Goal: Information Seeking & Learning: Learn about a topic

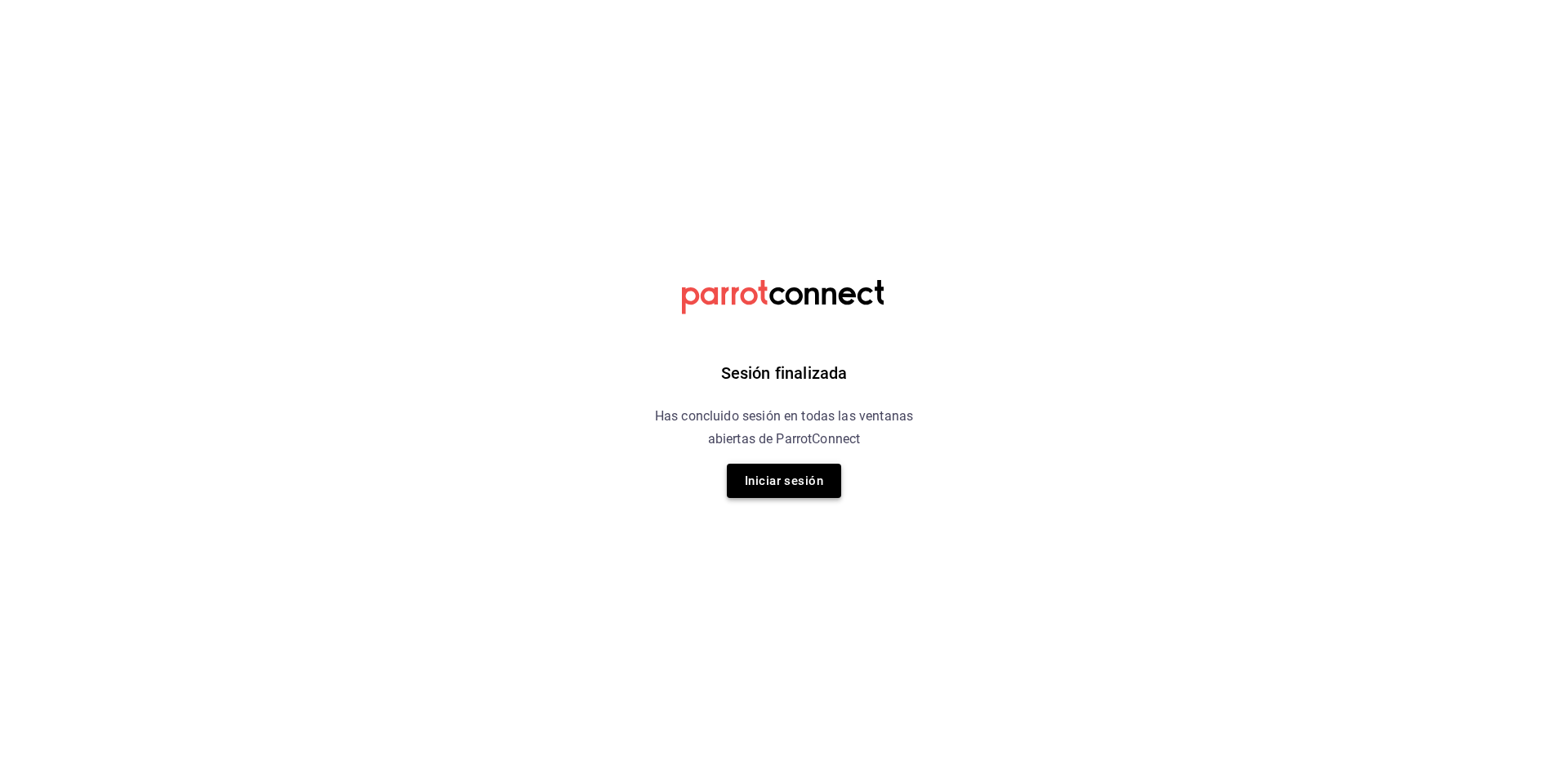
click at [824, 469] on button "Iniciar sesión" at bounding box center [783, 481] width 114 height 34
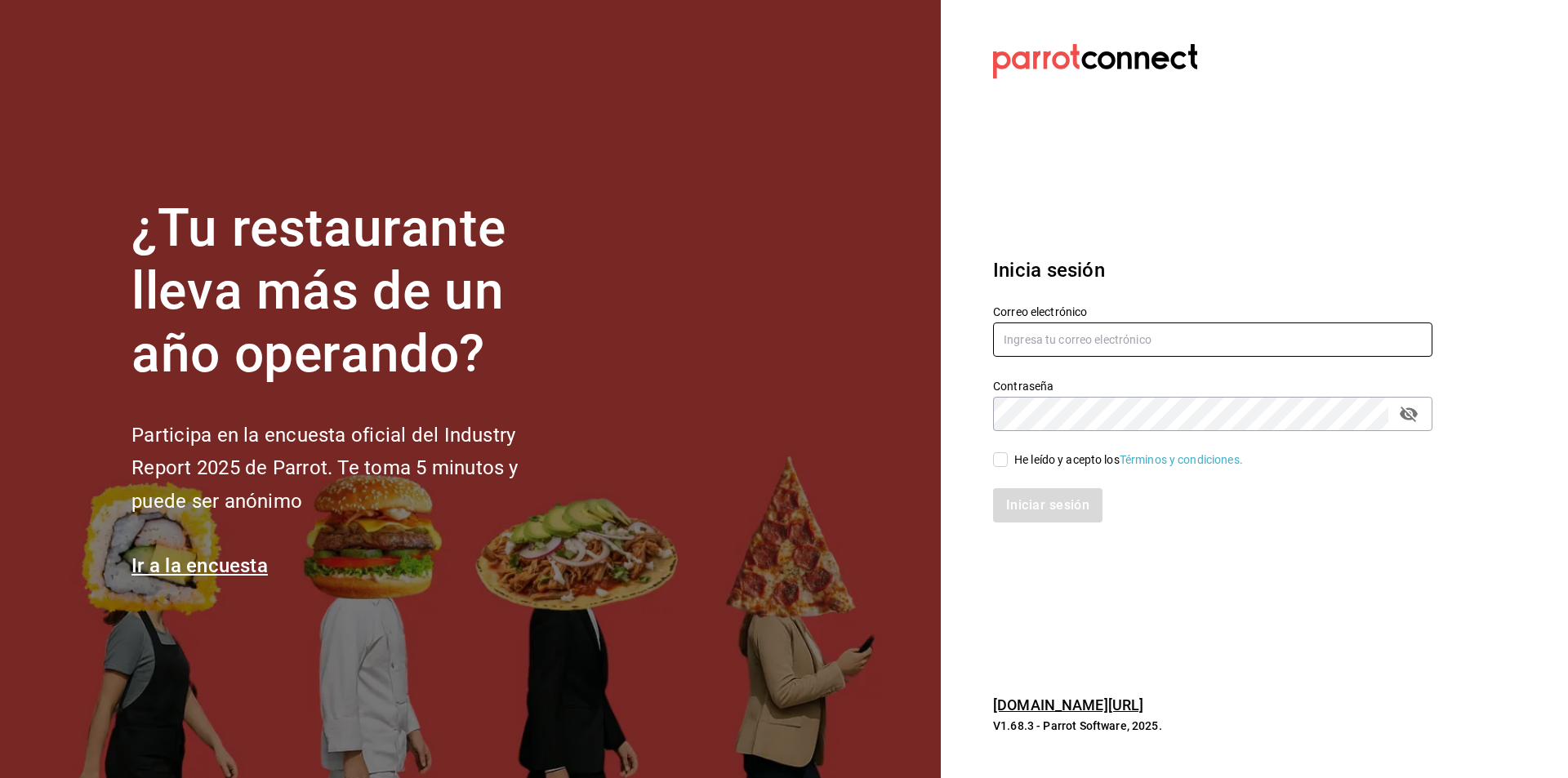
type input "gerente.tiendamiramar@lapitzota.com"
click at [1001, 468] on input "He leído y acepto los Términos y condiciones." at bounding box center [1000, 459] width 14 height 14
checkbox input "true"
click at [1041, 528] on div "Inicia sesión Correo electrónico gerente.tiendamiramar@lapitzota.com Contraseña…" at bounding box center [1213, 389] width 440 height 306
click at [1048, 505] on button "Iniciar sesión" at bounding box center [1049, 505] width 111 height 34
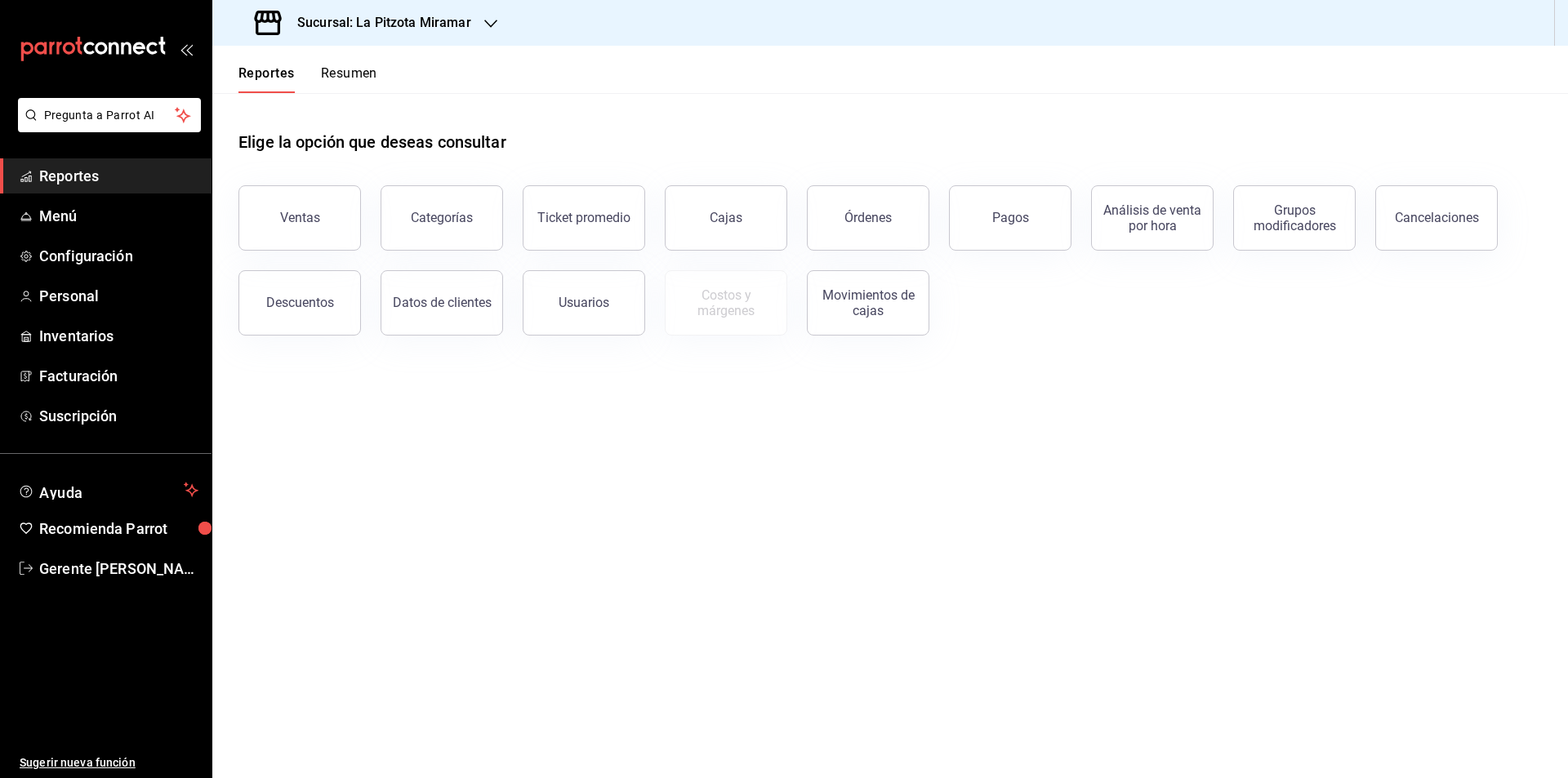
click at [335, 68] on button "Resumen" at bounding box center [349, 79] width 57 height 28
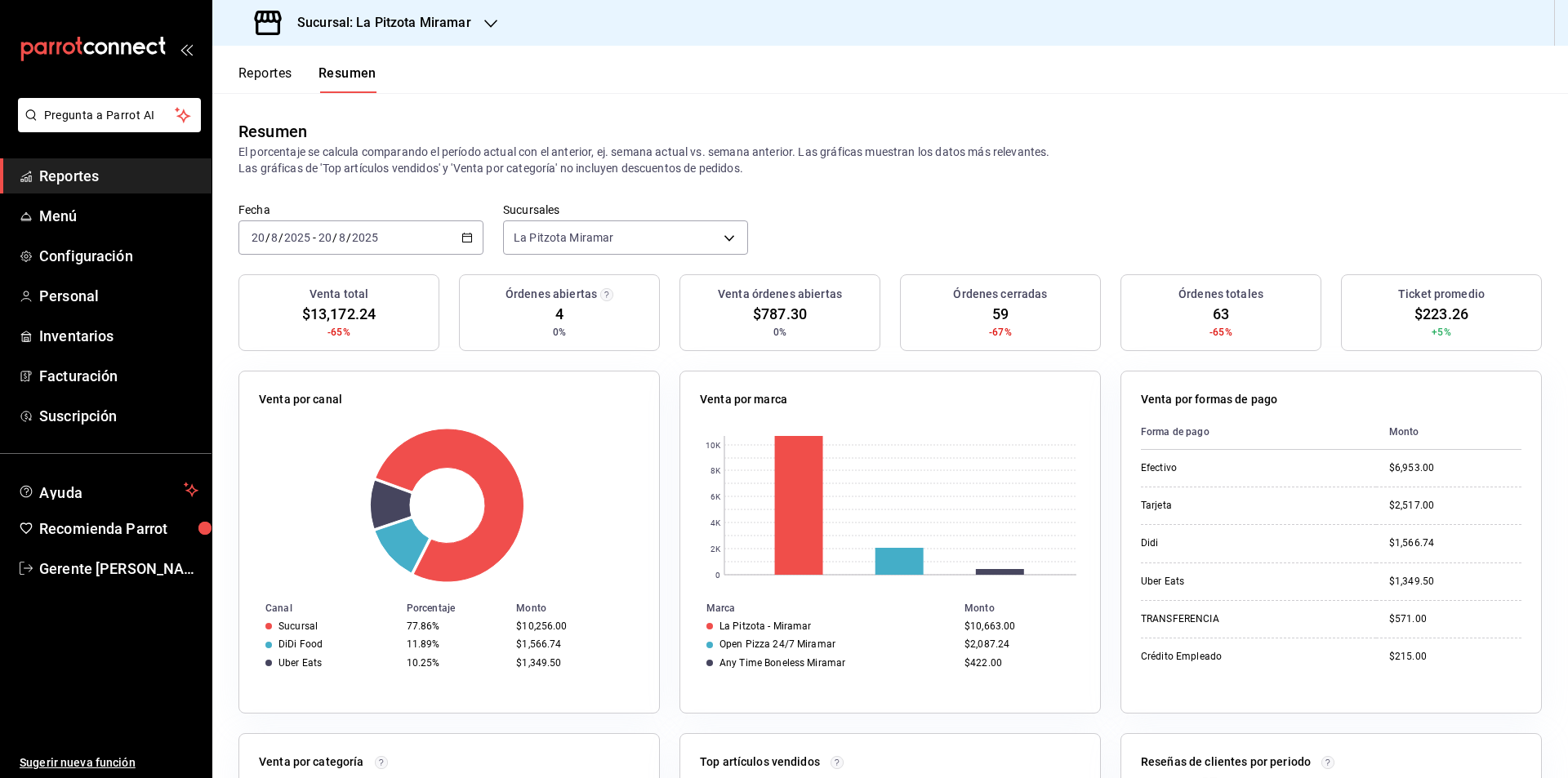
click at [462, 240] on \(Stroke\) "button" at bounding box center [466, 238] width 10 height 9
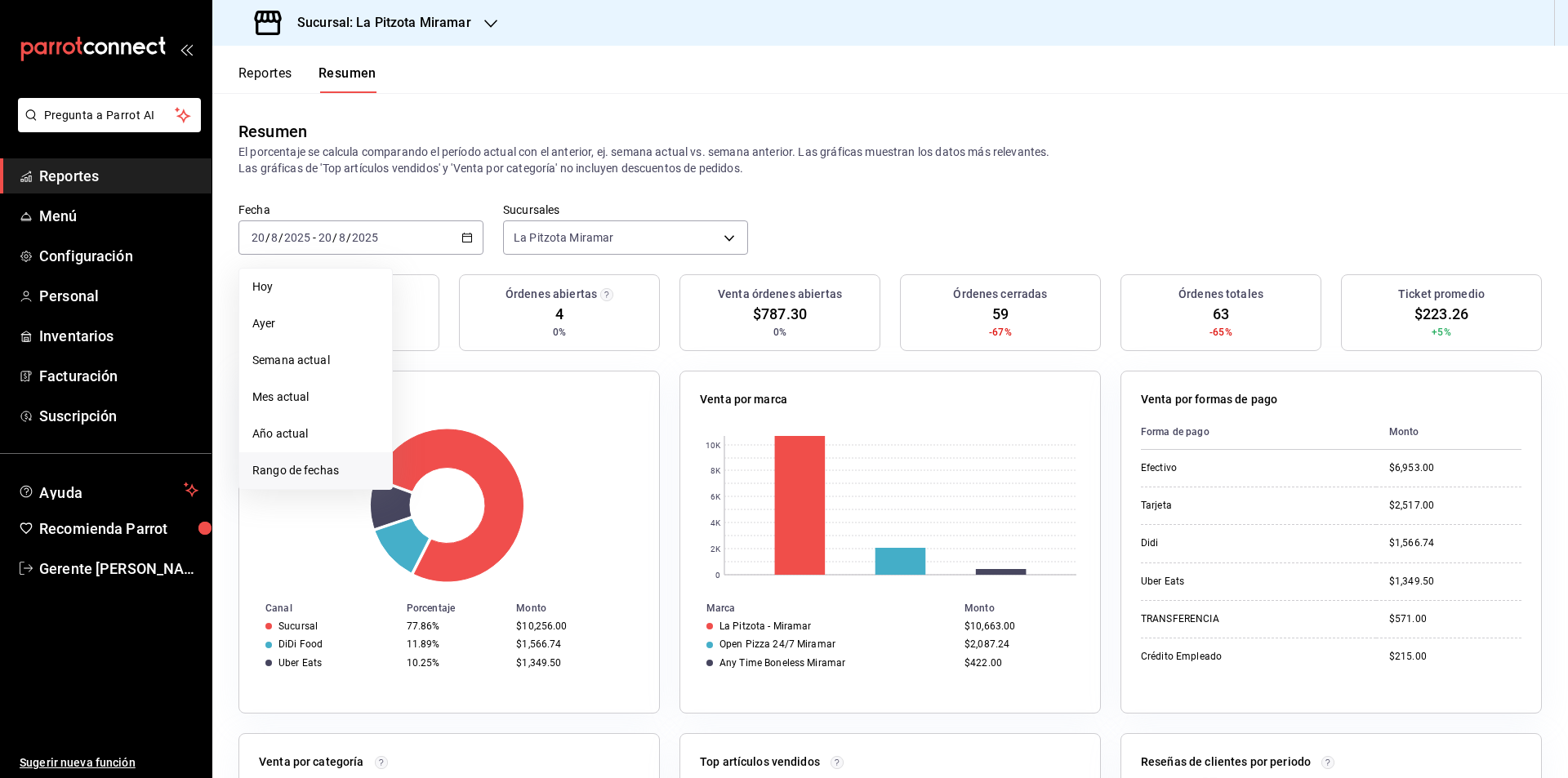
click at [334, 466] on span "Rango de fechas" at bounding box center [315, 470] width 126 height 17
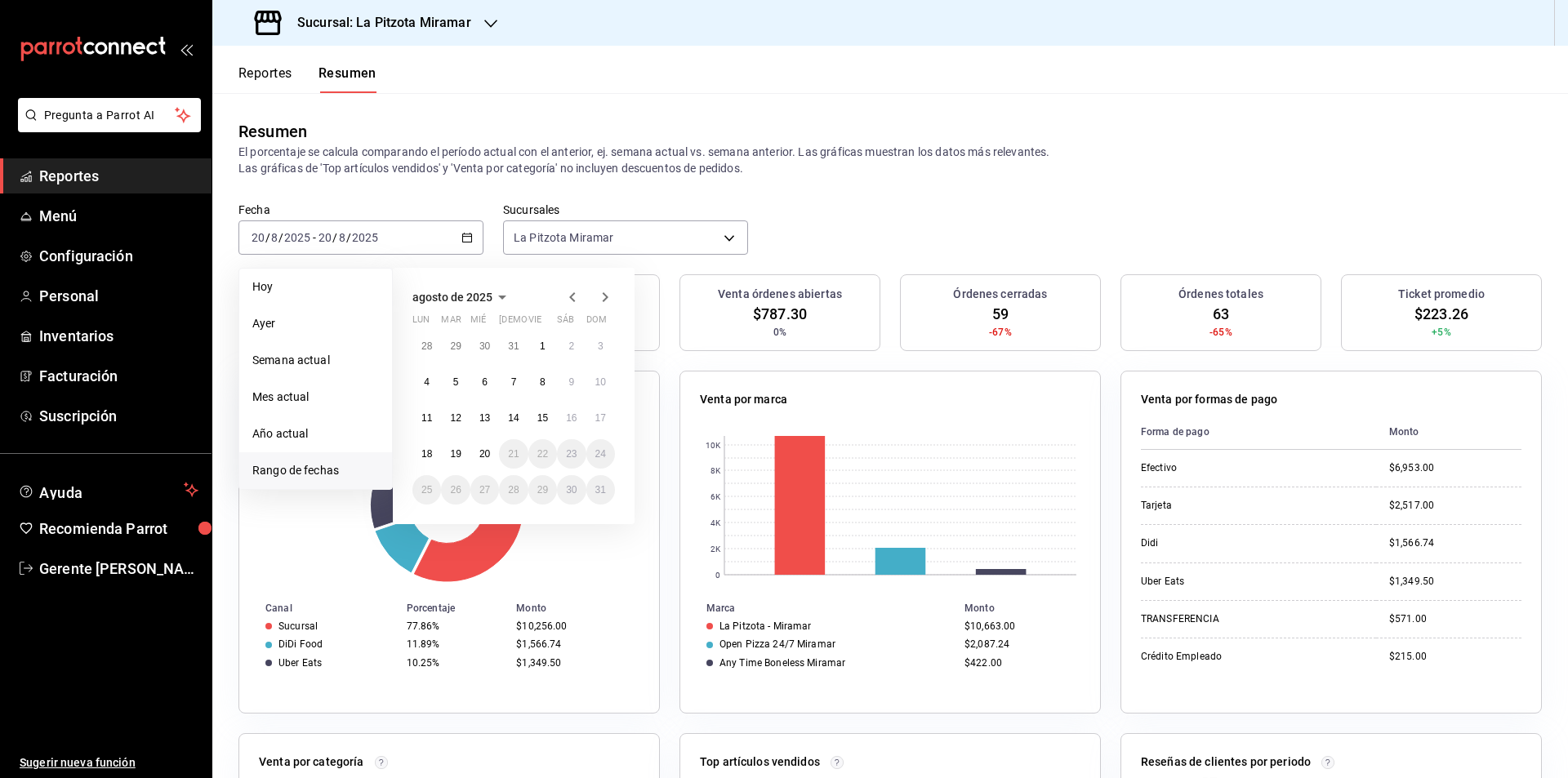
click at [333, 468] on span "Rango de fechas" at bounding box center [315, 470] width 126 height 17
click at [483, 445] on button "20" at bounding box center [484, 454] width 29 height 30
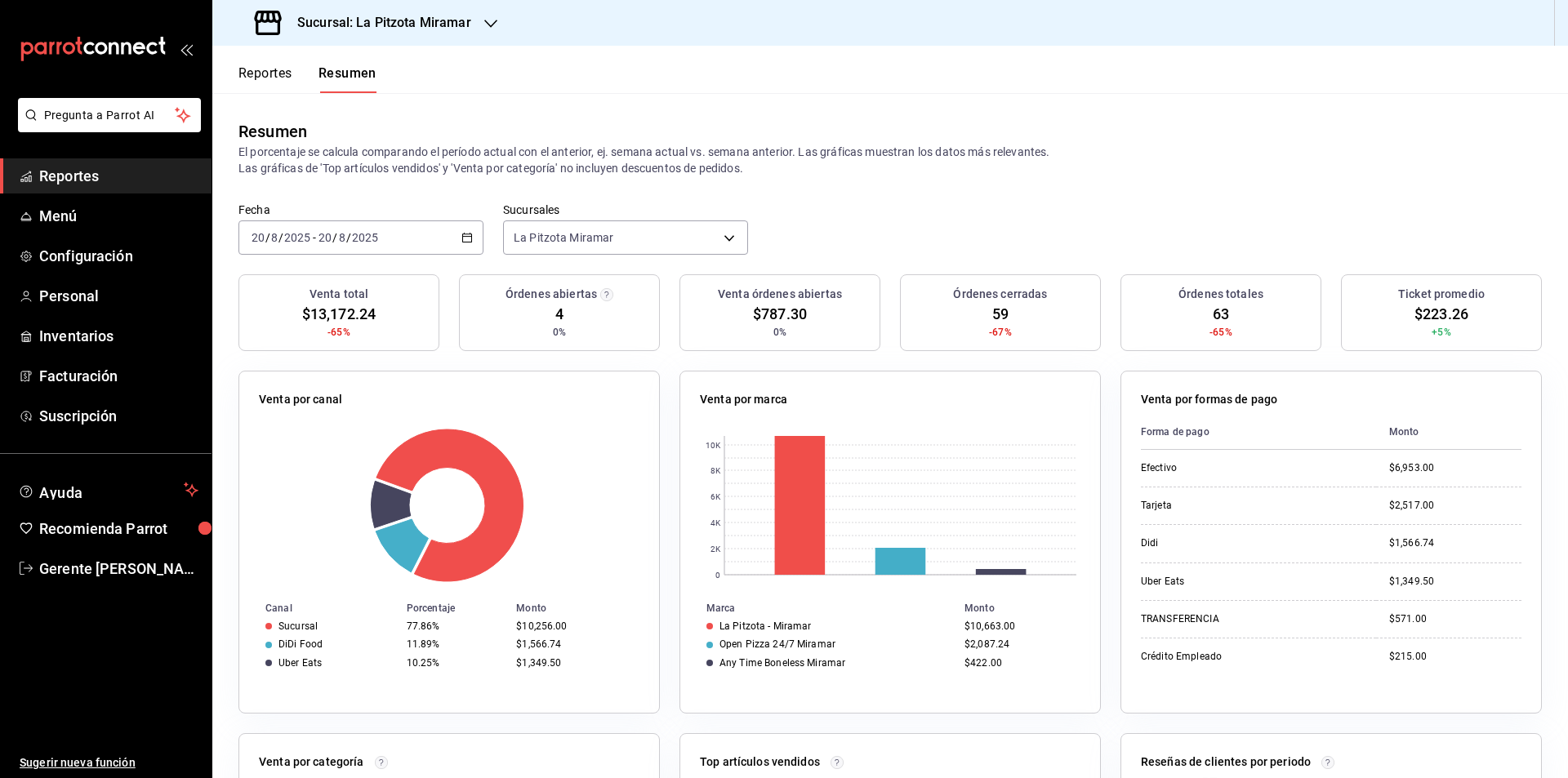
click at [466, 238] on icon "button" at bounding box center [466, 238] width 12 height 12
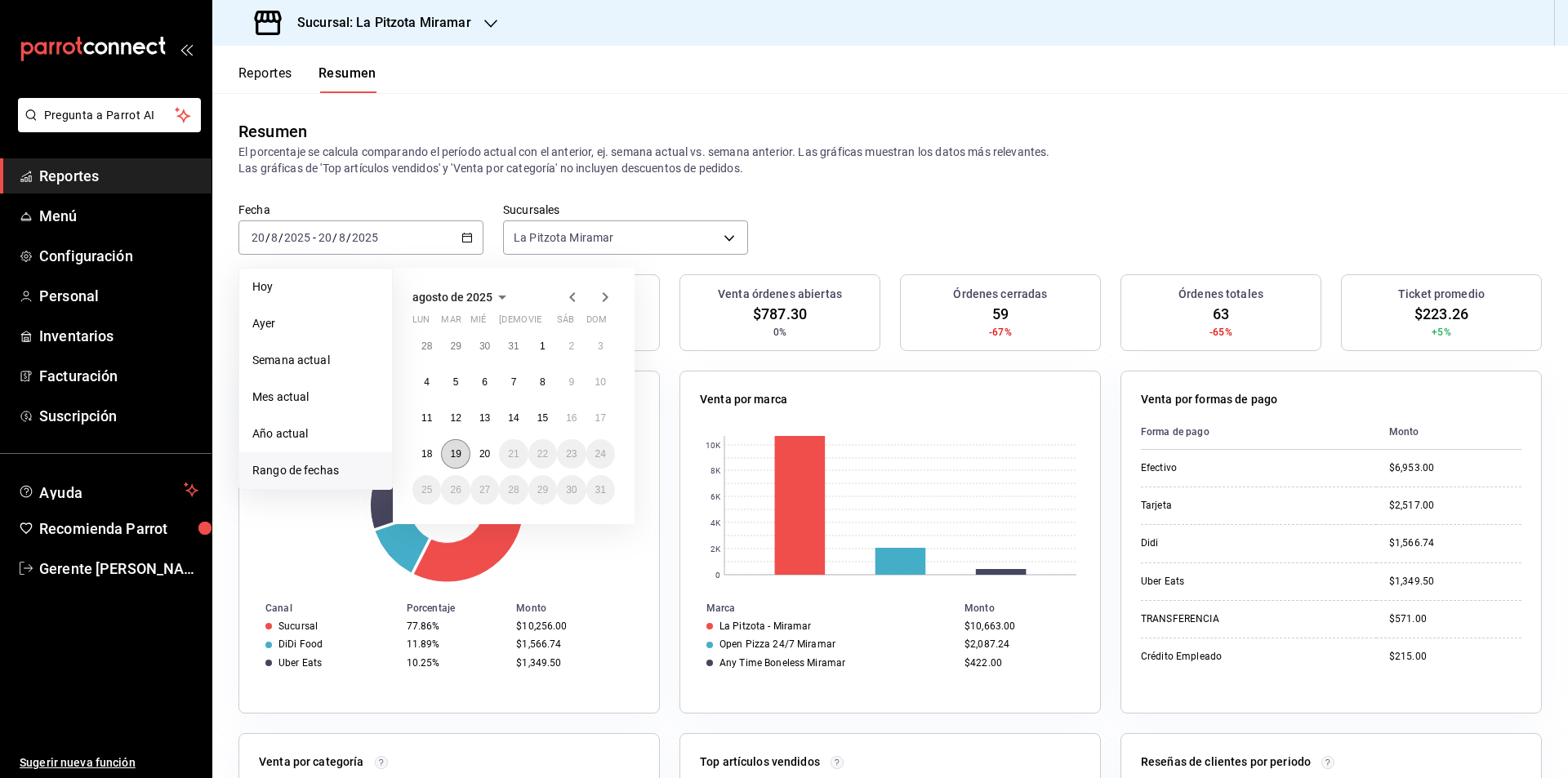
click at [466, 458] on button "19" at bounding box center [456, 454] width 29 height 30
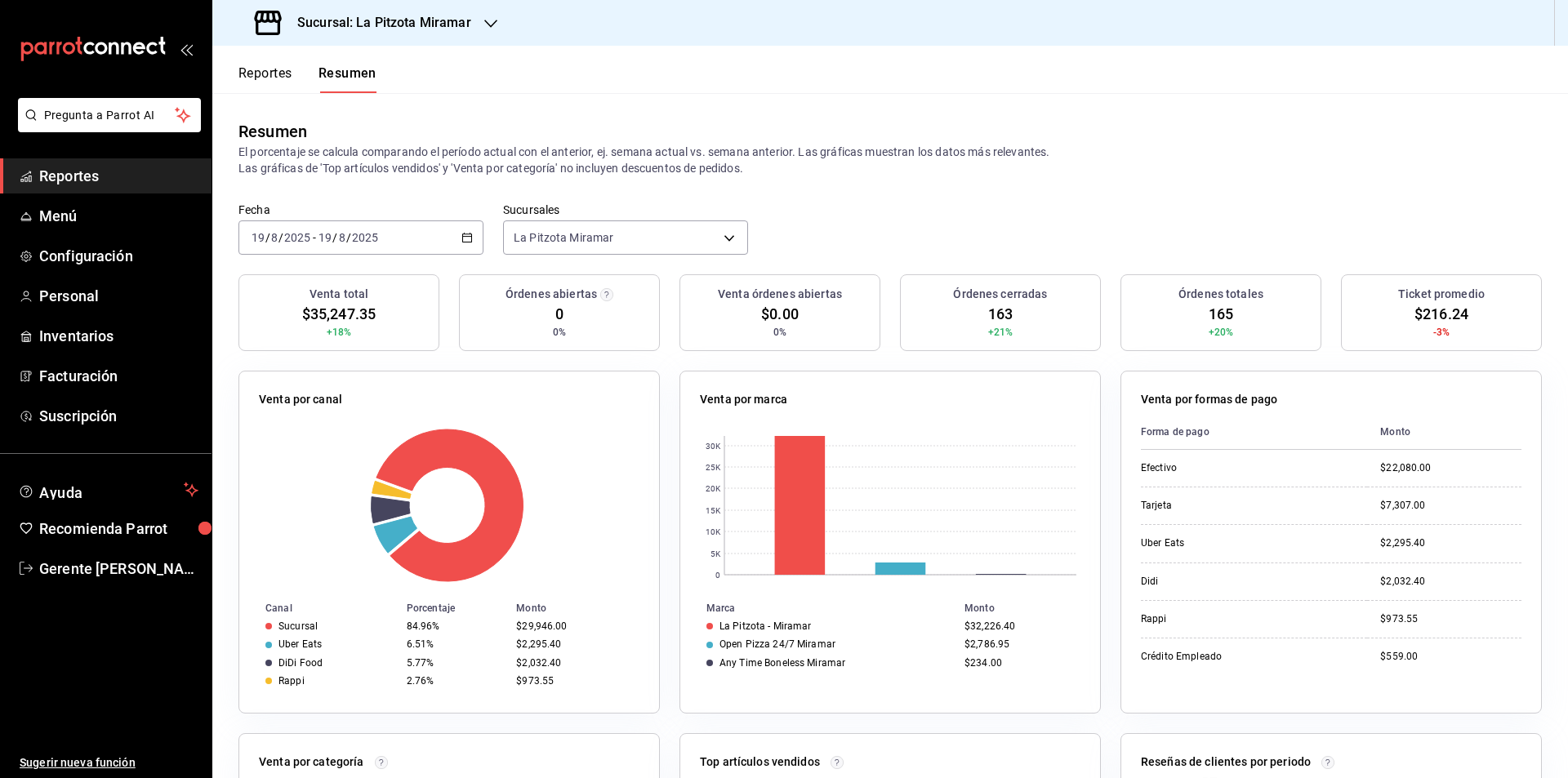
click at [255, 63] on div "Reportes Resumen" at bounding box center [294, 69] width 164 height 48
click at [279, 67] on button "Reportes" at bounding box center [266, 79] width 54 height 28
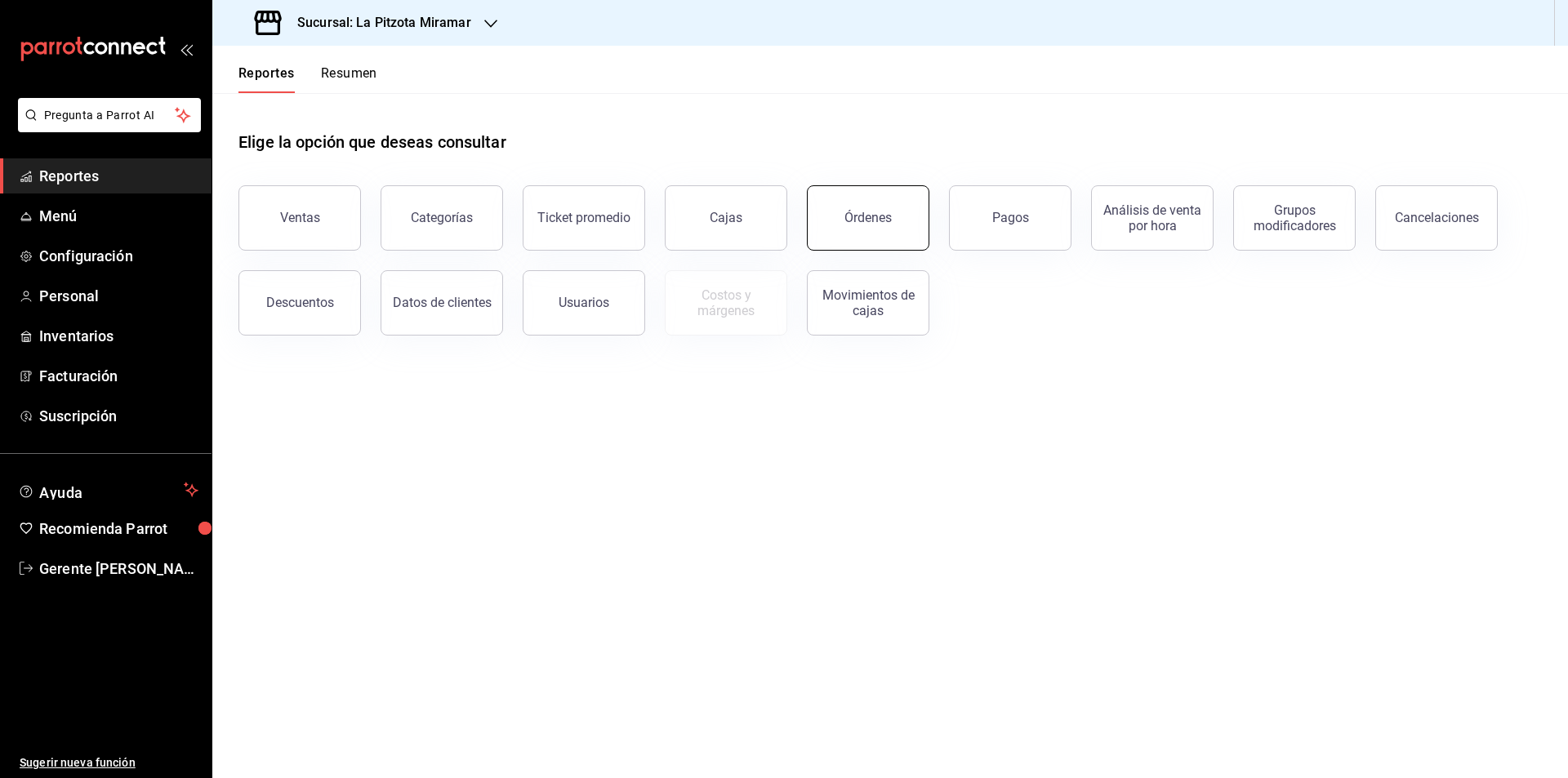
click at [857, 219] on div "Órdenes" at bounding box center [867, 217] width 48 height 15
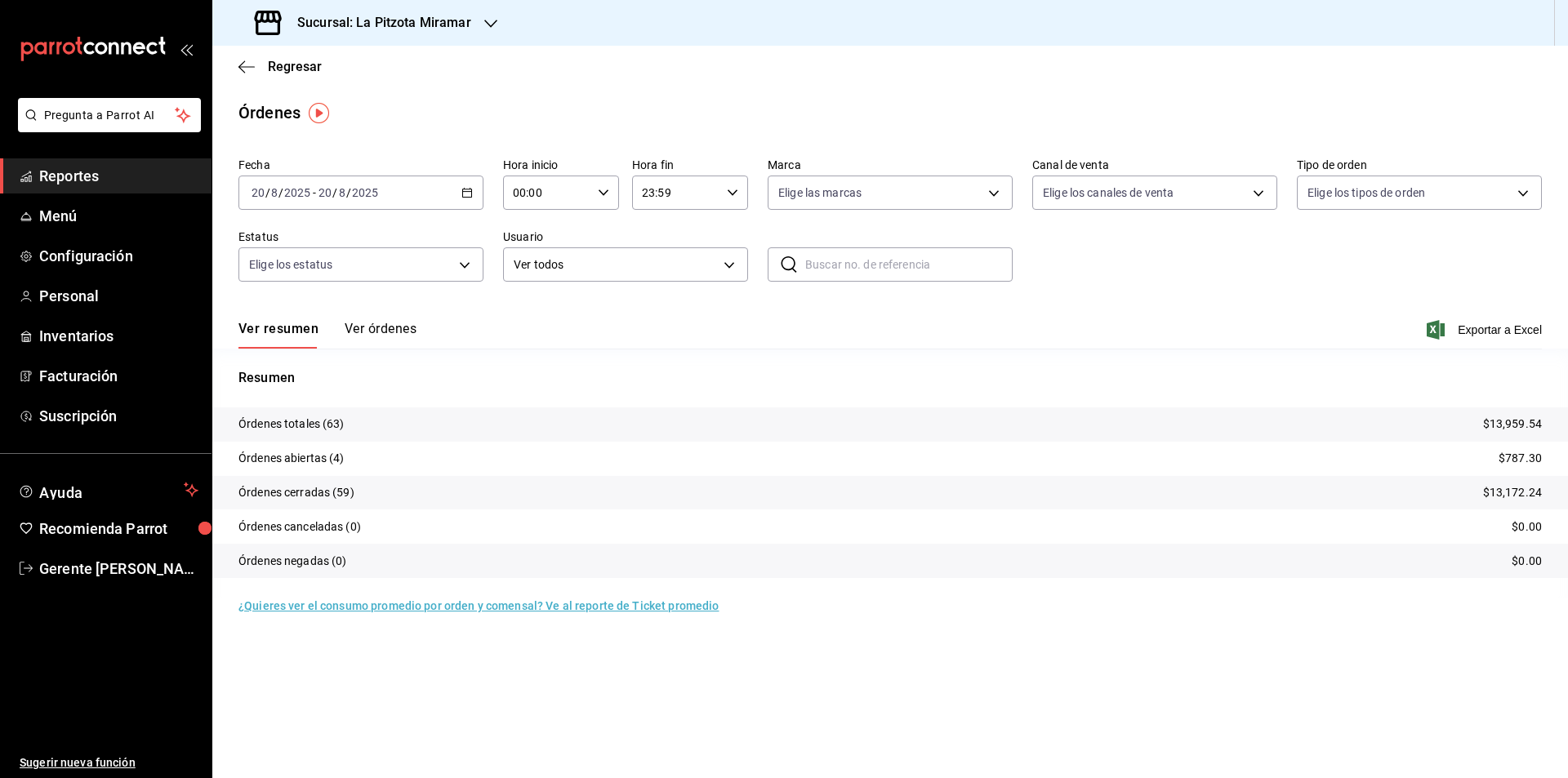
click at [379, 424] on tr "Órdenes totales (63) $13,959.54" at bounding box center [890, 424] width 1355 height 34
click at [1514, 328] on span "Exportar a Excel" at bounding box center [1485, 330] width 112 height 20
click at [396, 328] on button "Ver órdenes" at bounding box center [380, 335] width 72 height 28
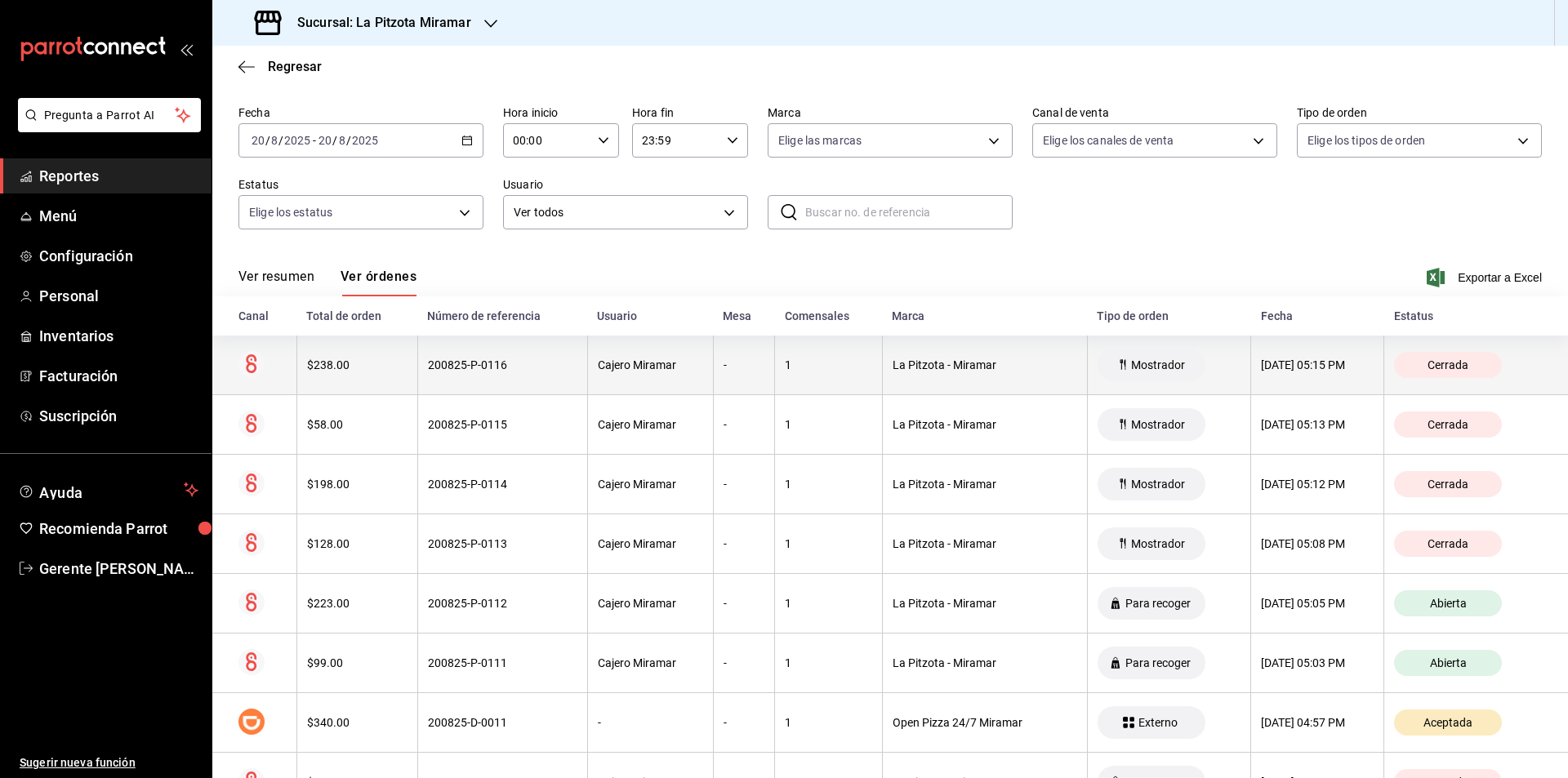
scroll to position [82, 0]
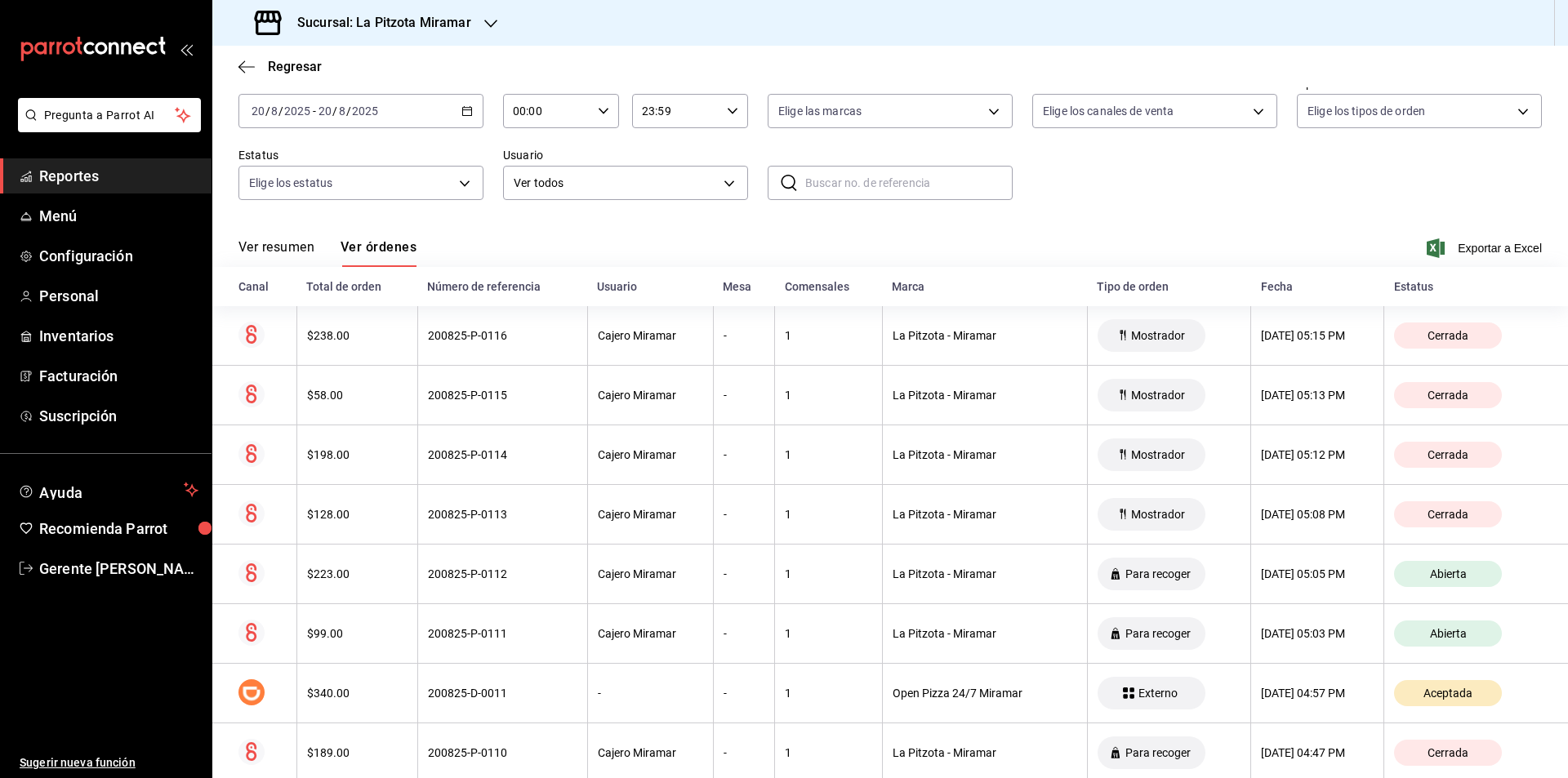
click at [453, 117] on div "[DATE] [DATE] - [DATE] [DATE]" at bounding box center [361, 111] width 245 height 34
click at [327, 328] on li "Rango de fechas" at bounding box center [316, 344] width 152 height 37
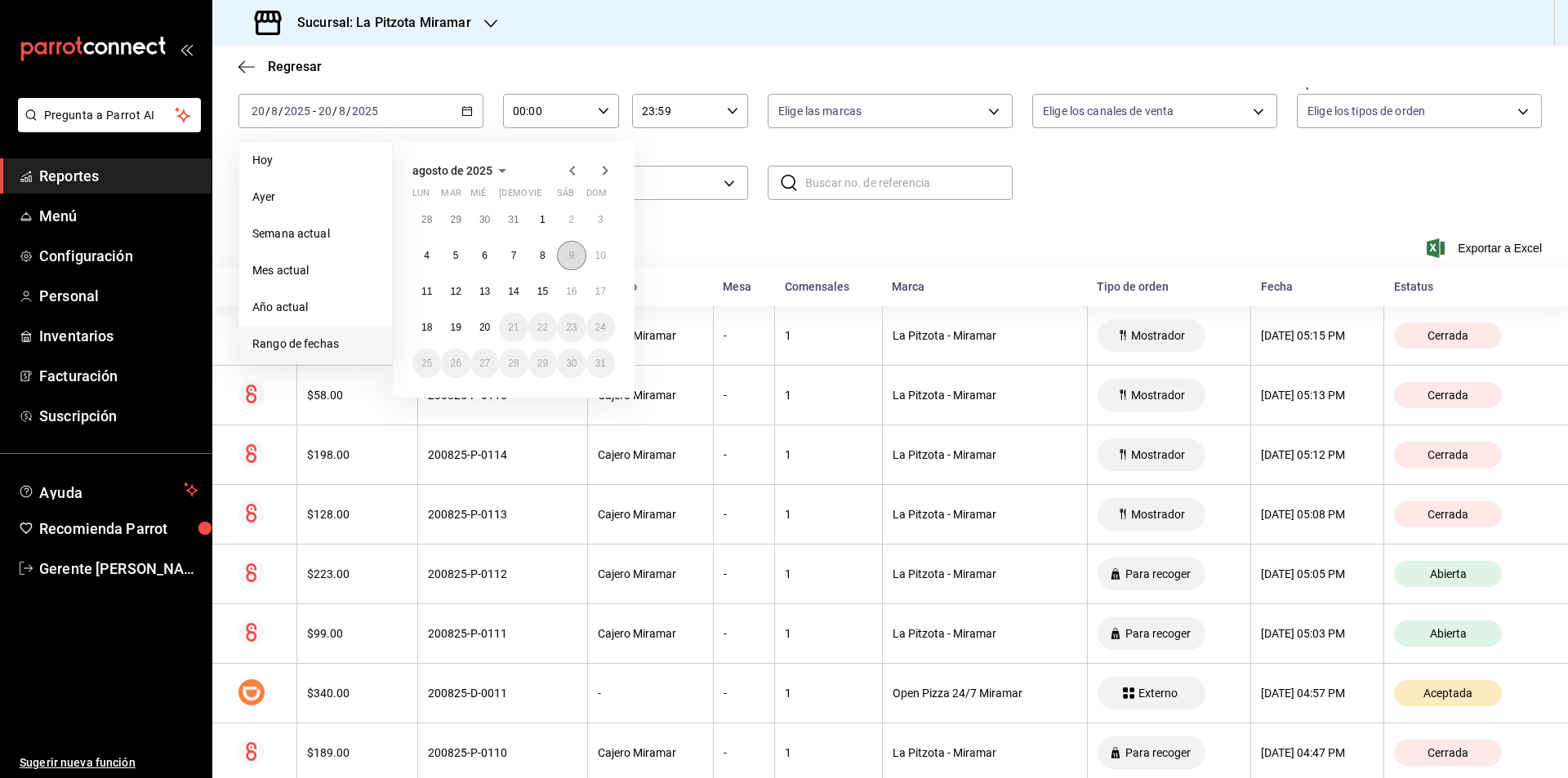
click at [569, 267] on button "9" at bounding box center [571, 256] width 29 height 30
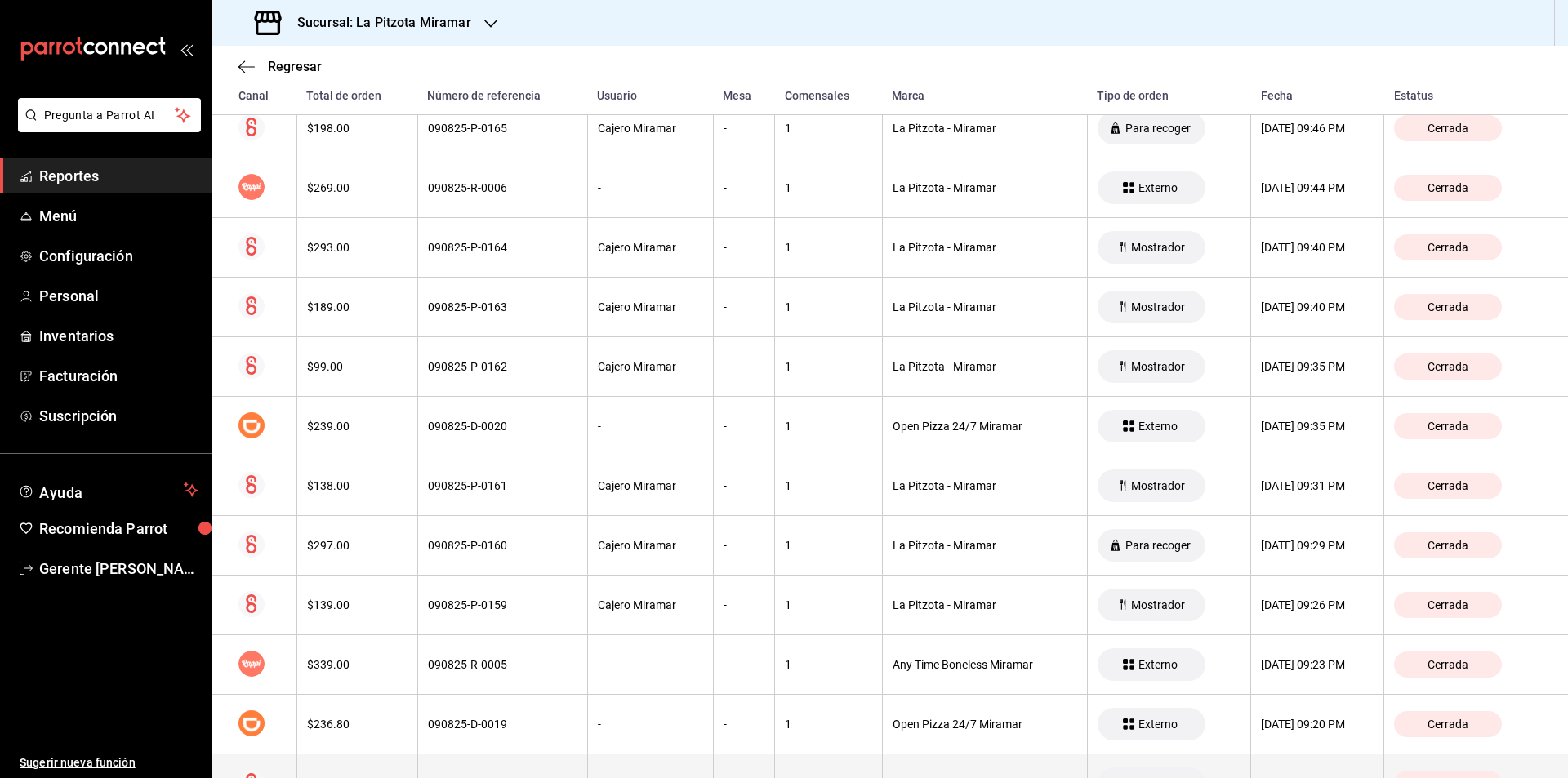
scroll to position [3461, 0]
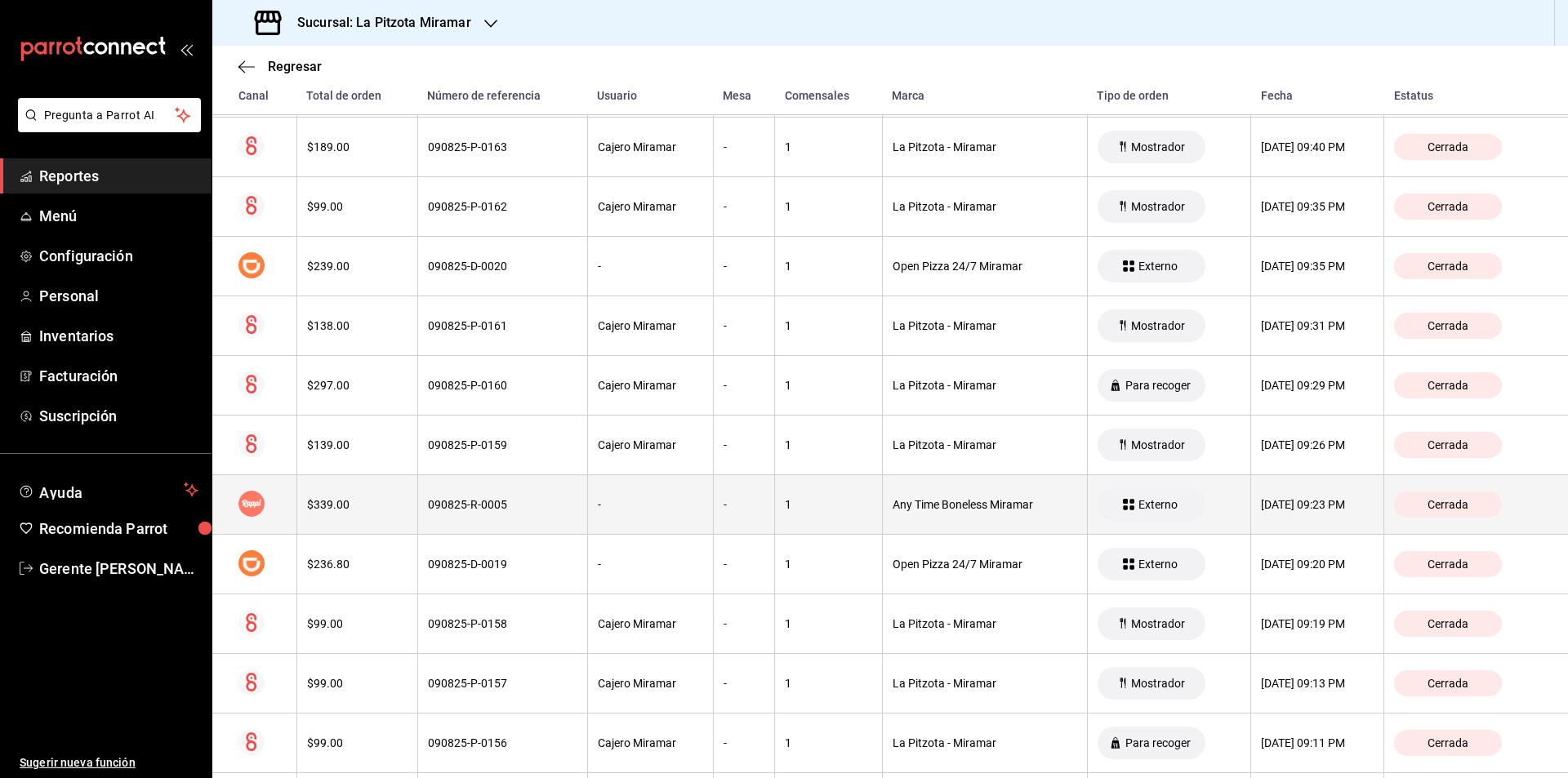
click at [366, 502] on div "$339.00" at bounding box center [357, 504] width 100 height 13
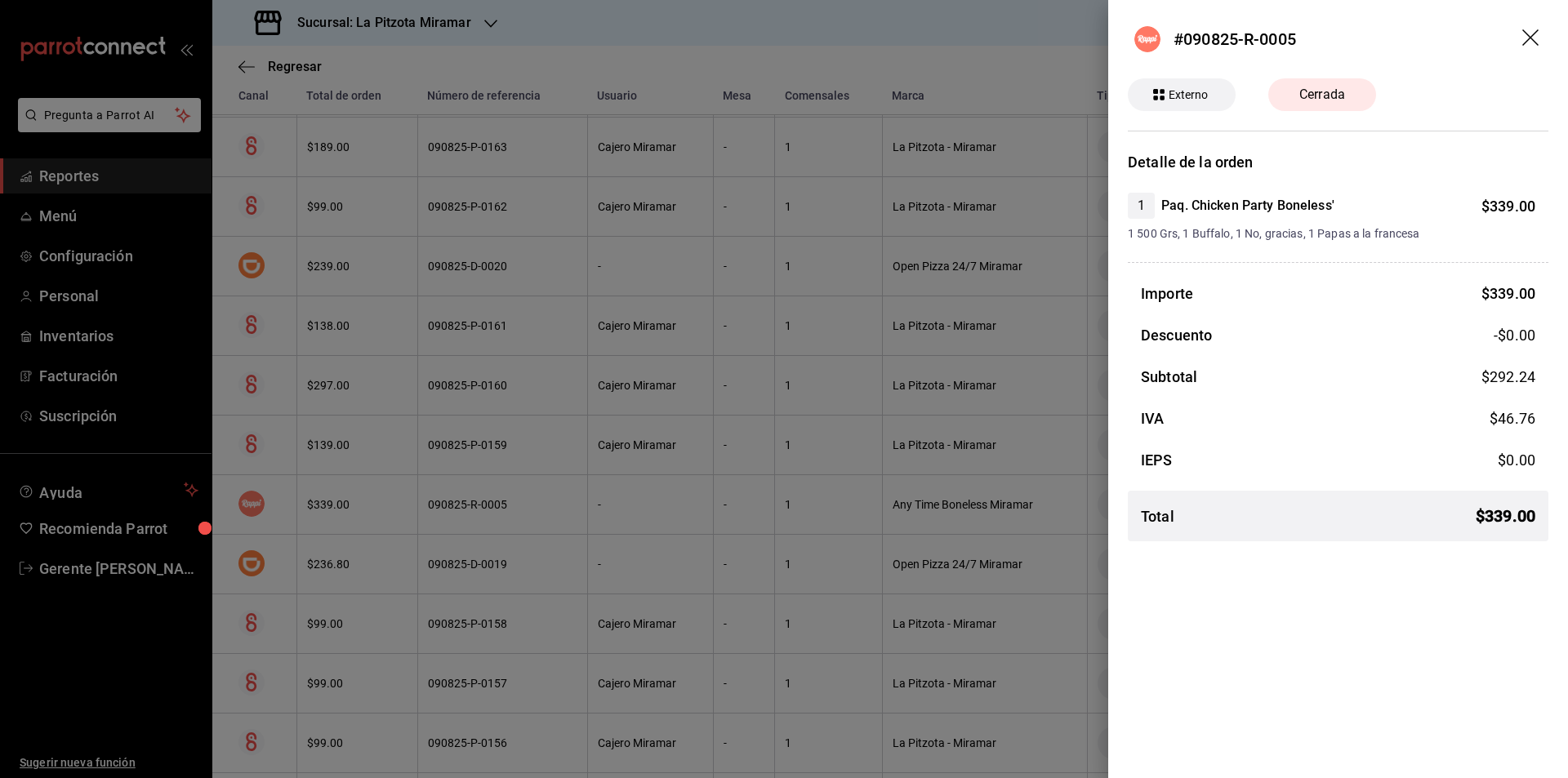
click at [1523, 33] on icon "drag" at bounding box center [1532, 39] width 20 height 20
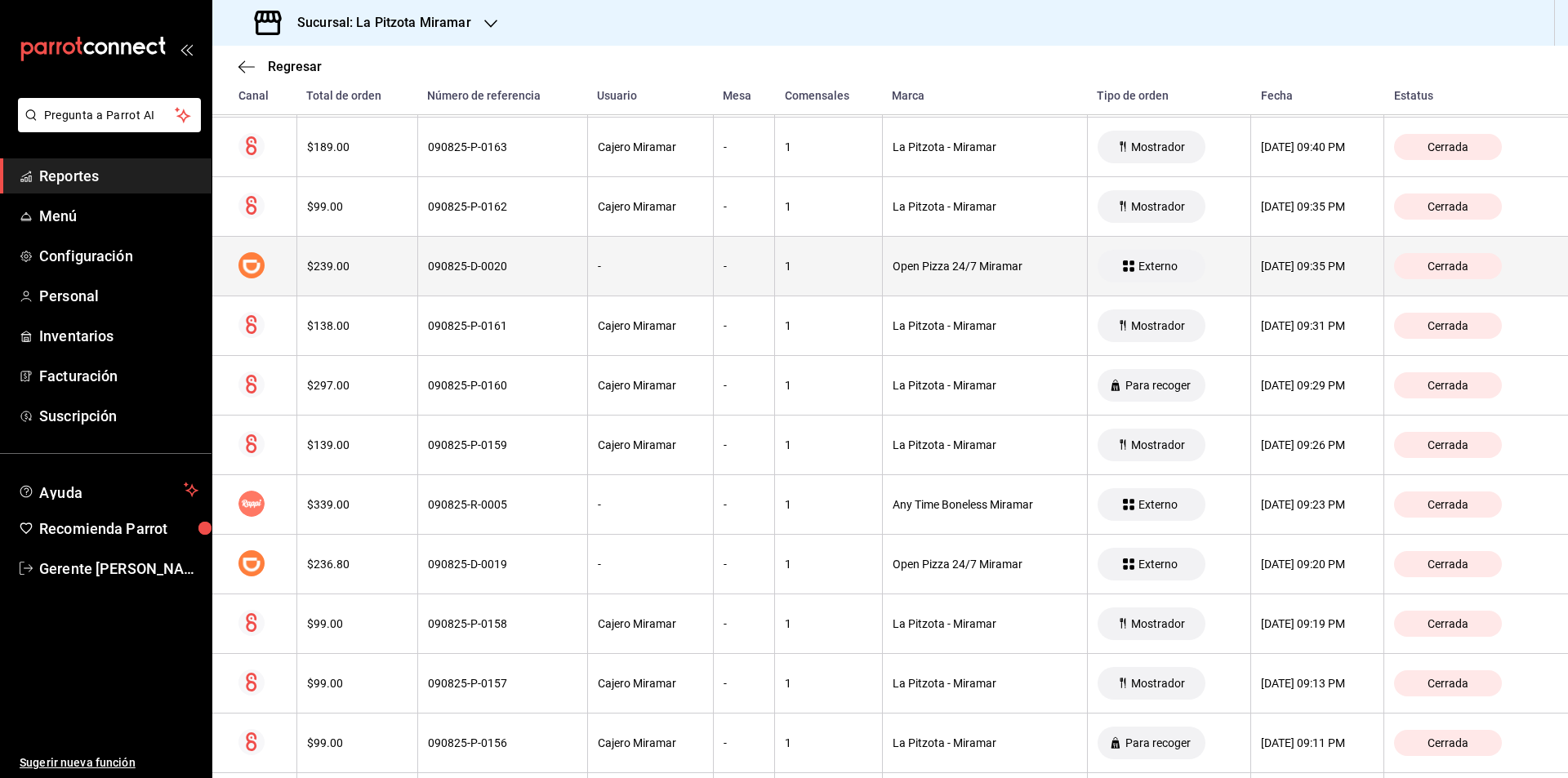
click at [1132, 263] on span "Externo" at bounding box center [1158, 266] width 52 height 13
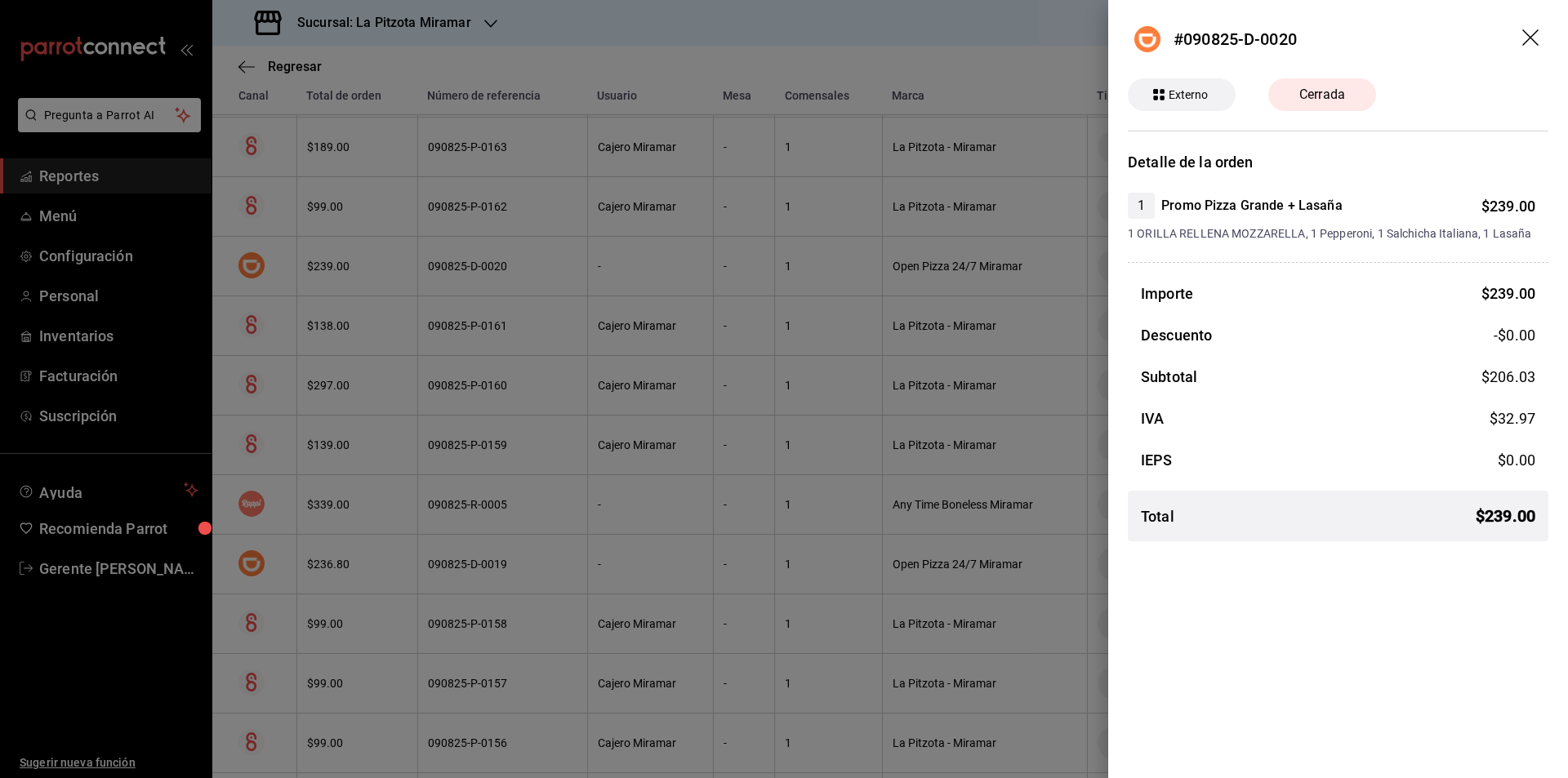
click at [1524, 49] on header "#090825-D-0020" at bounding box center [1337, 39] width 459 height 78
click at [1520, 39] on header "#090825-D-0020" at bounding box center [1337, 39] width 459 height 78
click at [1529, 39] on icon "drag" at bounding box center [1530, 38] width 16 height 16
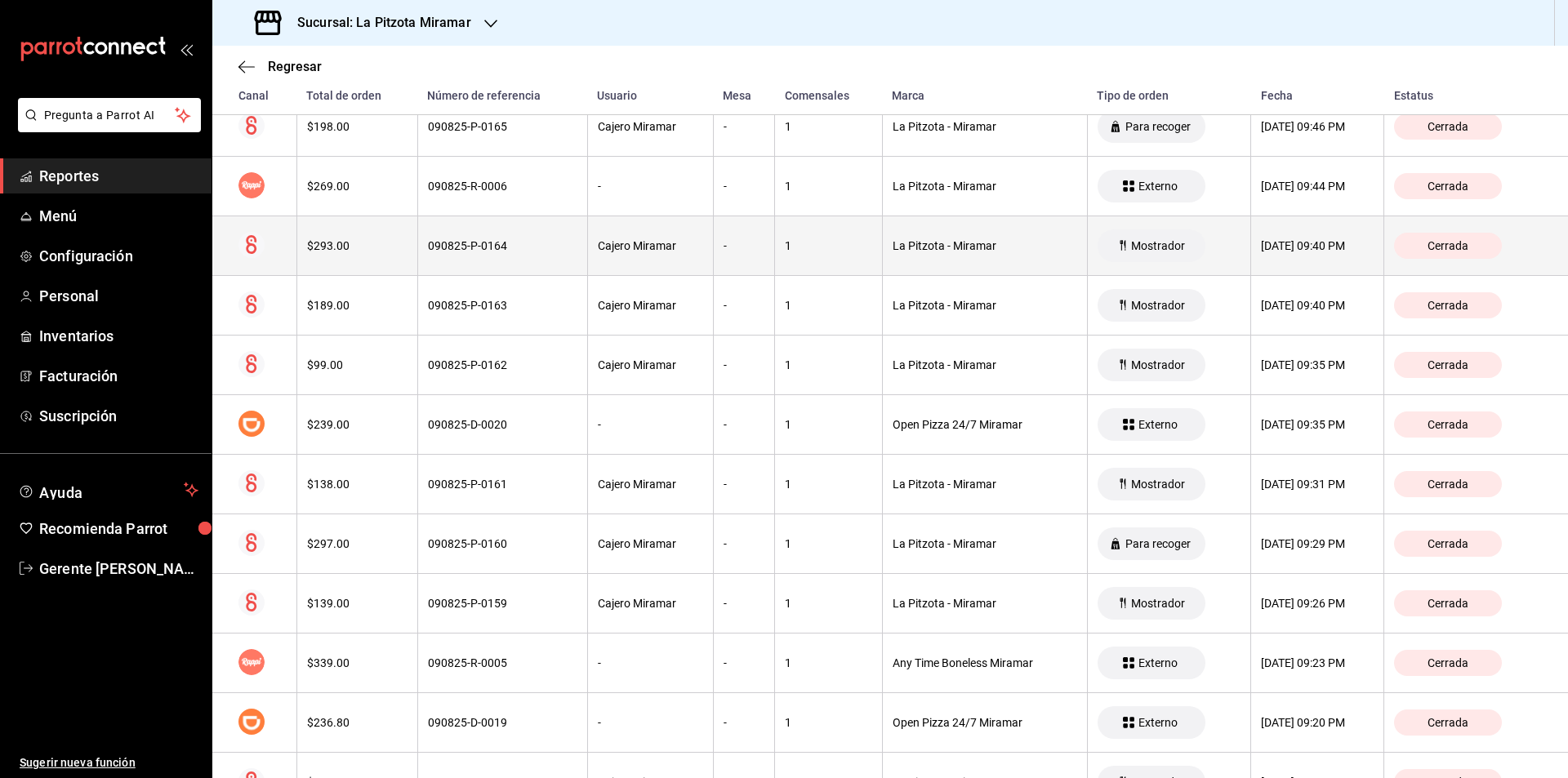
scroll to position [3298, 0]
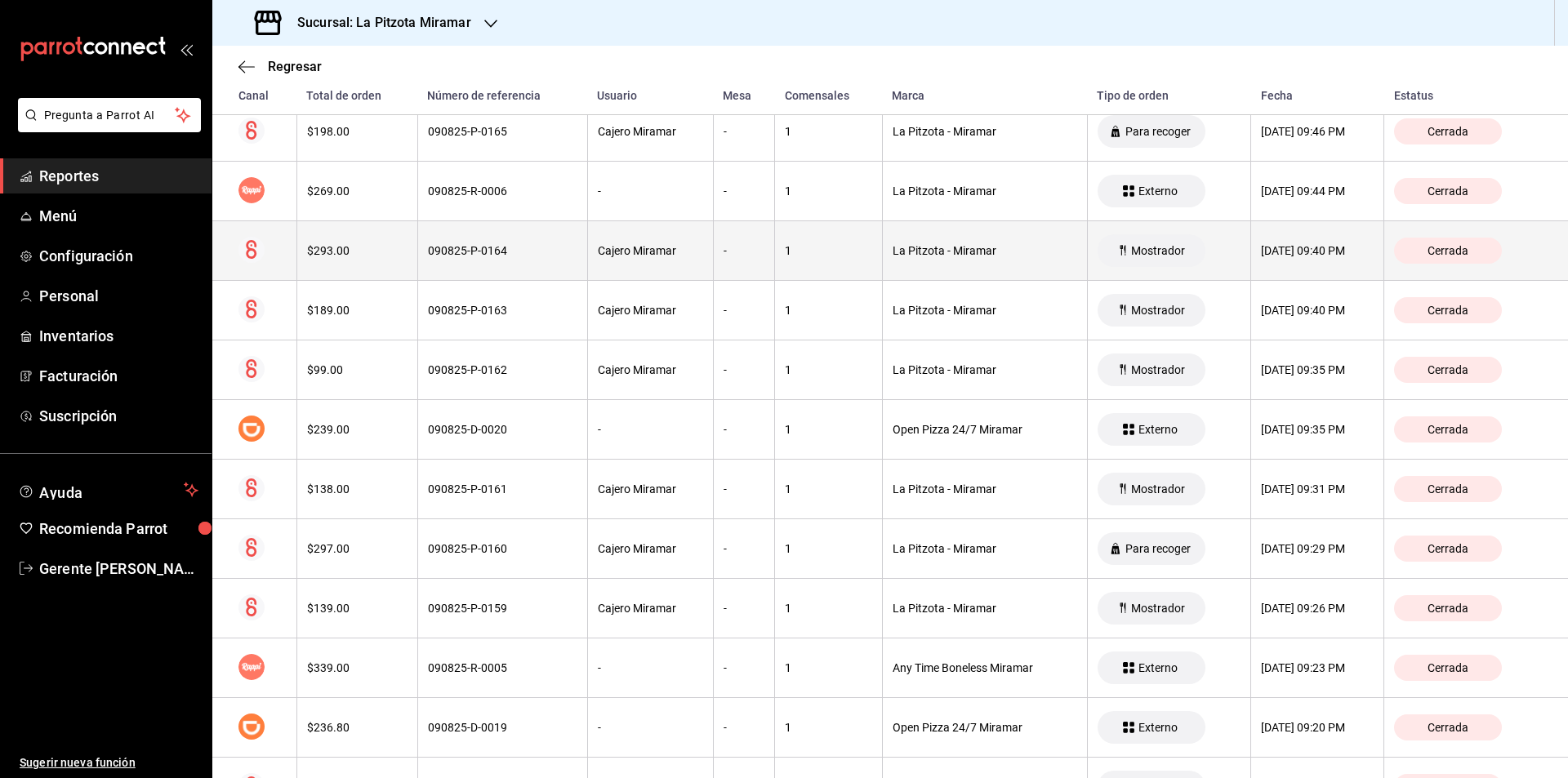
click at [545, 236] on th "090825-P-0164" at bounding box center [501, 251] width 170 height 59
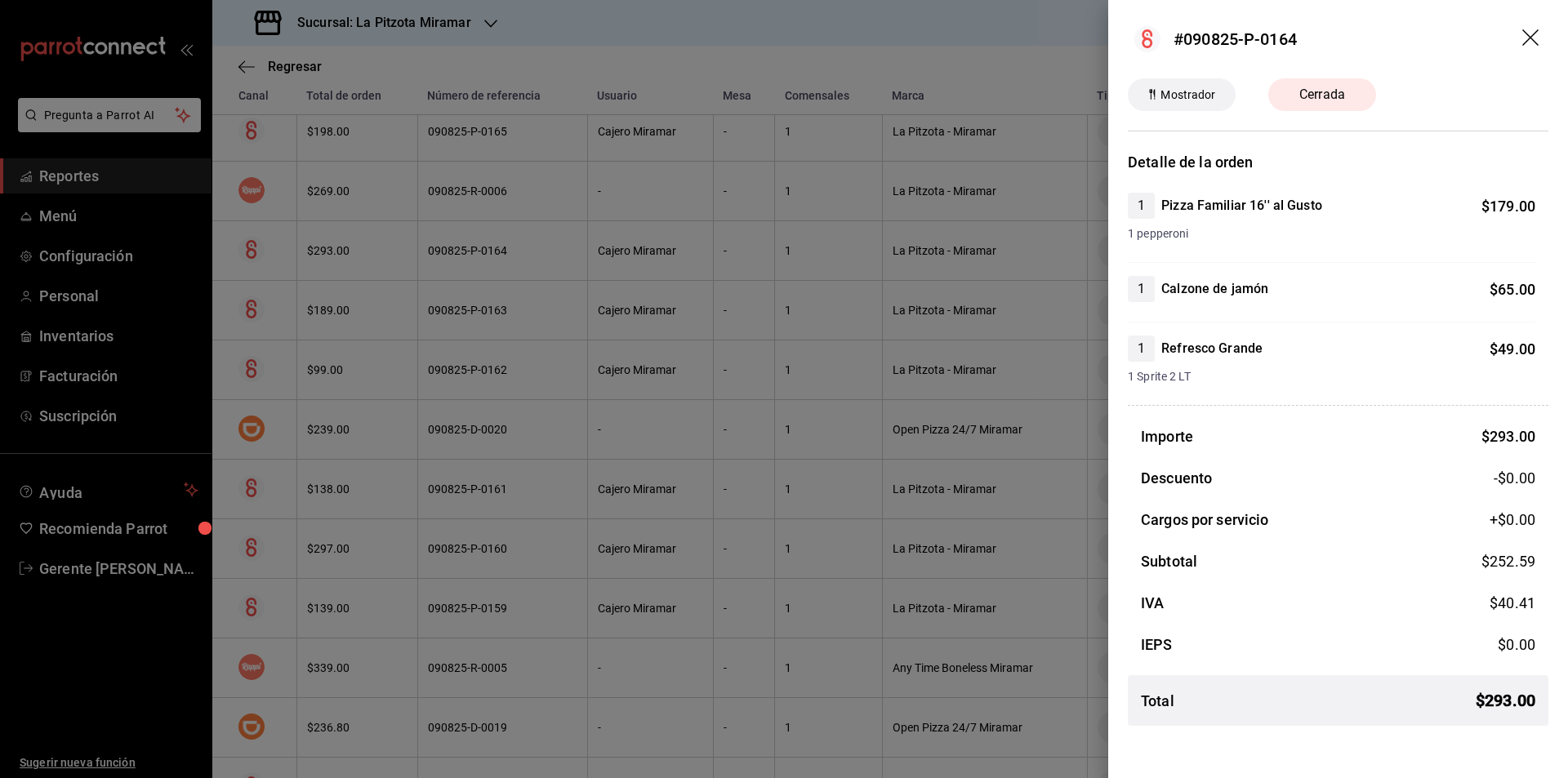
click at [1535, 24] on header "#090825-P-0164" at bounding box center [1337, 39] width 459 height 78
click at [1531, 33] on icon "drag" at bounding box center [1532, 39] width 20 height 20
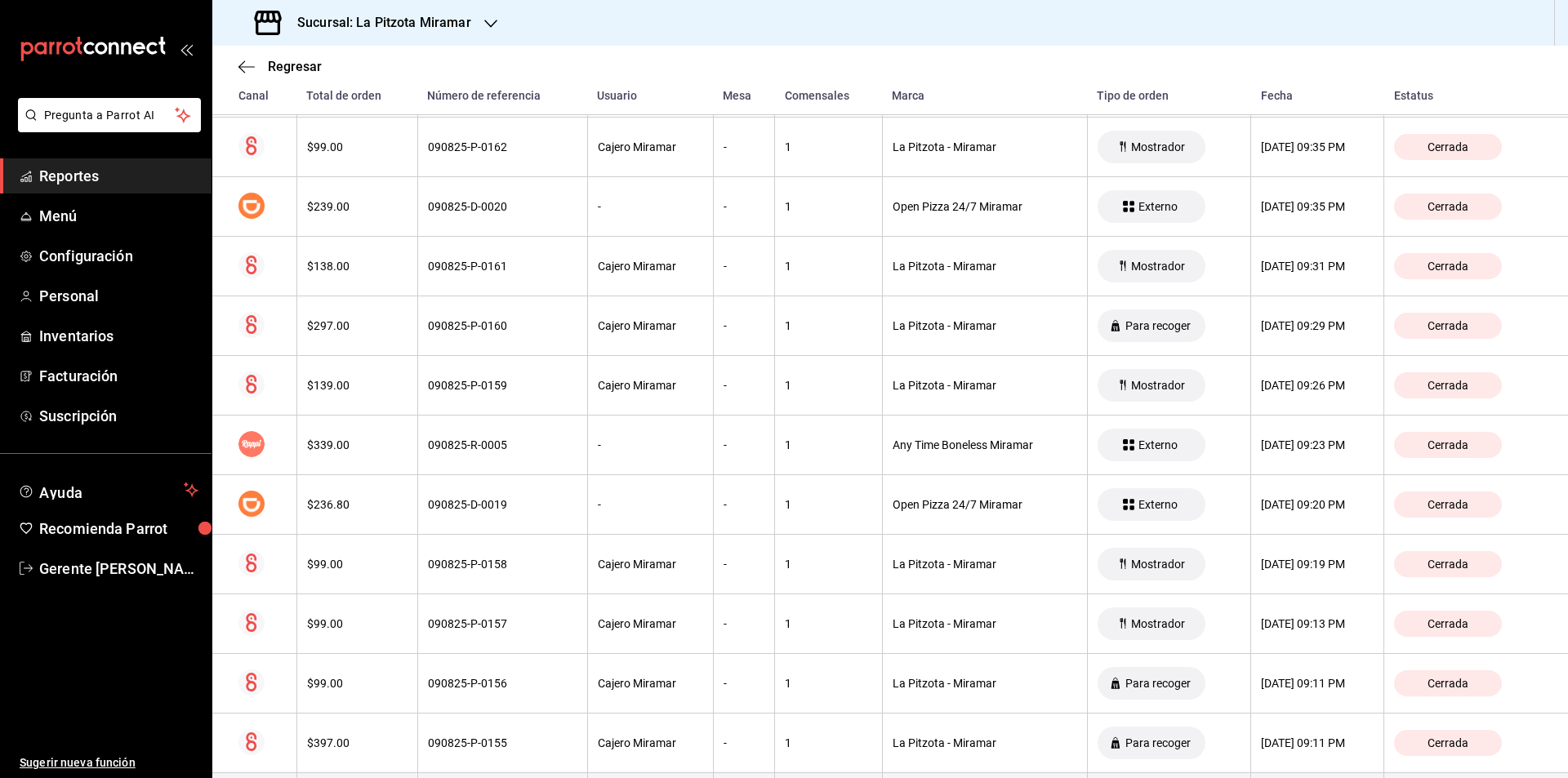
scroll to position [3624, 0]
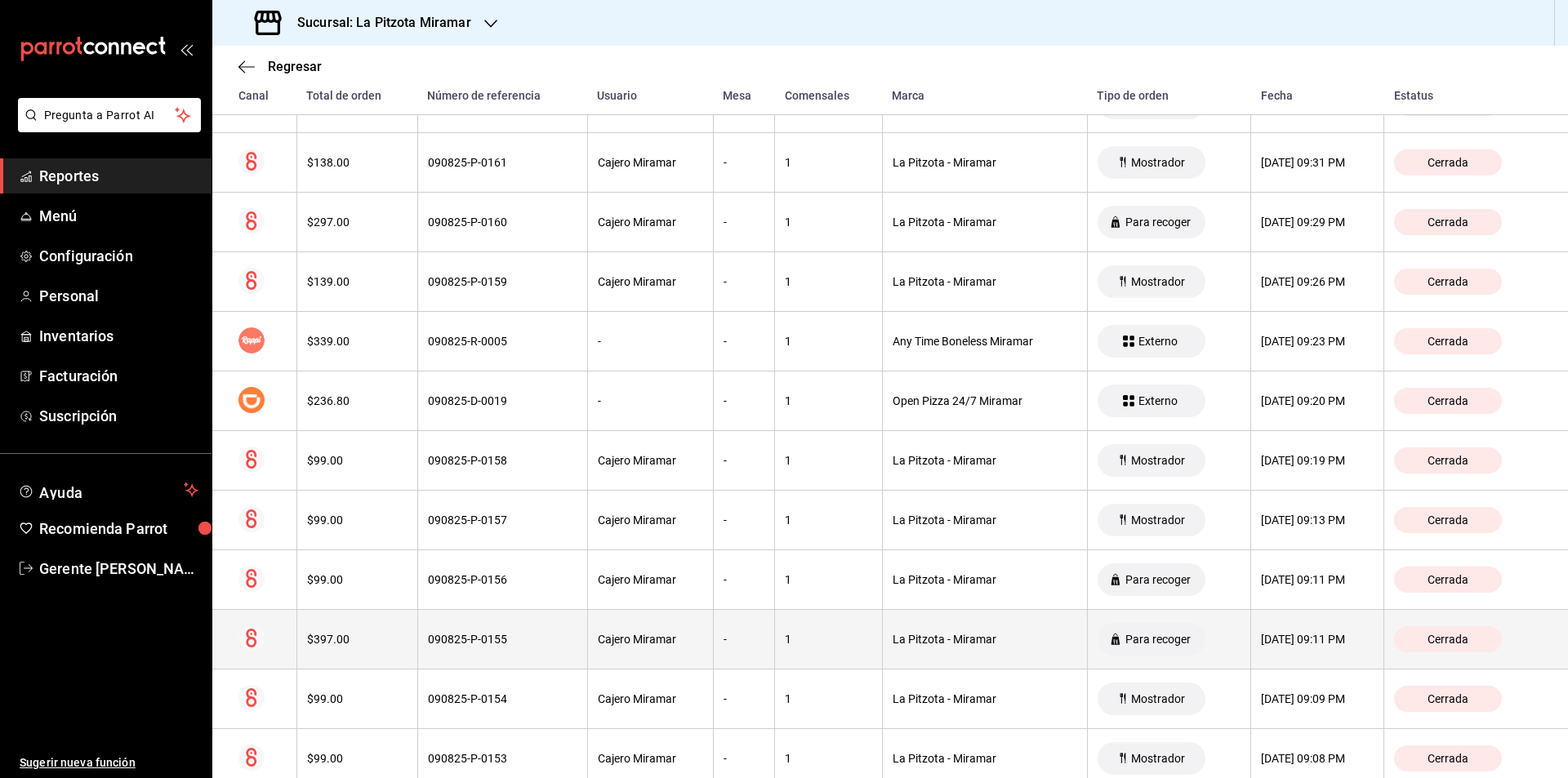
click at [441, 653] on th "090825-P-0155" at bounding box center [501, 640] width 170 height 59
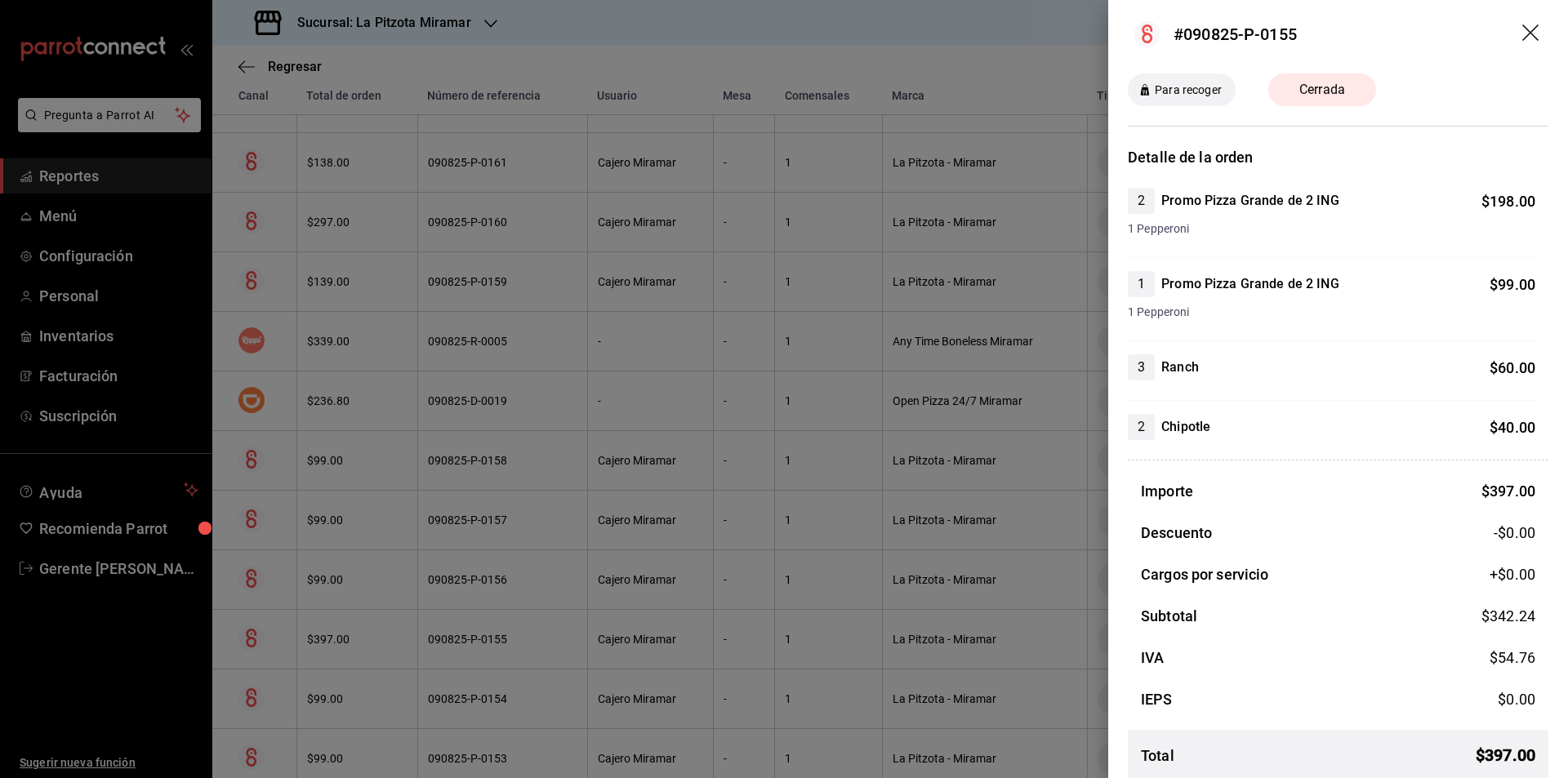
scroll to position [0, 0]
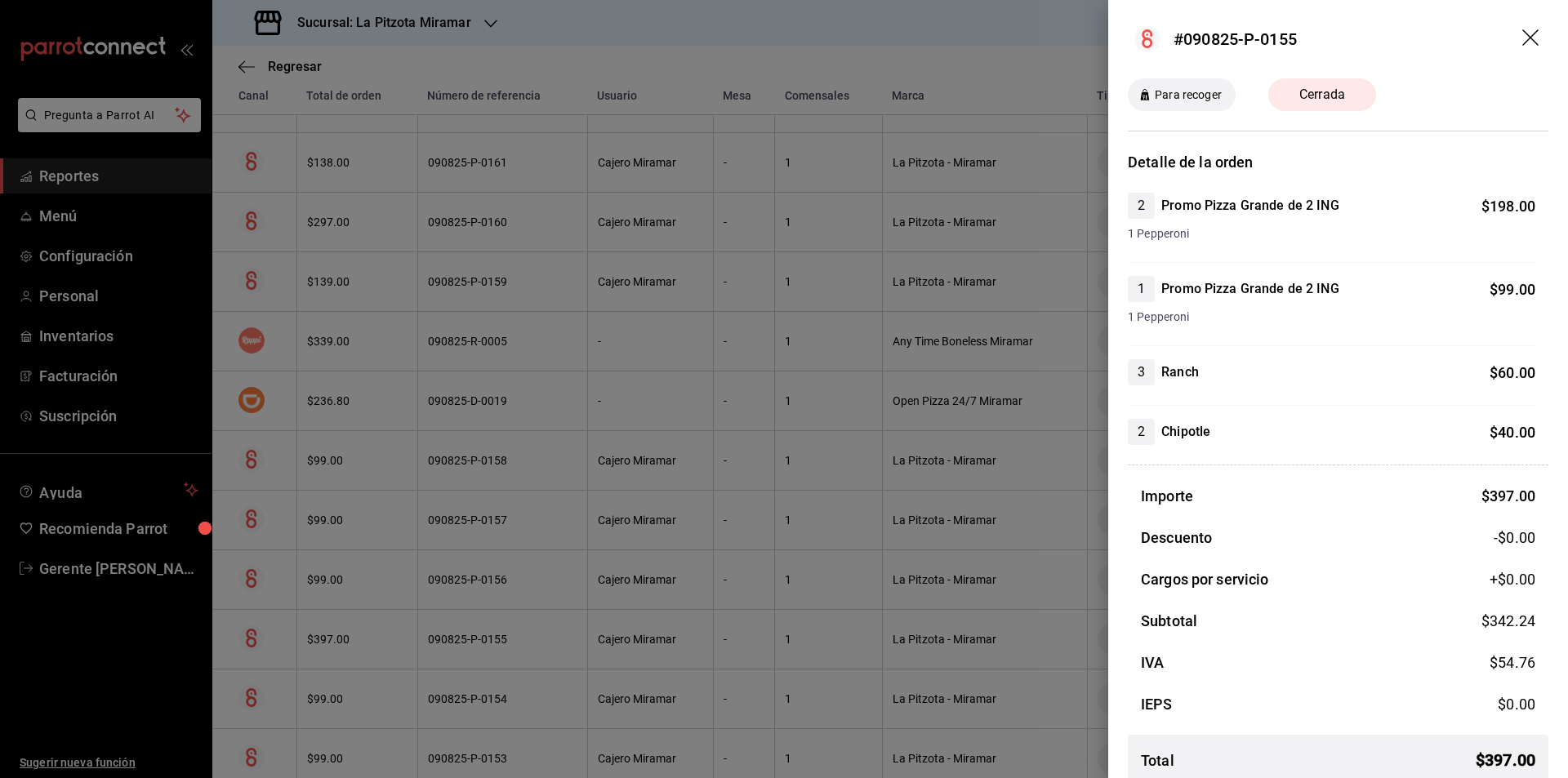
click at [1522, 39] on icon "drag" at bounding box center [1530, 38] width 16 height 16
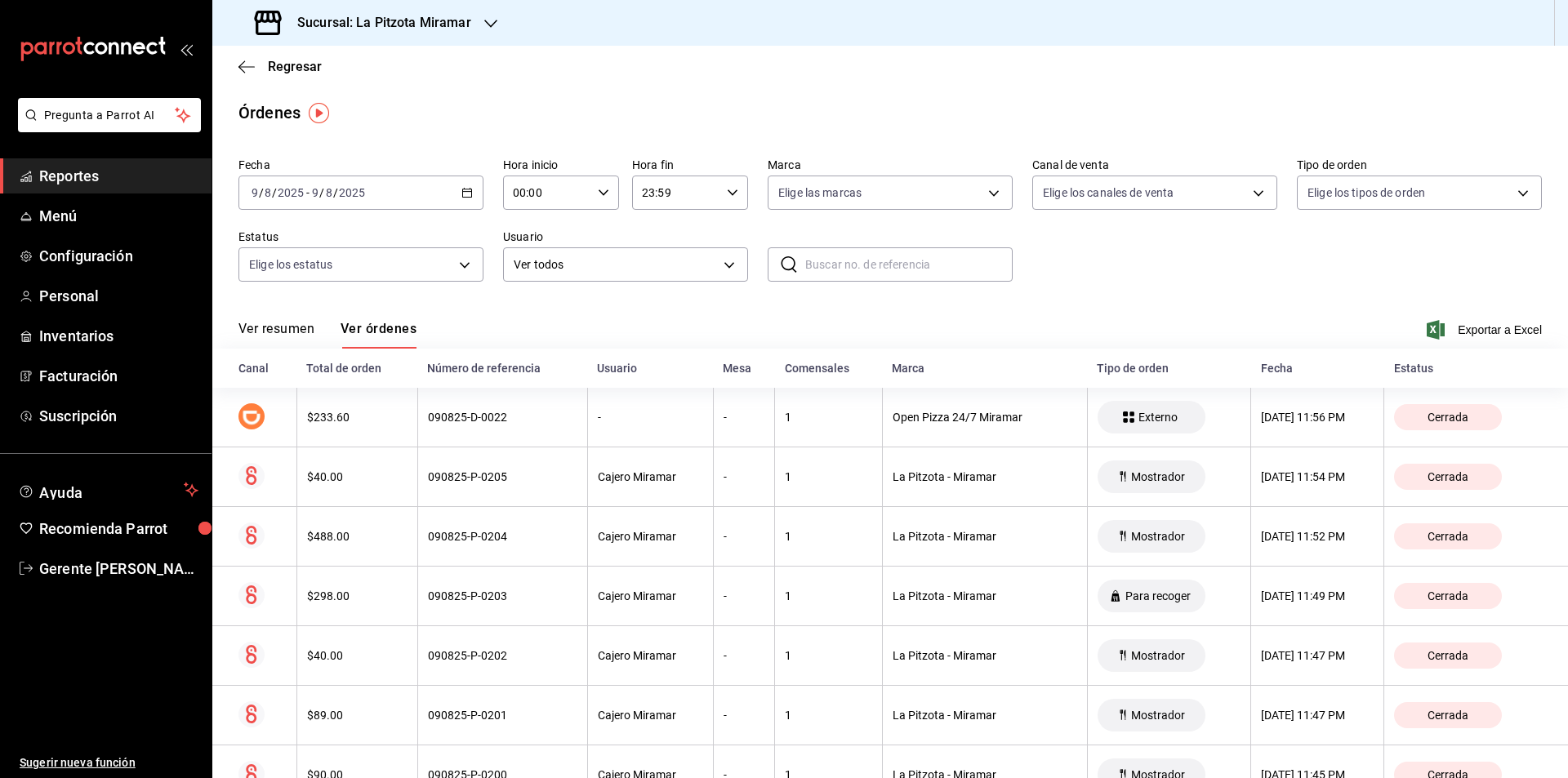
click at [235, 66] on div "Regresar" at bounding box center [890, 66] width 1355 height 41
click at [300, 86] on div "Regresar" at bounding box center [890, 66] width 1355 height 41
click at [305, 65] on span "Regresar" at bounding box center [295, 66] width 54 height 15
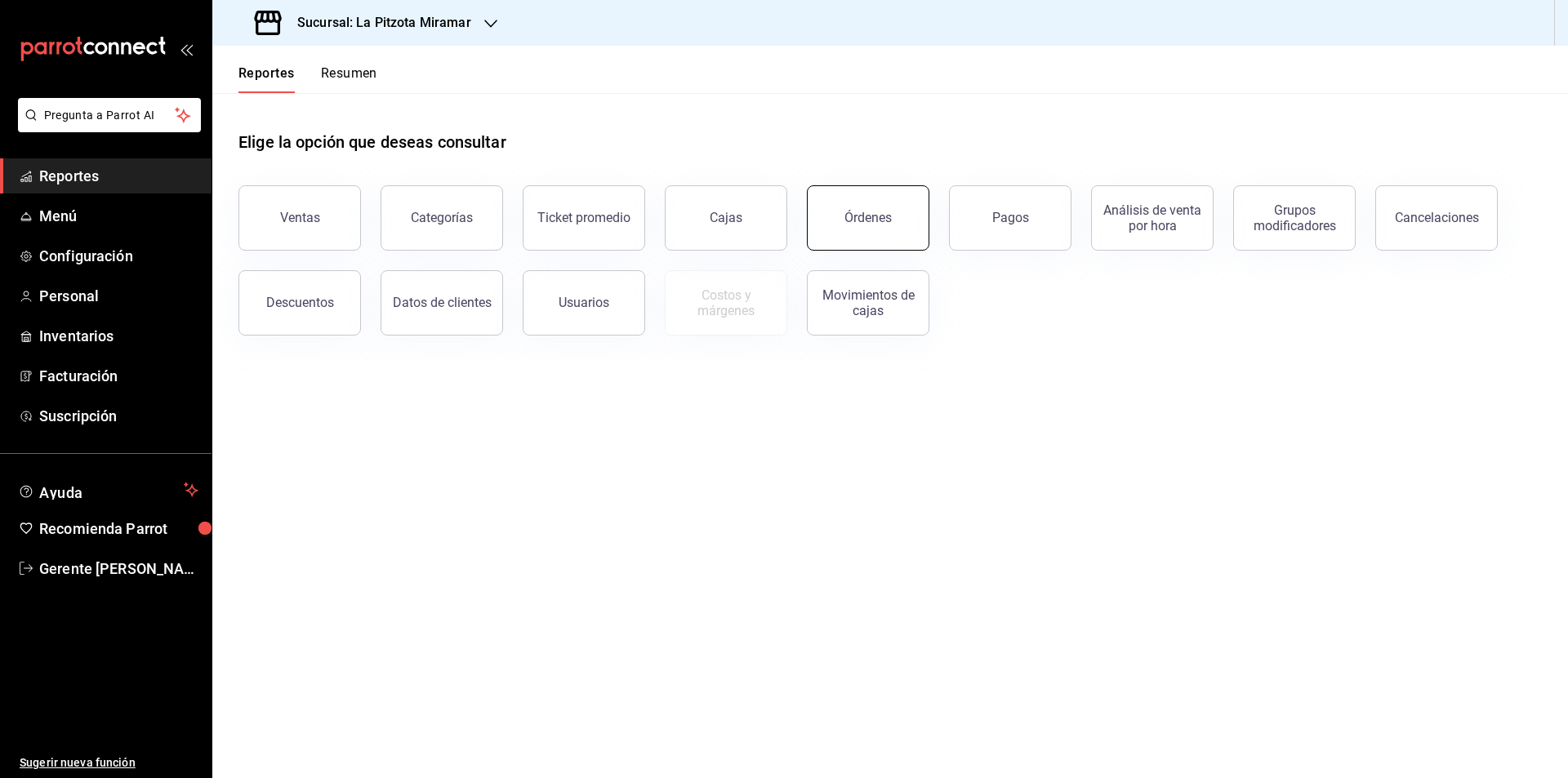
click at [925, 197] on div "Órdenes" at bounding box center [858, 208] width 142 height 85
click at [904, 208] on button "Órdenes" at bounding box center [867, 218] width 123 height 66
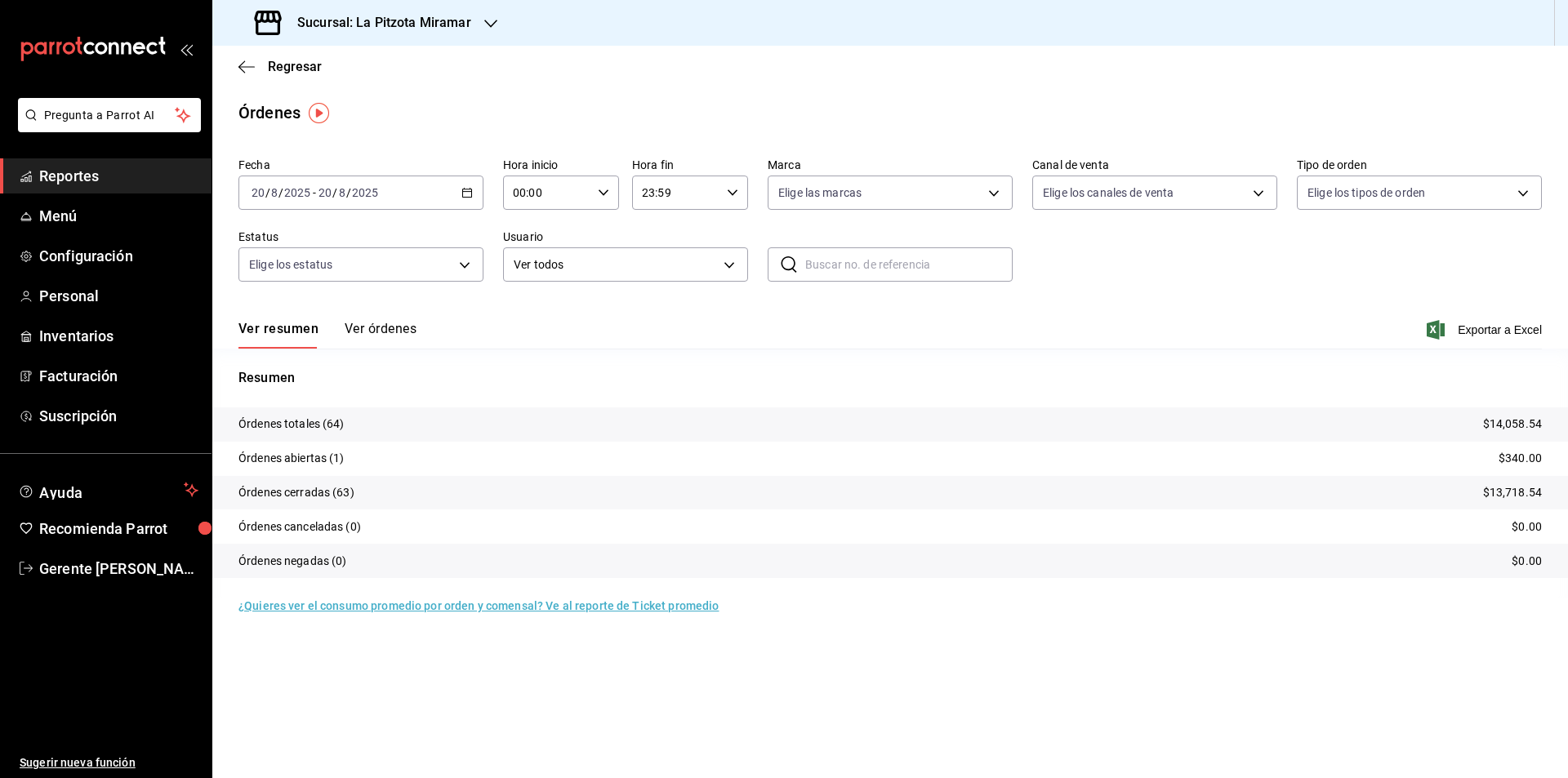
click at [459, 194] on div "[DATE] [DATE] - [DATE] [DATE]" at bounding box center [361, 193] width 245 height 34
click at [332, 430] on span "Rango de fechas" at bounding box center [315, 425] width 126 height 17
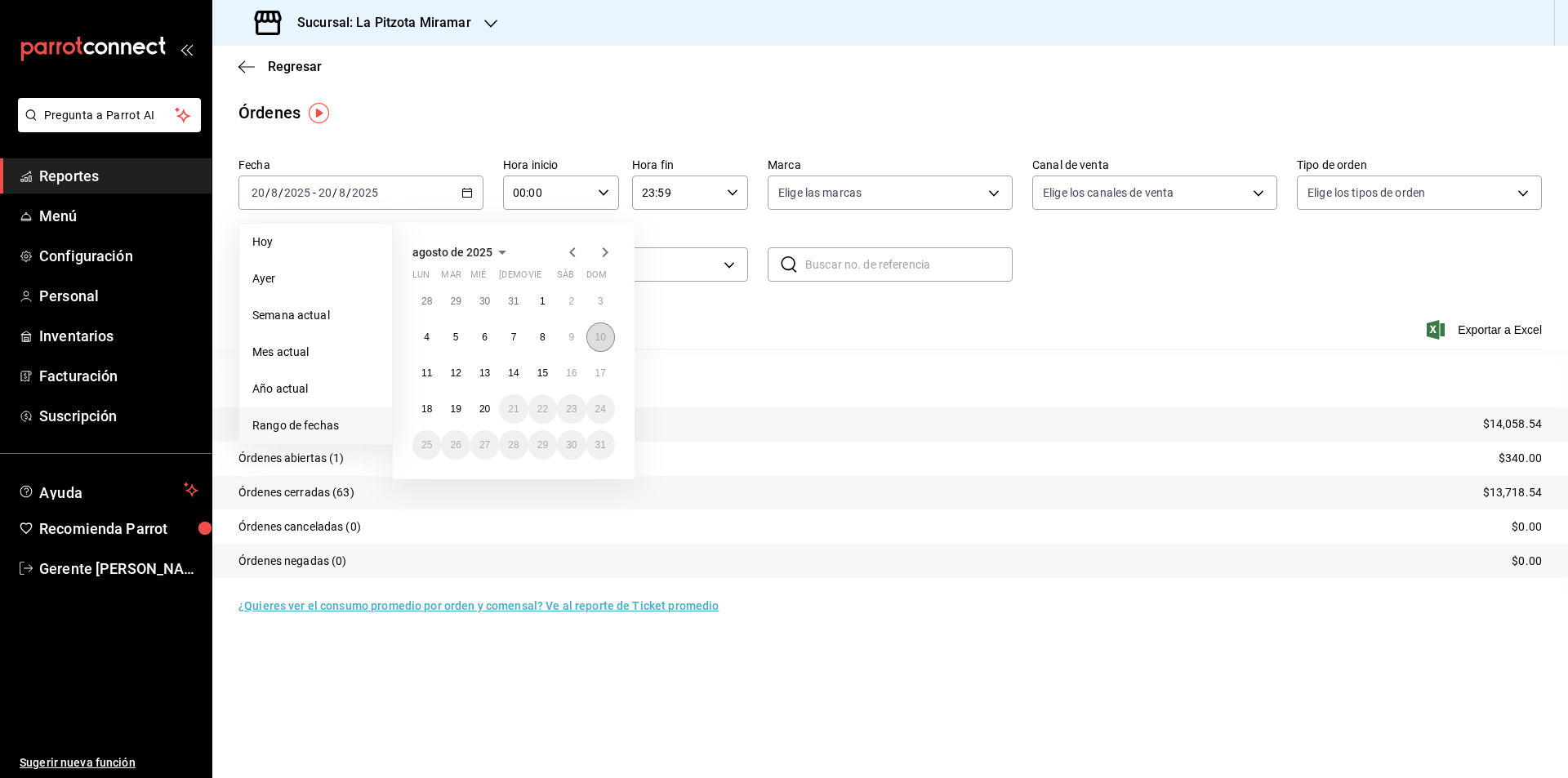
click at [601, 351] on button "10" at bounding box center [601, 337] width 29 height 30
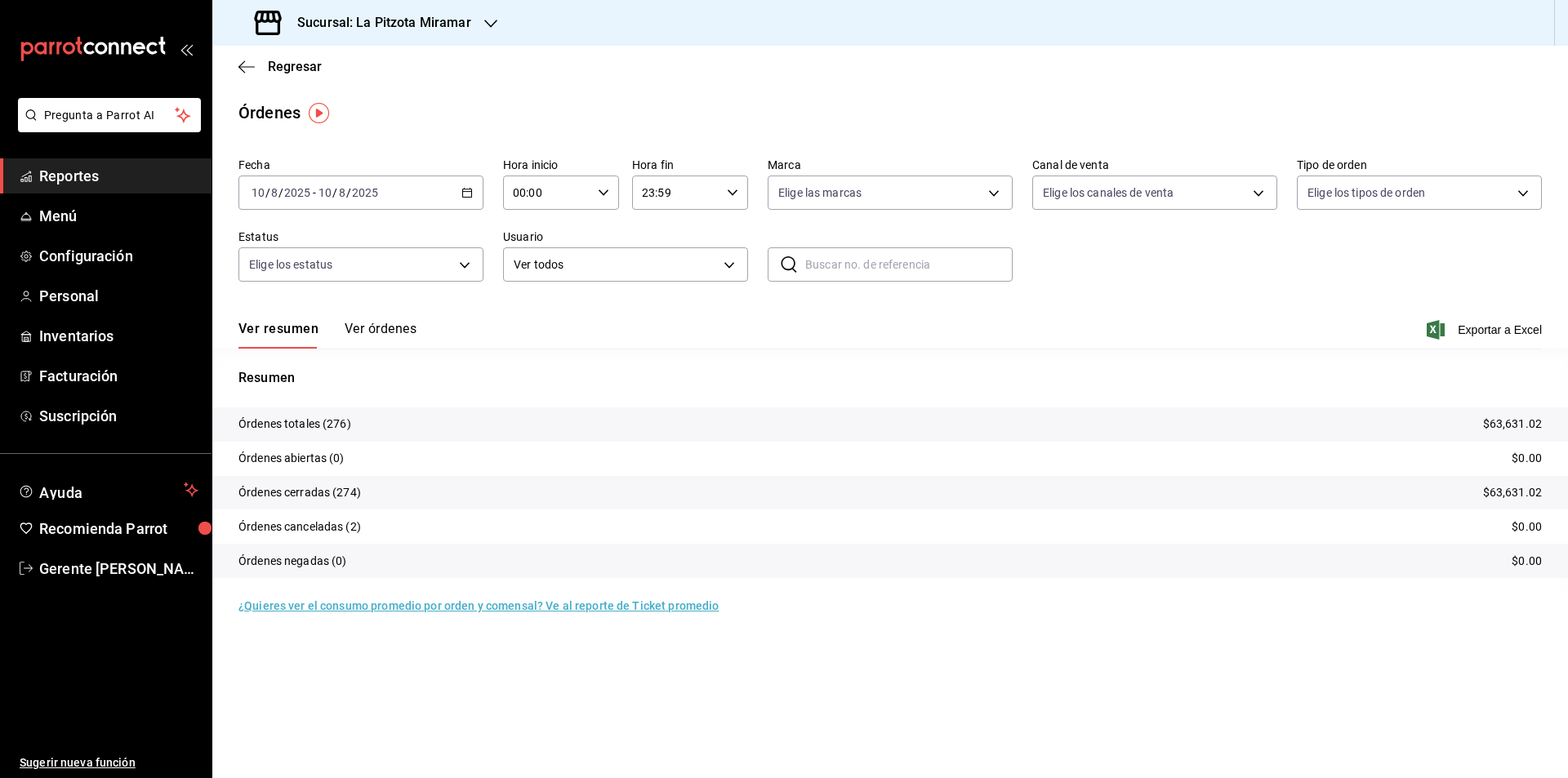
click at [393, 359] on div "Resumen Órdenes totales (276) $63,631.02 Órdenes abiertas (0) $0.00 Órdenes cer…" at bounding box center [890, 474] width 1355 height 249
drag, startPoint x: 386, startPoint y: 343, endPoint x: 396, endPoint y: 335, distance: 12.8
click at [385, 343] on button "Ver órdenes" at bounding box center [380, 335] width 72 height 28
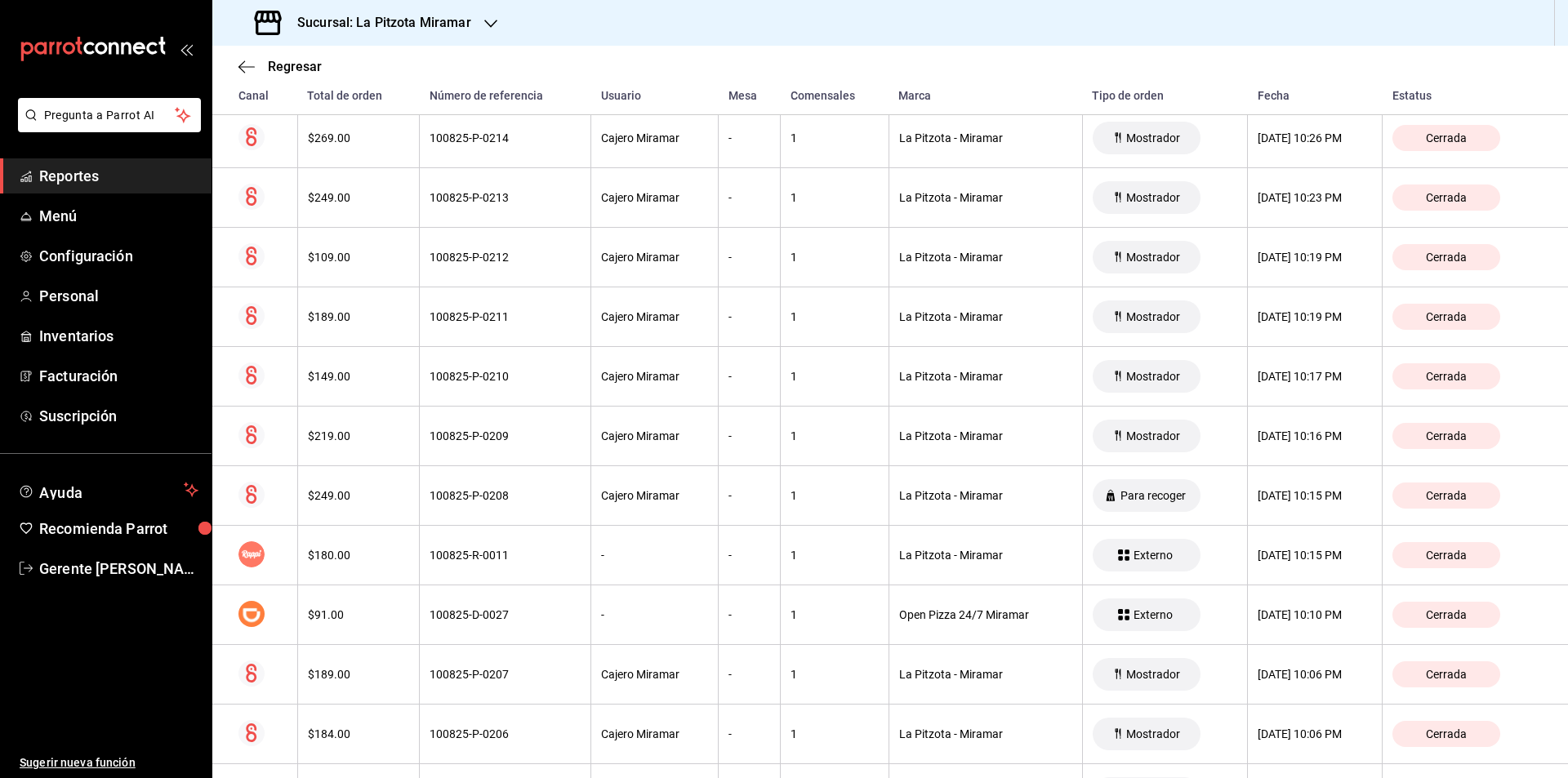
scroll to position [1123, 0]
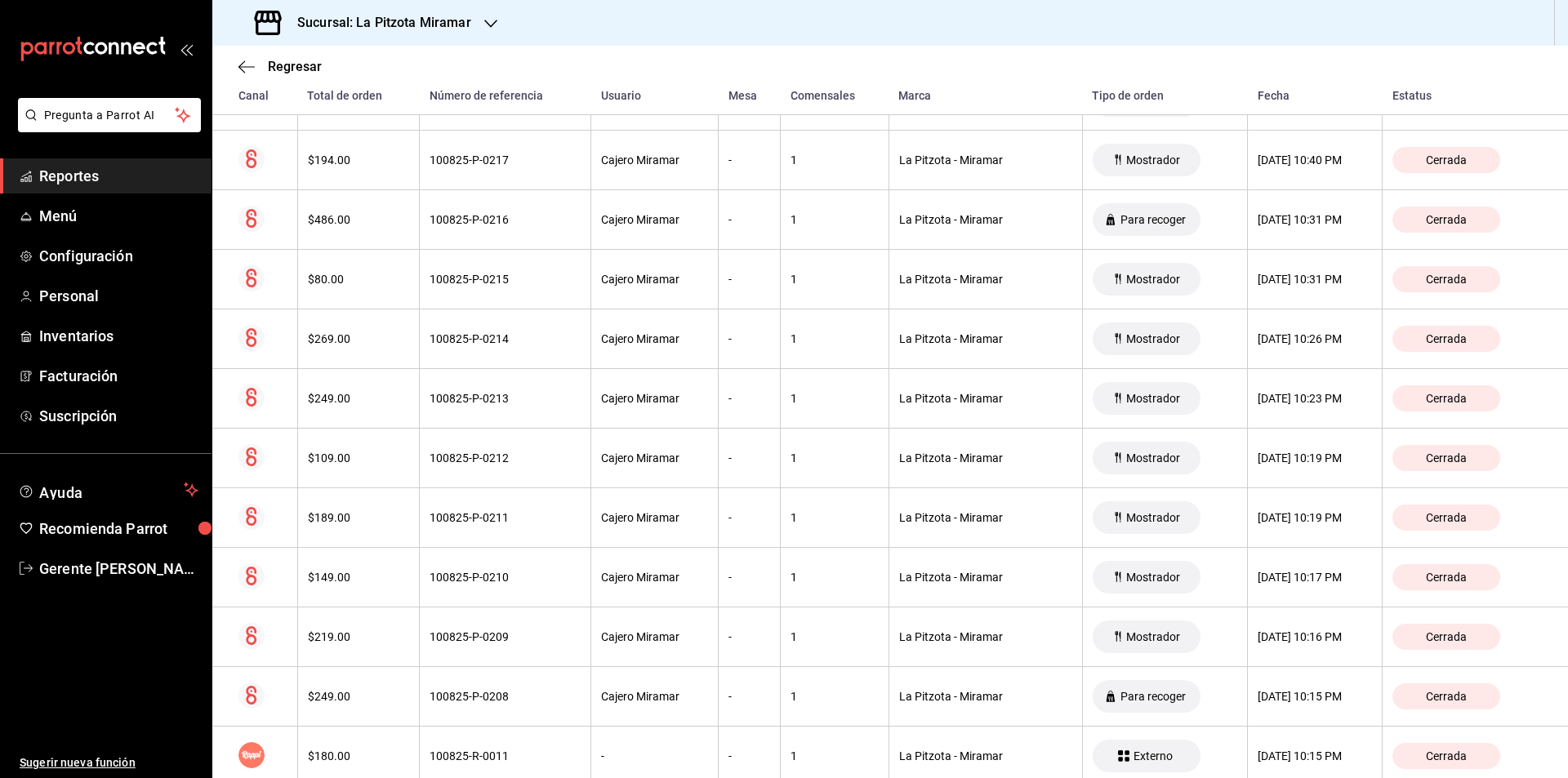
click at [249, 57] on div "Regresar" at bounding box center [890, 66] width 1355 height 41
click at [254, 59] on icon "button" at bounding box center [247, 66] width 16 height 14
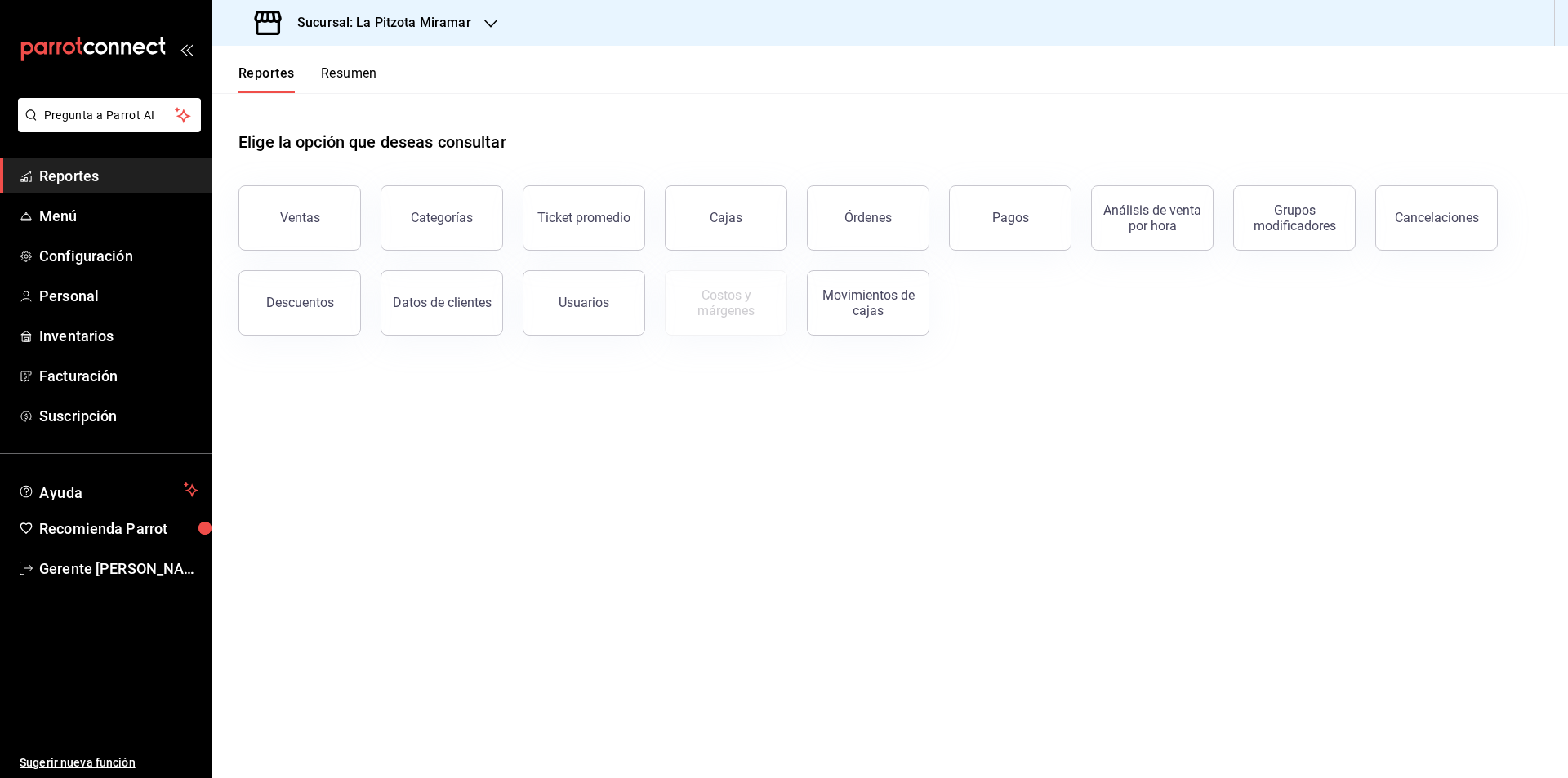
click at [447, 314] on button "Datos de clientes" at bounding box center [441, 302] width 123 height 66
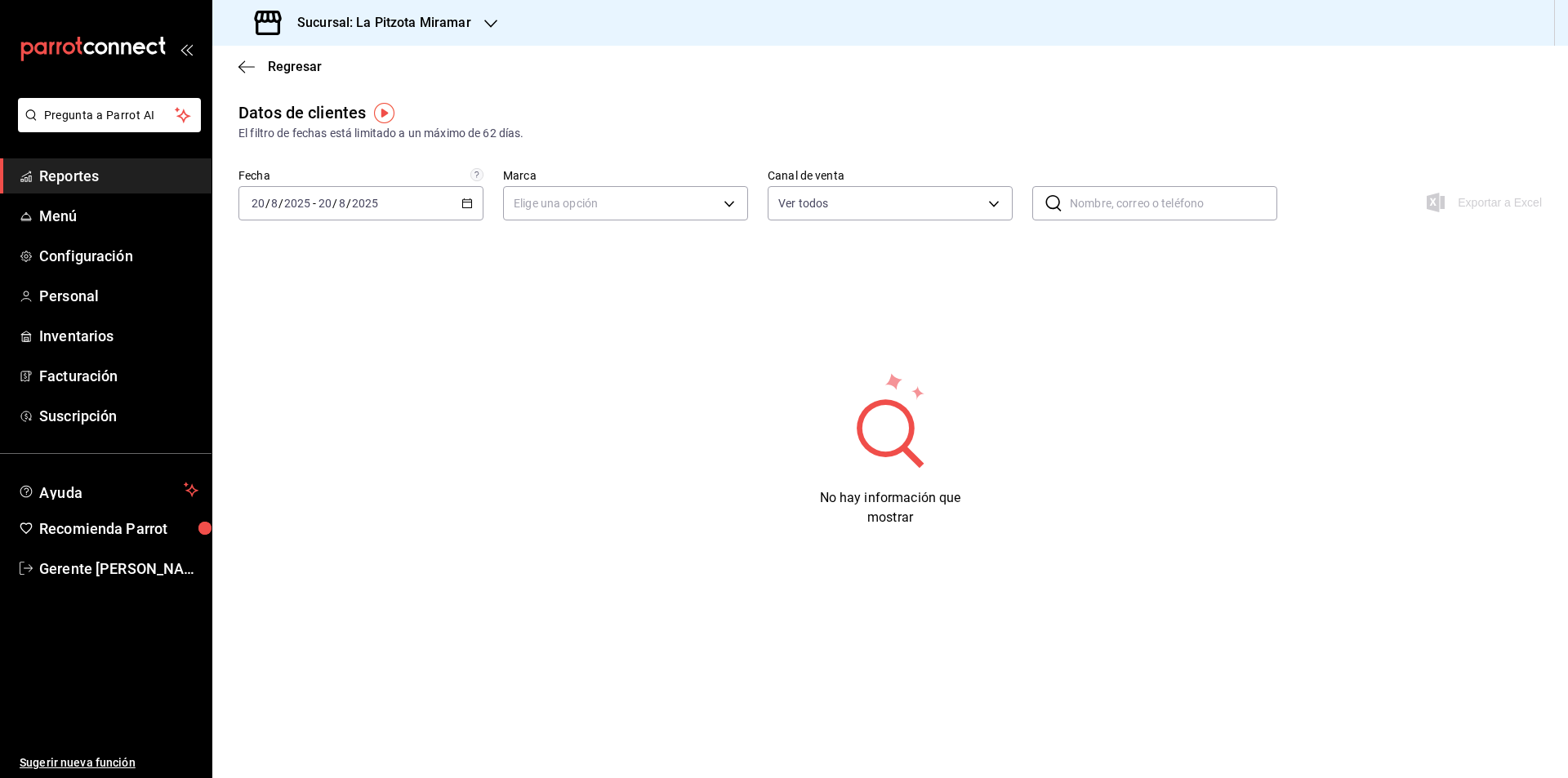
click at [484, 205] on div "Fecha [DATE] [DATE] - [DATE] [DATE] Marca Elige una opción Canal de venta Ver t…" at bounding box center [890, 205] width 1303 height 72
click at [478, 206] on div "[DATE] [DATE] - [DATE] [DATE]" at bounding box center [361, 204] width 245 height 34
click at [369, 387] on li "Rango de fechas" at bounding box center [316, 399] width 152 height 37
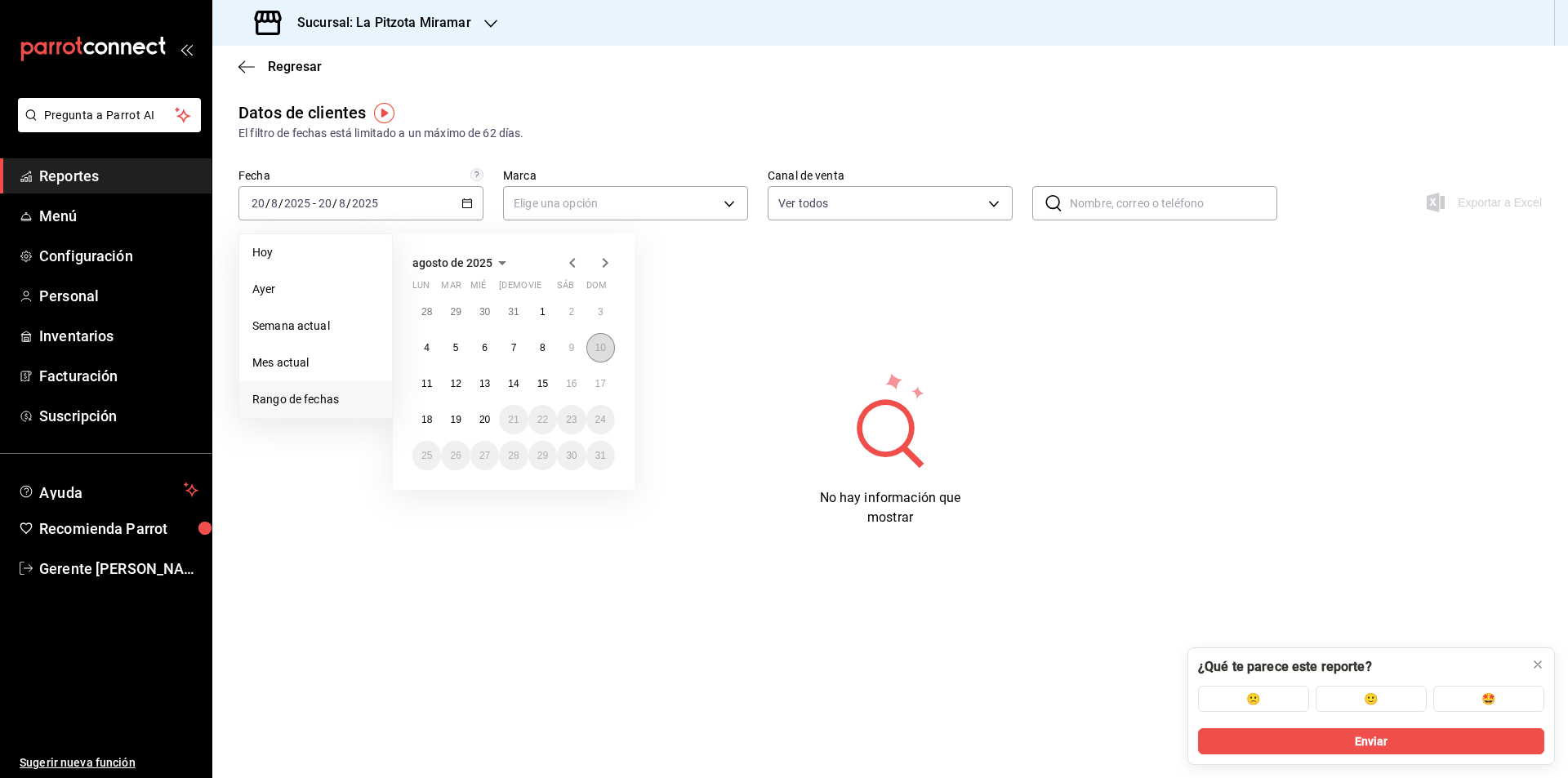
click at [596, 351] on abbr "10" at bounding box center [601, 347] width 11 height 12
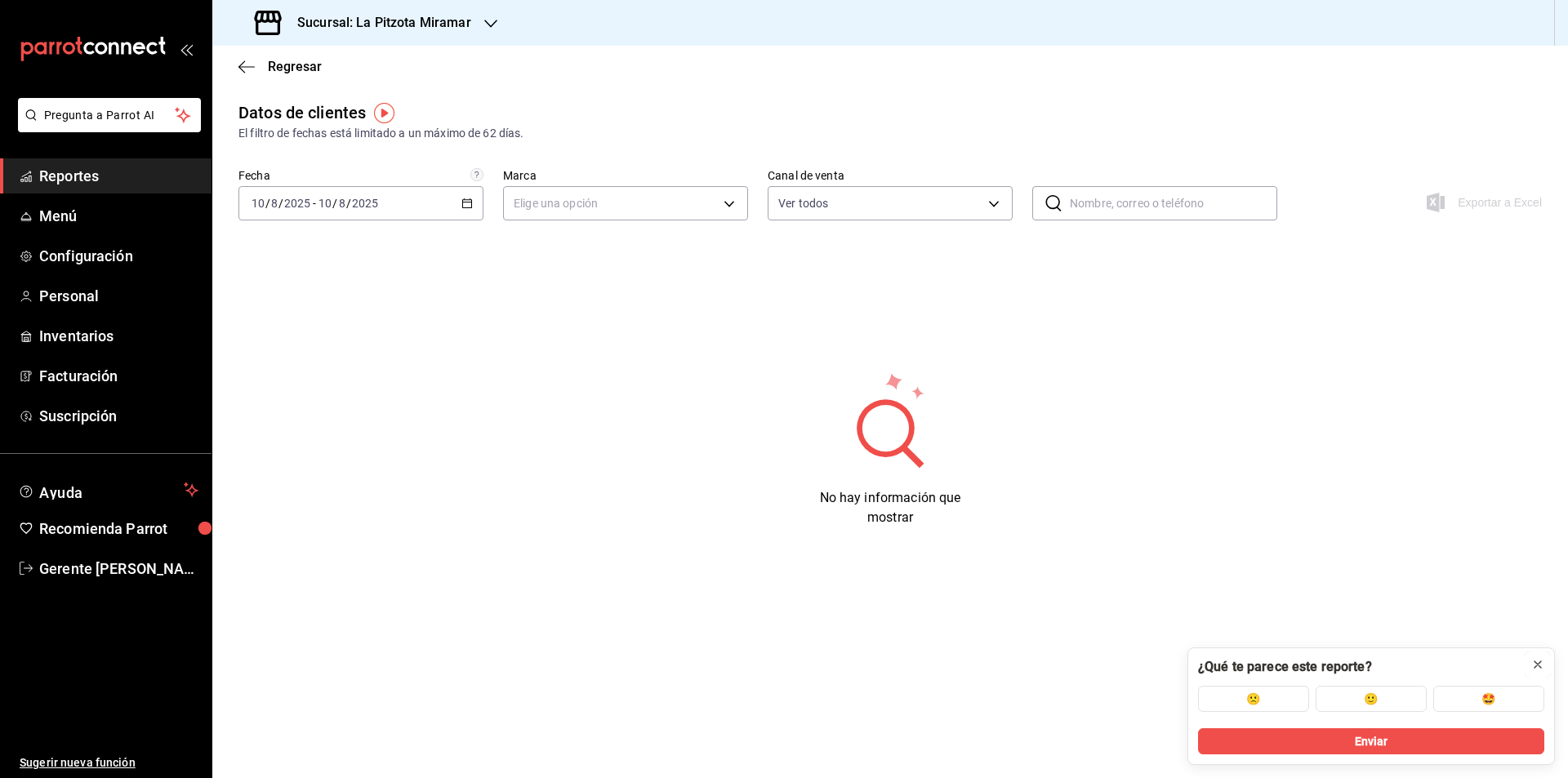
click at [1543, 664] on icon at bounding box center [1538, 665] width 13 height 13
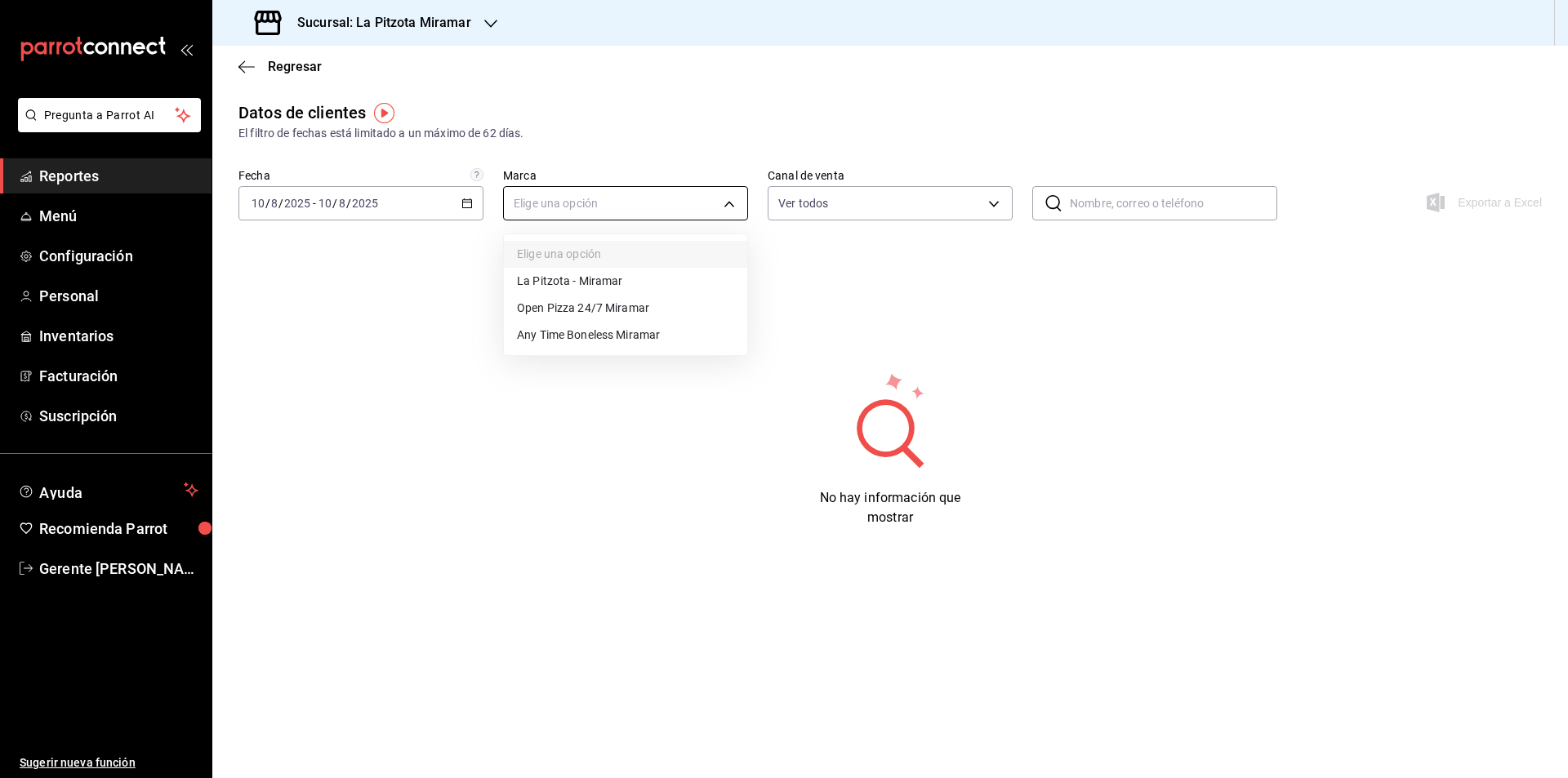
click at [722, 192] on body "Pregunta a Parrot AI Reportes Menú Configuración Personal Inventarios Facturaci…" at bounding box center [784, 389] width 1568 height 778
click at [698, 277] on li "La Pitzota - Miramar" at bounding box center [625, 282] width 243 height 27
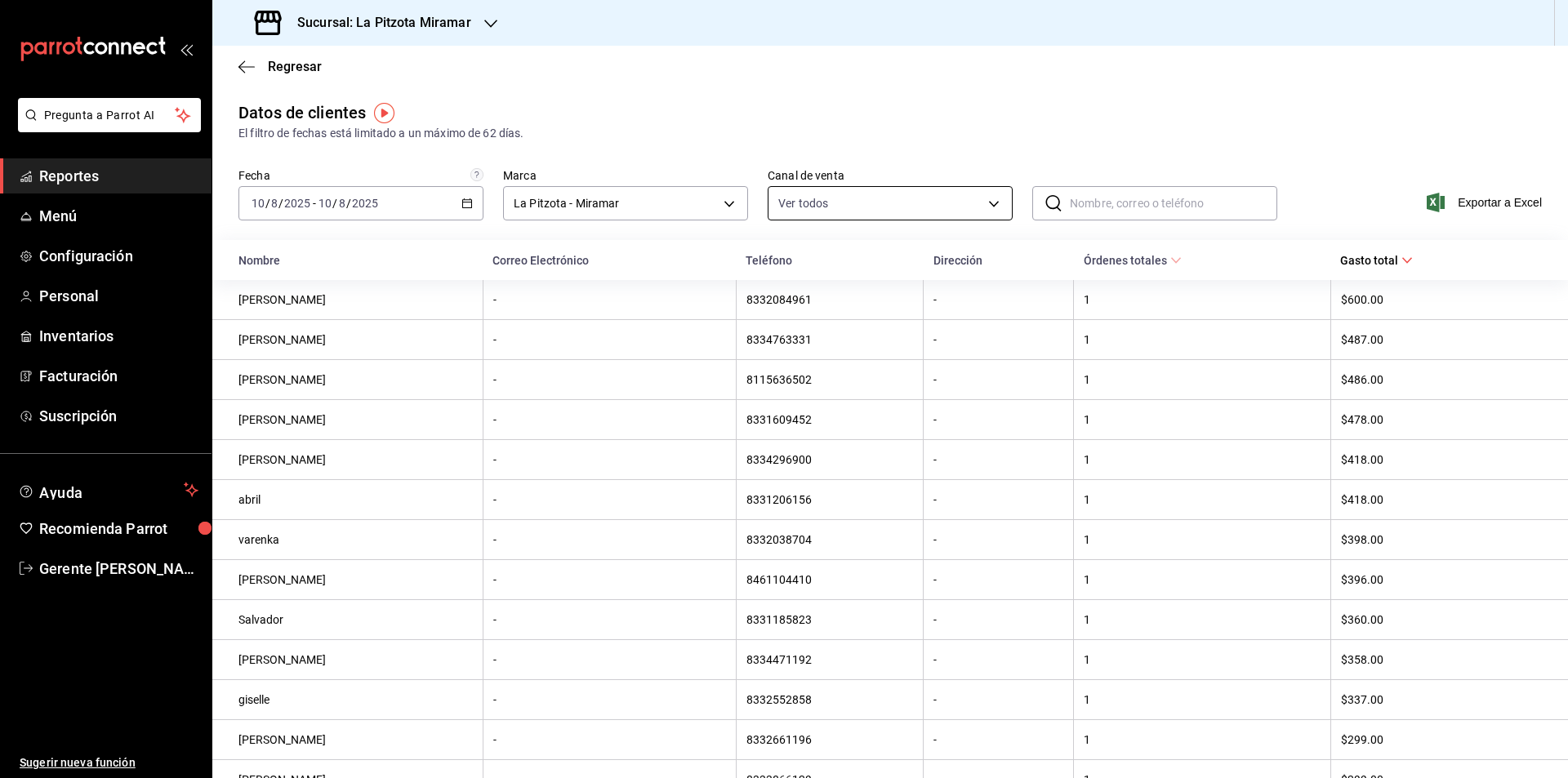
click at [998, 197] on body "Pregunta a Parrot AI Reportes Menú Configuración Personal Inventarios Facturaci…" at bounding box center [784, 389] width 1568 height 778
click at [906, 353] on span "DiDi Food" at bounding box center [902, 358] width 190 height 17
type input "PARROT,ONLINE"
checkbox input "false"
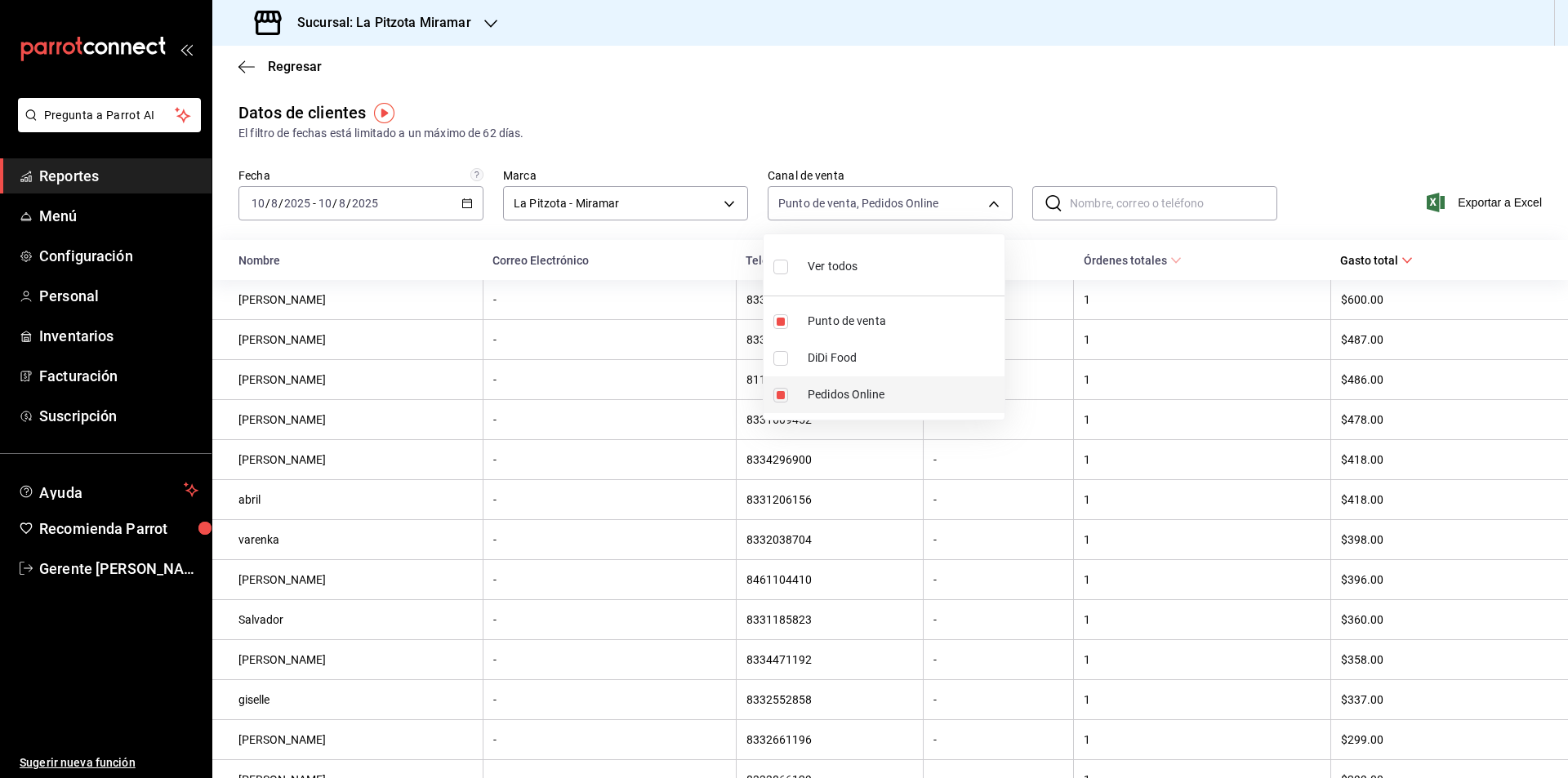
click at [909, 393] on span "Pedidos Online" at bounding box center [902, 395] width 190 height 17
type input "PARROT"
checkbox input "false"
click at [1133, 205] on div at bounding box center [784, 389] width 1568 height 778
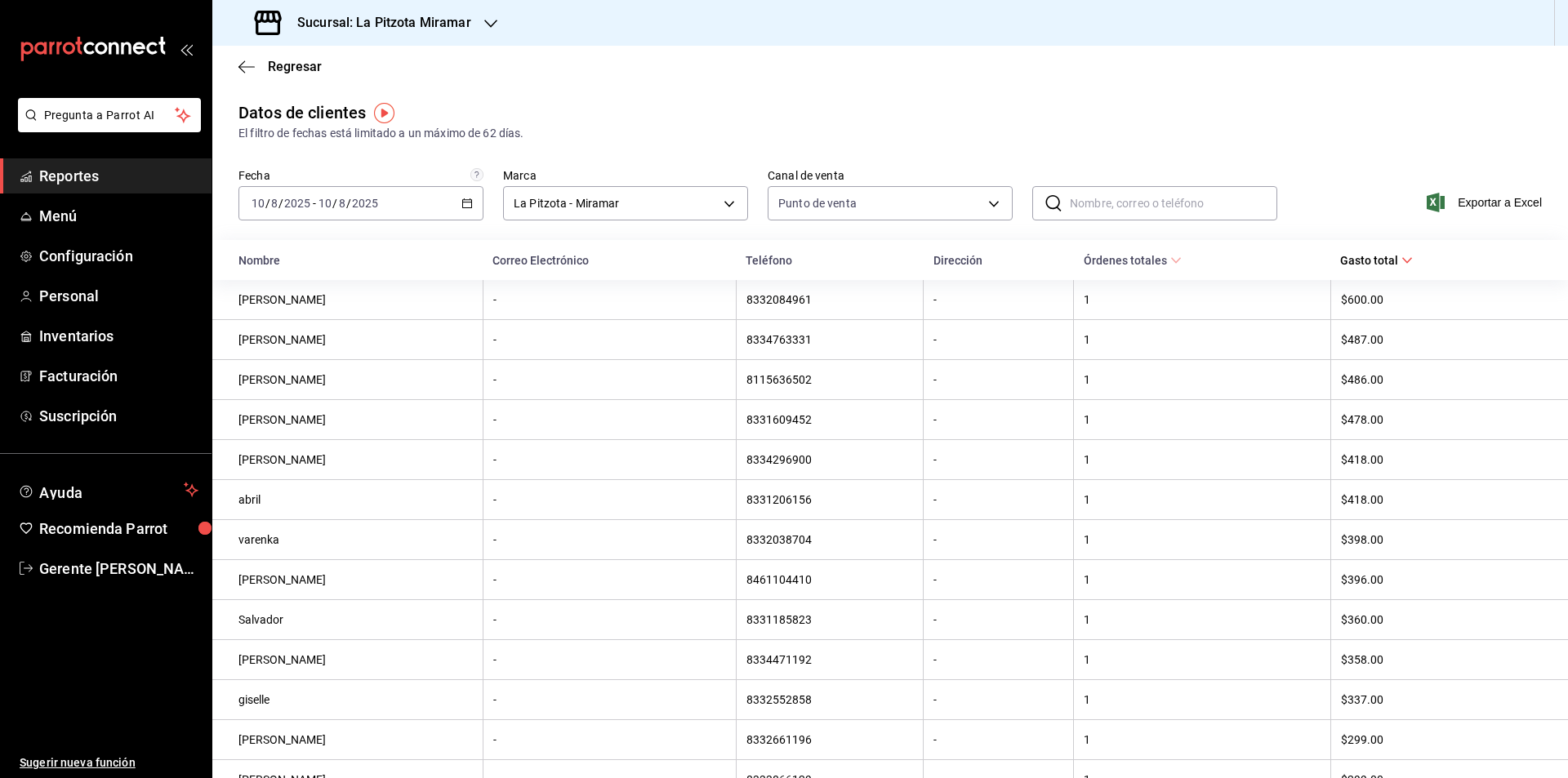
click at [1180, 197] on input "text" at bounding box center [1172, 203] width 207 height 32
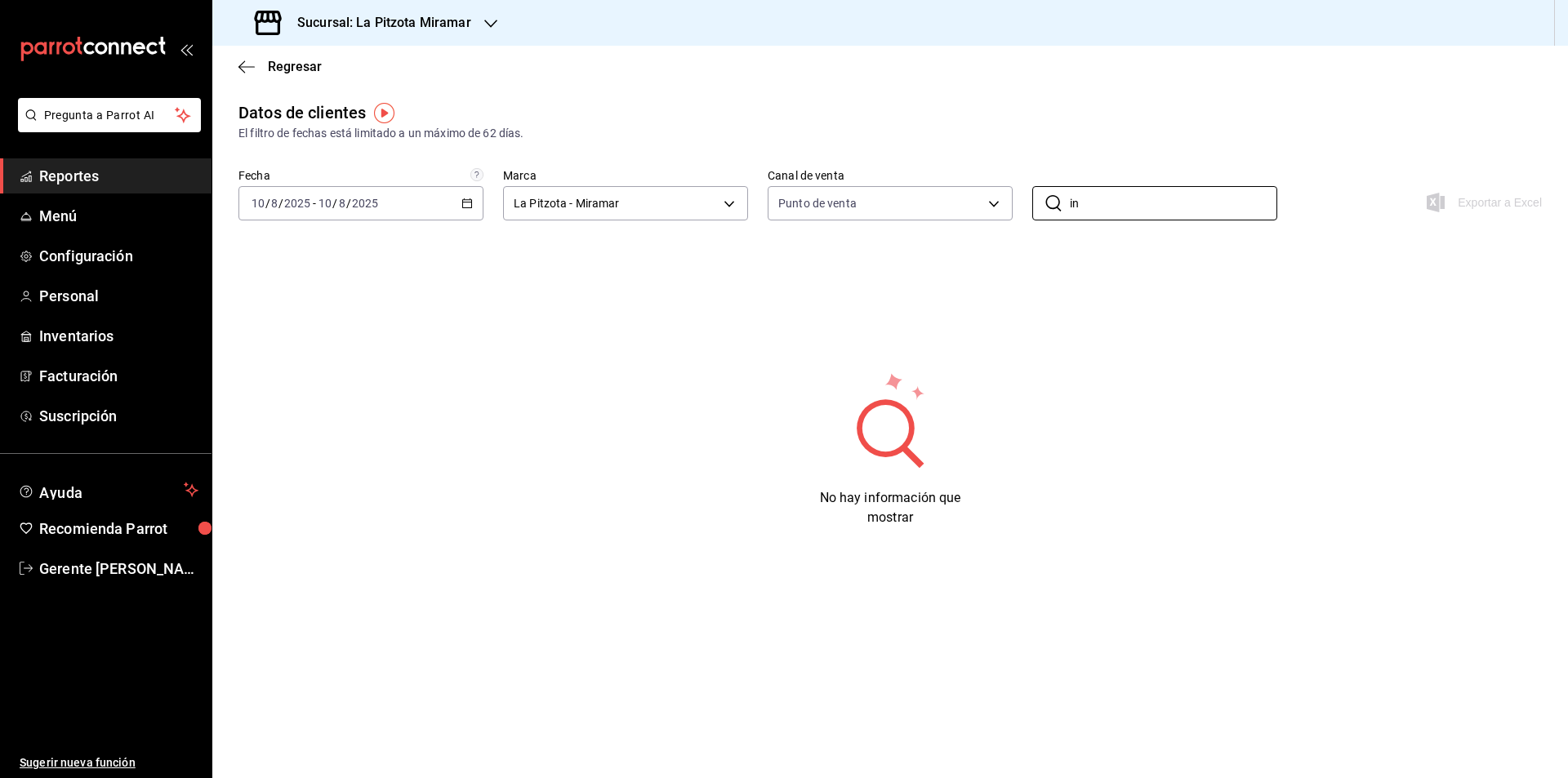
type input "i"
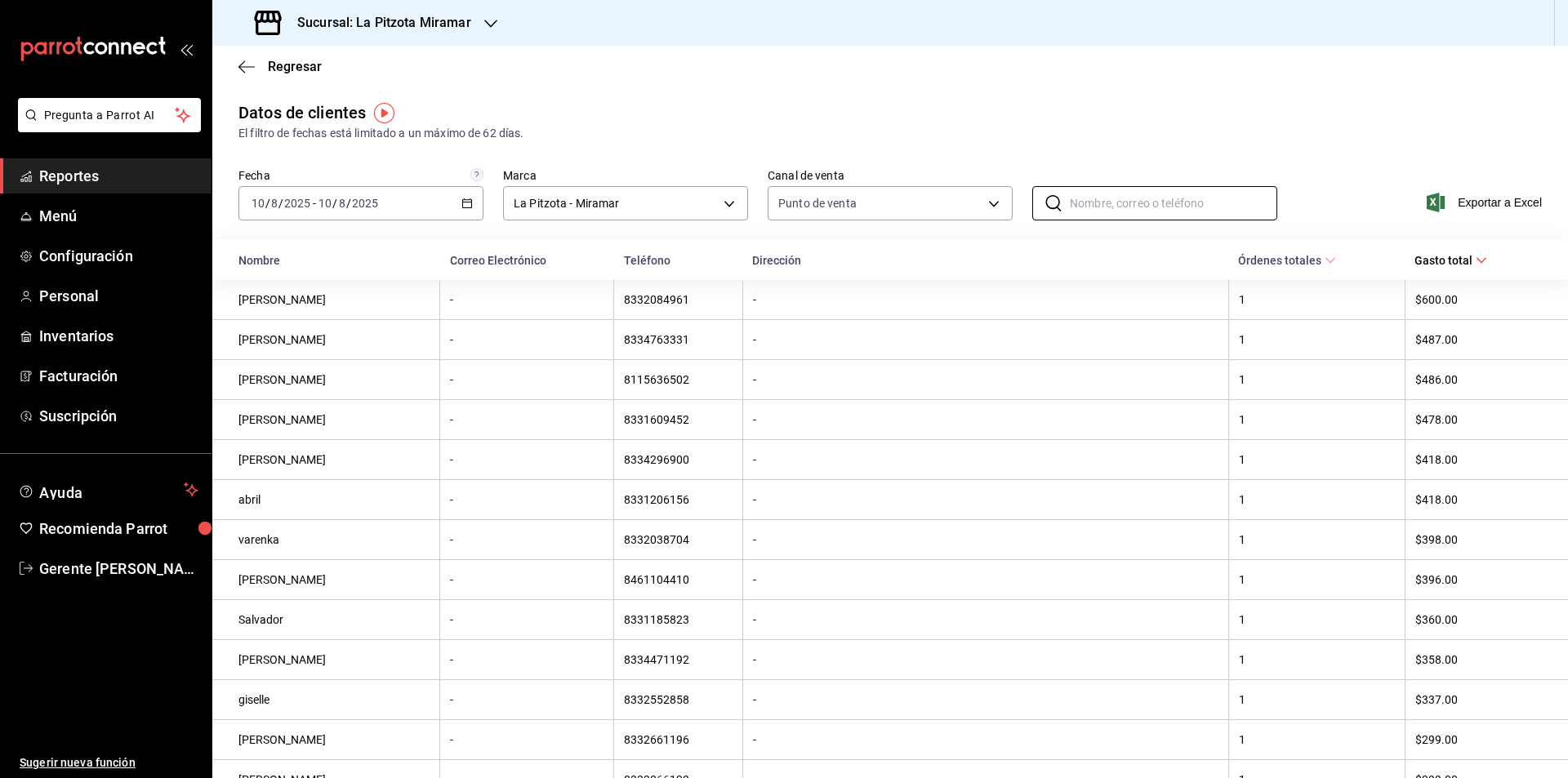
click at [248, 75] on div "Regresar" at bounding box center [890, 66] width 1355 height 41
click at [278, 66] on span "Regresar" at bounding box center [295, 66] width 54 height 15
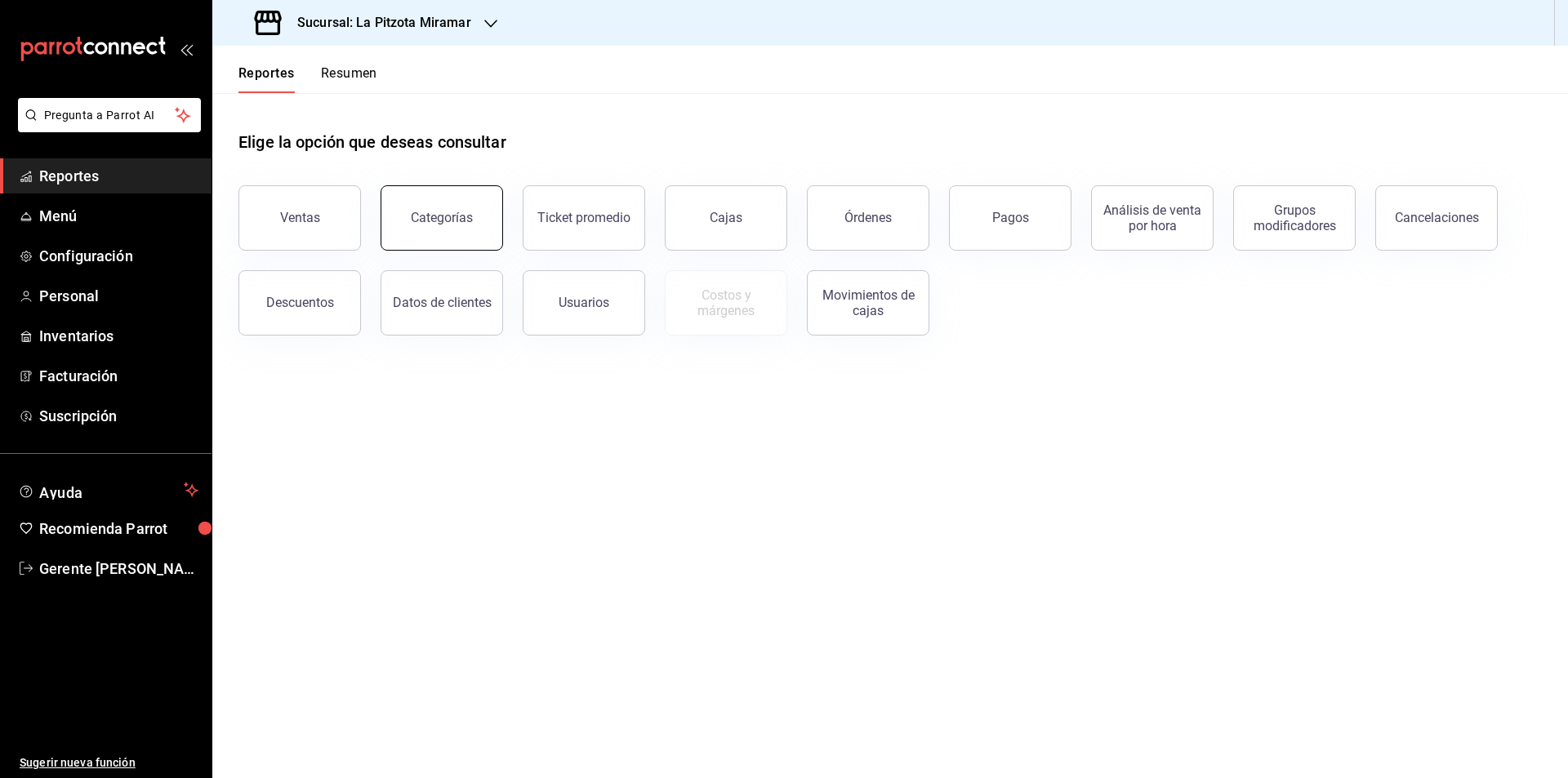
click at [431, 197] on button "Categorías" at bounding box center [441, 218] width 123 height 66
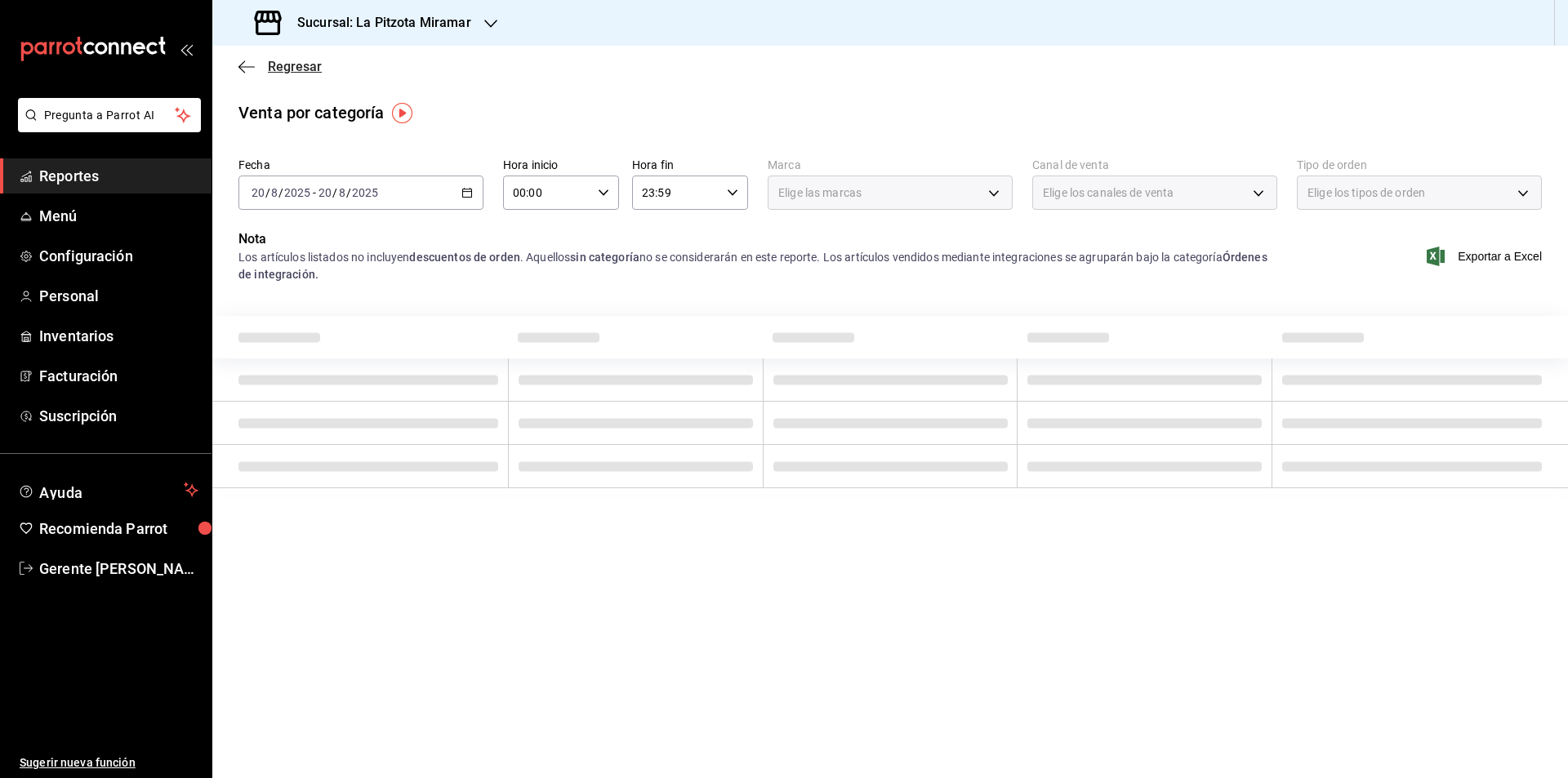
click at [239, 63] on icon "button" at bounding box center [247, 66] width 16 height 14
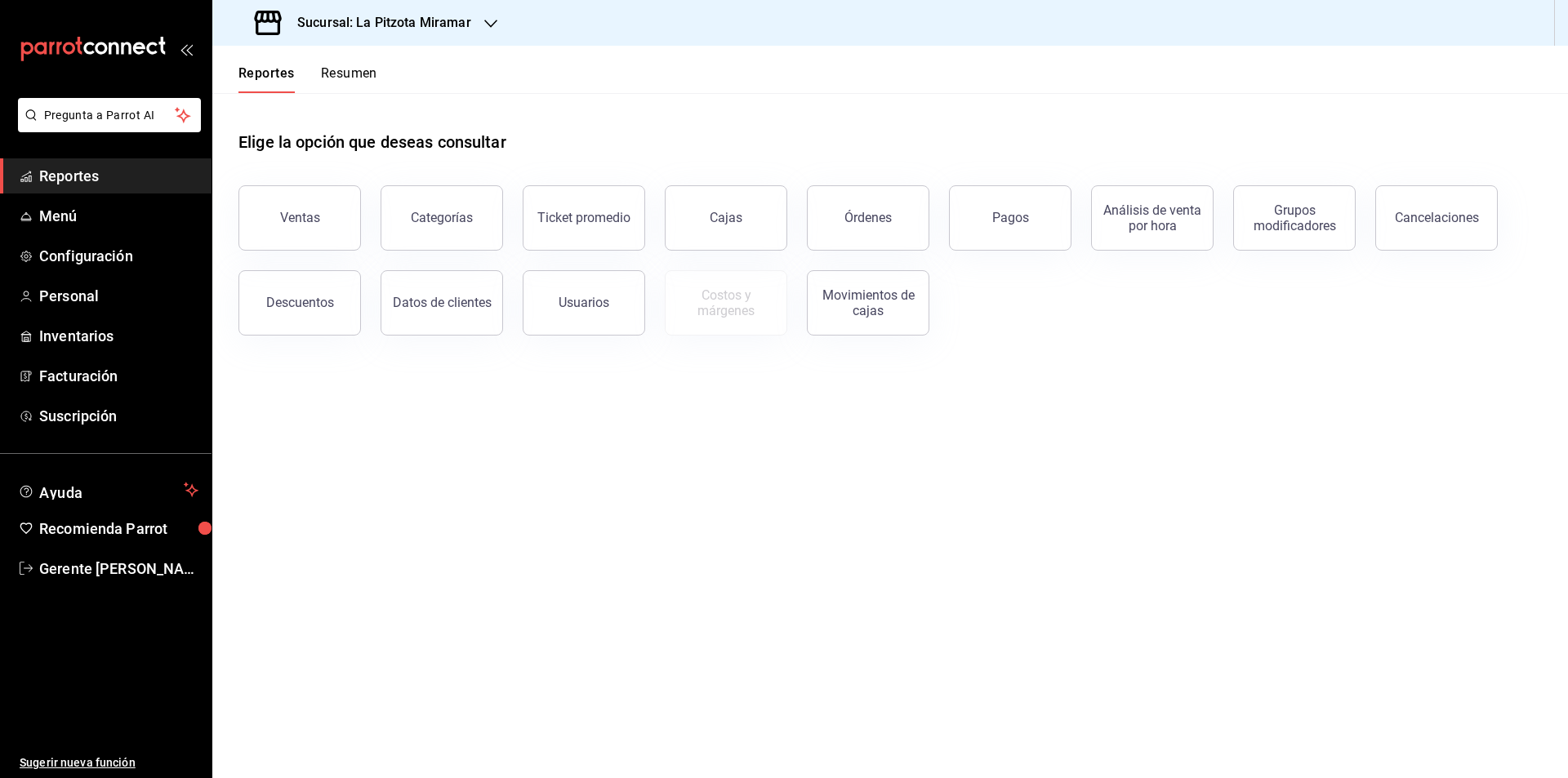
click at [340, 211] on button "Ventas" at bounding box center [300, 218] width 123 height 66
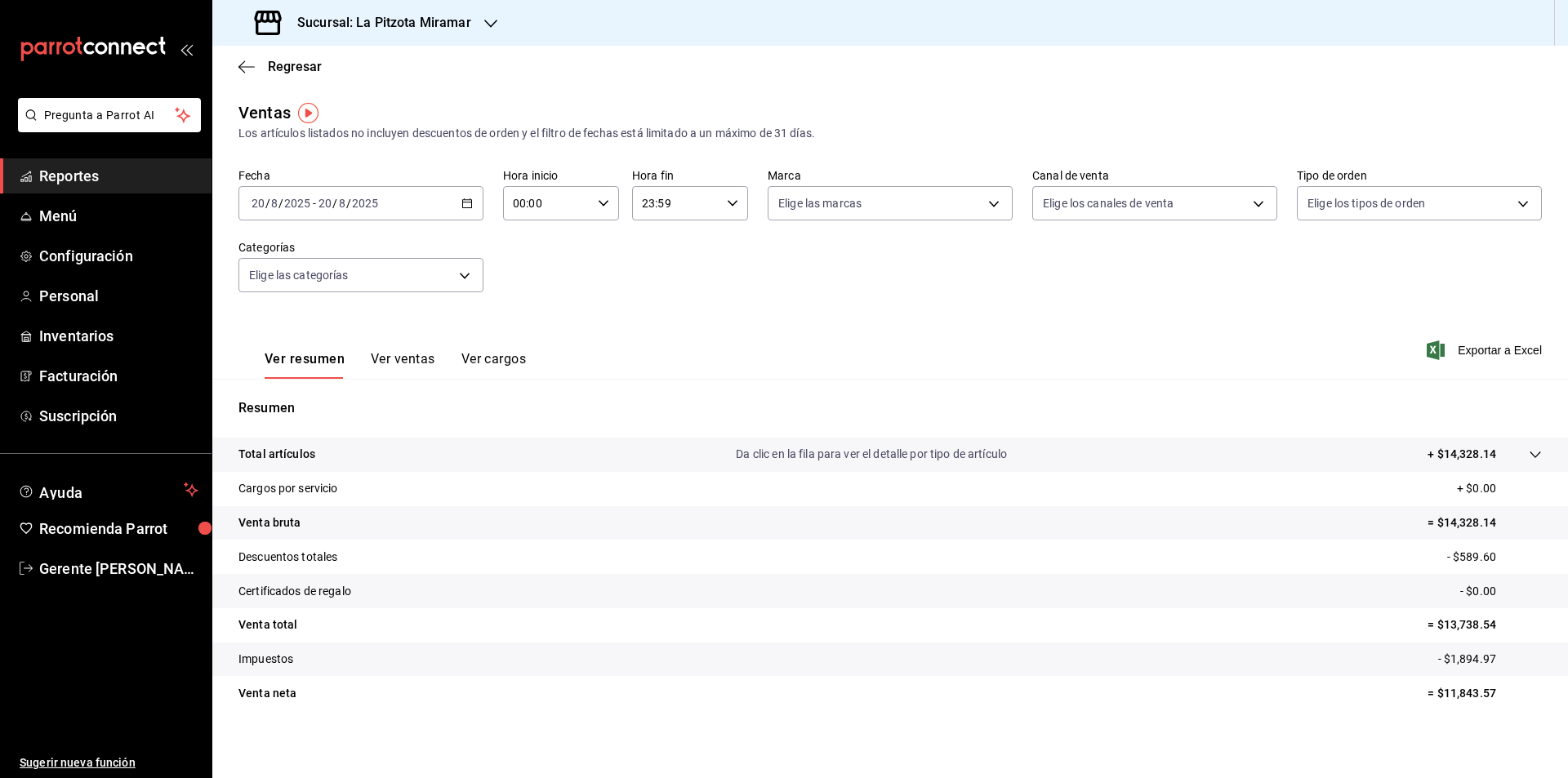
click at [402, 354] on button "Ver ventas" at bounding box center [403, 364] width 65 height 28
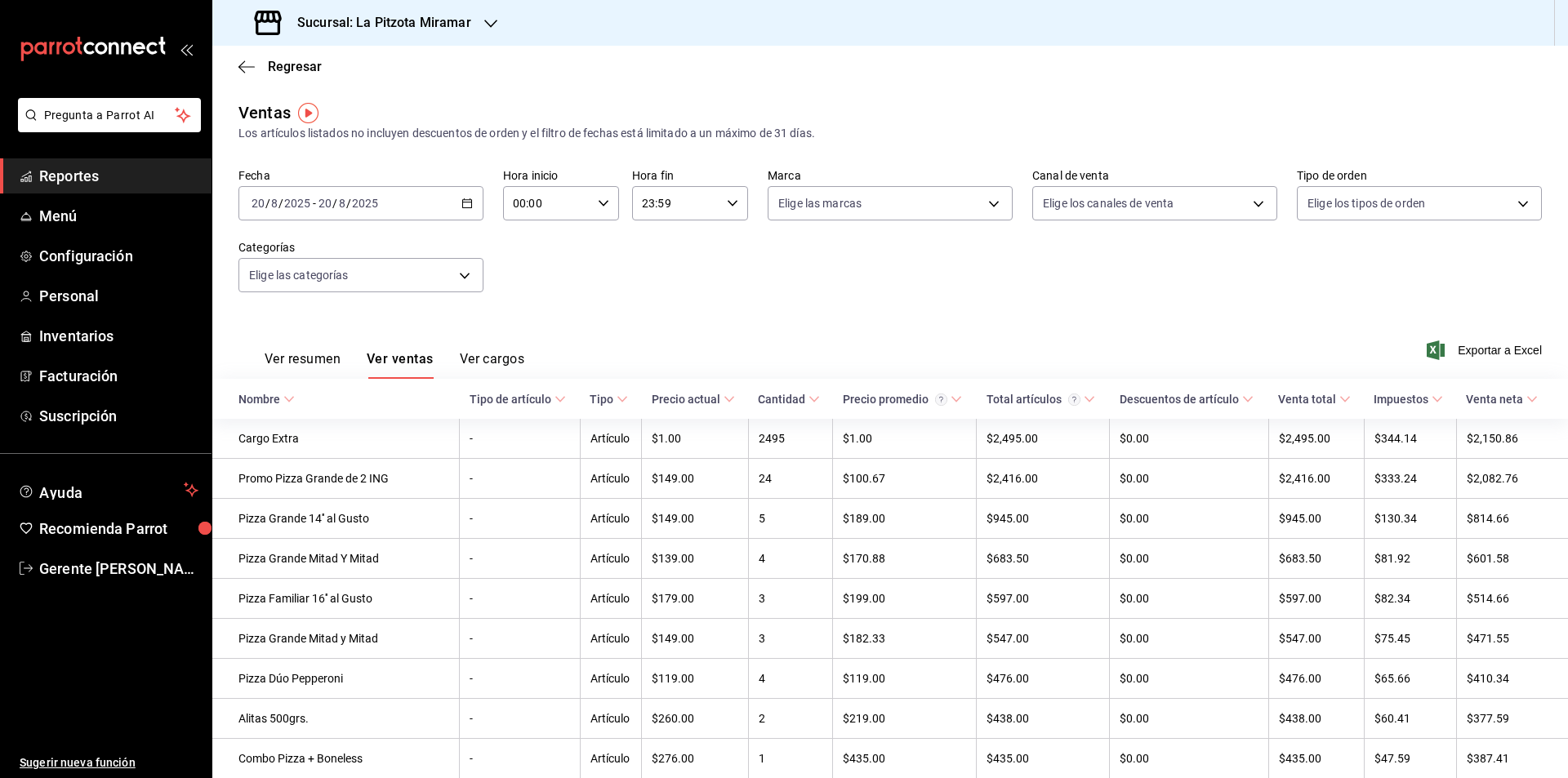
click at [461, 218] on div "[DATE] [DATE] - [DATE] [DATE]" at bounding box center [361, 204] width 245 height 34
click at [277, 391] on span "Rango de fechas" at bounding box center [315, 399] width 126 height 17
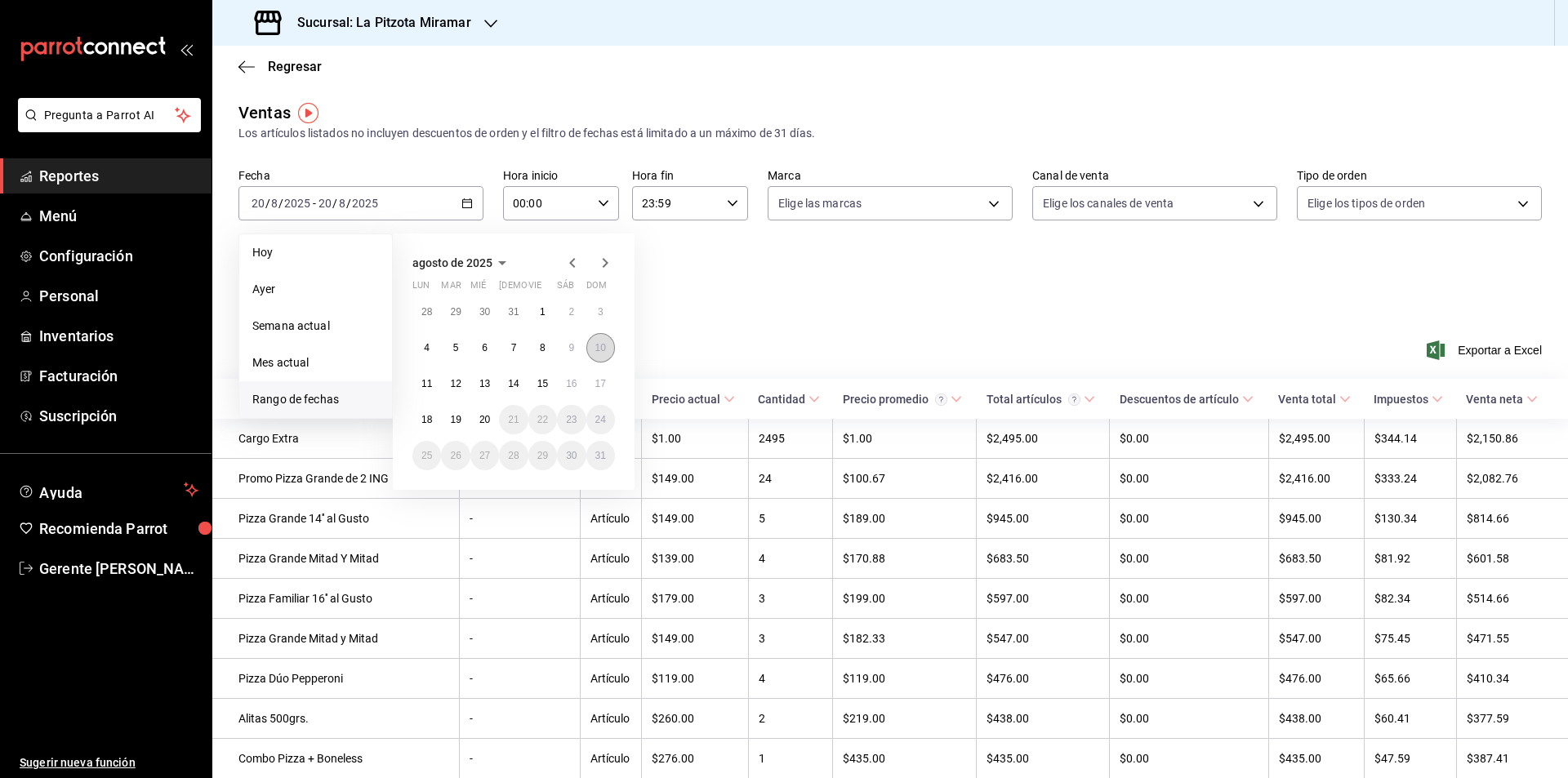
click at [612, 347] on button "10" at bounding box center [601, 347] width 29 height 30
click at [611, 347] on button "10" at bounding box center [601, 347] width 29 height 30
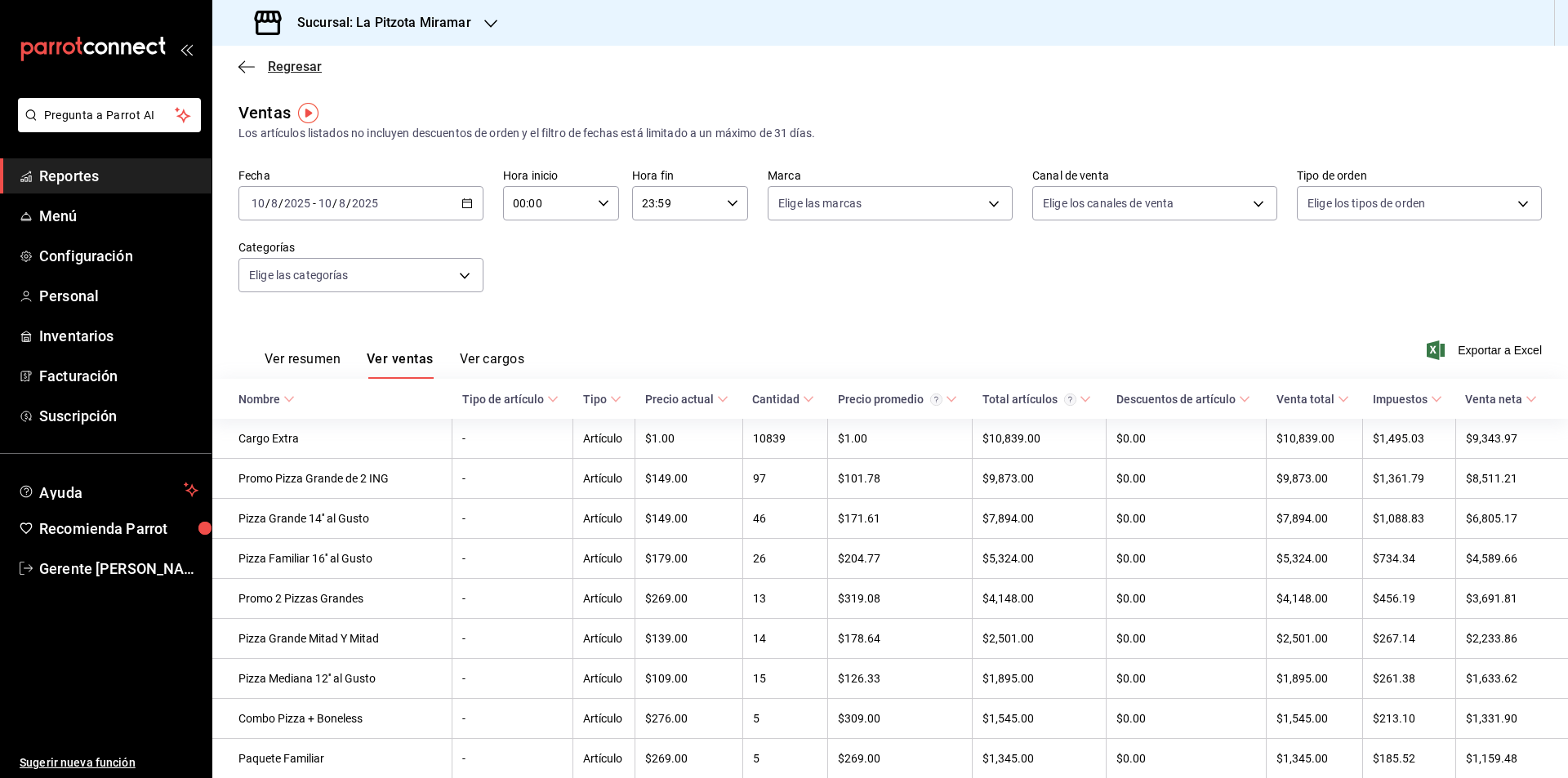
drag, startPoint x: 234, startPoint y: 64, endPoint x: 254, endPoint y: 66, distance: 20.1
click at [236, 64] on div "Regresar" at bounding box center [890, 66] width 1355 height 41
click at [259, 68] on span "Regresar" at bounding box center [280, 66] width 83 height 15
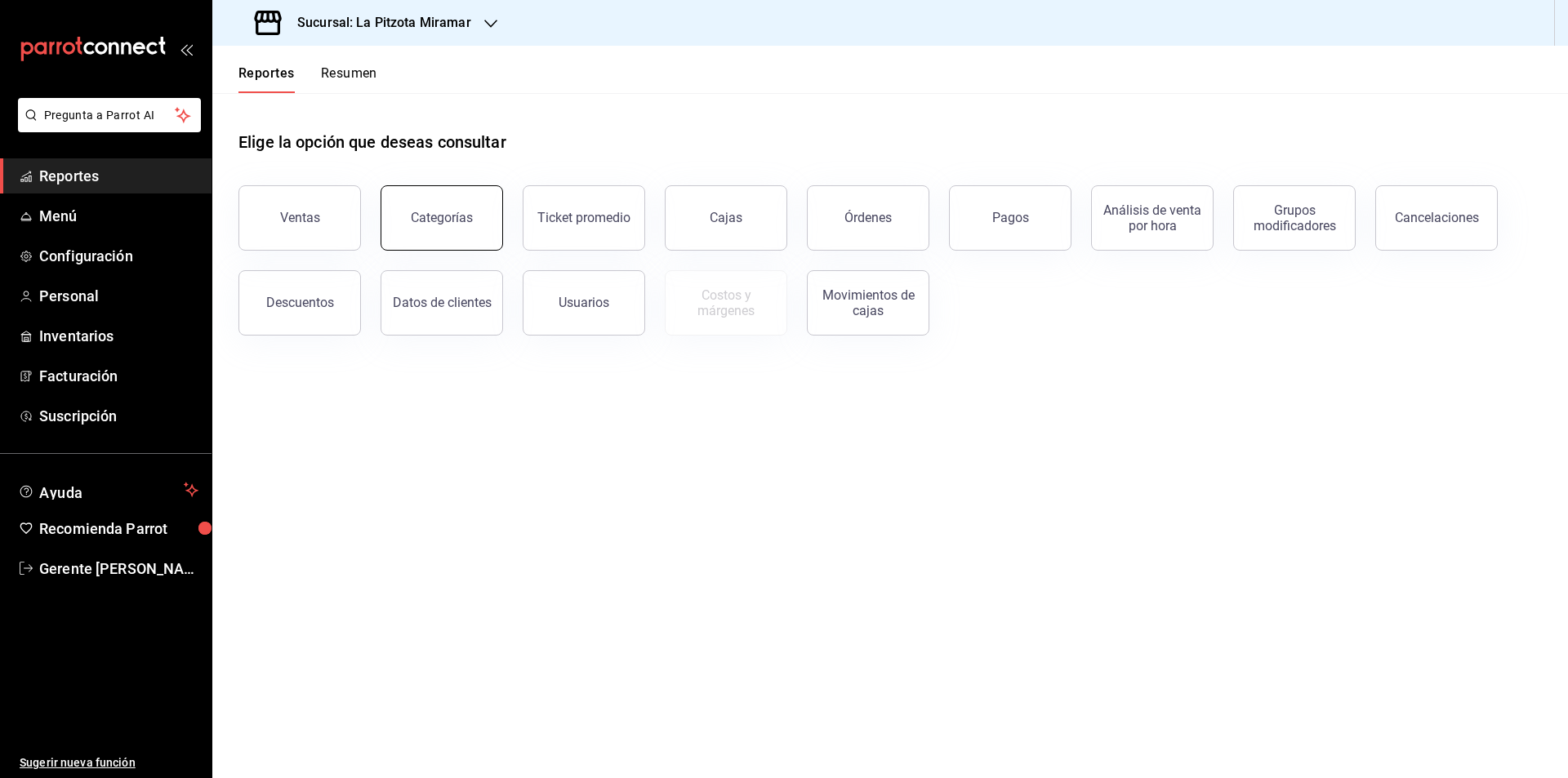
click at [419, 227] on button "Categorías" at bounding box center [441, 218] width 123 height 66
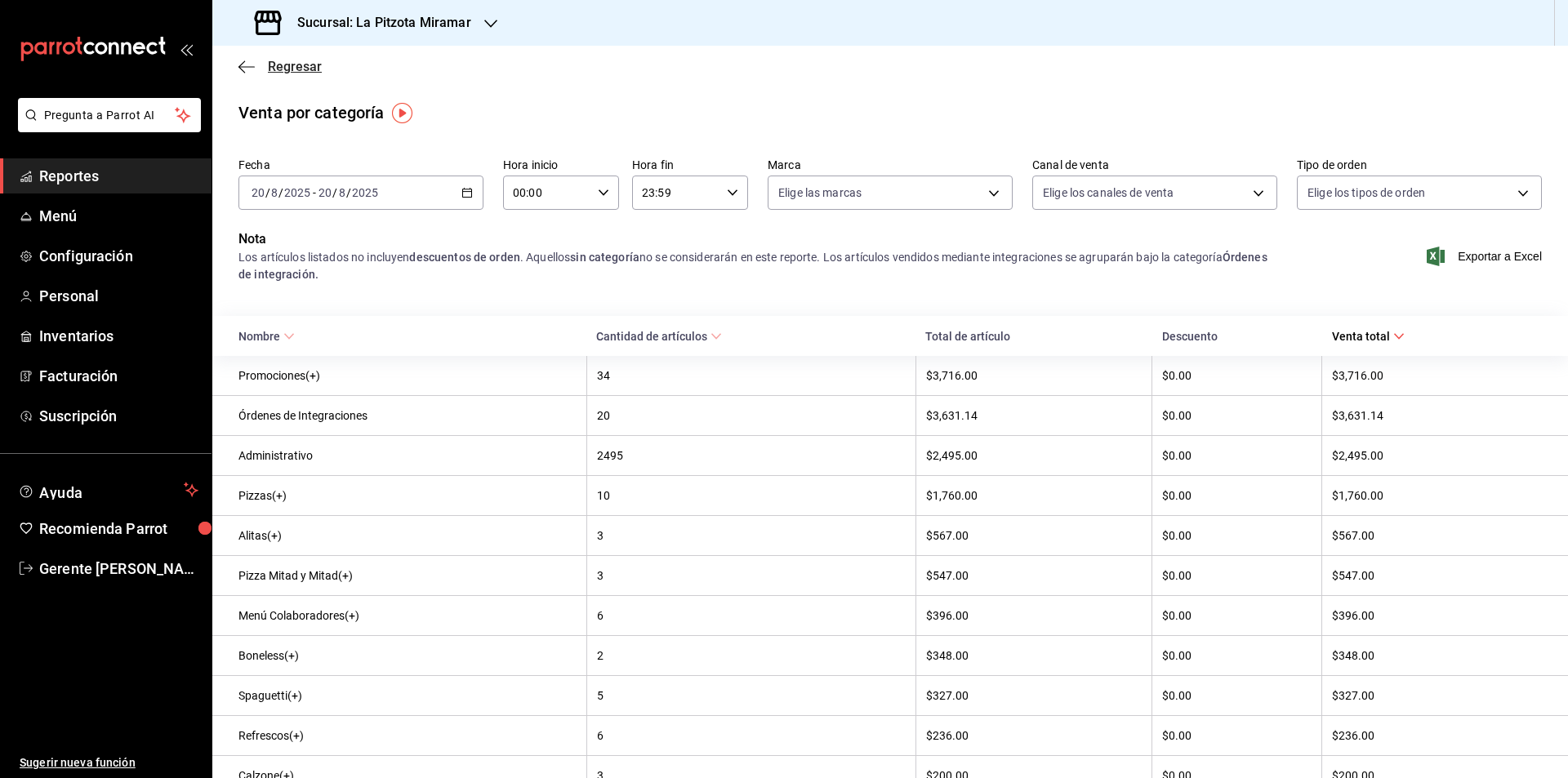
click at [272, 69] on span "Regresar" at bounding box center [295, 66] width 54 height 15
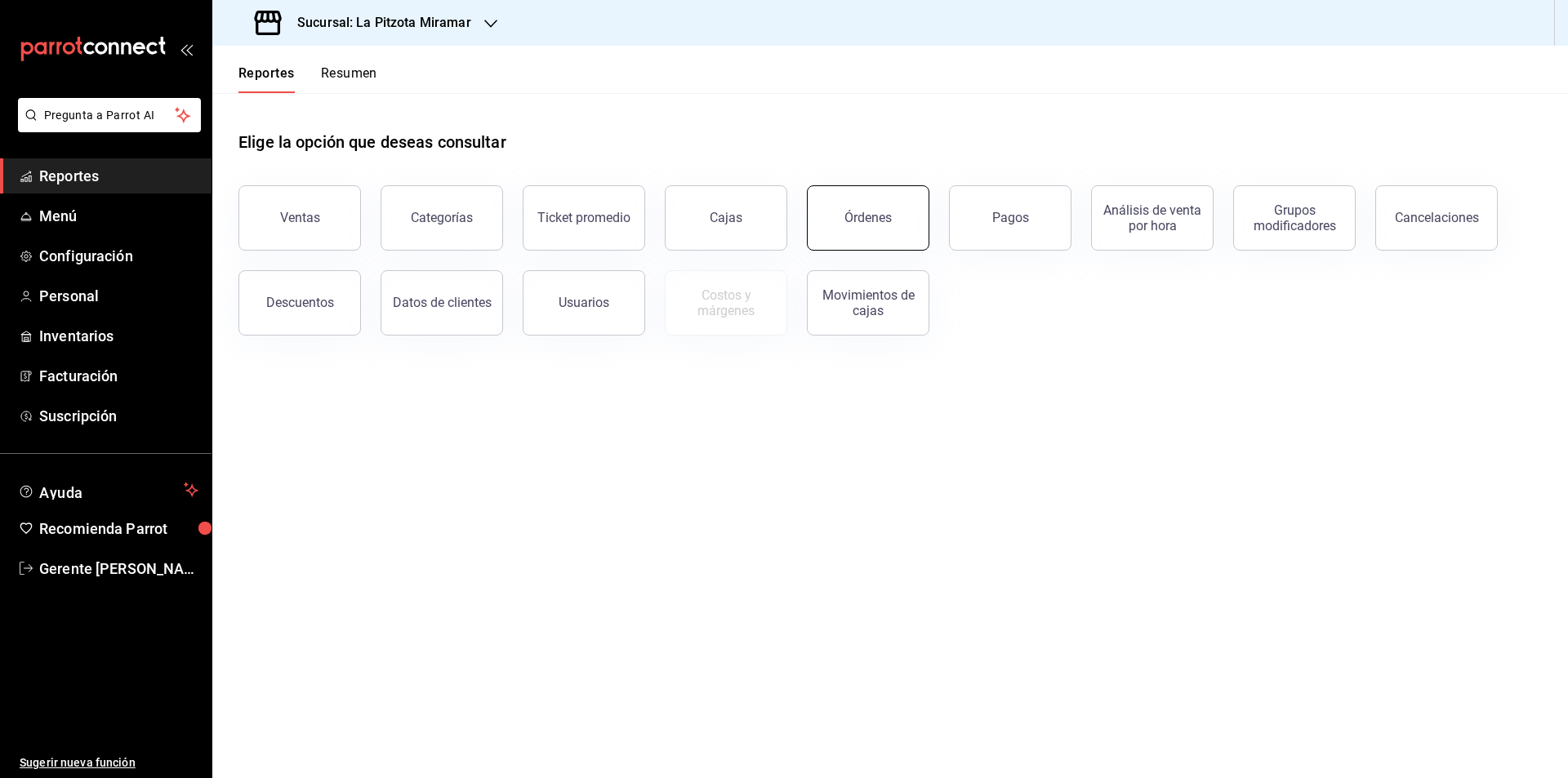
click at [865, 191] on button "Órdenes" at bounding box center [867, 218] width 123 height 66
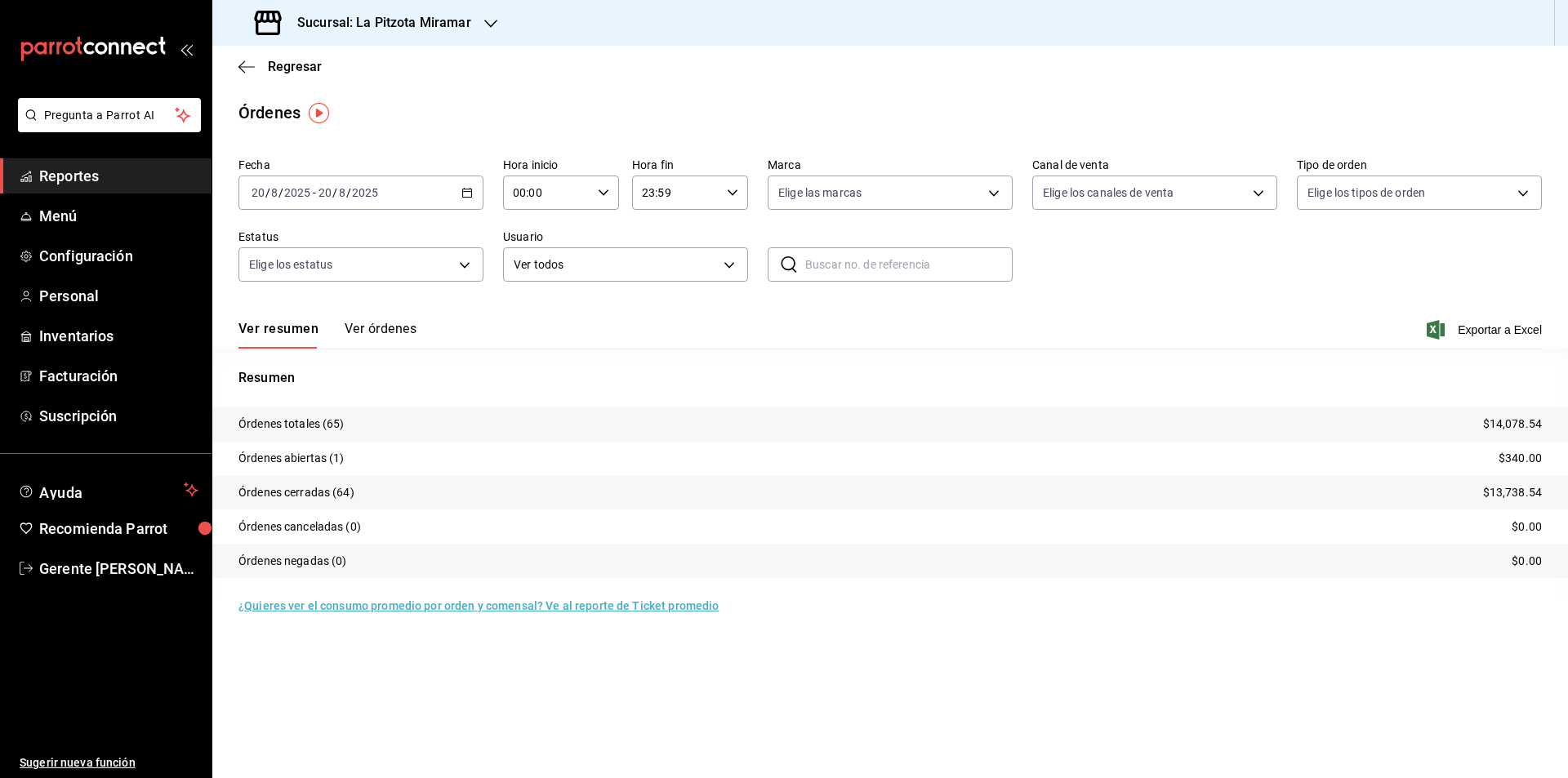
click at [450, 203] on div "[DATE] [DATE] - [DATE] [DATE]" at bounding box center [361, 193] width 245 height 34
click at [335, 431] on span "Rango de fechas" at bounding box center [315, 425] width 126 height 17
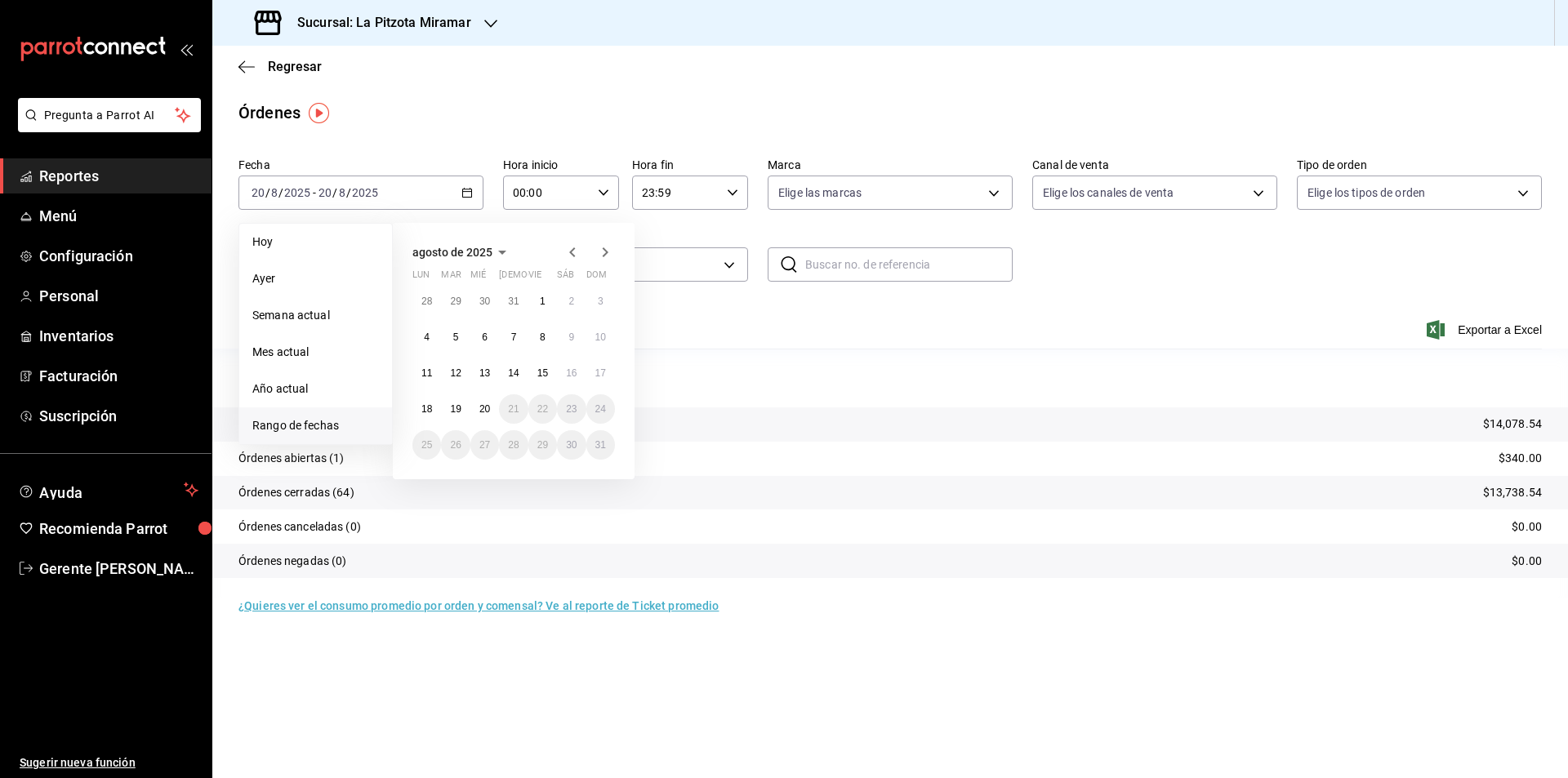
click at [610, 325] on div "28 29 30 31 1 2 3 4 5 6 7 8 9 10 11 12 13 14 15 16 17 18 19 20 21 22 23 24 25 2…" at bounding box center [514, 373] width 203 height 173
click at [605, 328] on button "10" at bounding box center [601, 337] width 29 height 30
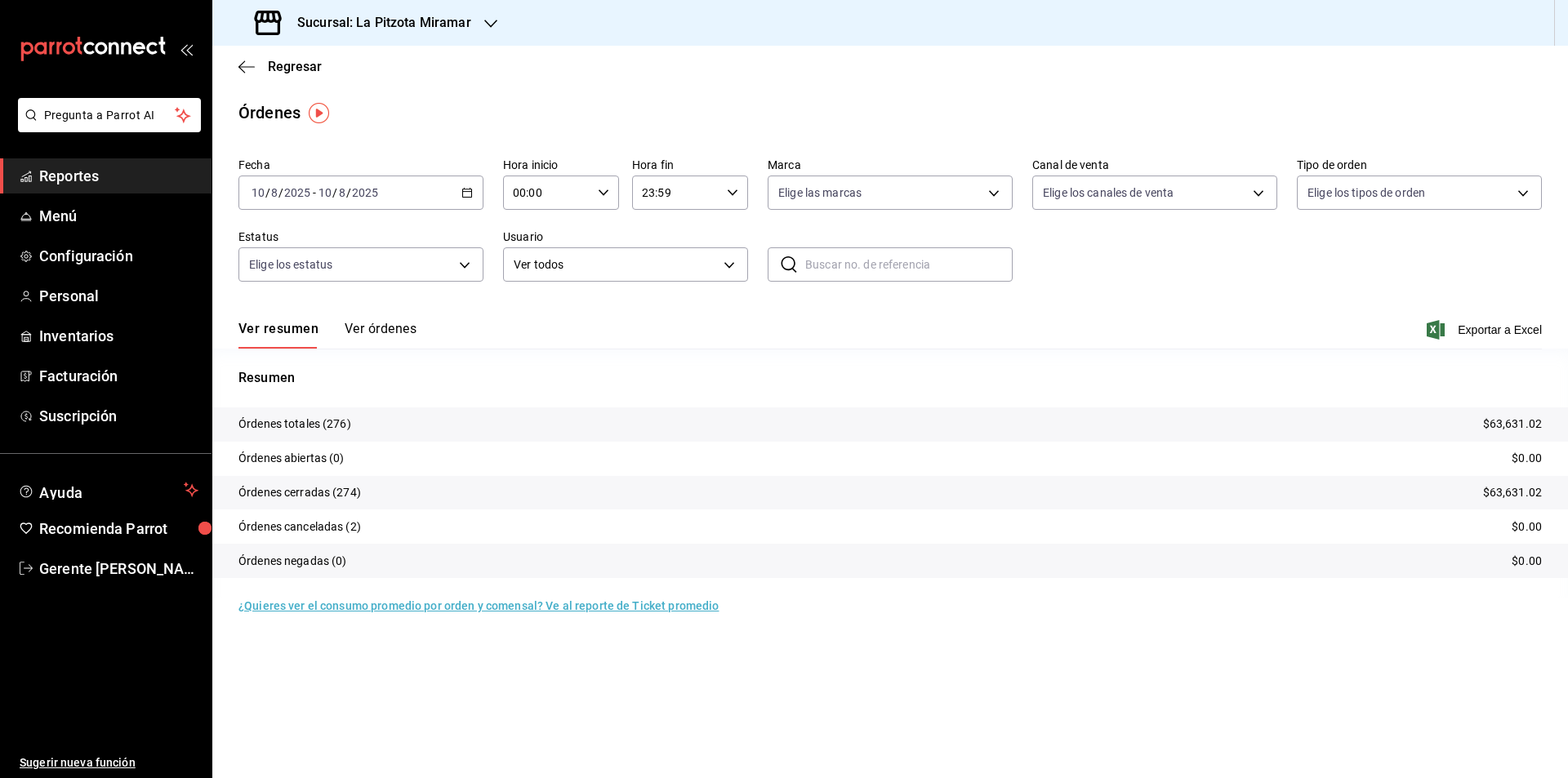
click at [370, 336] on button "Ver órdenes" at bounding box center [380, 335] width 72 height 28
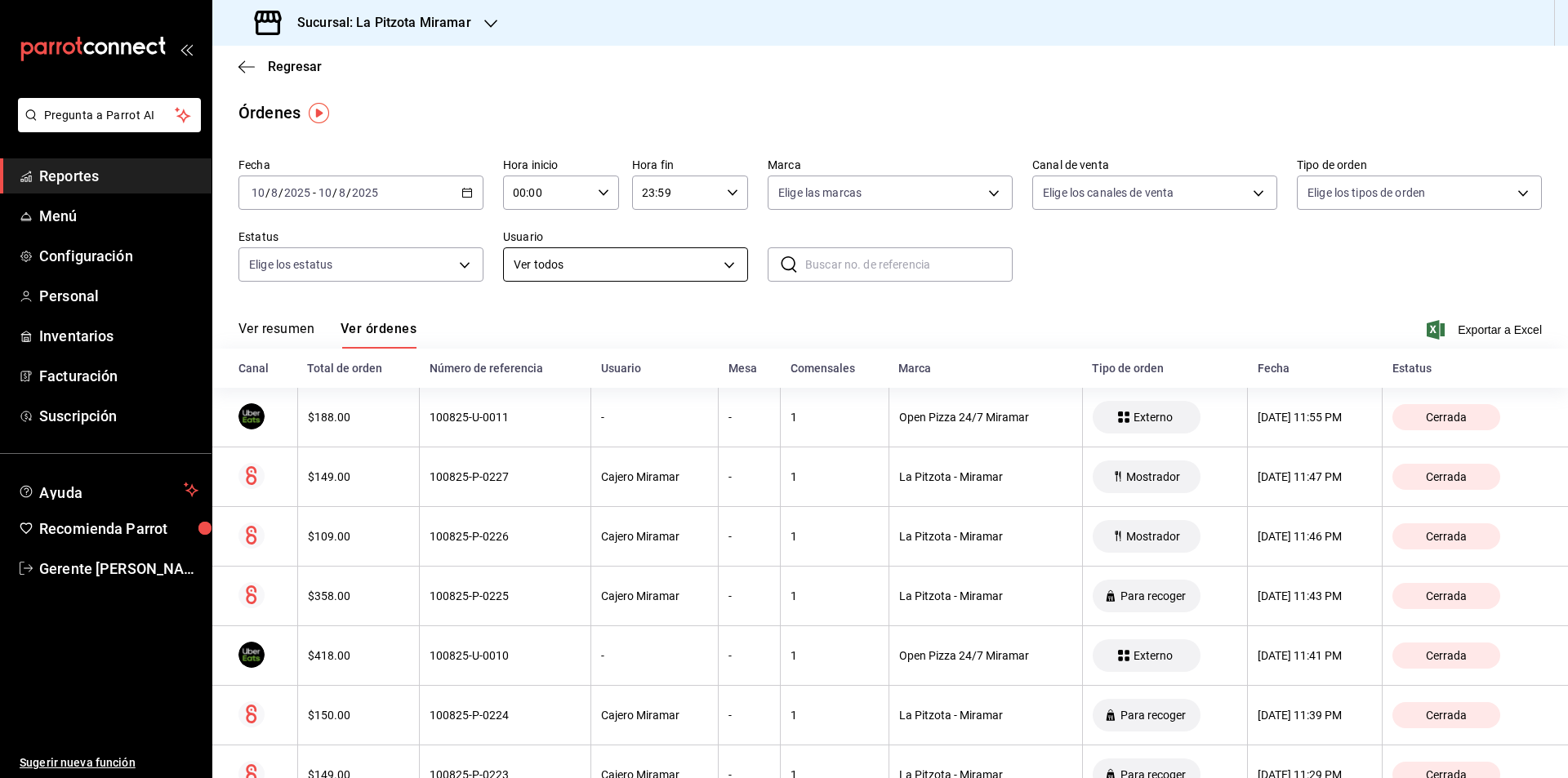
click at [742, 250] on body "Pregunta a Parrot AI Reportes Menú Configuración Personal Inventarios Facturaci…" at bounding box center [784, 389] width 1568 height 778
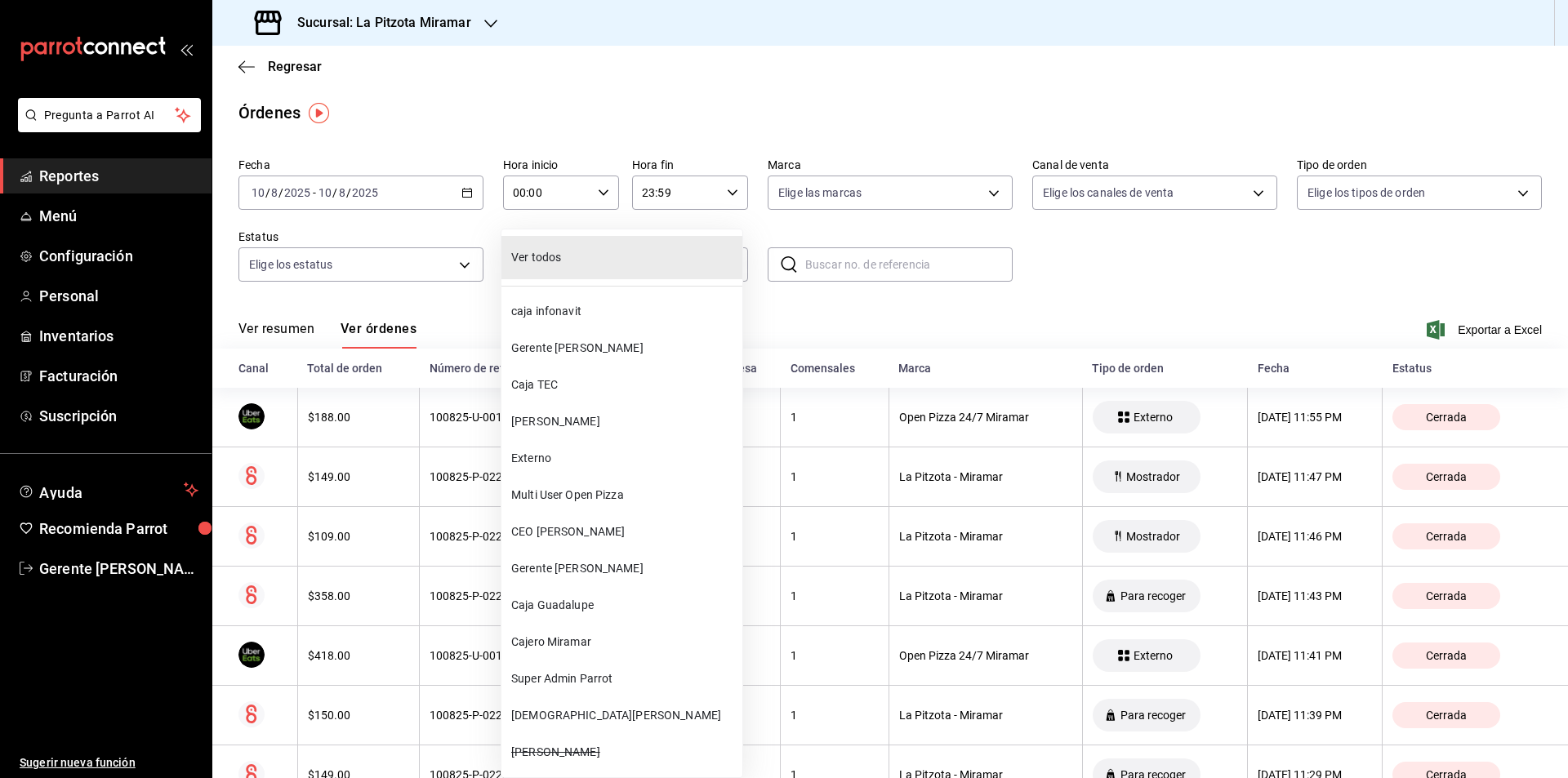
click at [571, 638] on span "Cajero Miramar" at bounding box center [623, 642] width 224 height 17
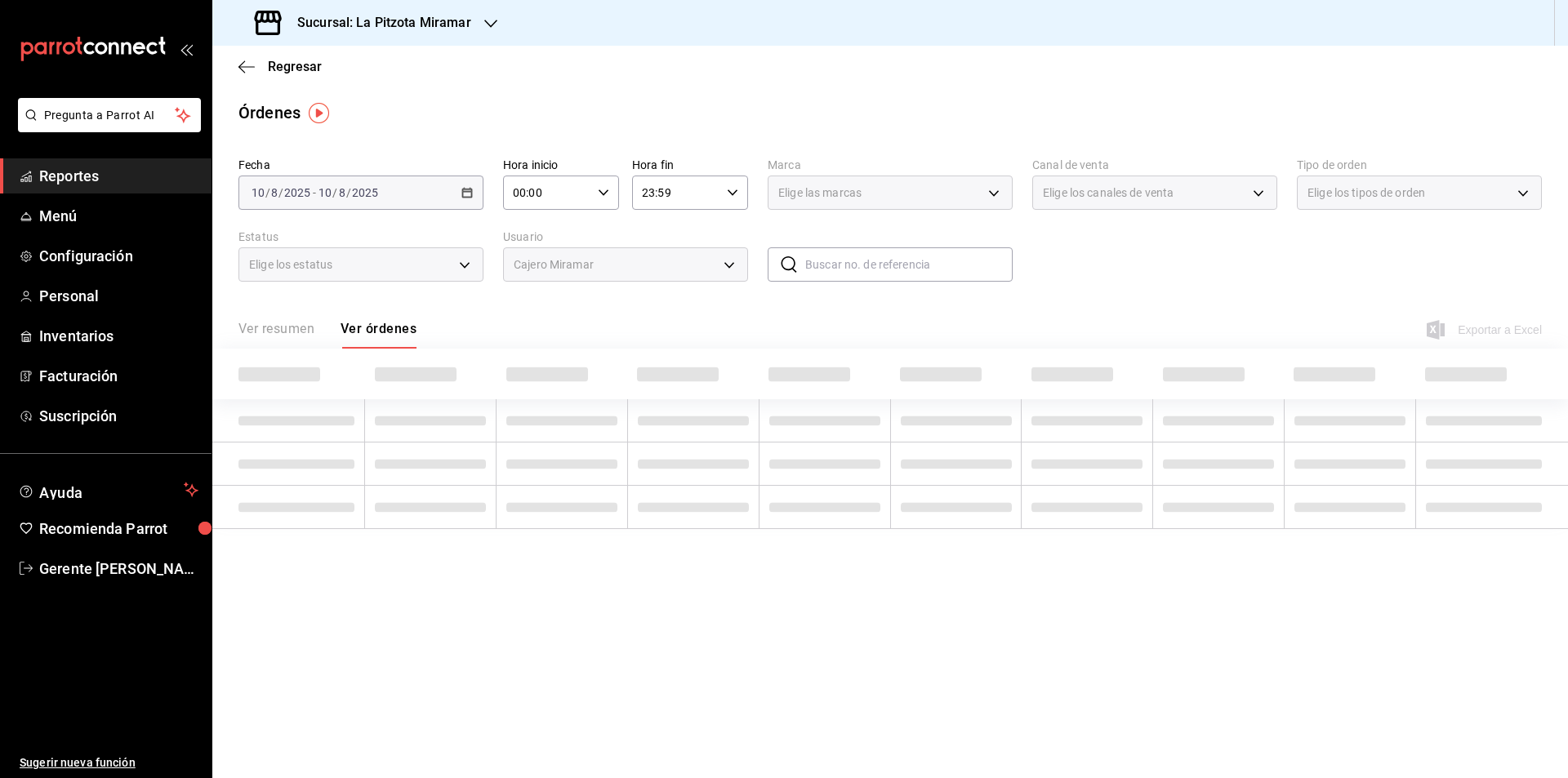
type input "4c0b17e0-2630-46ec-b32c-b8dc683b507f"
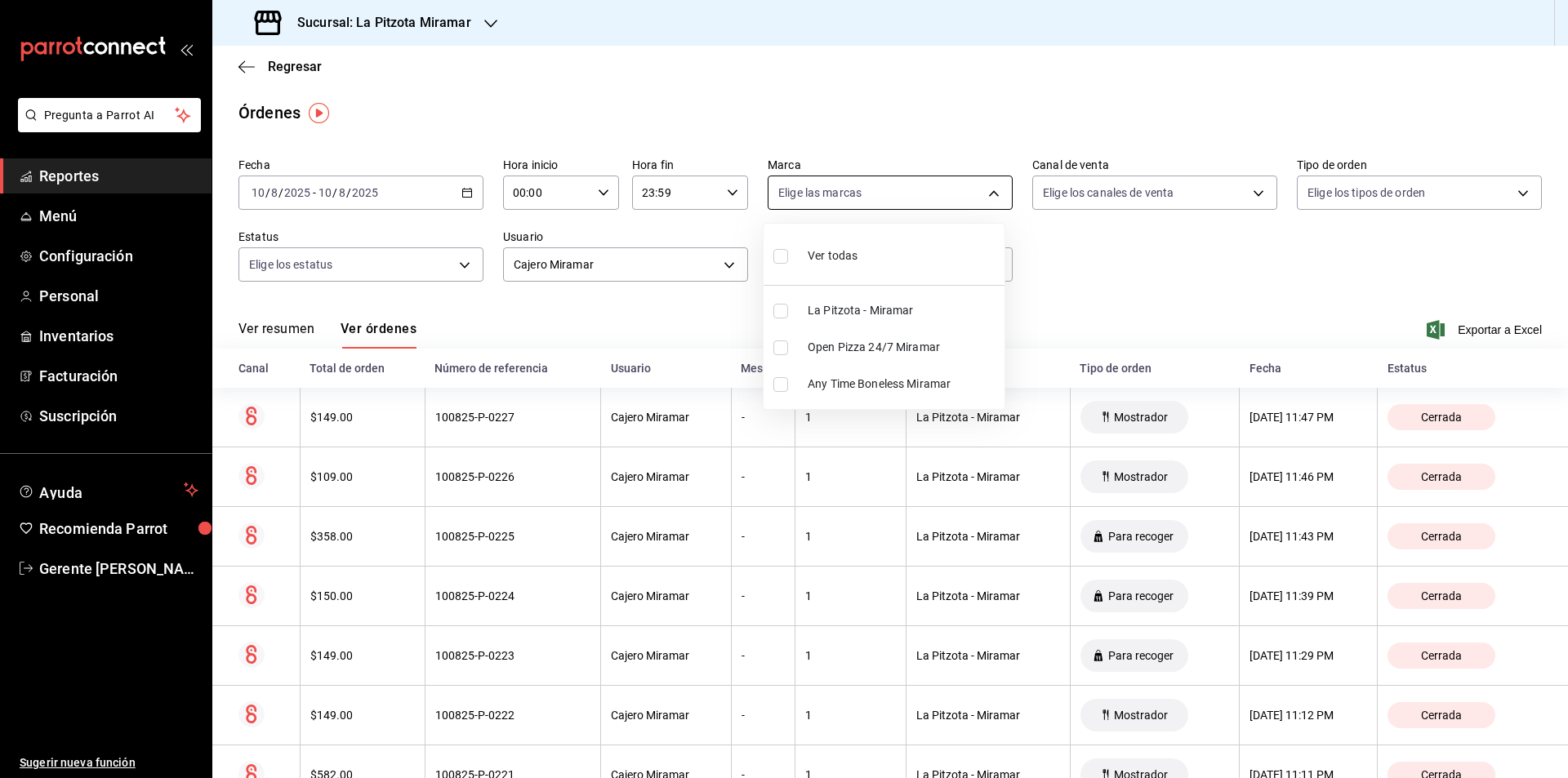
click at [932, 186] on body "Pregunta a Parrot AI Reportes Menú Configuración Personal Inventarios Facturaci…" at bounding box center [784, 389] width 1568 height 778
click at [1048, 240] on div at bounding box center [784, 389] width 1568 height 778
drag, startPoint x: 1279, startPoint y: 181, endPoint x: 1256, endPoint y: 187, distance: 23.8
click at [1278, 181] on div "Fecha [DATE] [DATE] - [DATE] [DATE] Hora inicio 00:00 Hora inicio Hora fin 23:5…" at bounding box center [890, 225] width 1303 height 150
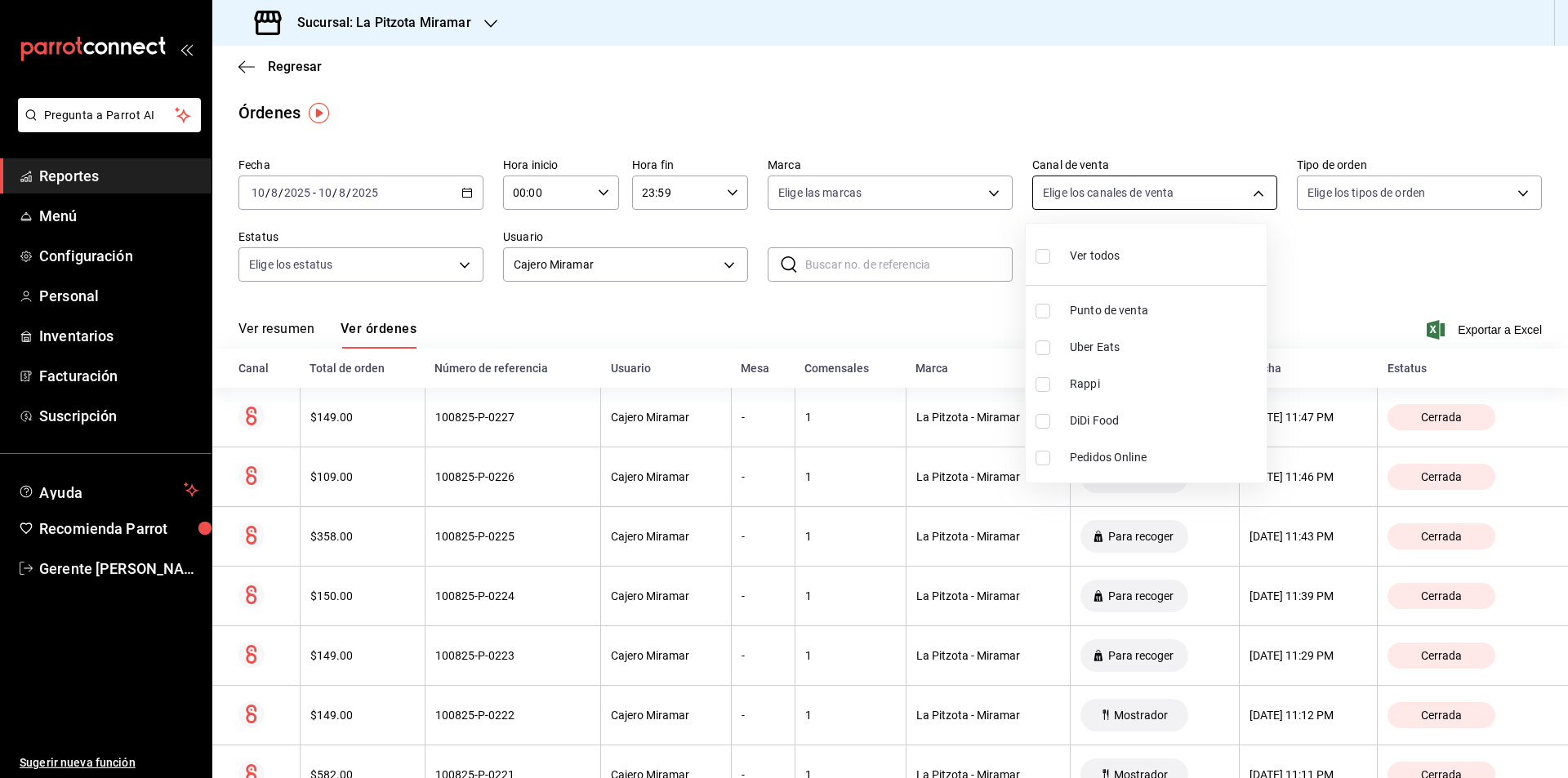
click at [1225, 190] on body "Pregunta a Parrot AI Reportes Menú Configuración Personal Inventarios Facturaci…" at bounding box center [784, 389] width 1568 height 778
click at [1177, 300] on li "Punto de venta" at bounding box center [1146, 310] width 241 height 37
type input "PARROT"
checkbox input "true"
click at [1428, 168] on div at bounding box center [784, 389] width 1568 height 778
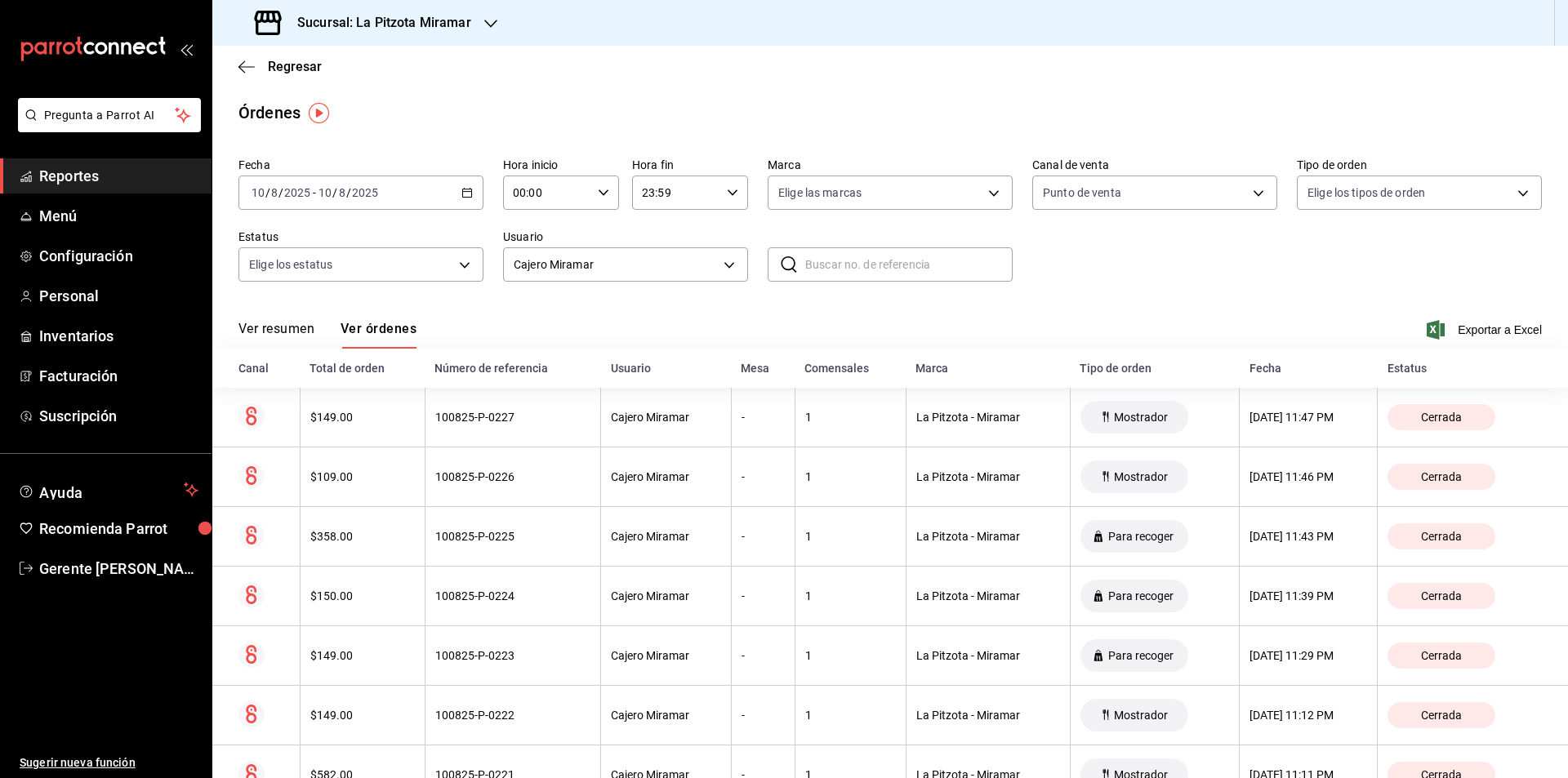
click at [1429, 175] on div "Ver todos Punto de venta Uber Eats Rappi DiDi Food Pedidos Online" at bounding box center [784, 389] width 1568 height 778
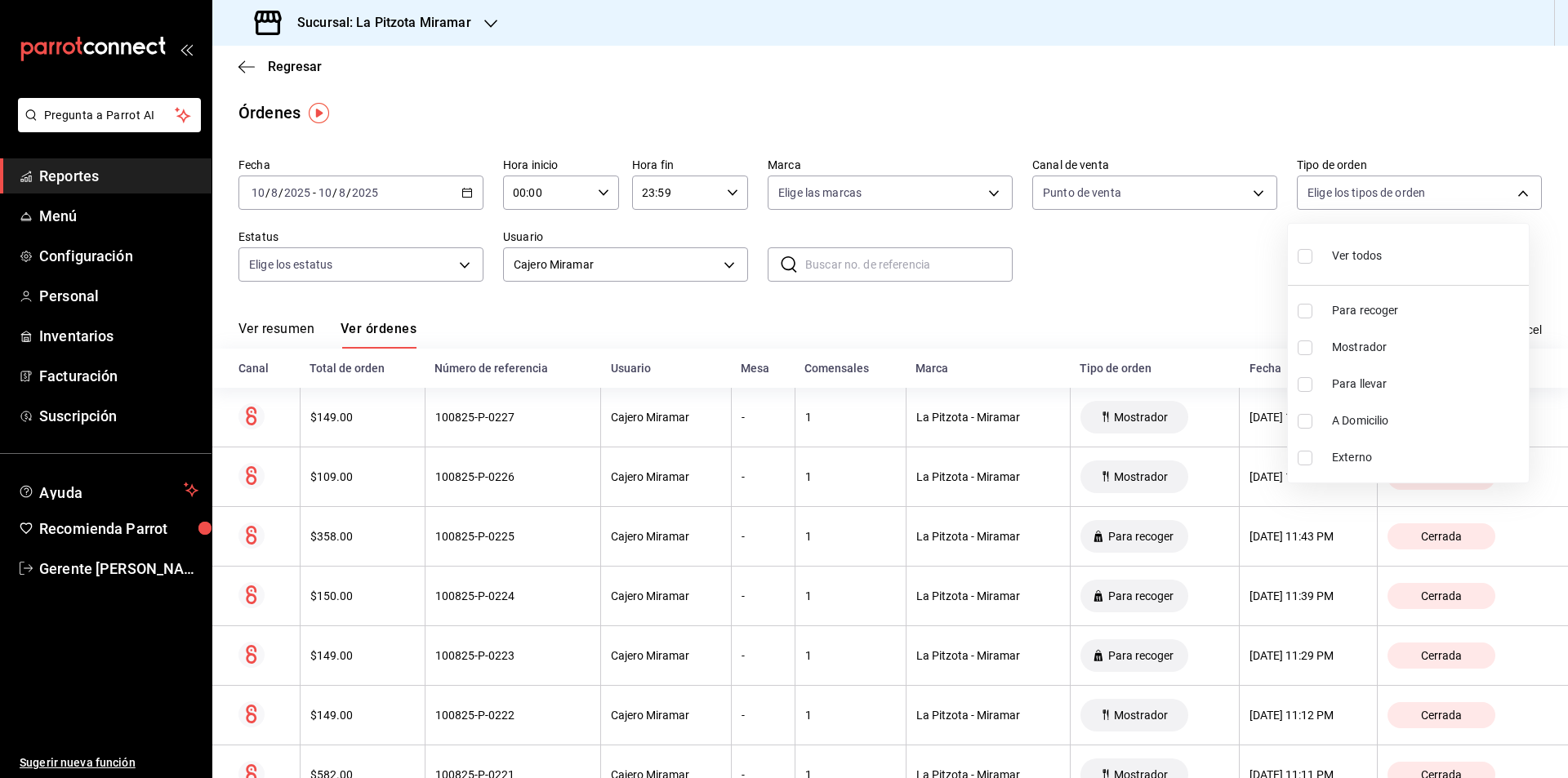
drag, startPoint x: 1429, startPoint y: 181, endPoint x: 1416, endPoint y: 192, distance: 17.0
click at [1429, 182] on body "Pregunta a Parrot AI Reportes Menú Configuración Personal Inventarios Facturaci…" at bounding box center [784, 389] width 1568 height 778
click at [1420, 343] on span "Mostrador" at bounding box center [1427, 347] width 190 height 17
type input "6ffd49bf-b6c2-4c26-973c-c9a6c0375b45"
checkbox input "true"
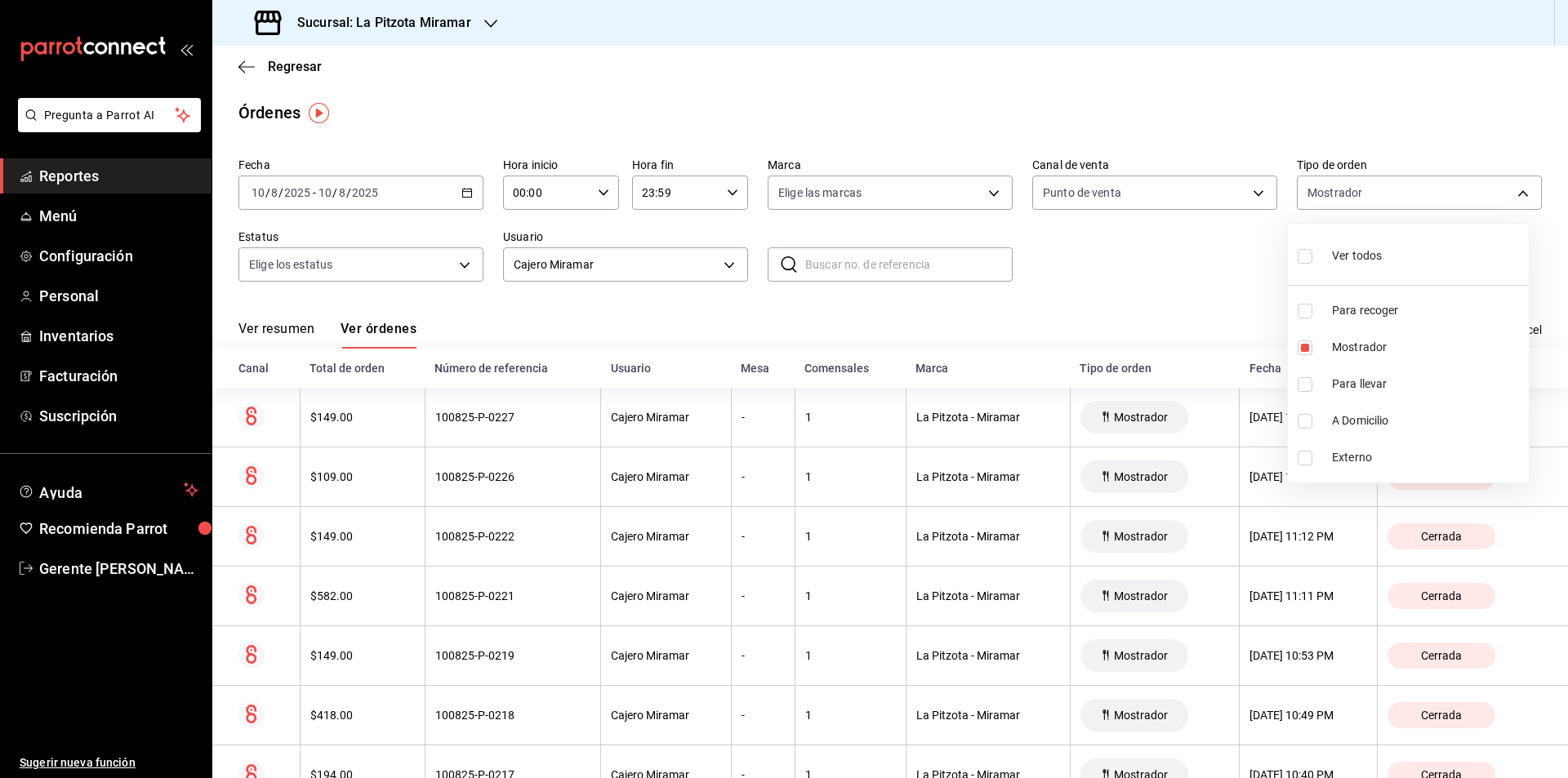
click at [1156, 285] on div at bounding box center [784, 389] width 1568 height 778
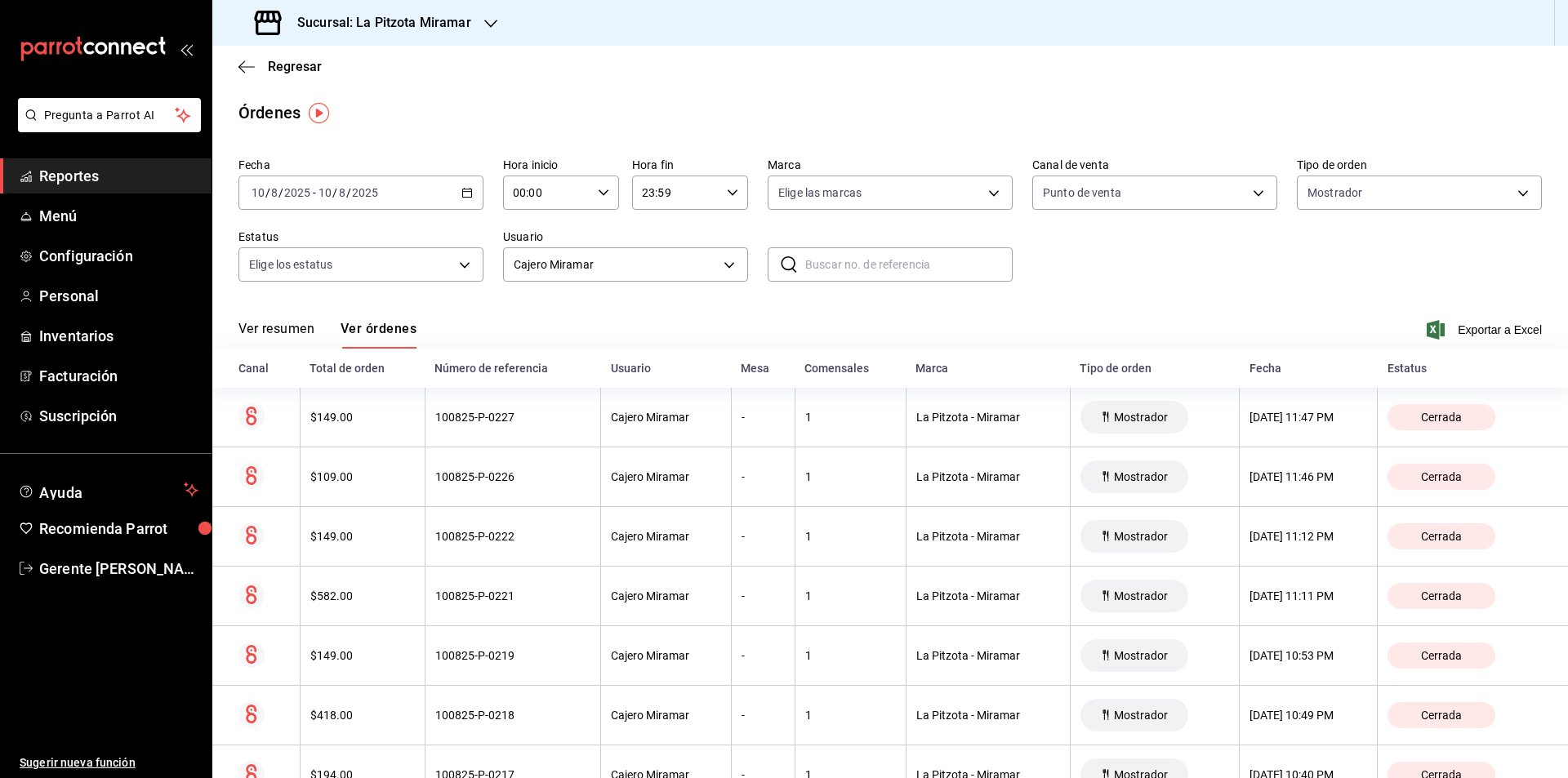
click at [1434, 318] on div "Ver resumen Ver órdenes Exportar a Excel" at bounding box center [890, 325] width 1303 height 48
click at [1439, 323] on span "Exportar a Excel" at bounding box center [1485, 330] width 112 height 20
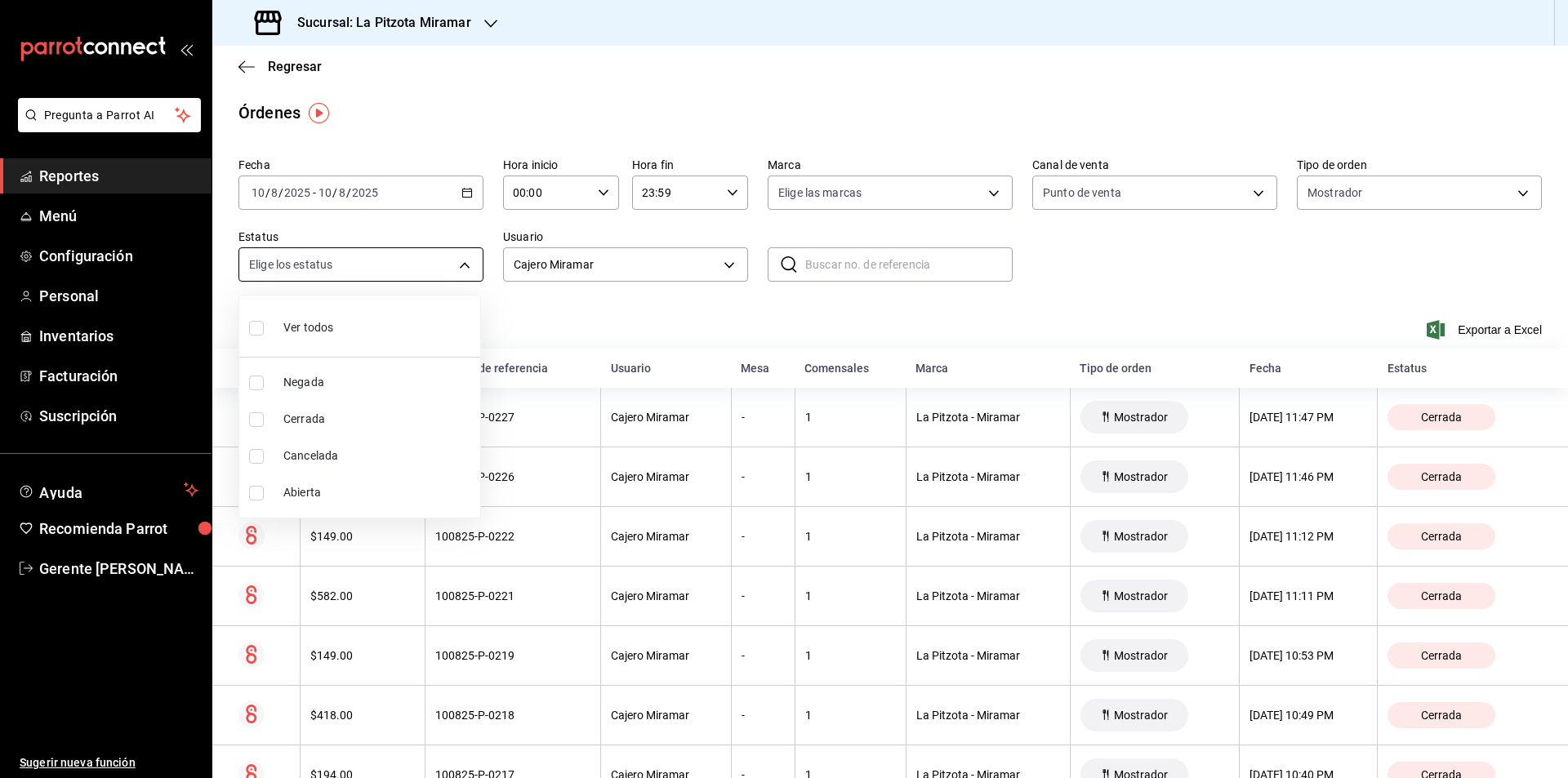
click at [394, 275] on body "Pregunta a Parrot AI Reportes Menú Configuración Personal Inventarios Facturaci…" at bounding box center [784, 389] width 1568 height 778
click at [818, 314] on div at bounding box center [784, 389] width 1568 height 778
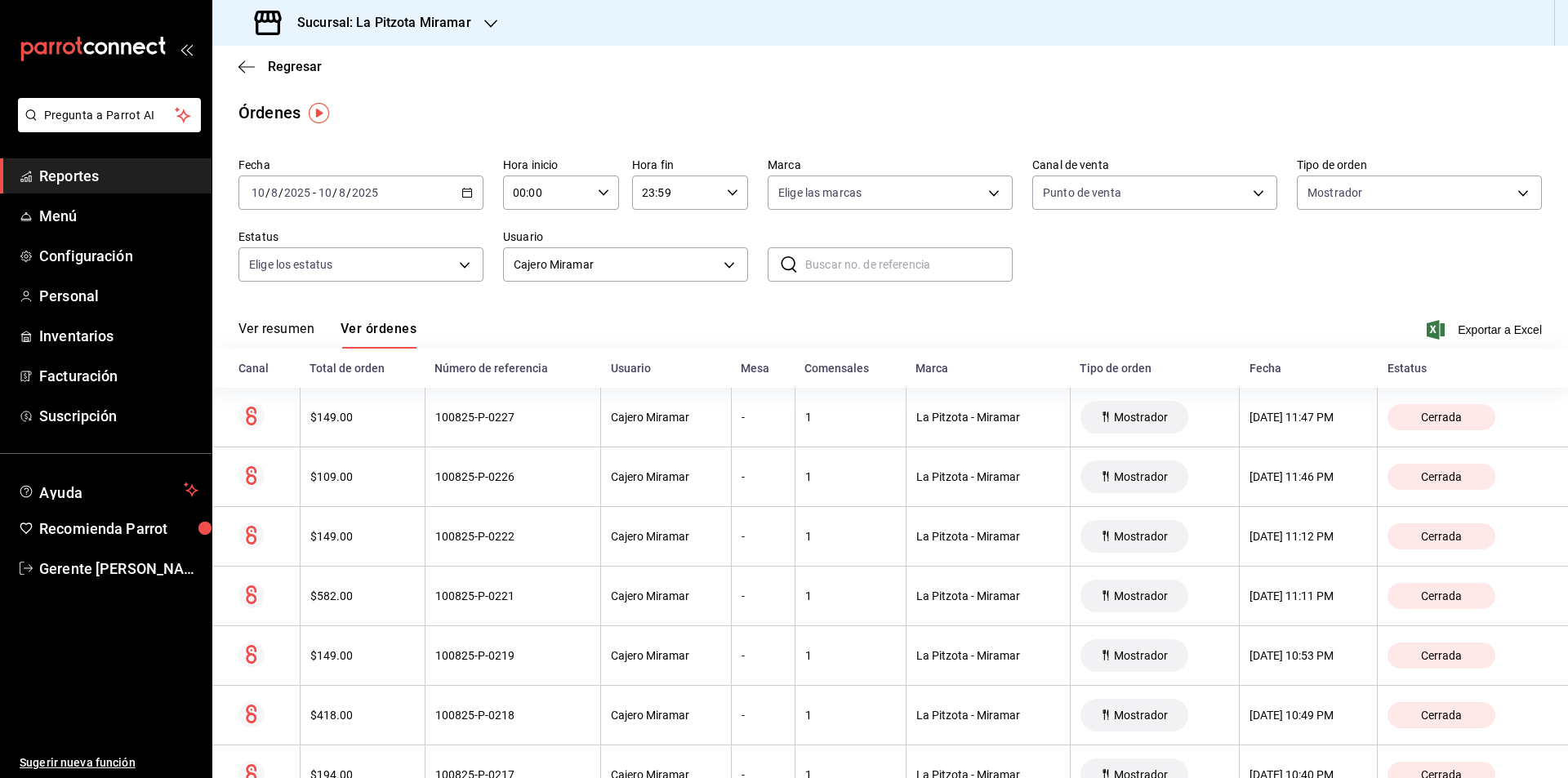
click at [857, 386] on th "Comensales" at bounding box center [850, 369] width 111 height 39
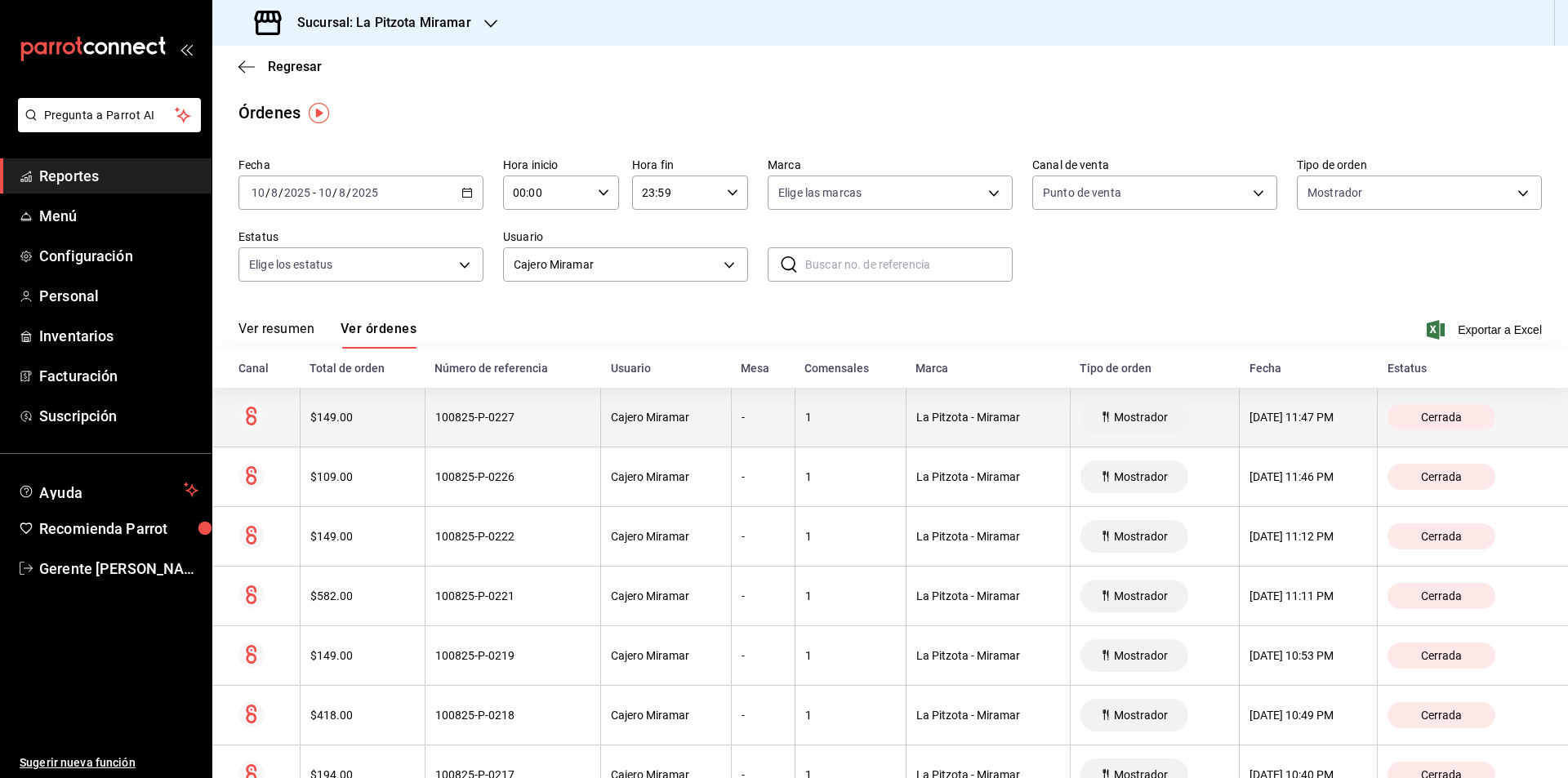
click at [869, 415] on th "1" at bounding box center [850, 417] width 111 height 59
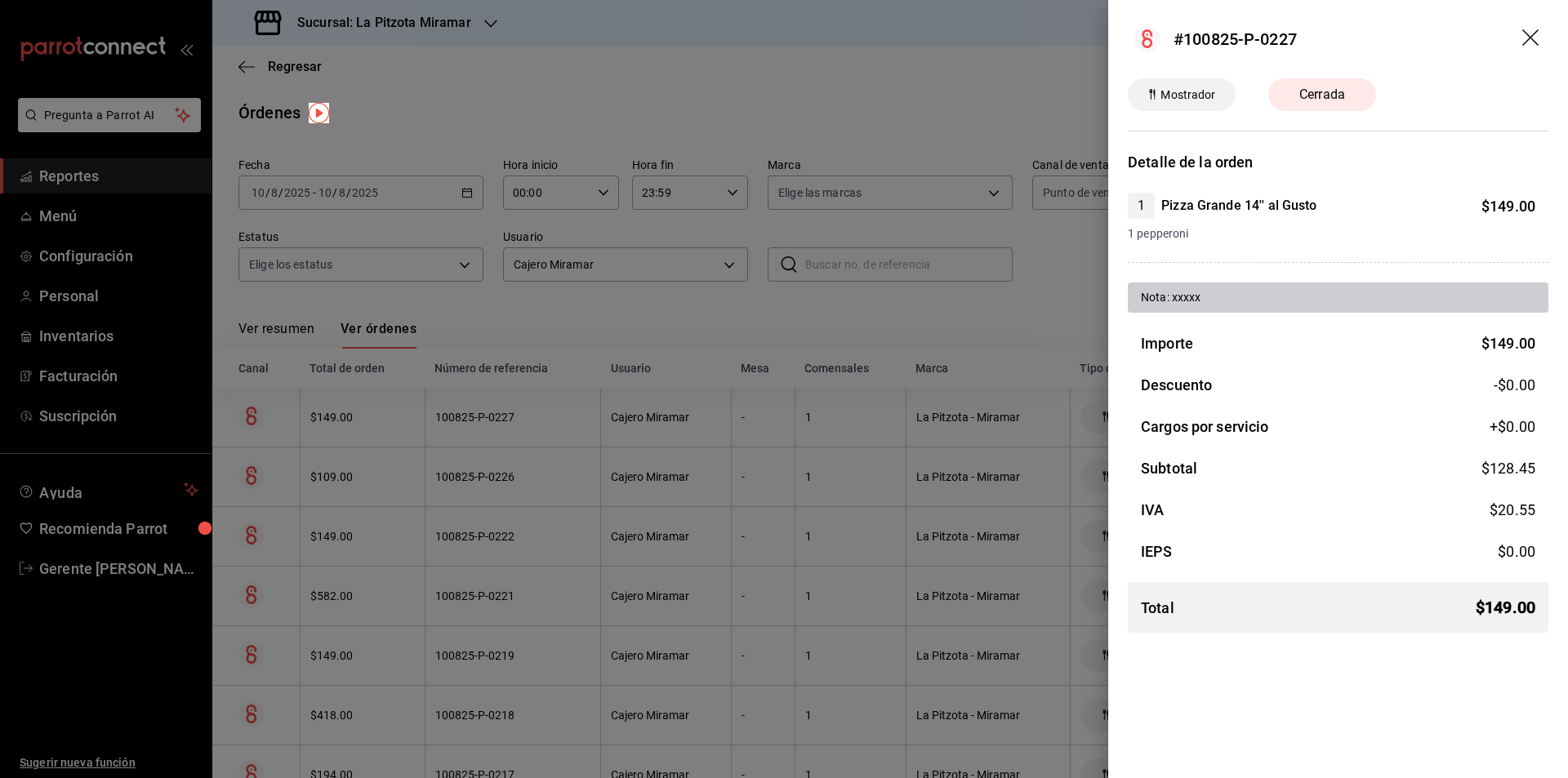
click at [1515, 32] on header "#100825-P-0227" at bounding box center [1337, 39] width 459 height 78
click at [1524, 33] on icon "drag" at bounding box center [1532, 39] width 20 height 20
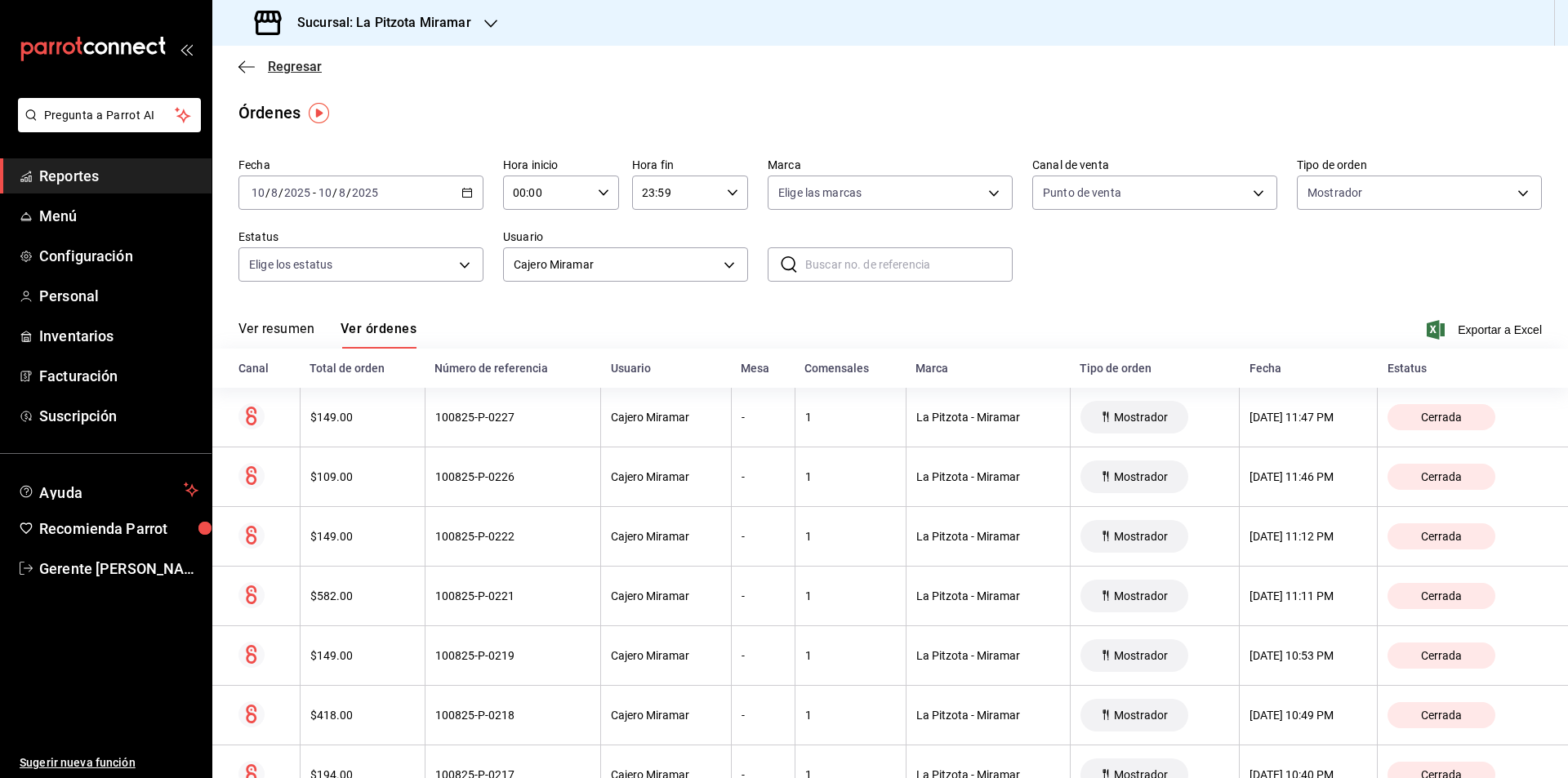
click at [288, 63] on span "Regresar" at bounding box center [295, 66] width 54 height 15
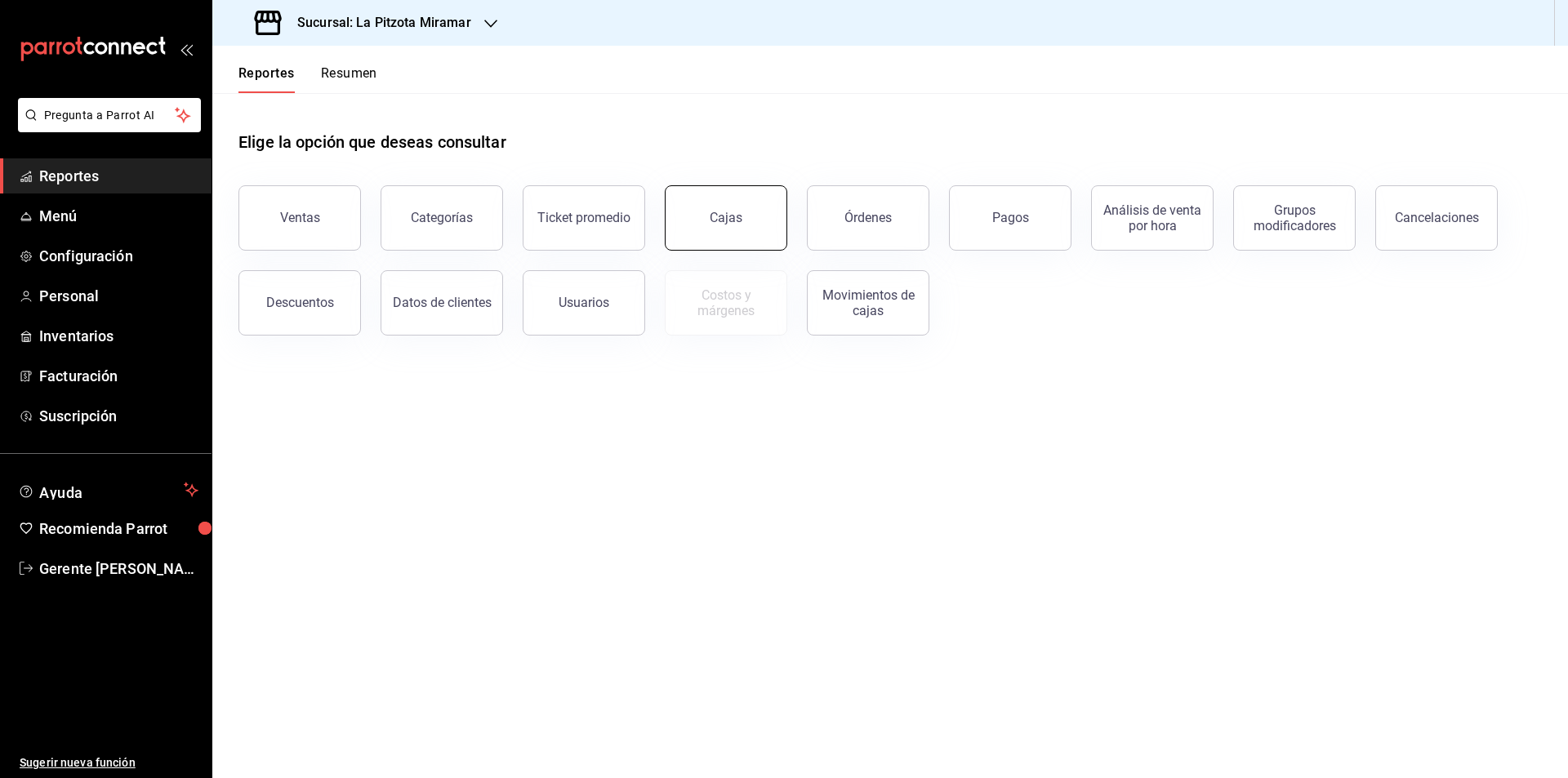
click at [698, 227] on button "Cajas" at bounding box center [726, 218] width 123 height 66
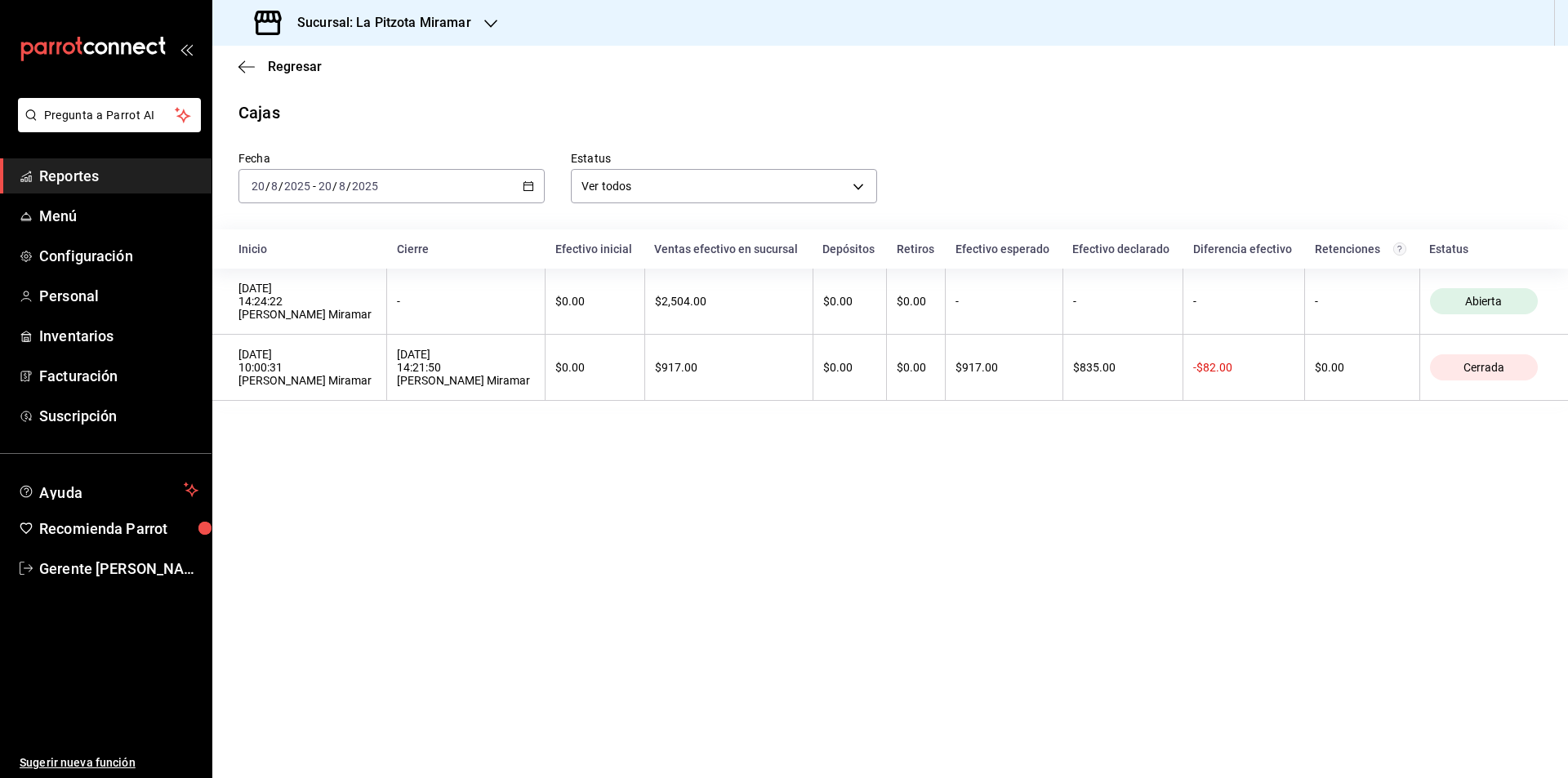
click at [520, 188] on div "[DATE] [DATE] - [DATE] [DATE]" at bounding box center [391, 186] width 306 height 34
click at [305, 422] on span "Rango de fechas" at bounding box center [315, 419] width 126 height 17
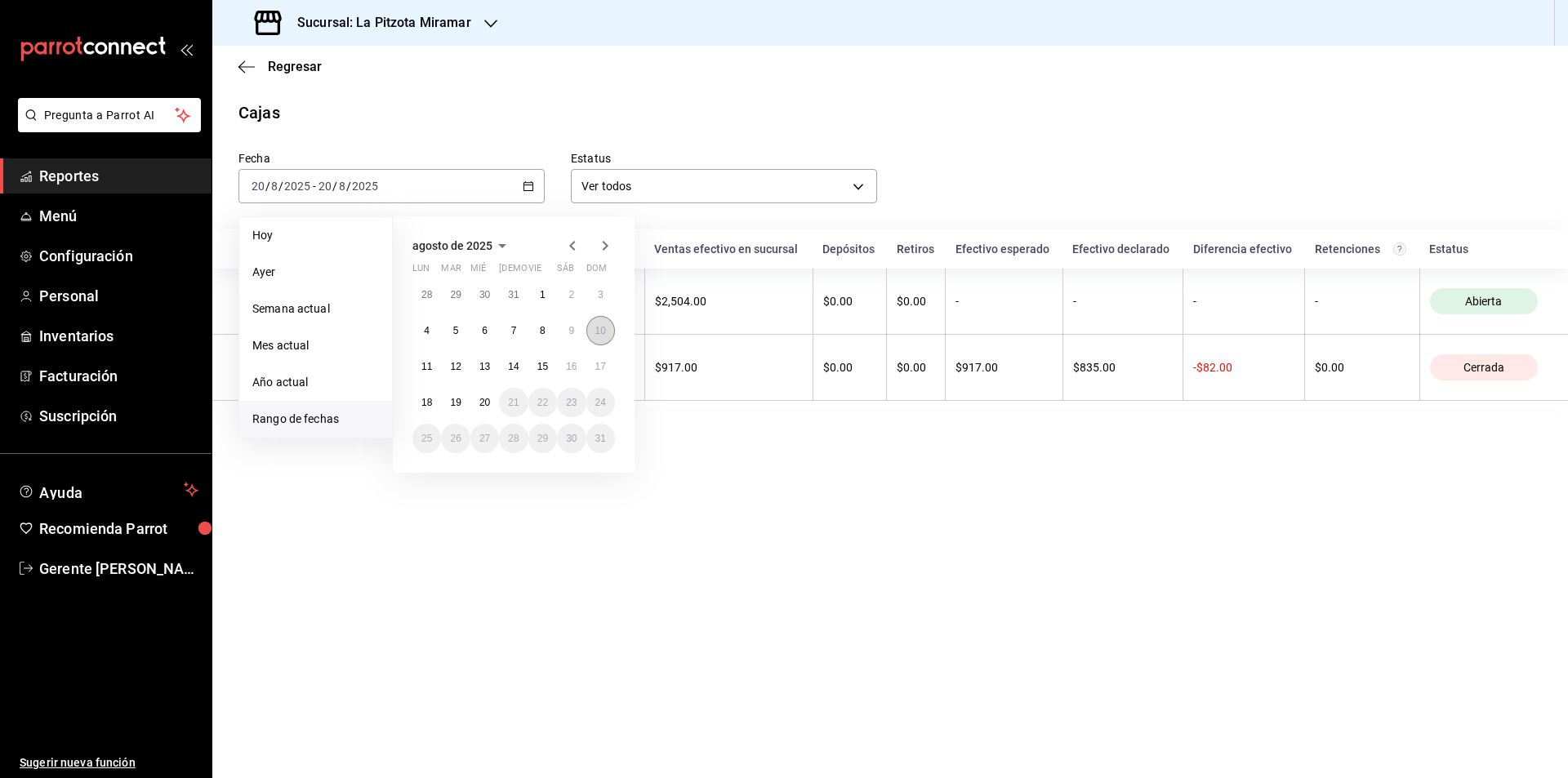
click at [607, 331] on button "10" at bounding box center [601, 330] width 29 height 30
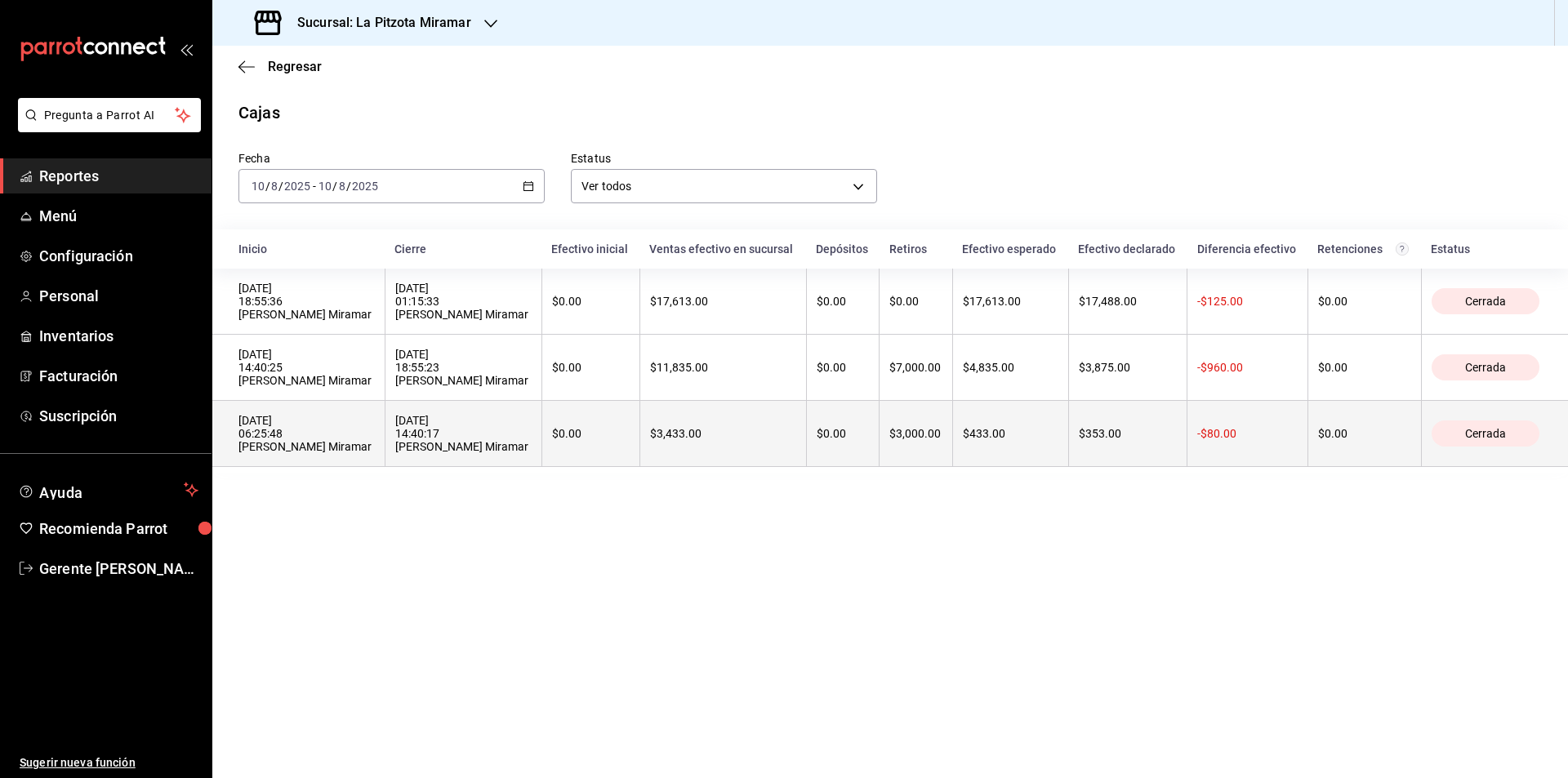
click at [952, 451] on th "$433.00" at bounding box center [1009, 434] width 116 height 66
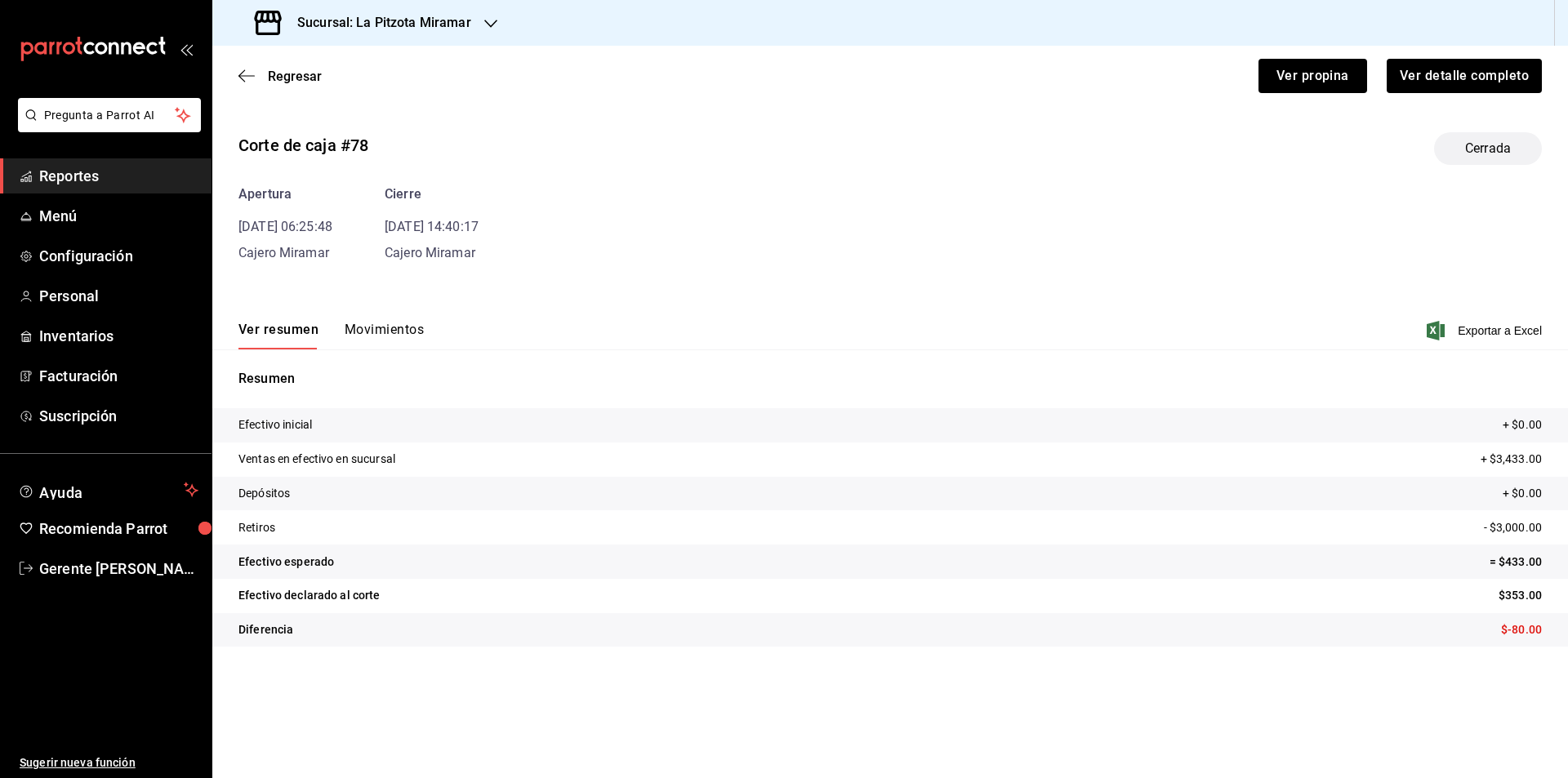
click at [371, 319] on div "Ver resumen Movimientos Exportar a Excel" at bounding box center [890, 326] width 1355 height 48
click at [375, 321] on div "Ver resumen Movimientos Exportar a Excel" at bounding box center [890, 326] width 1355 height 48
click at [378, 321] on div "Ver resumen Movimientos Exportar a Excel" at bounding box center [890, 326] width 1355 height 48
click at [383, 331] on button "Movimientos" at bounding box center [384, 336] width 79 height 28
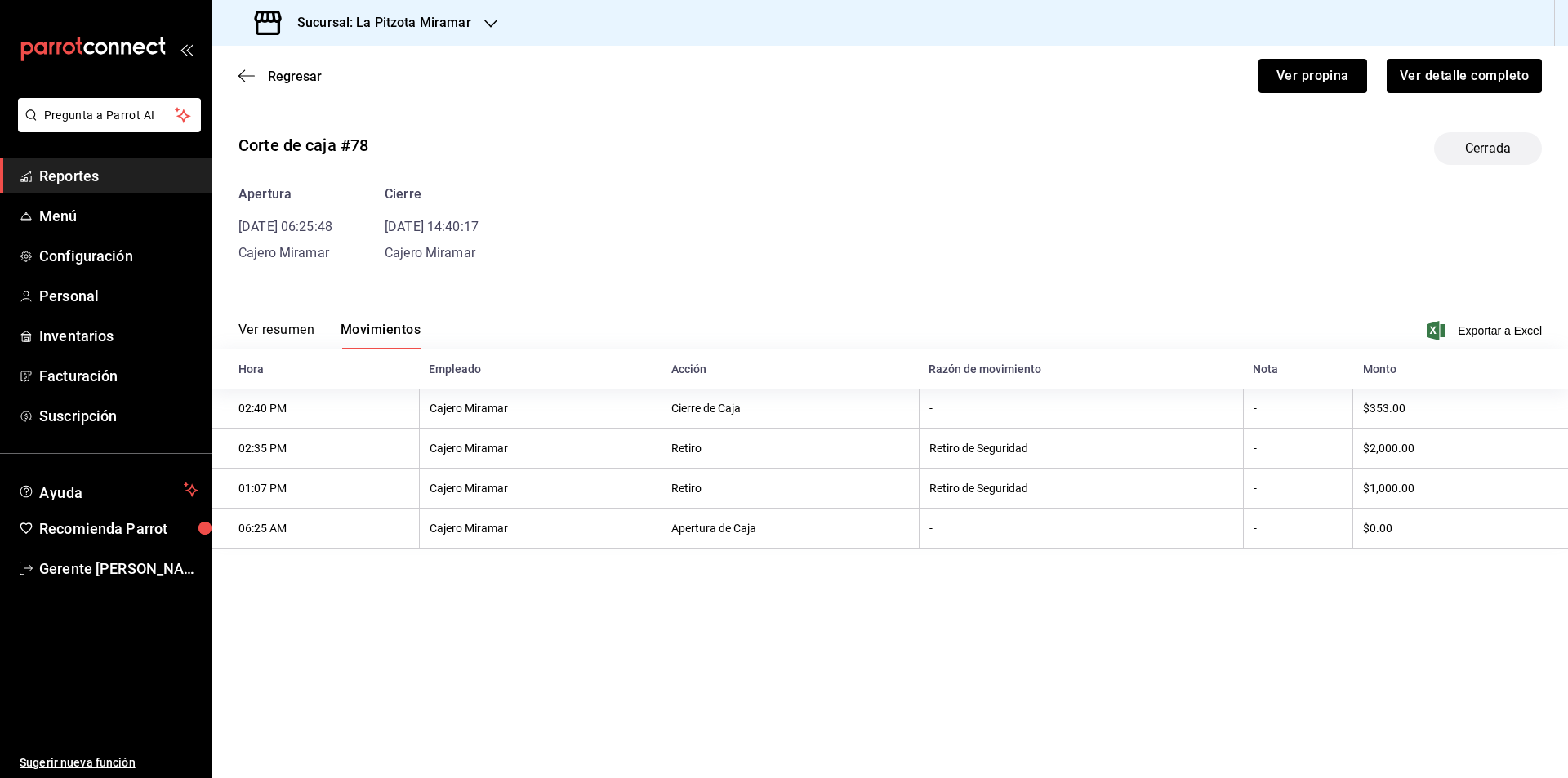
click at [301, 327] on button "Ver resumen" at bounding box center [276, 336] width 76 height 28
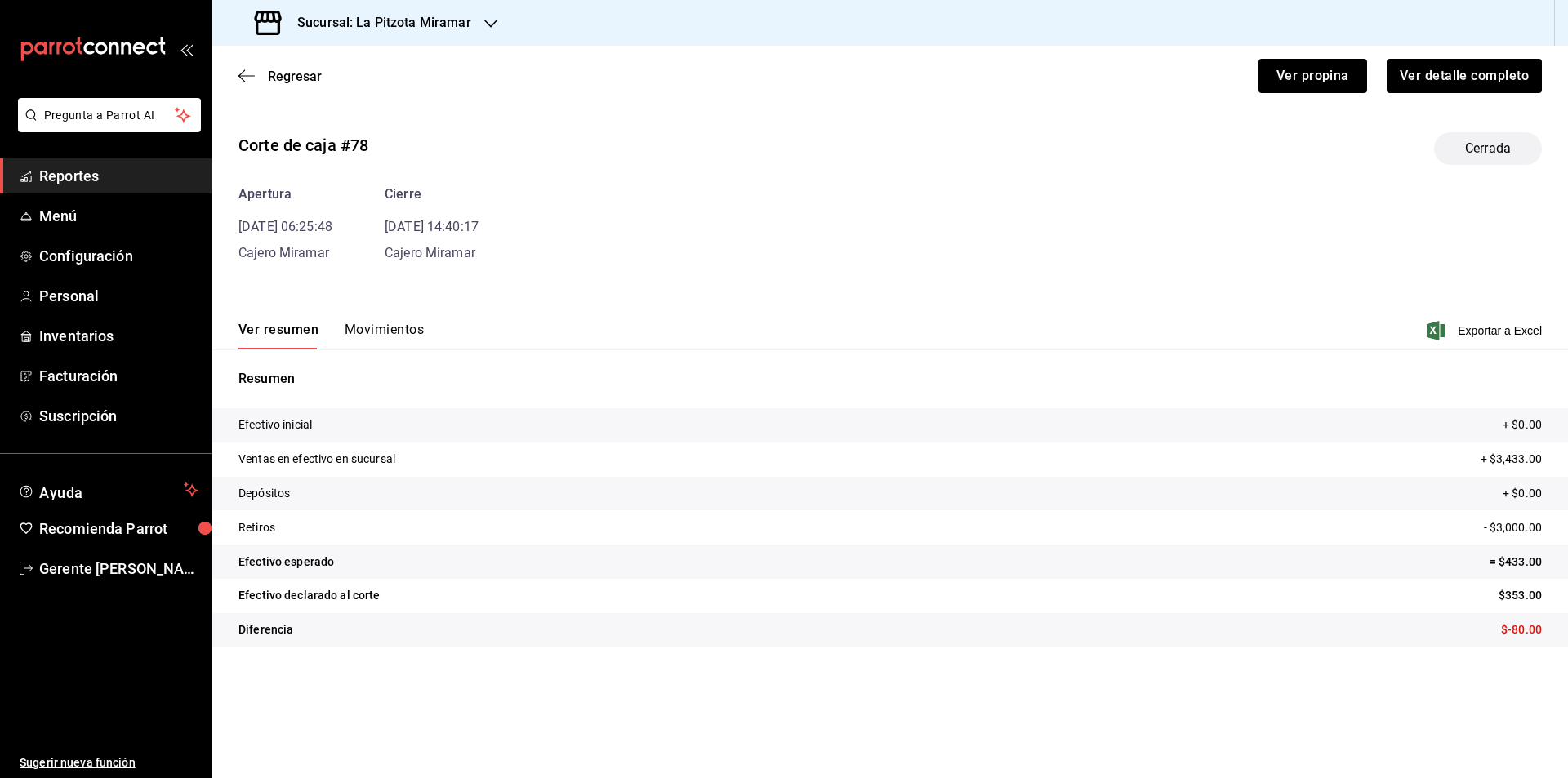
click at [353, 319] on div "Ver resumen Movimientos Exportar a Excel" at bounding box center [890, 326] width 1355 height 48
click at [242, 74] on icon "button" at bounding box center [247, 75] width 16 height 14
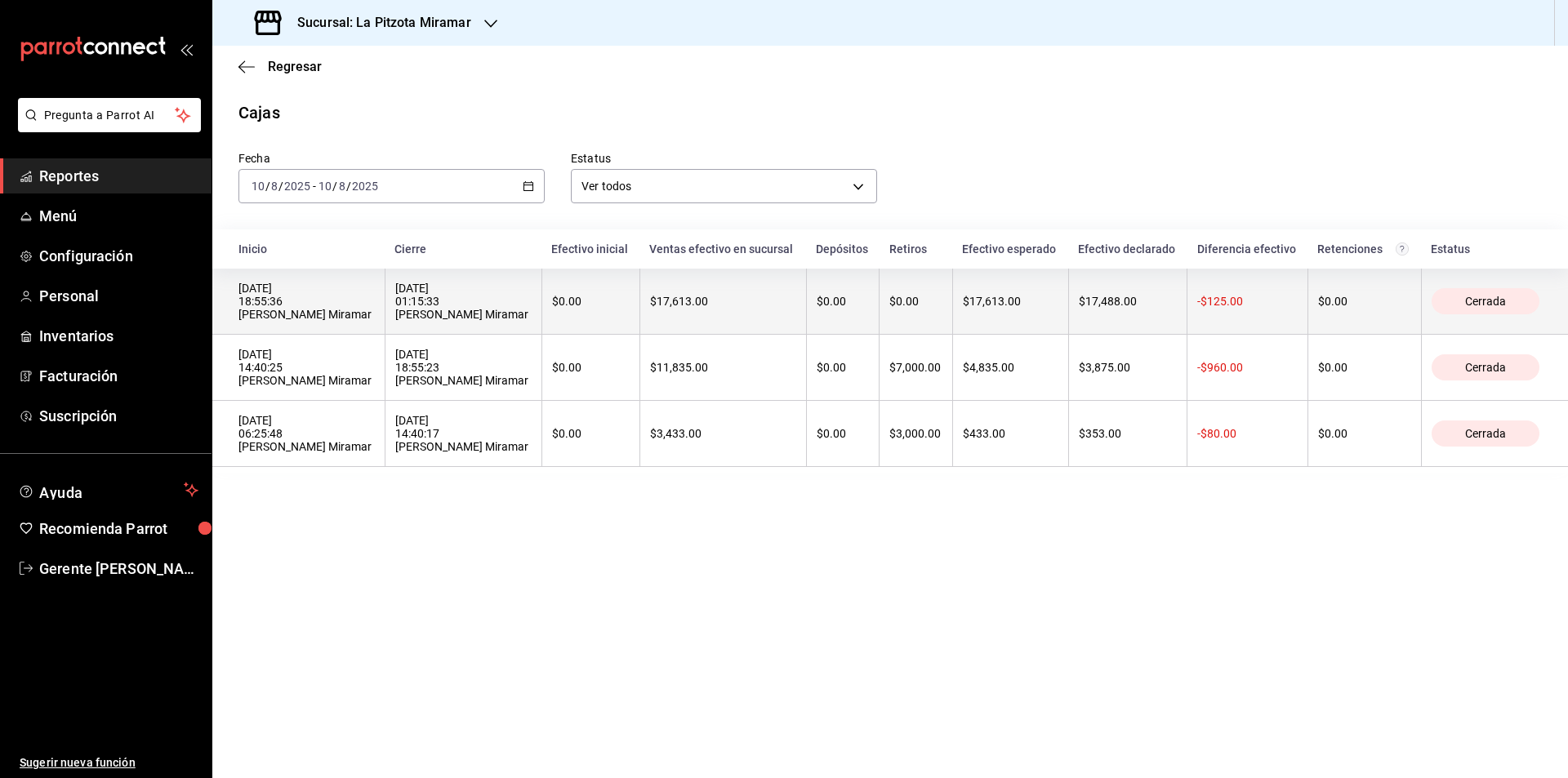
click at [385, 304] on th "[DATE] 01:15:33 [PERSON_NAME] Miramar" at bounding box center [463, 302] width 157 height 66
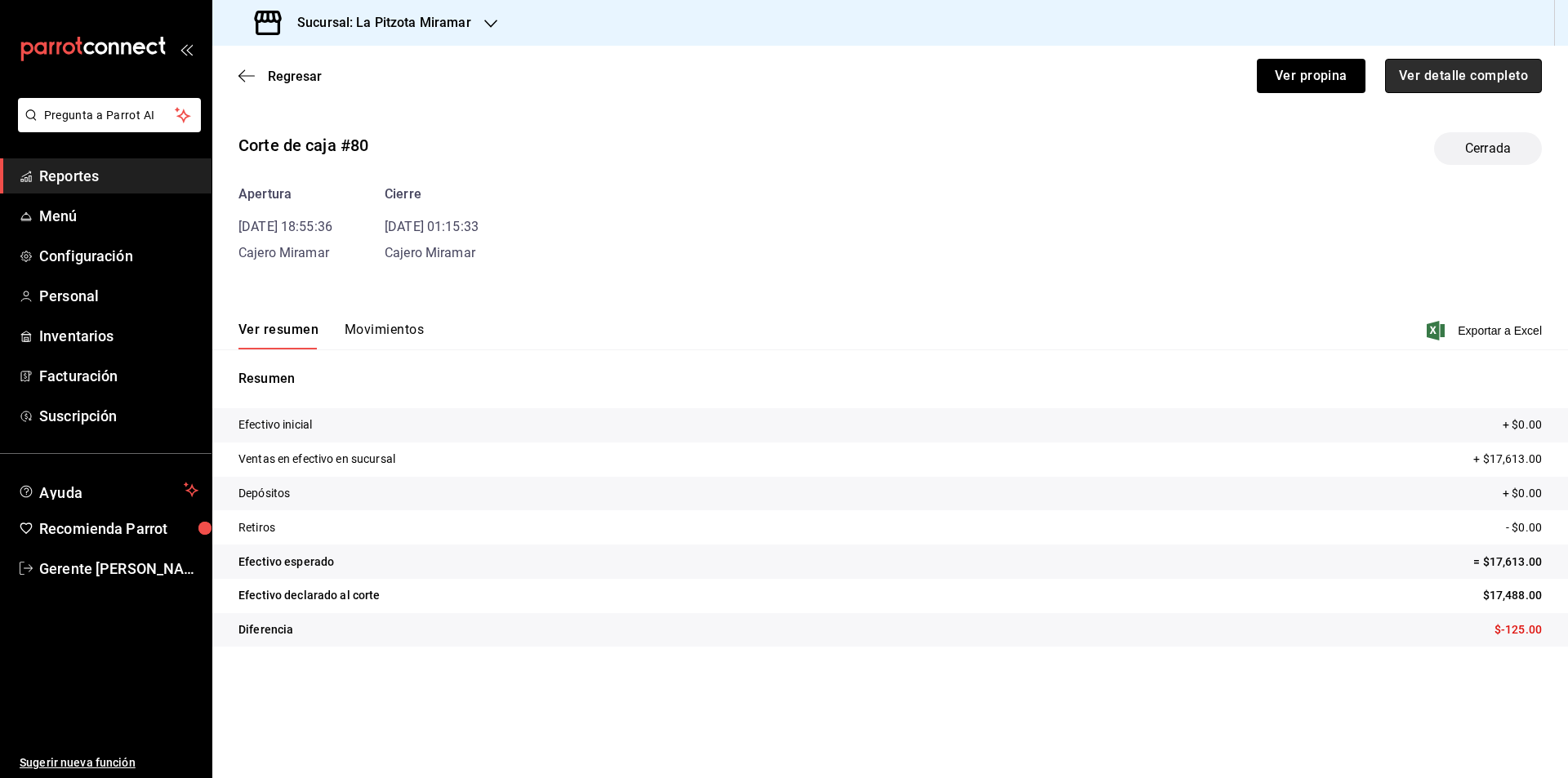
click at [1468, 63] on button "Ver detalle completo" at bounding box center [1463, 76] width 157 height 34
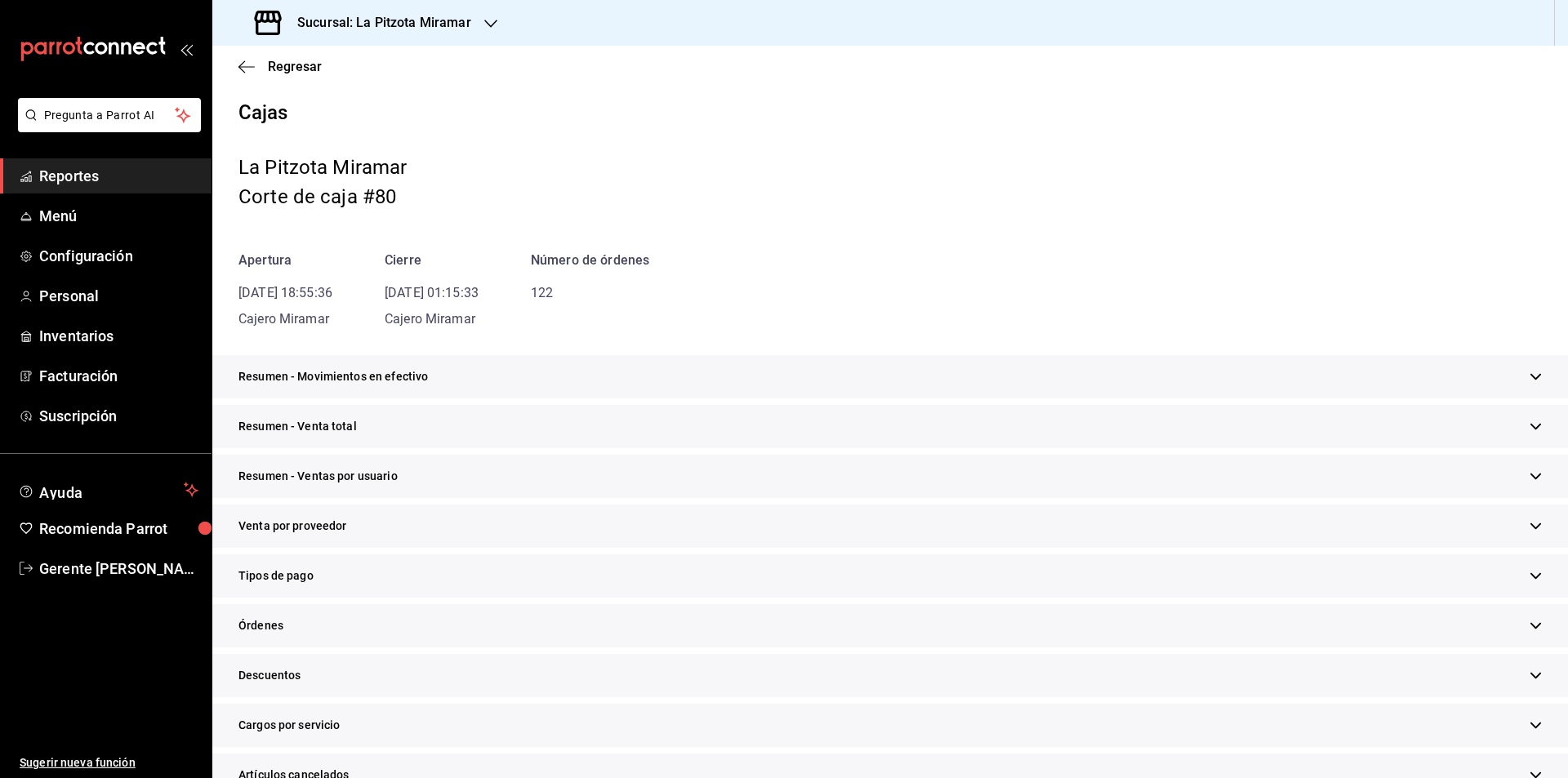
click at [330, 385] on span "Resumen - Movimientos en efectivo" at bounding box center [333, 377] width 189 height 17
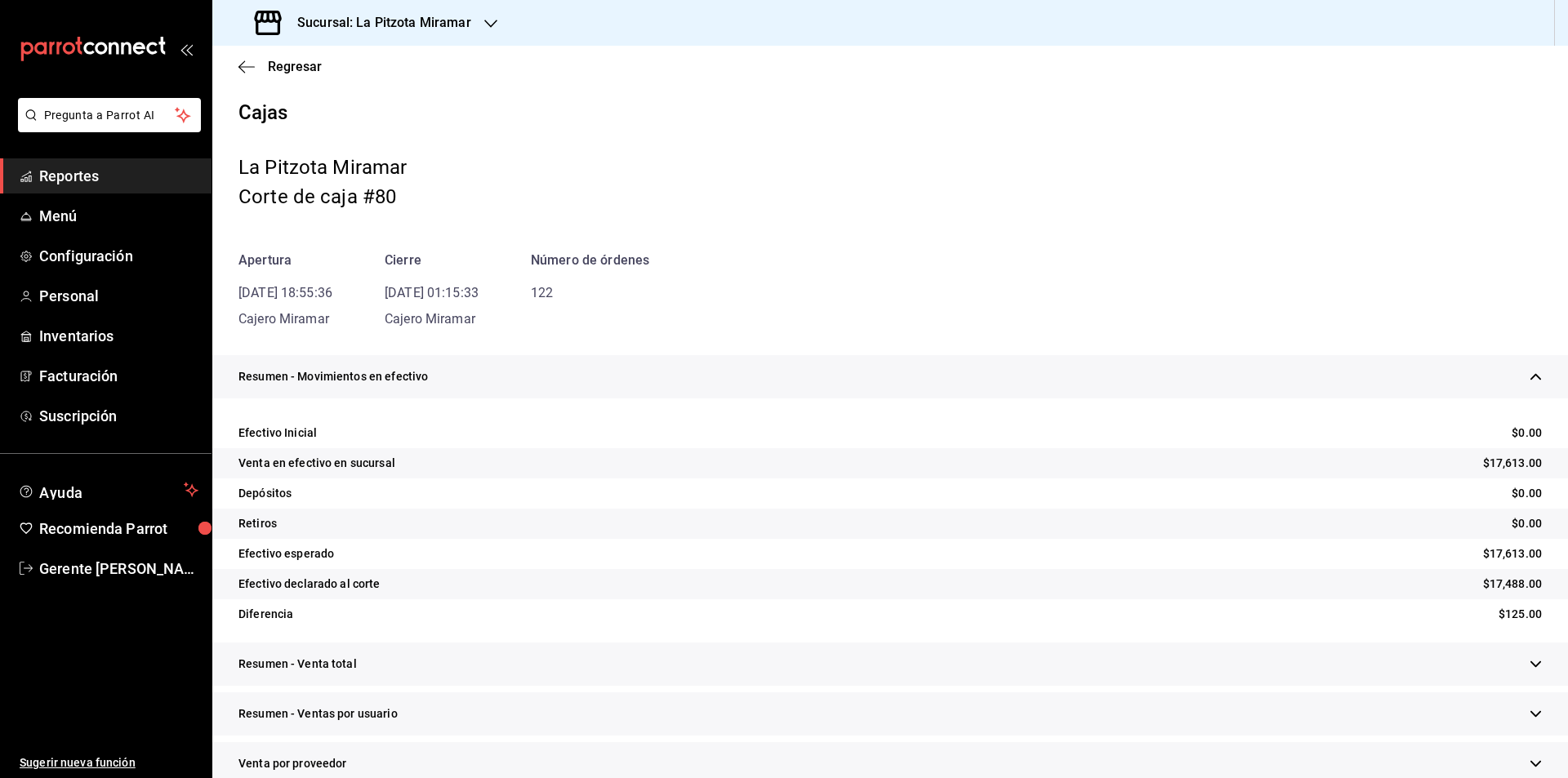
click at [375, 379] on span "Resumen - Movimientos en efectivo" at bounding box center [333, 377] width 189 height 17
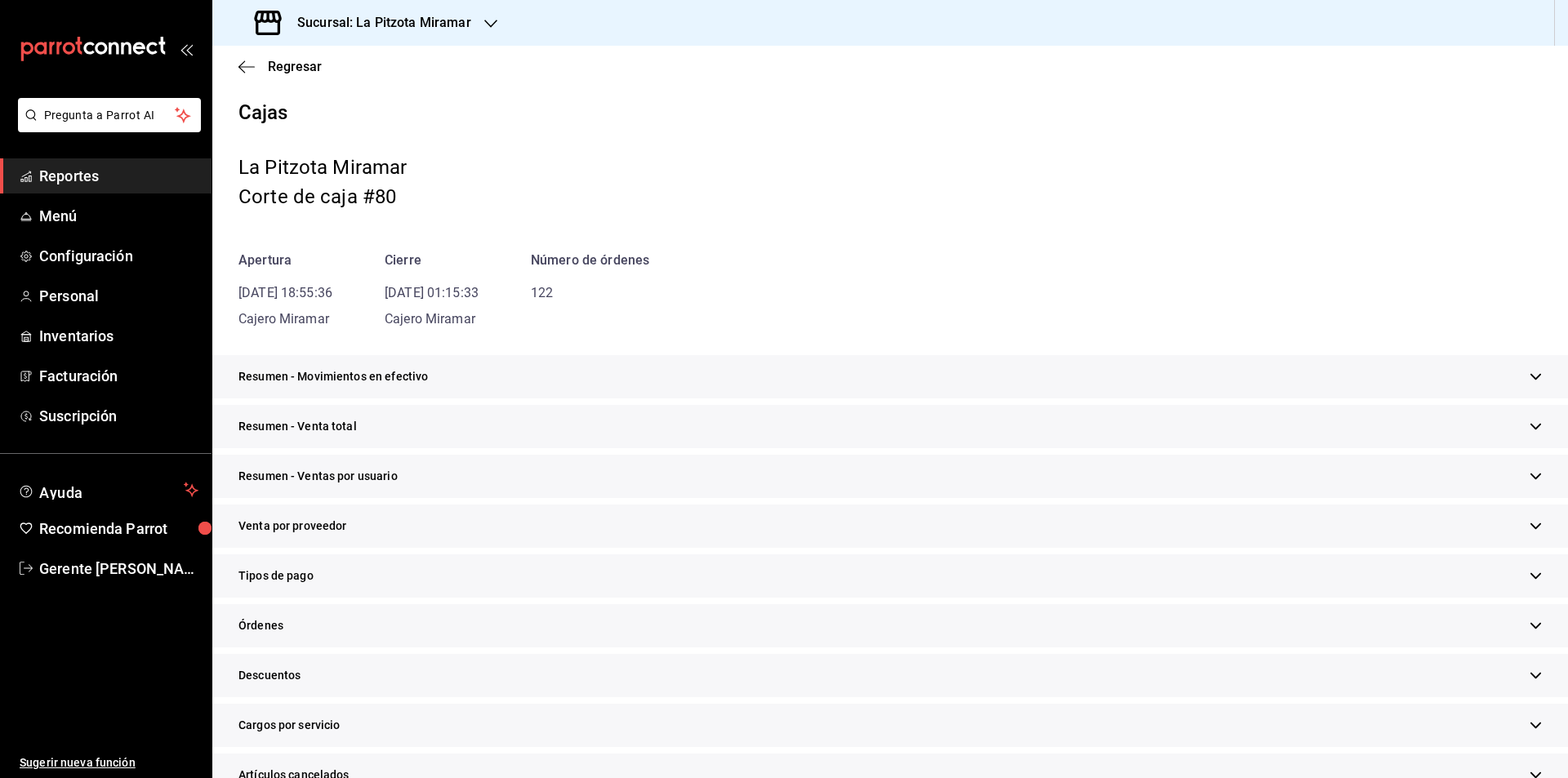
click at [364, 422] on div "Resumen - Venta total" at bounding box center [890, 426] width 1355 height 43
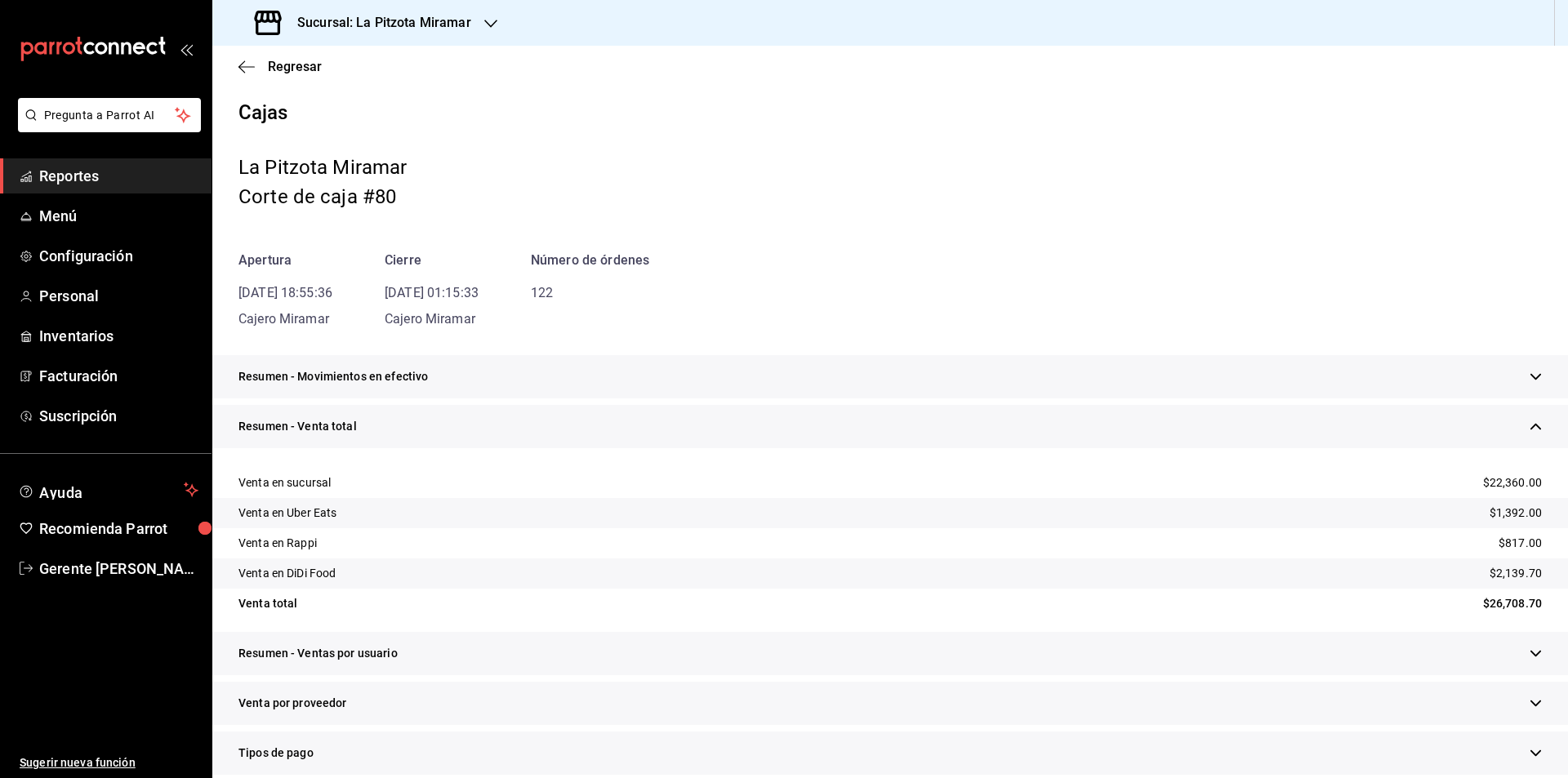
click at [364, 422] on div "Resumen - Venta total" at bounding box center [890, 426] width 1355 height 43
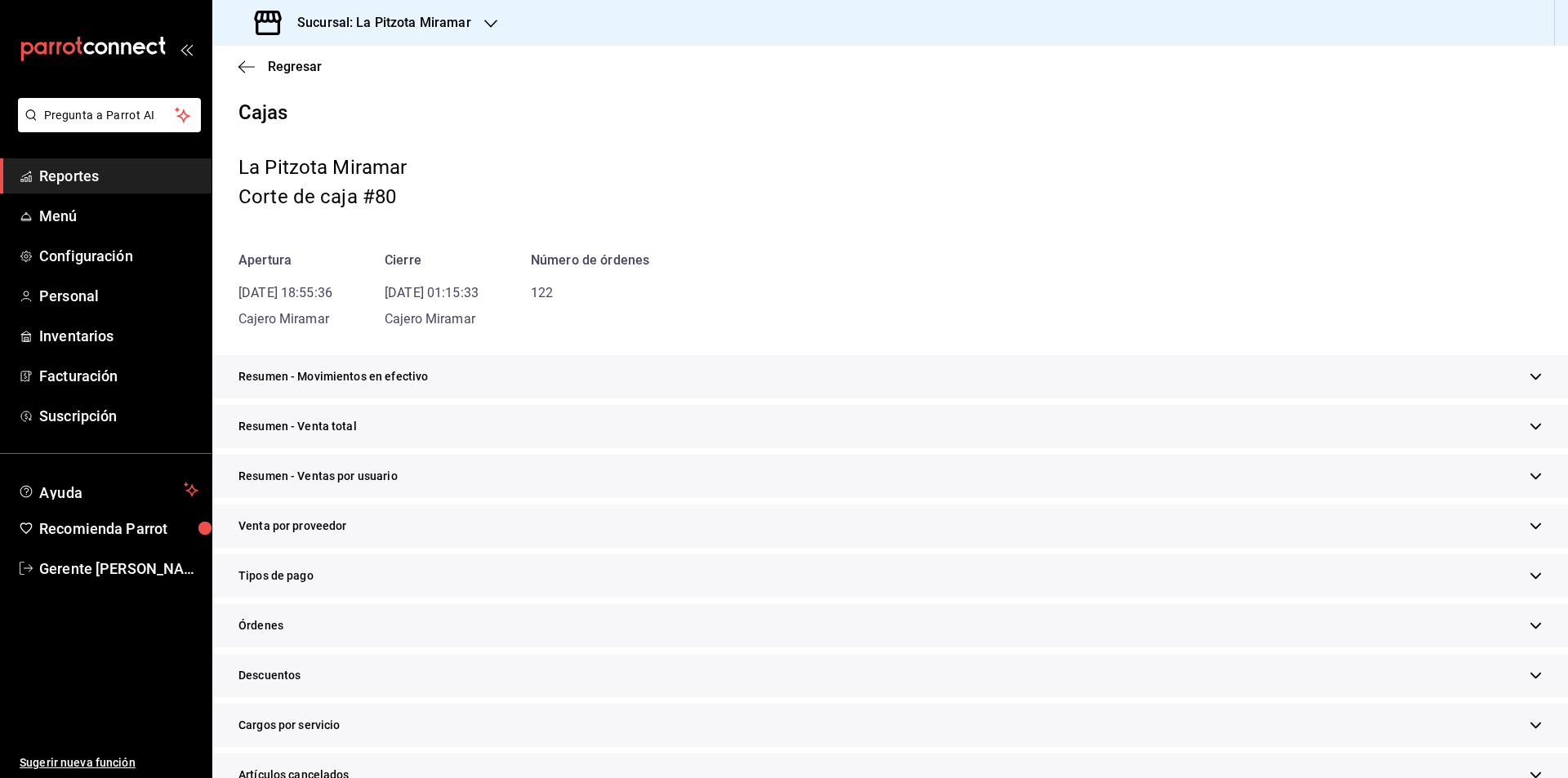
click at [369, 479] on span "Resumen - Ventas por usuario" at bounding box center [318, 476] width 160 height 17
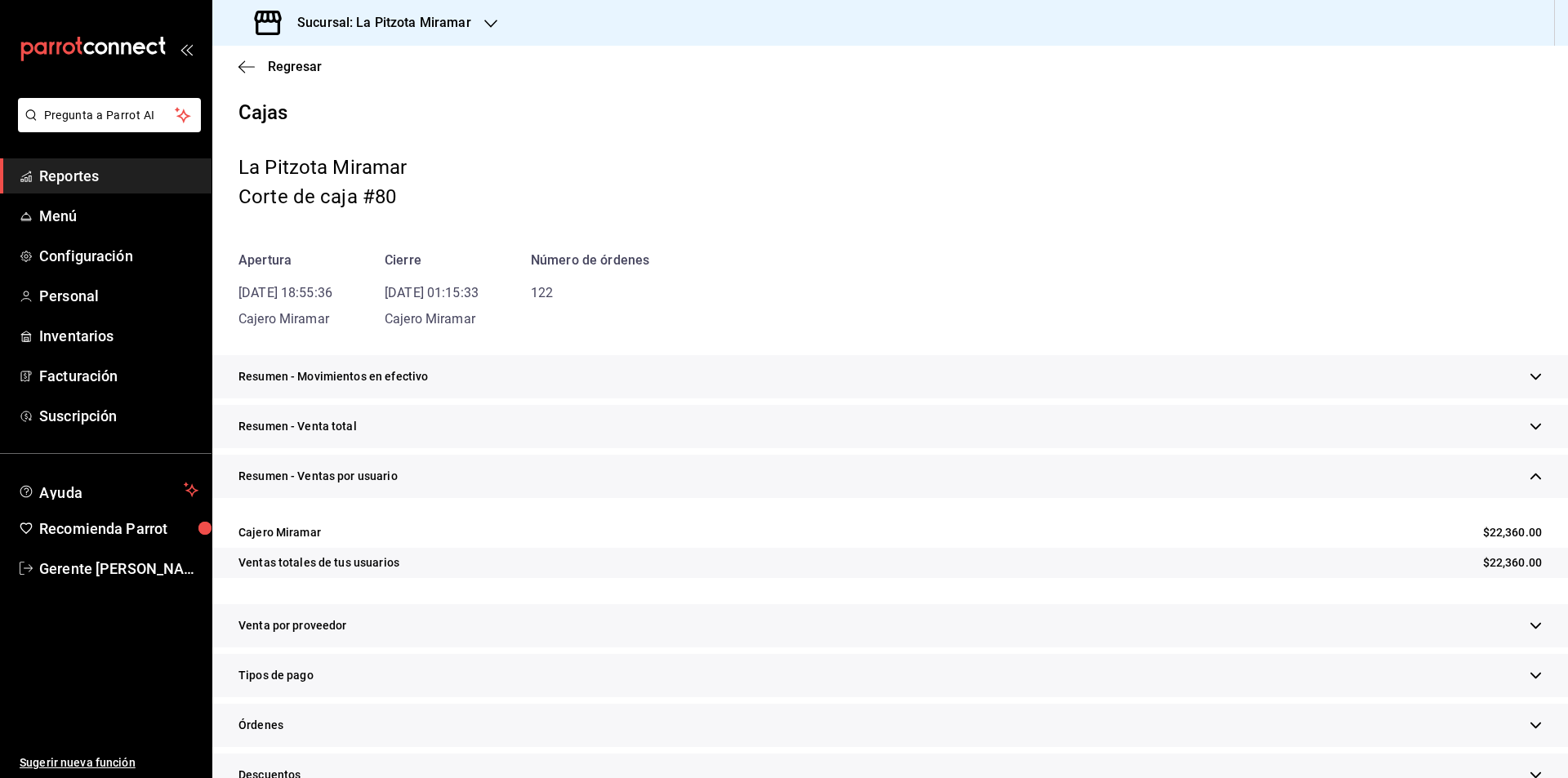
click at [369, 479] on span "Resumen - Ventas por usuario" at bounding box center [318, 476] width 160 height 17
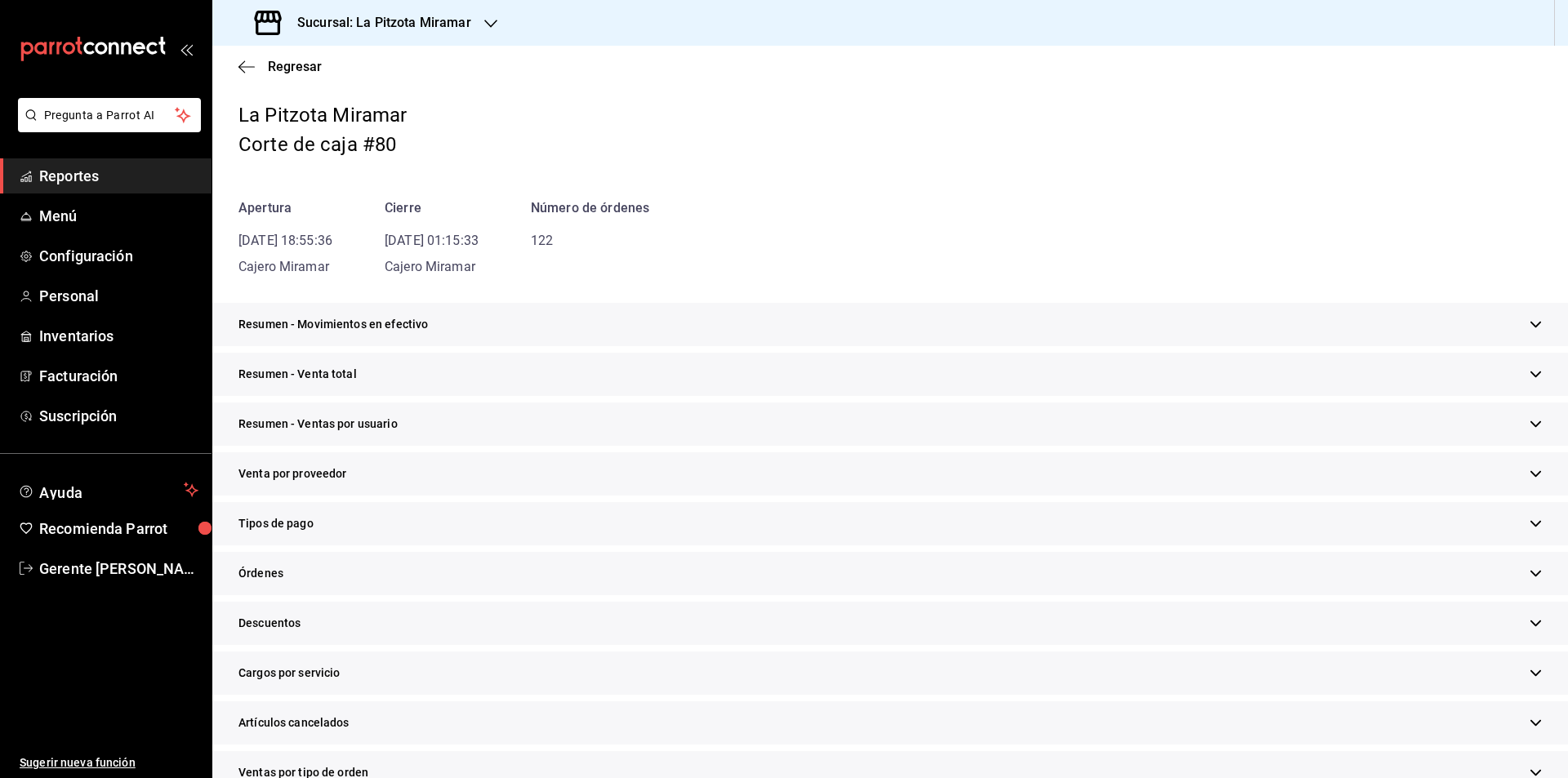
scroll to position [82, 0]
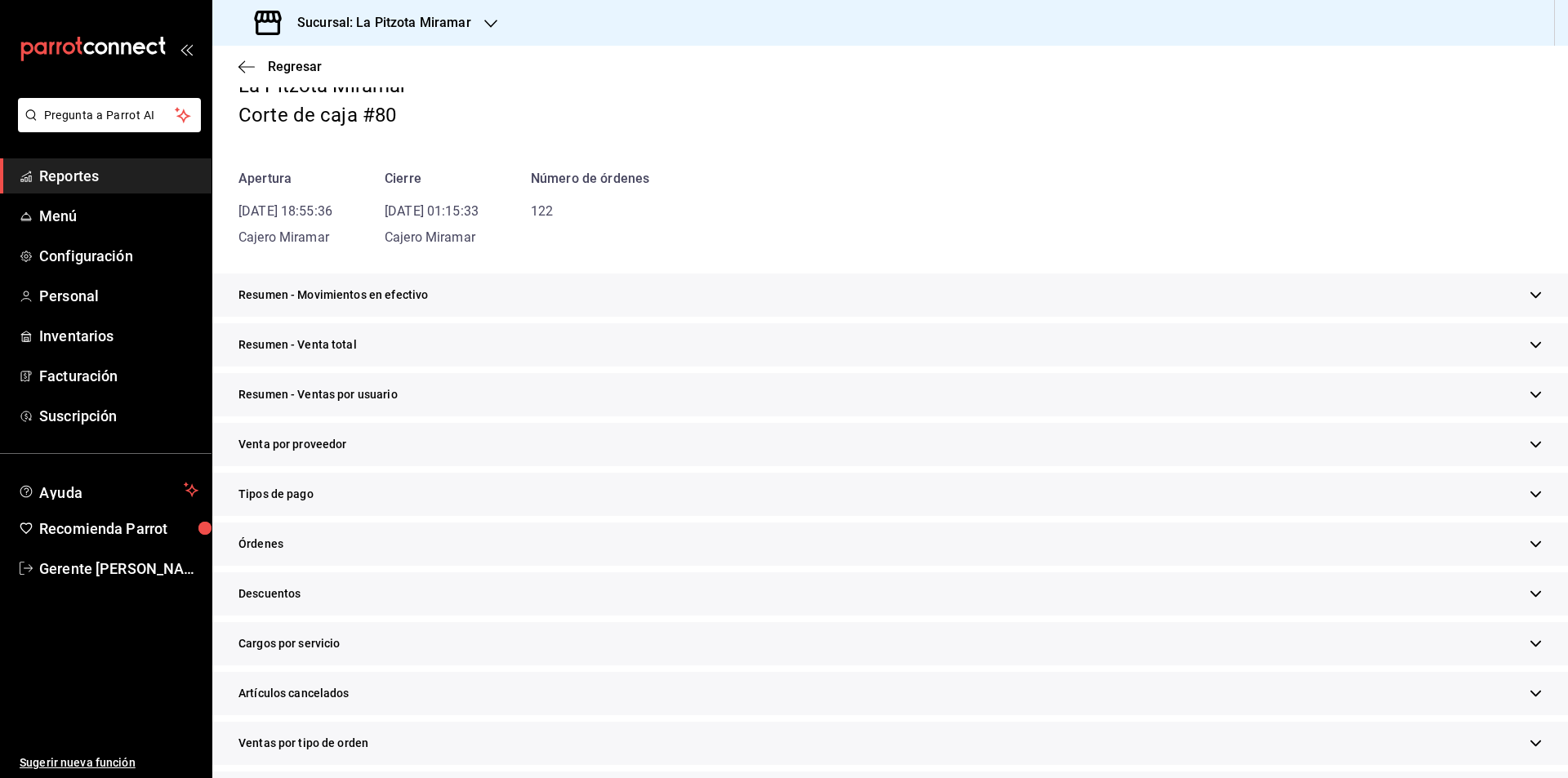
click at [371, 450] on div "Venta por proveedor" at bounding box center [890, 445] width 1355 height 43
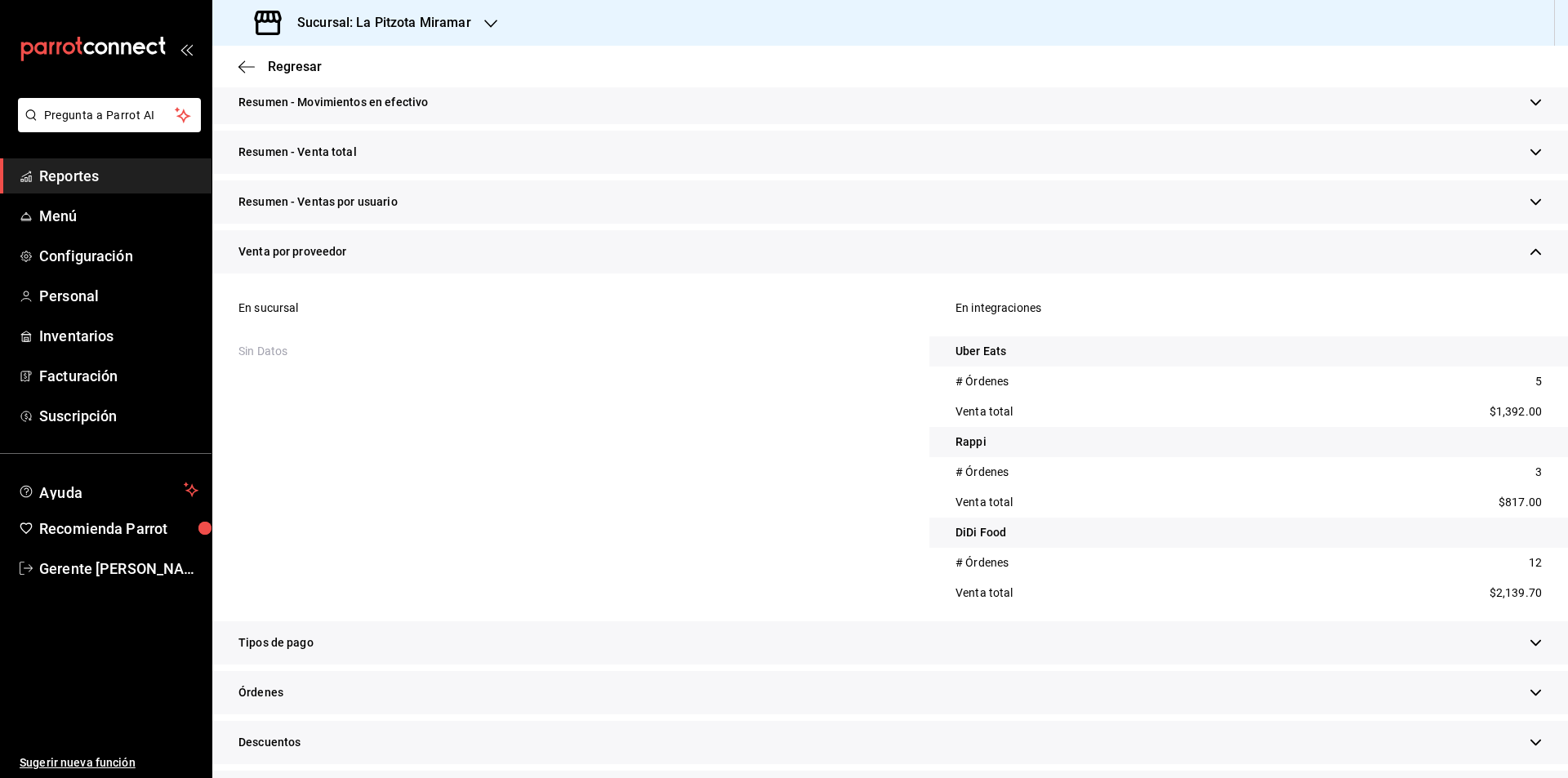
scroll to position [245, 0]
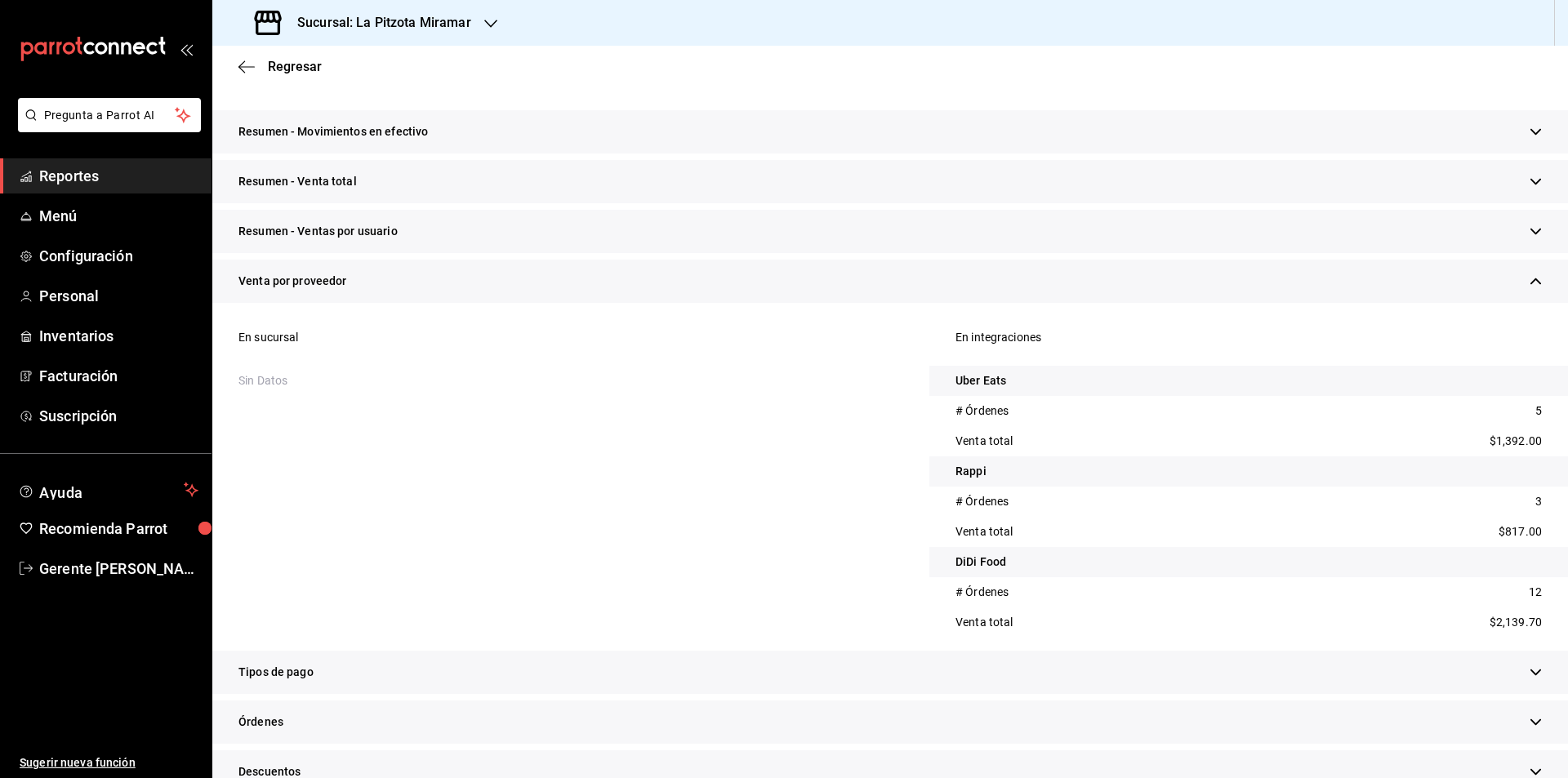
click at [339, 289] on span "Venta por proveedor" at bounding box center [292, 281] width 109 height 17
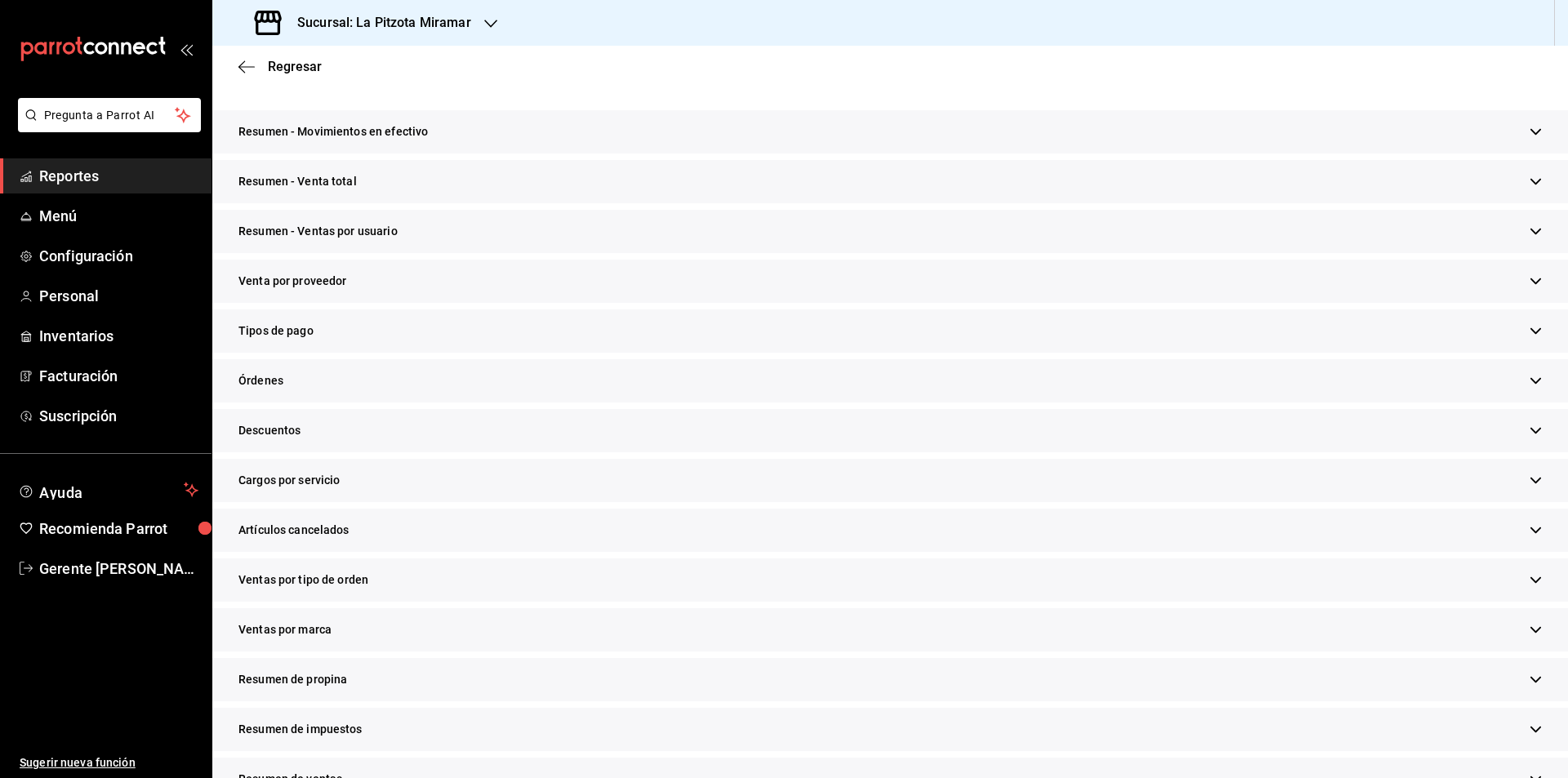
click at [342, 333] on div "Tipos de pago" at bounding box center [890, 331] width 1355 height 43
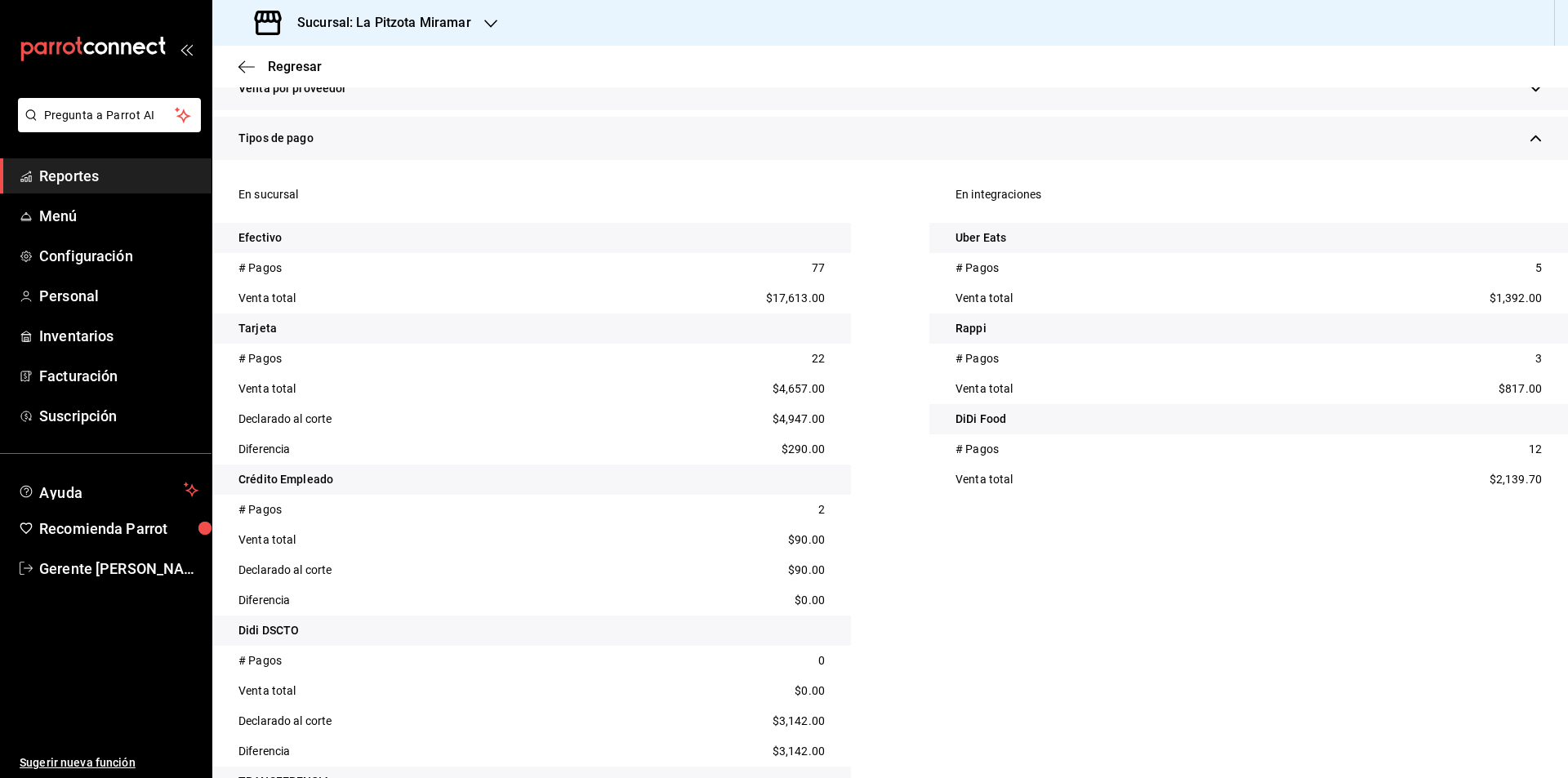
scroll to position [408, 0]
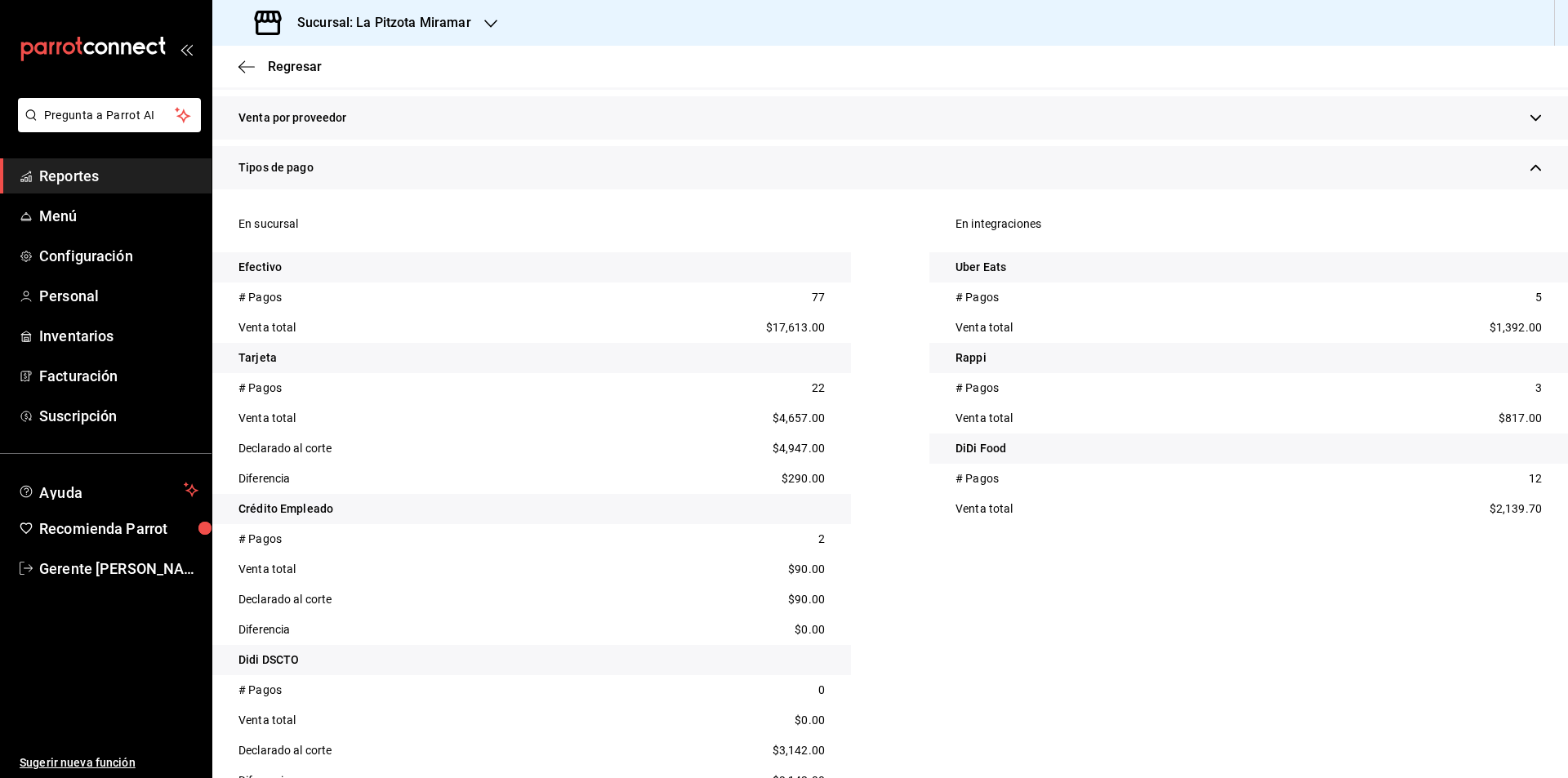
click at [829, 551] on div "# Pagos 2" at bounding box center [532, 539] width 639 height 31
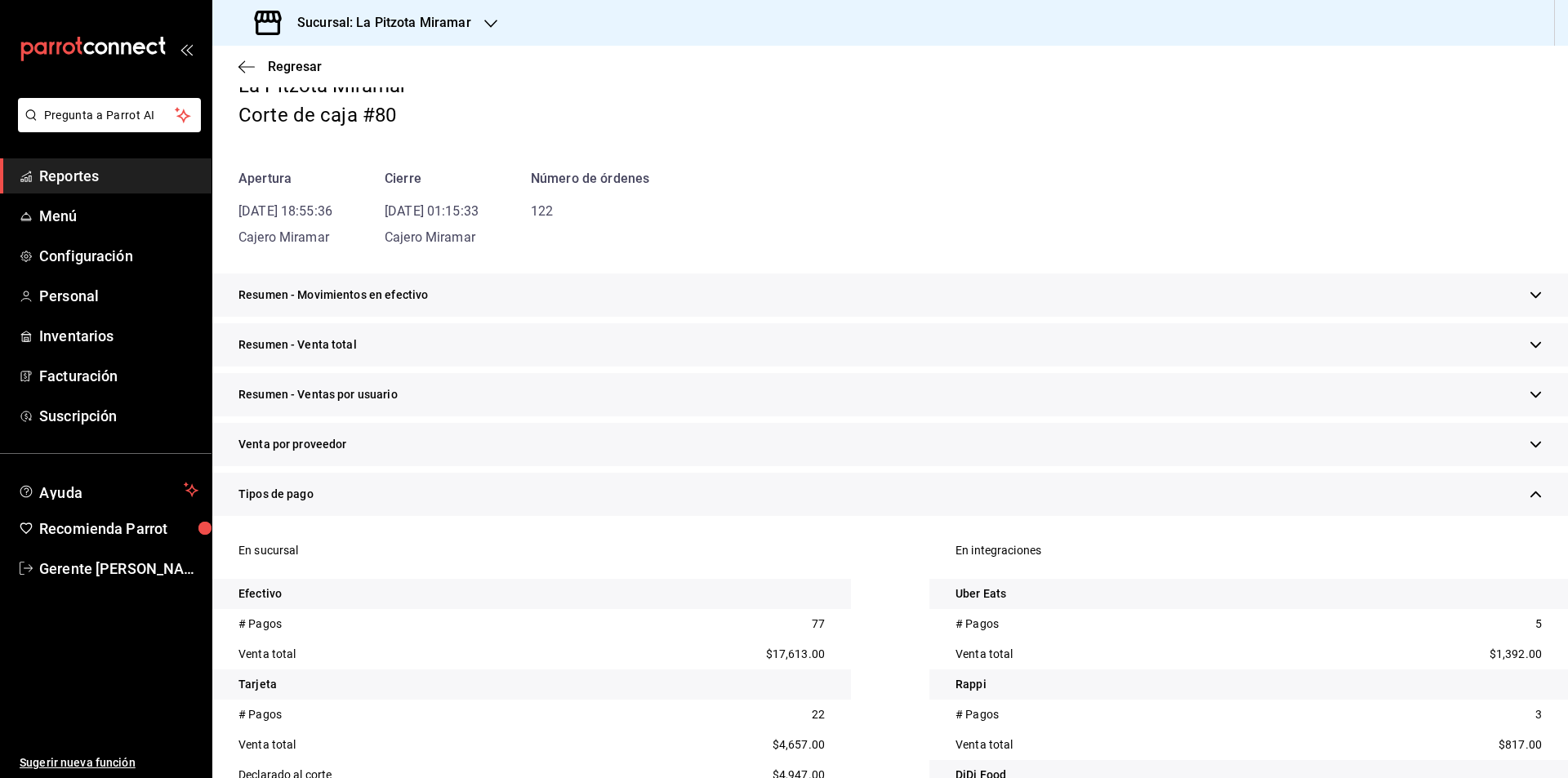
scroll to position [0, 0]
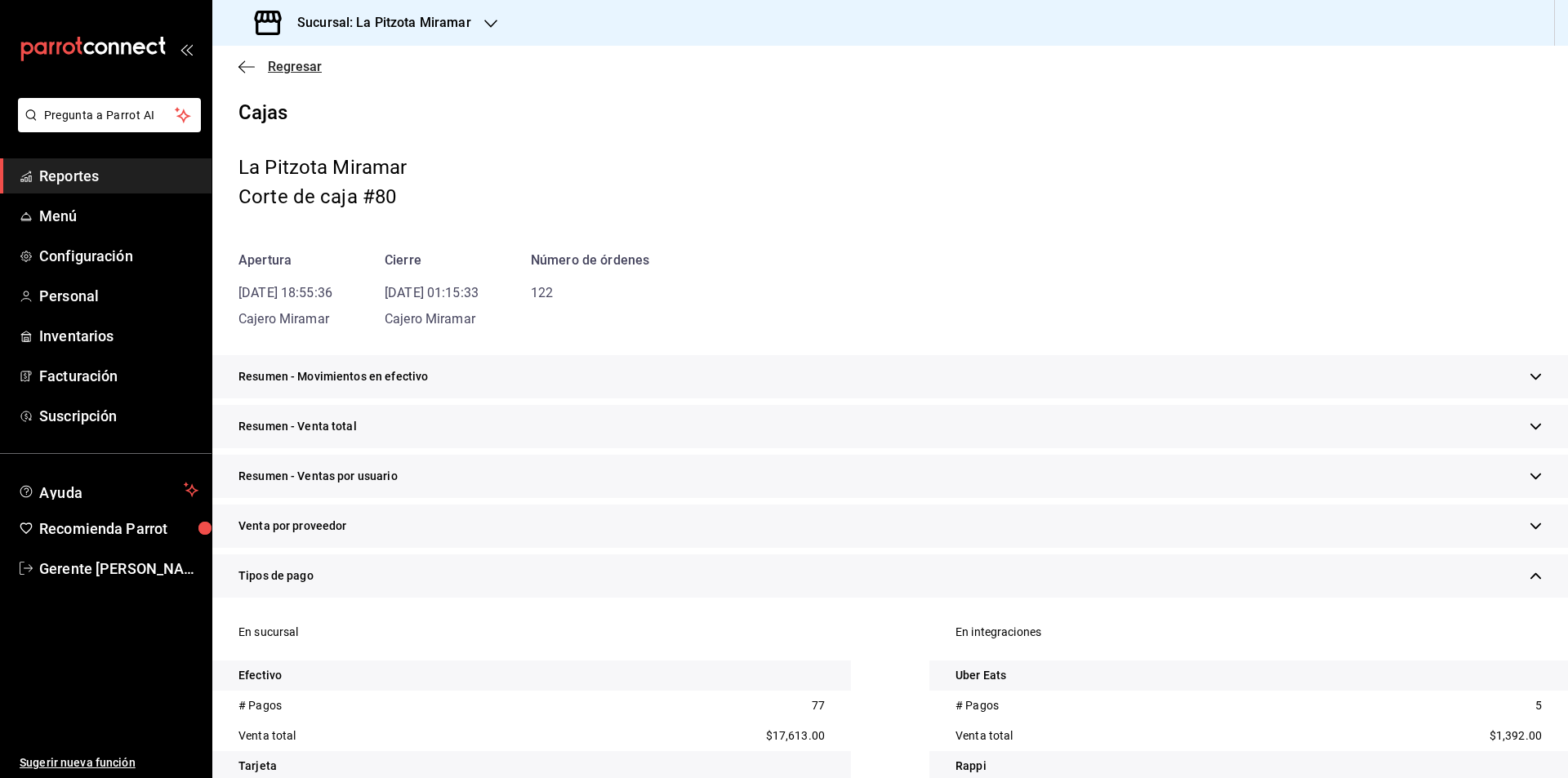
click at [247, 60] on icon "button" at bounding box center [247, 66] width 16 height 14
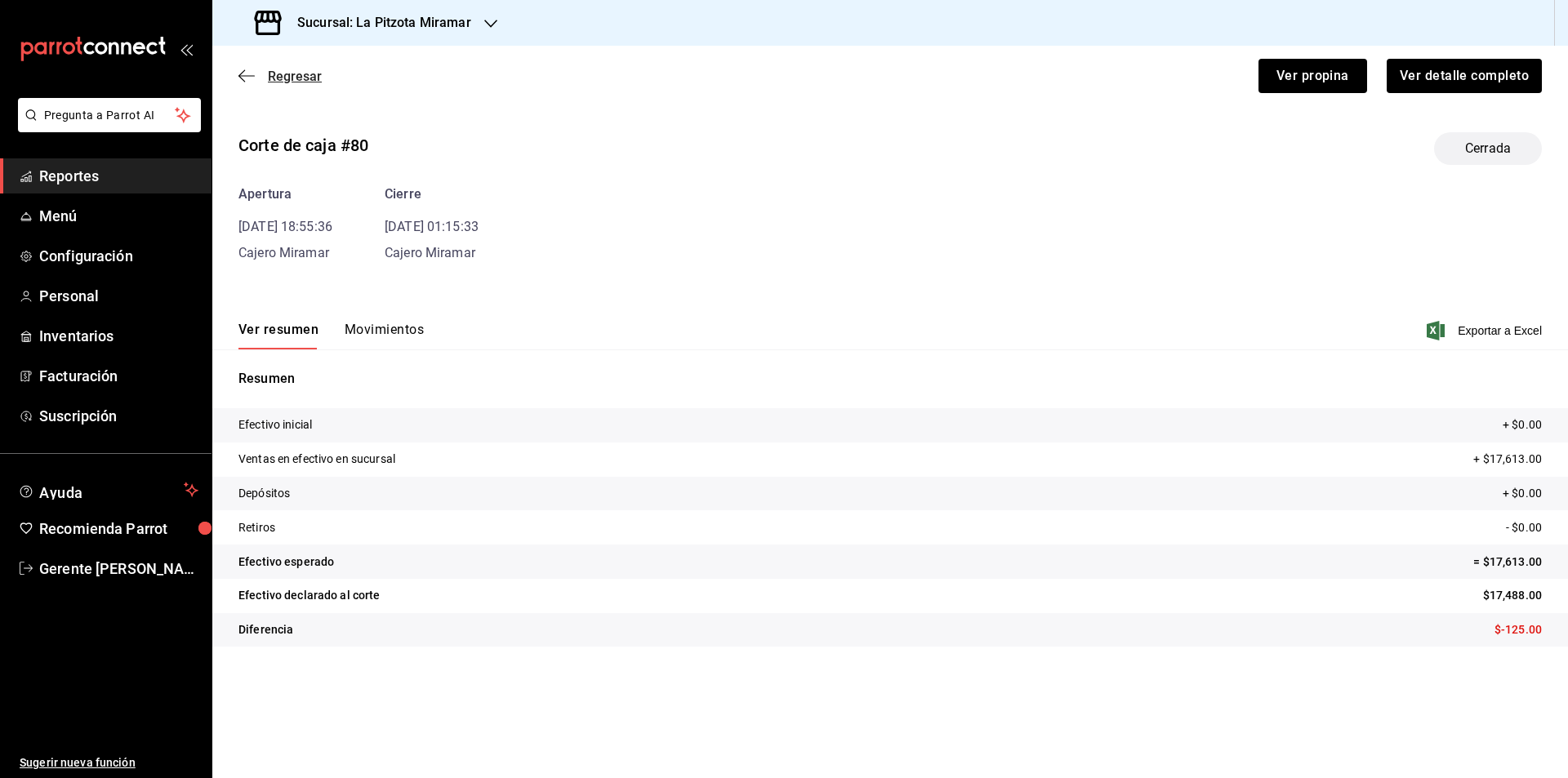
click at [242, 83] on icon "button" at bounding box center [247, 75] width 16 height 14
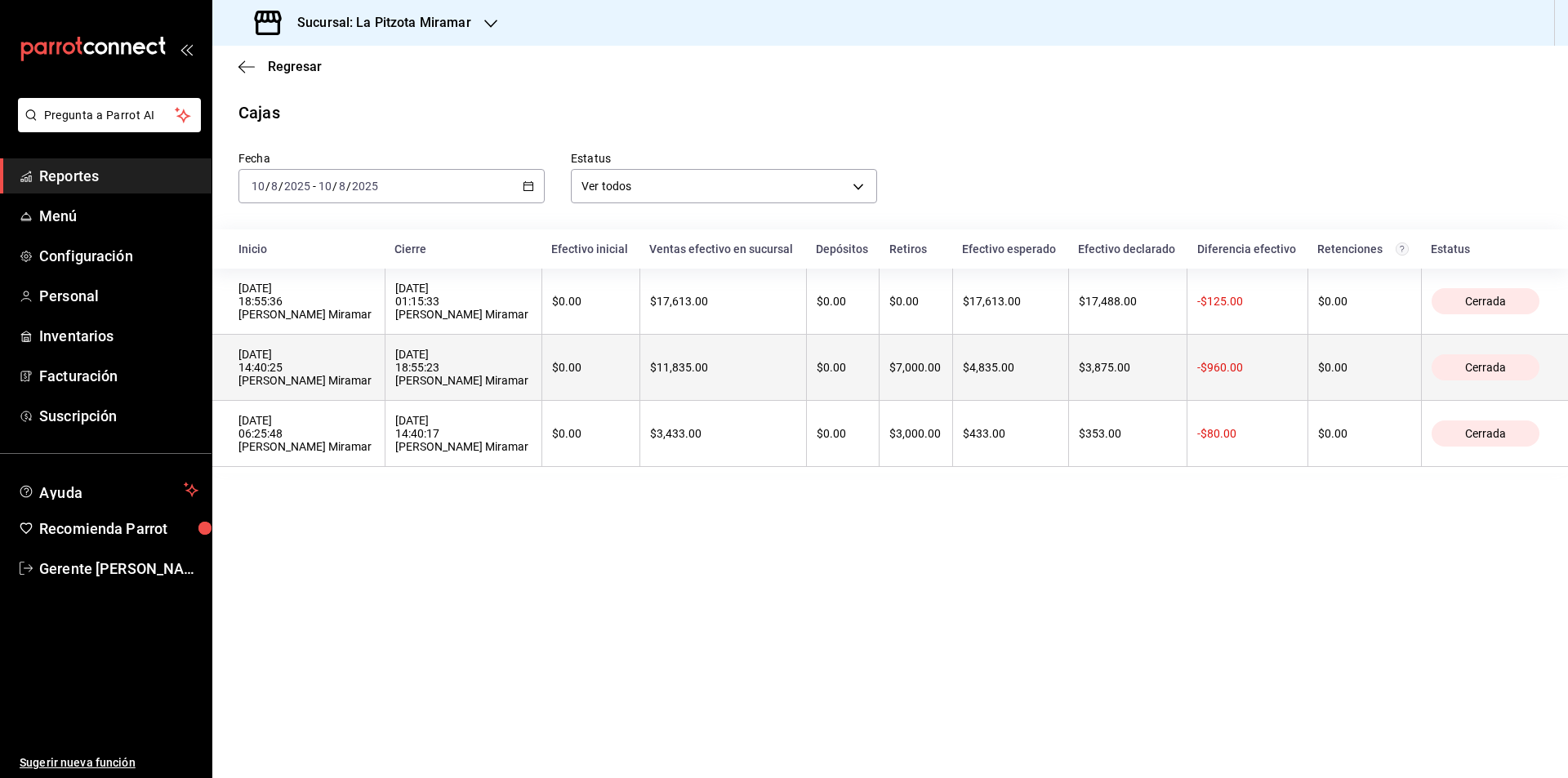
click at [403, 394] on th "[DATE] 18:55:23 [PERSON_NAME] Miramar" at bounding box center [463, 368] width 157 height 66
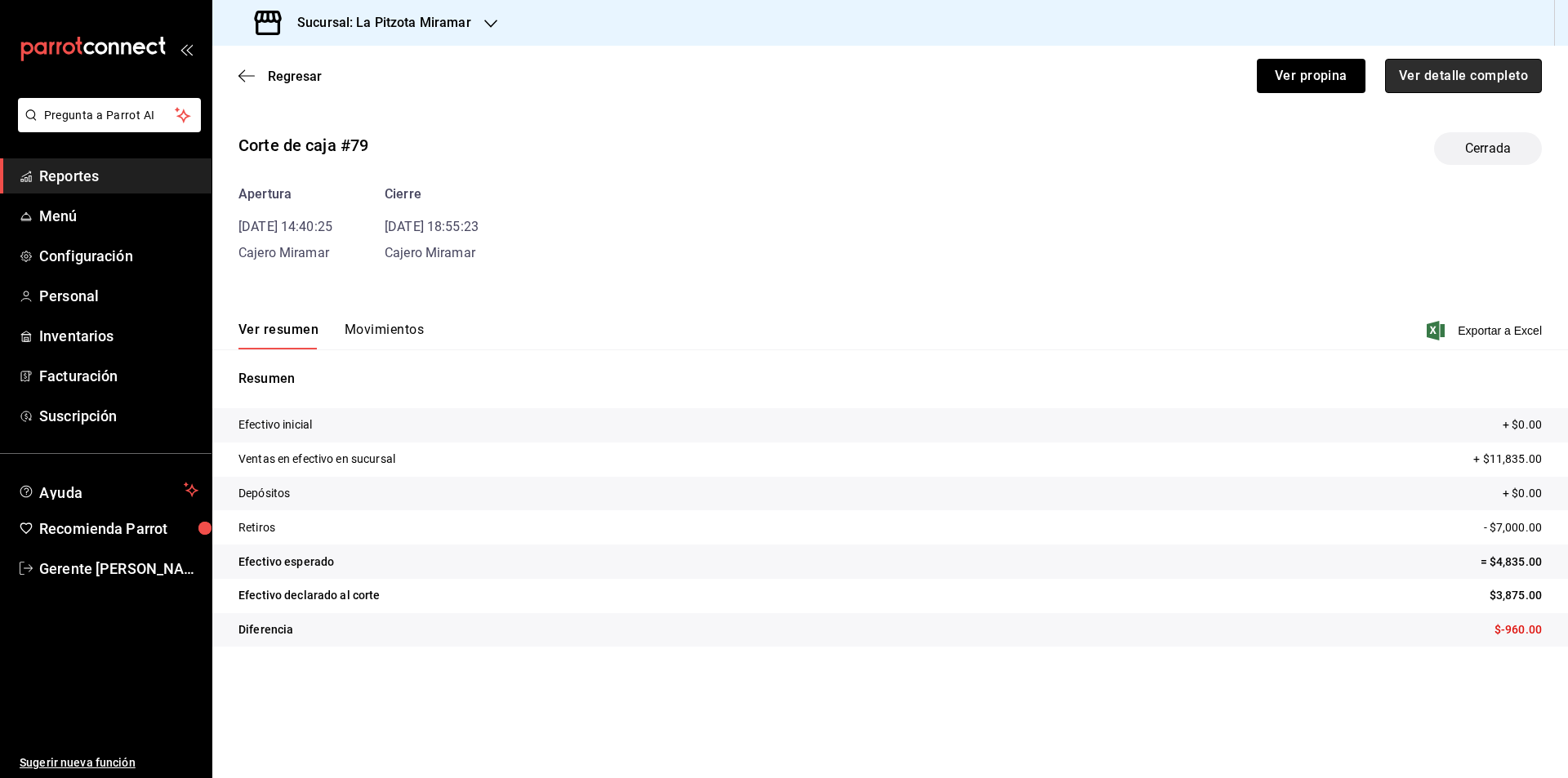
click at [1419, 83] on button "Ver detalle completo" at bounding box center [1463, 76] width 157 height 34
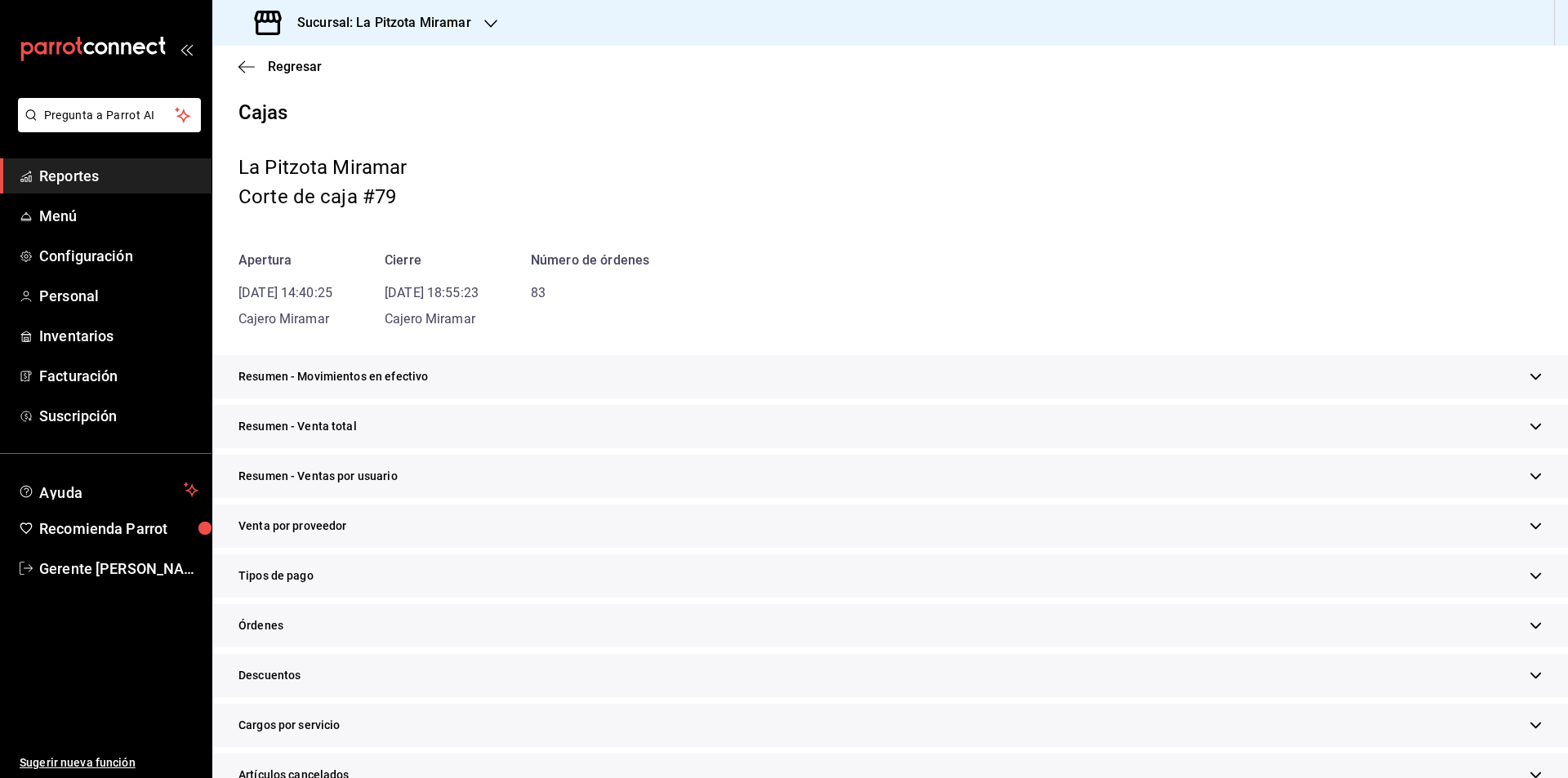
scroll to position [287, 0]
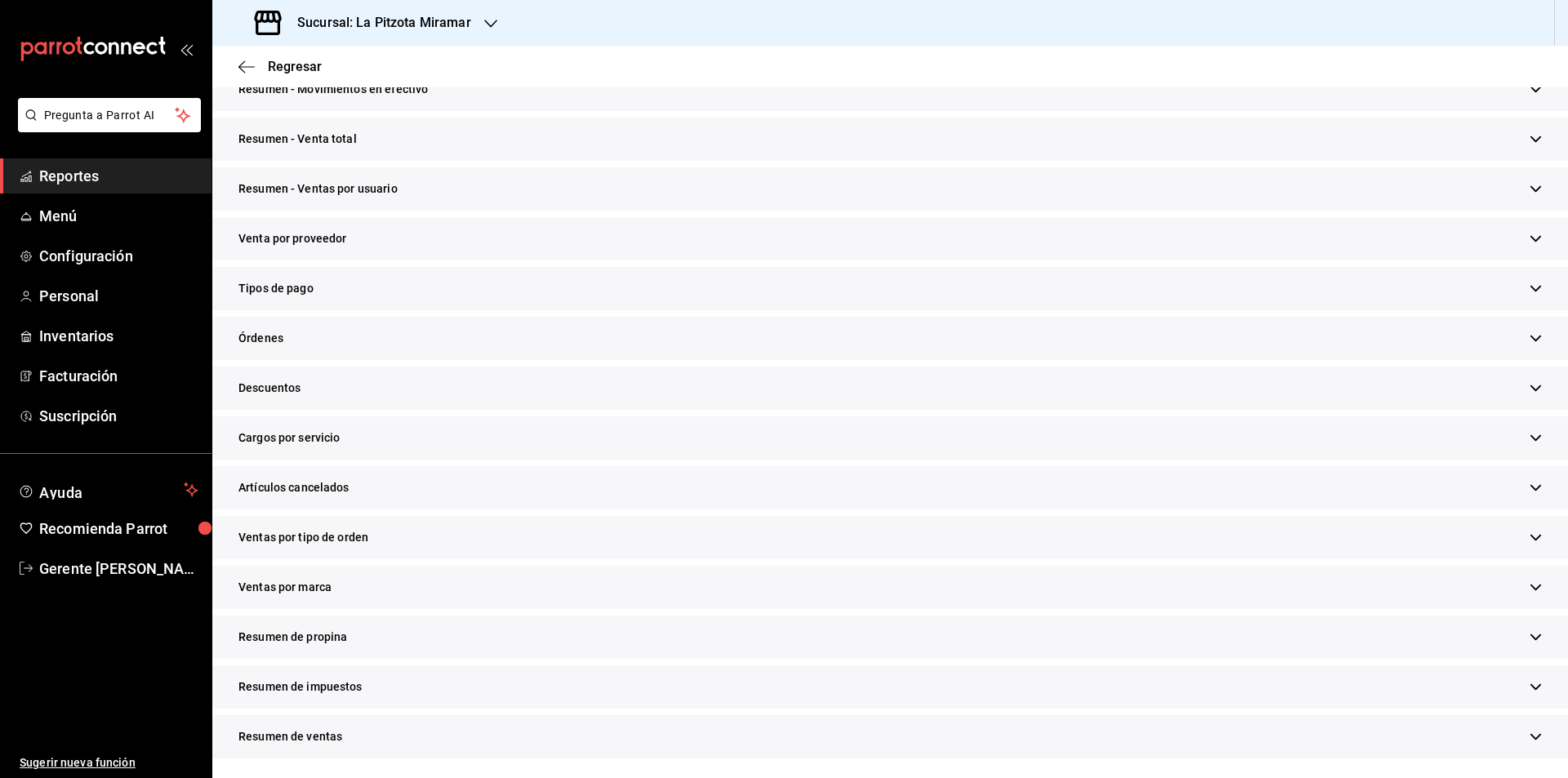
click at [336, 293] on div "Tipos de pago" at bounding box center [890, 289] width 1355 height 43
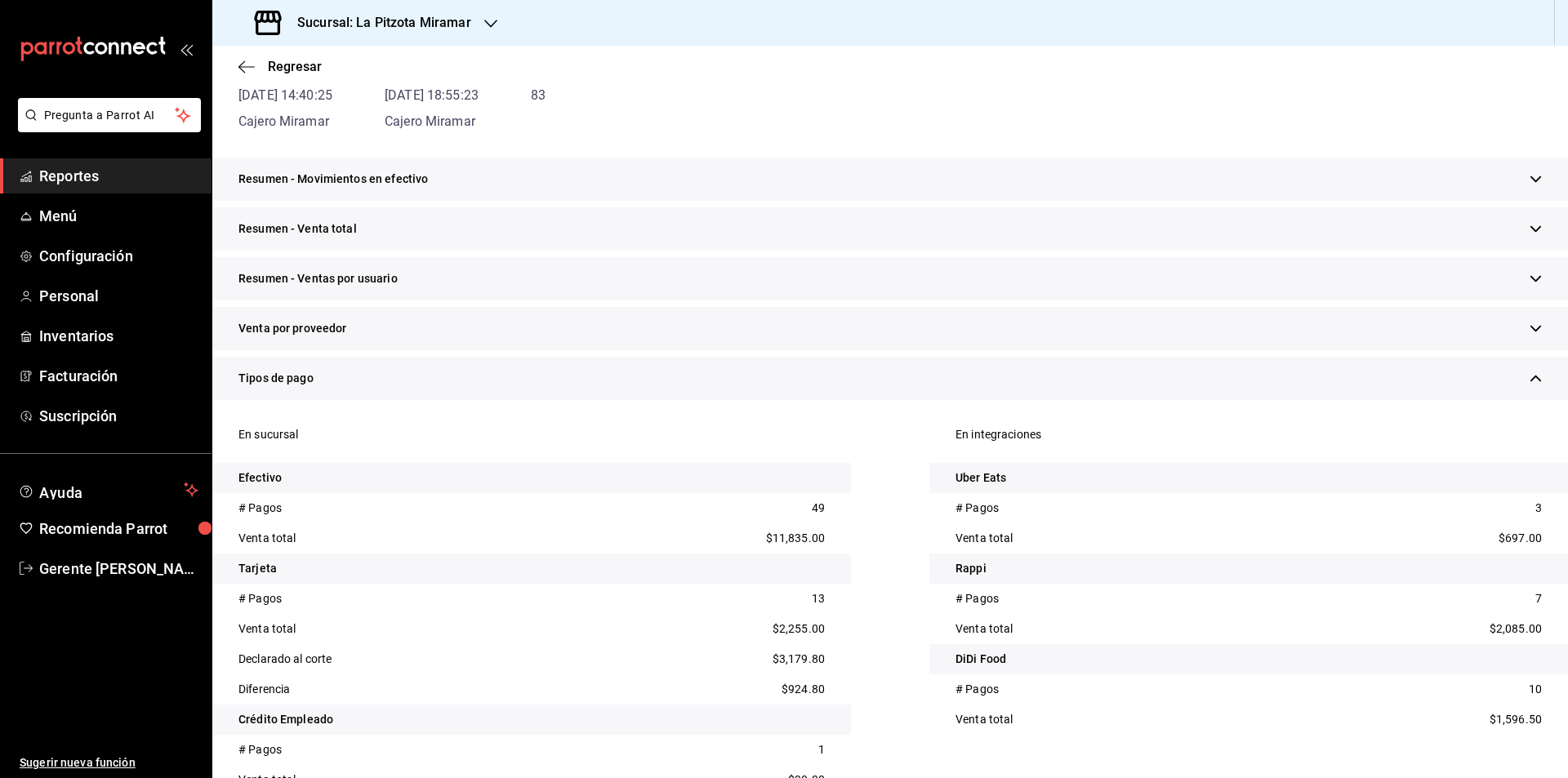
scroll to position [0, 0]
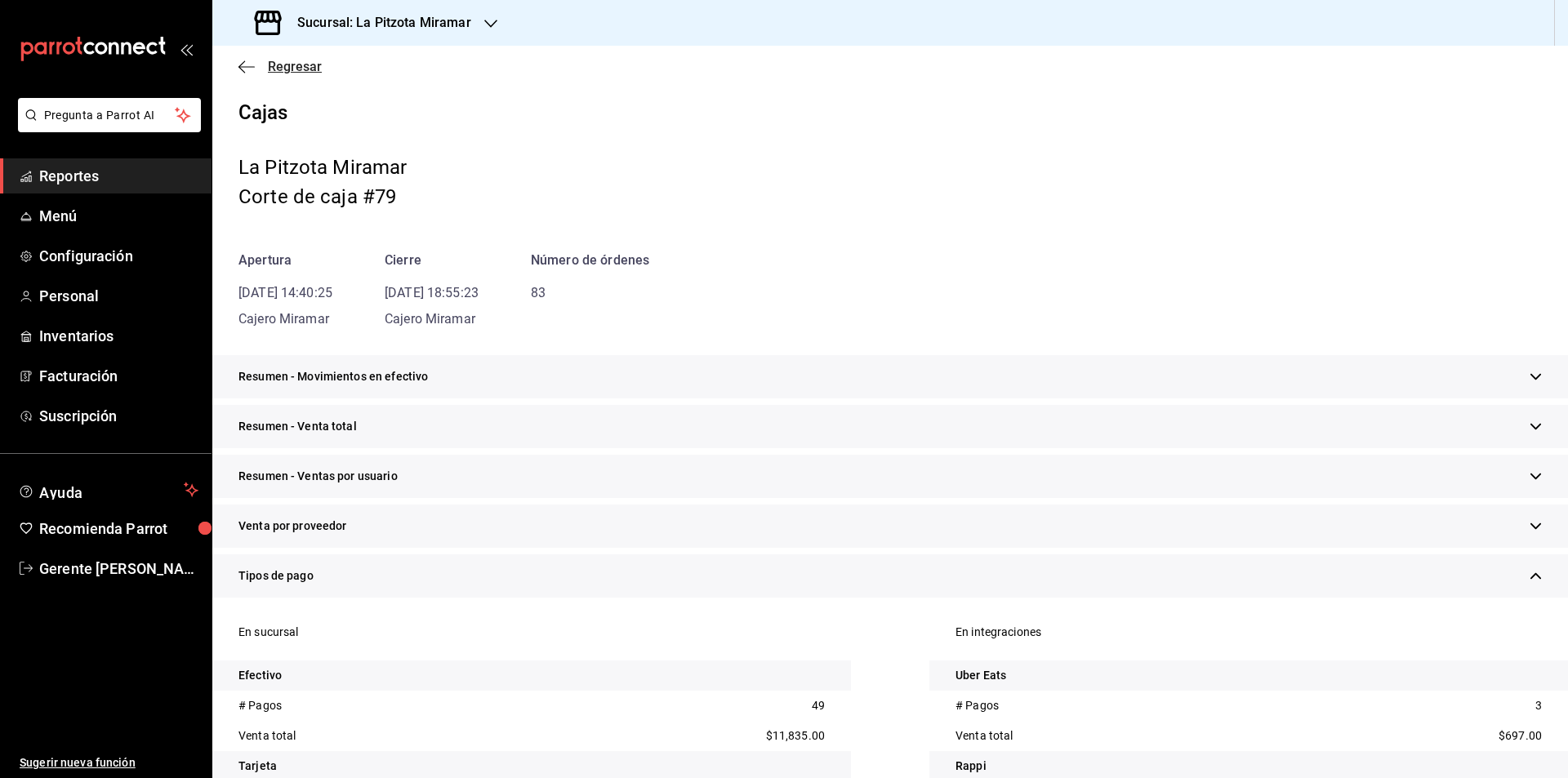
click at [253, 71] on icon "button" at bounding box center [247, 66] width 16 height 14
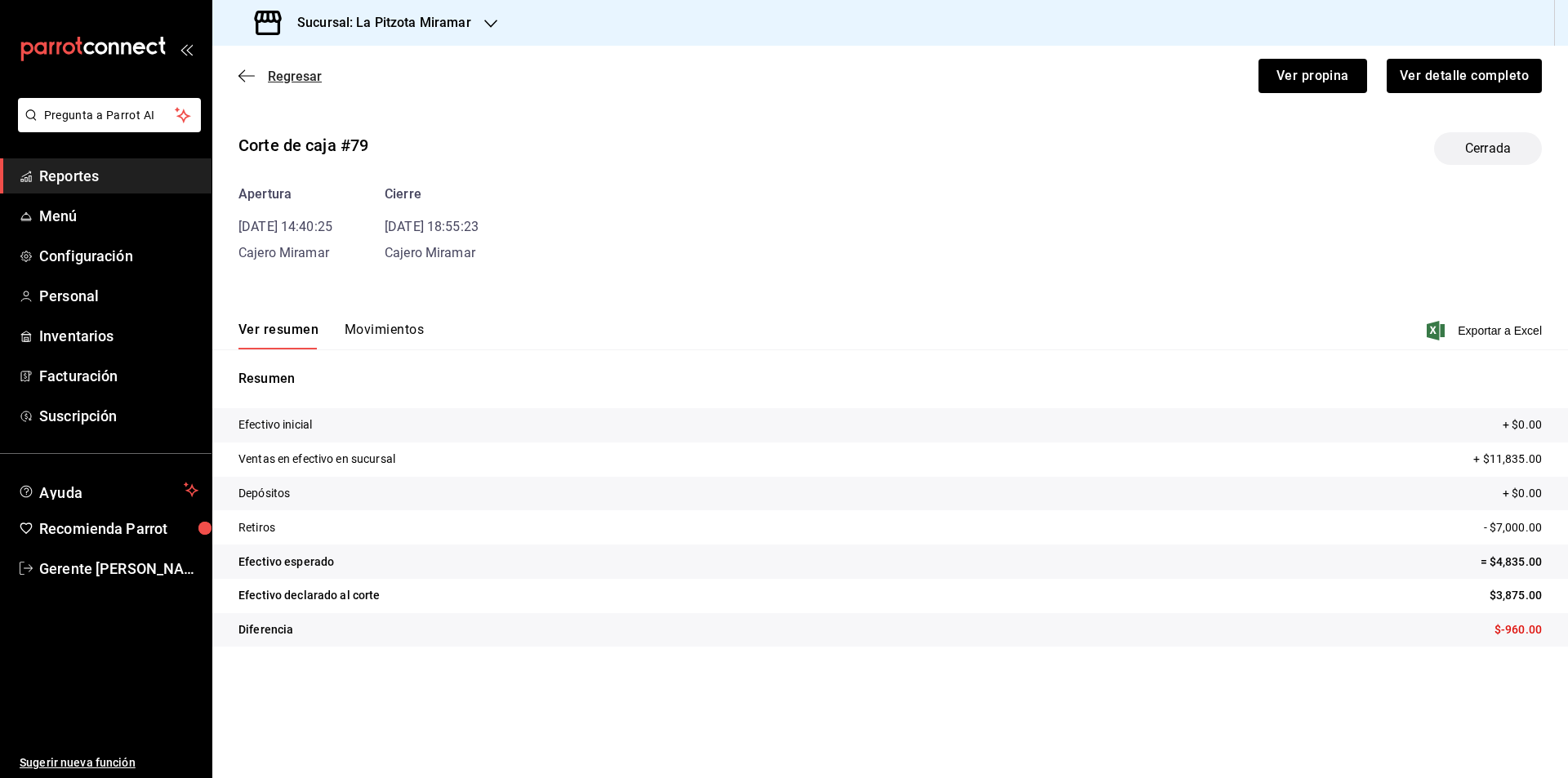
click at [241, 82] on icon "button" at bounding box center [247, 75] width 16 height 14
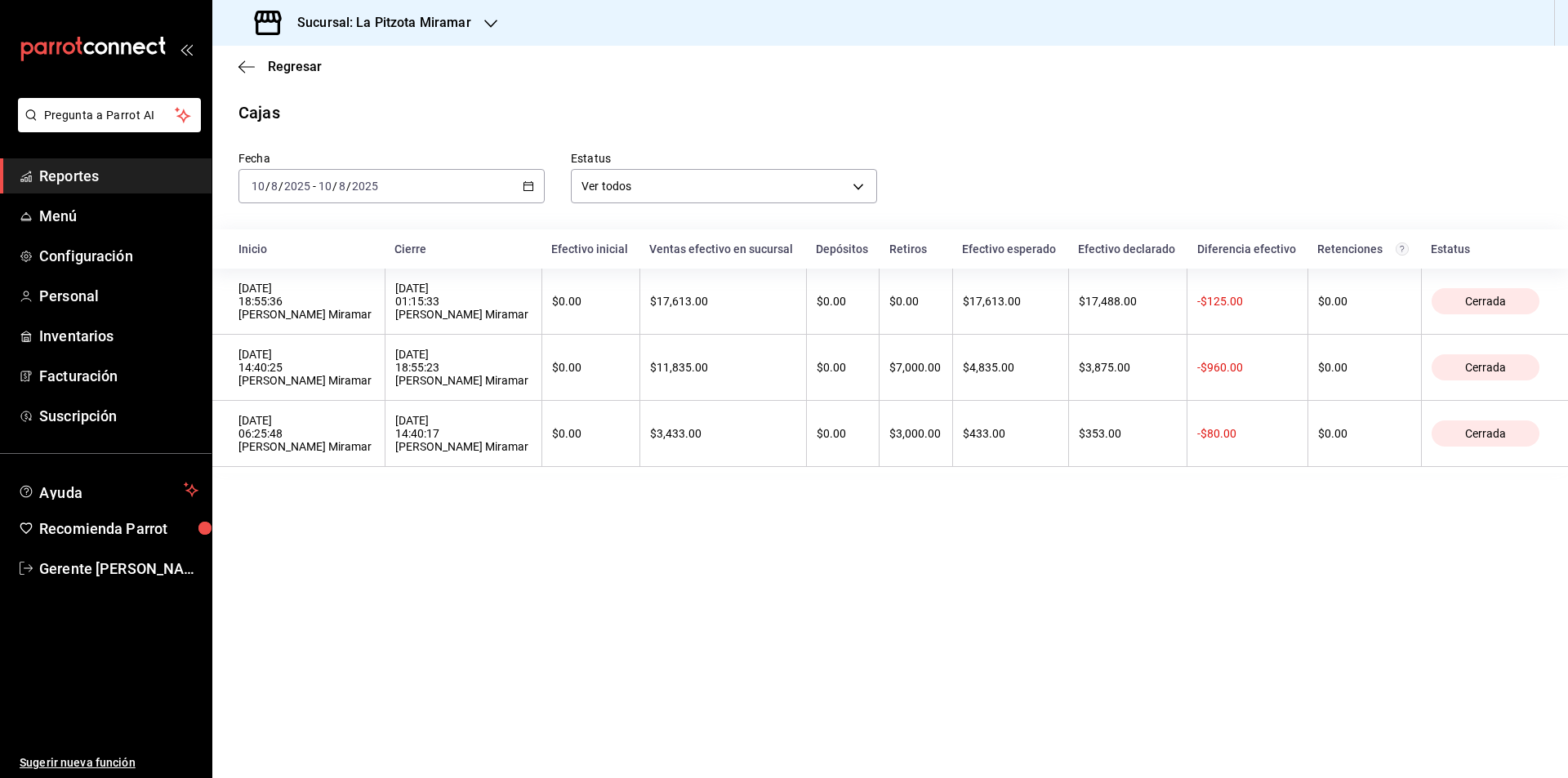
click at [530, 182] on icon "button" at bounding box center [528, 186] width 12 height 12
click at [274, 416] on span "Rango de fechas" at bounding box center [315, 419] width 126 height 17
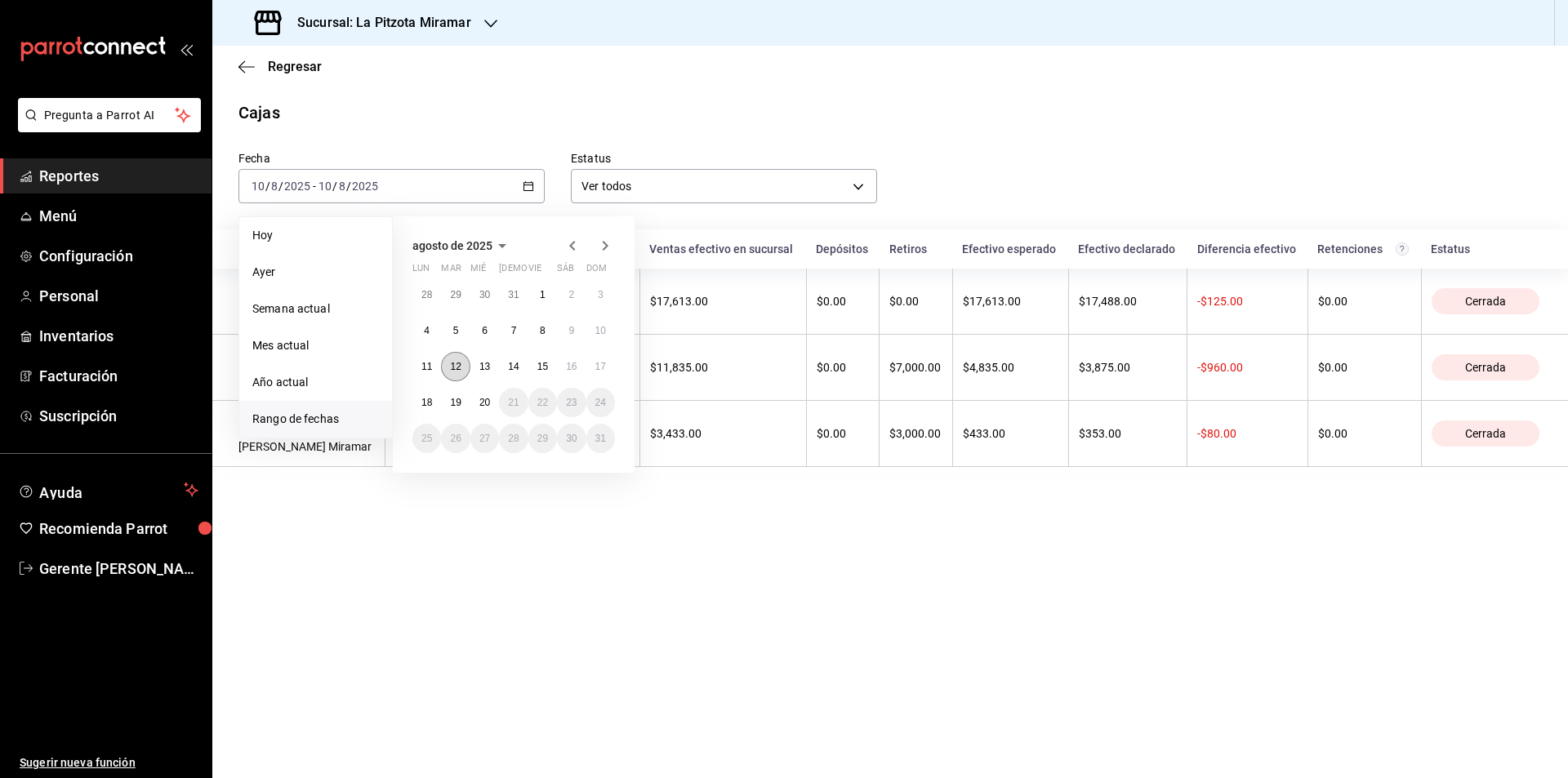
click at [451, 355] on button "12" at bounding box center [456, 366] width 29 height 30
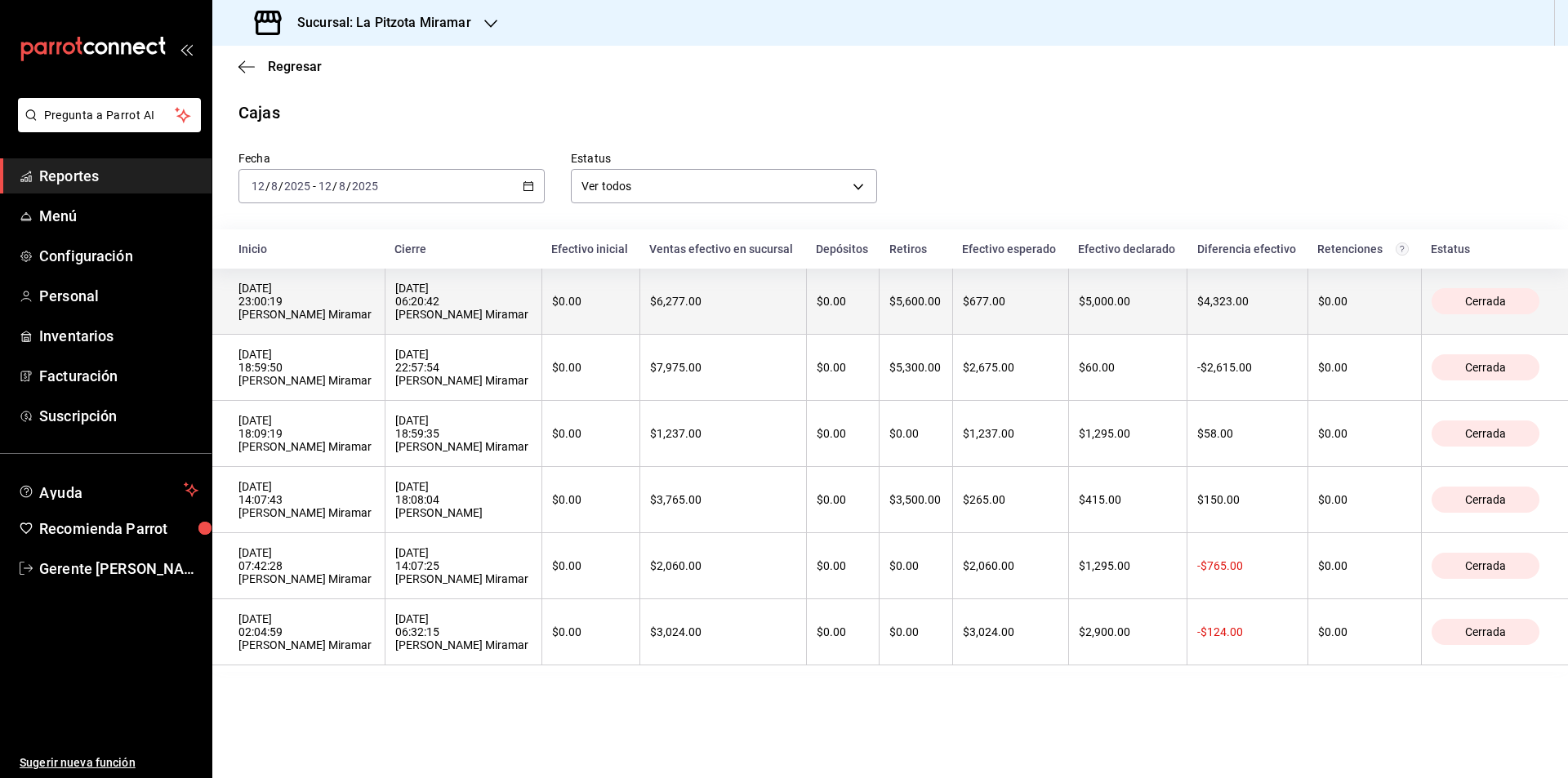
click at [331, 306] on div "[DATE] 23:00:19 [PERSON_NAME] Miramar" at bounding box center [307, 302] width 136 height 39
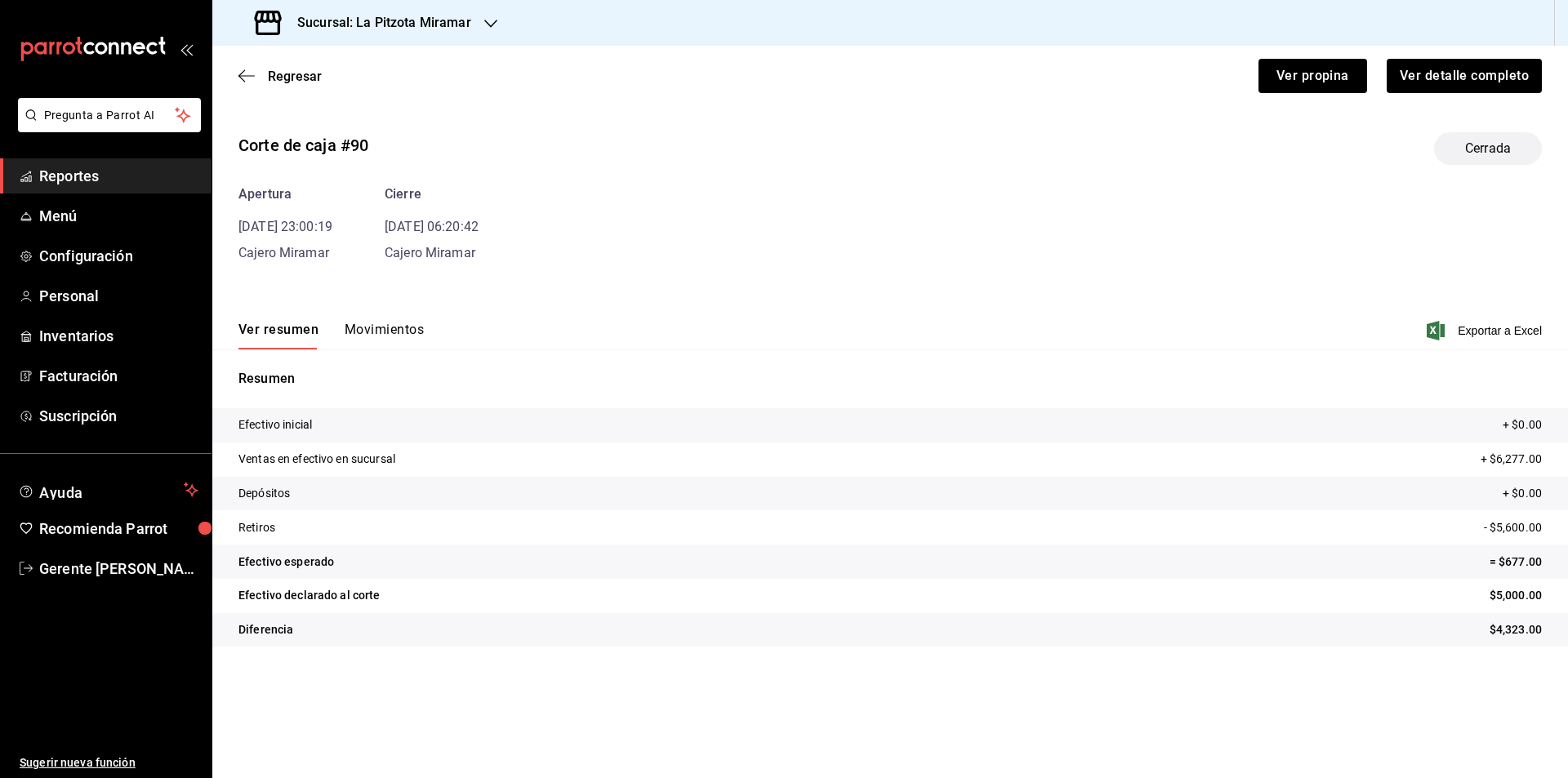
click at [235, 69] on div "Regresar Ver propina Ver detalle completo" at bounding box center [890, 75] width 1355 height 60
click at [241, 72] on icon "button" at bounding box center [247, 75] width 16 height 14
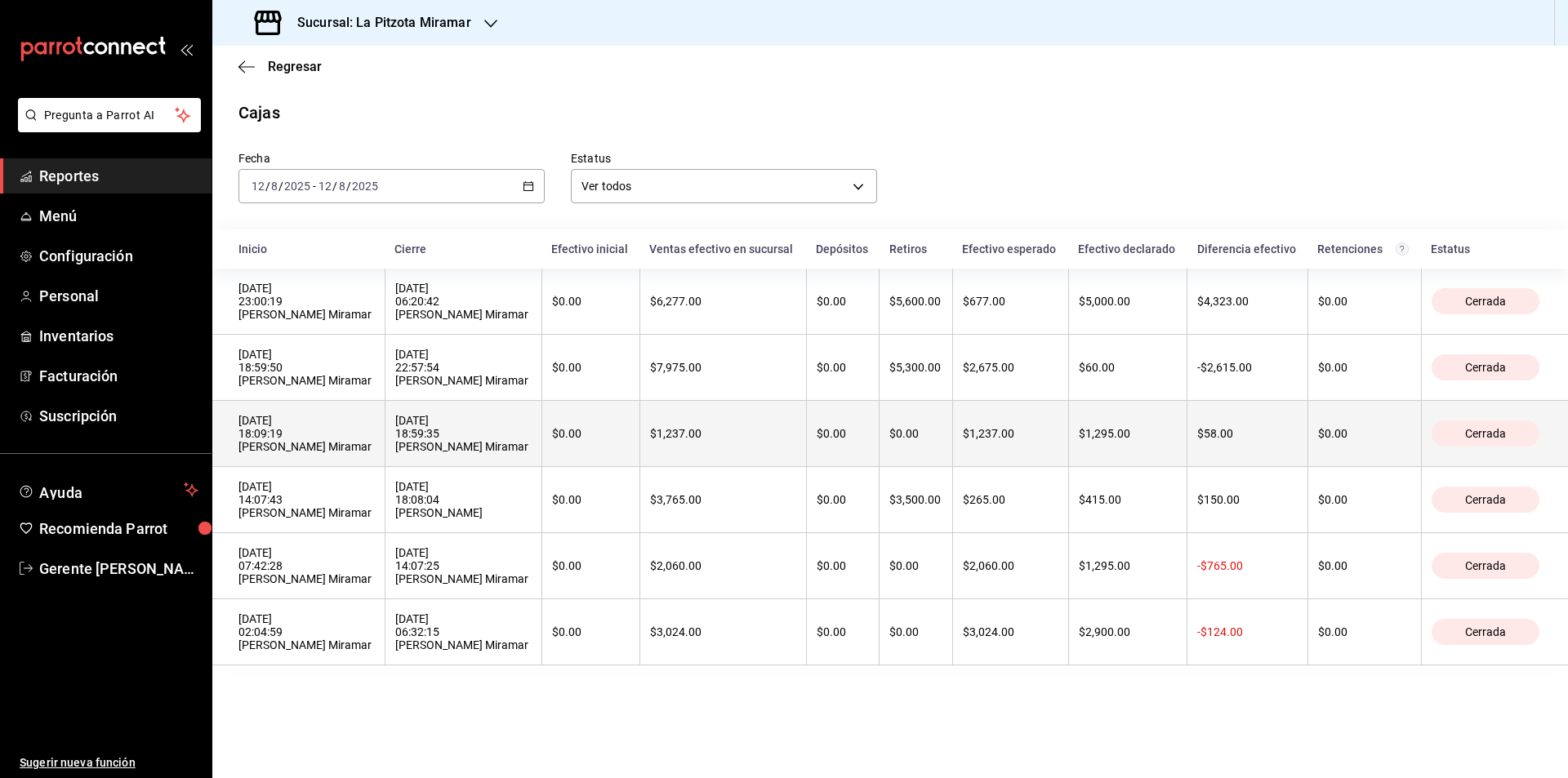
click at [338, 433] on th "[DATE] 18:09:19 [PERSON_NAME] Miramar" at bounding box center [299, 434] width 172 height 66
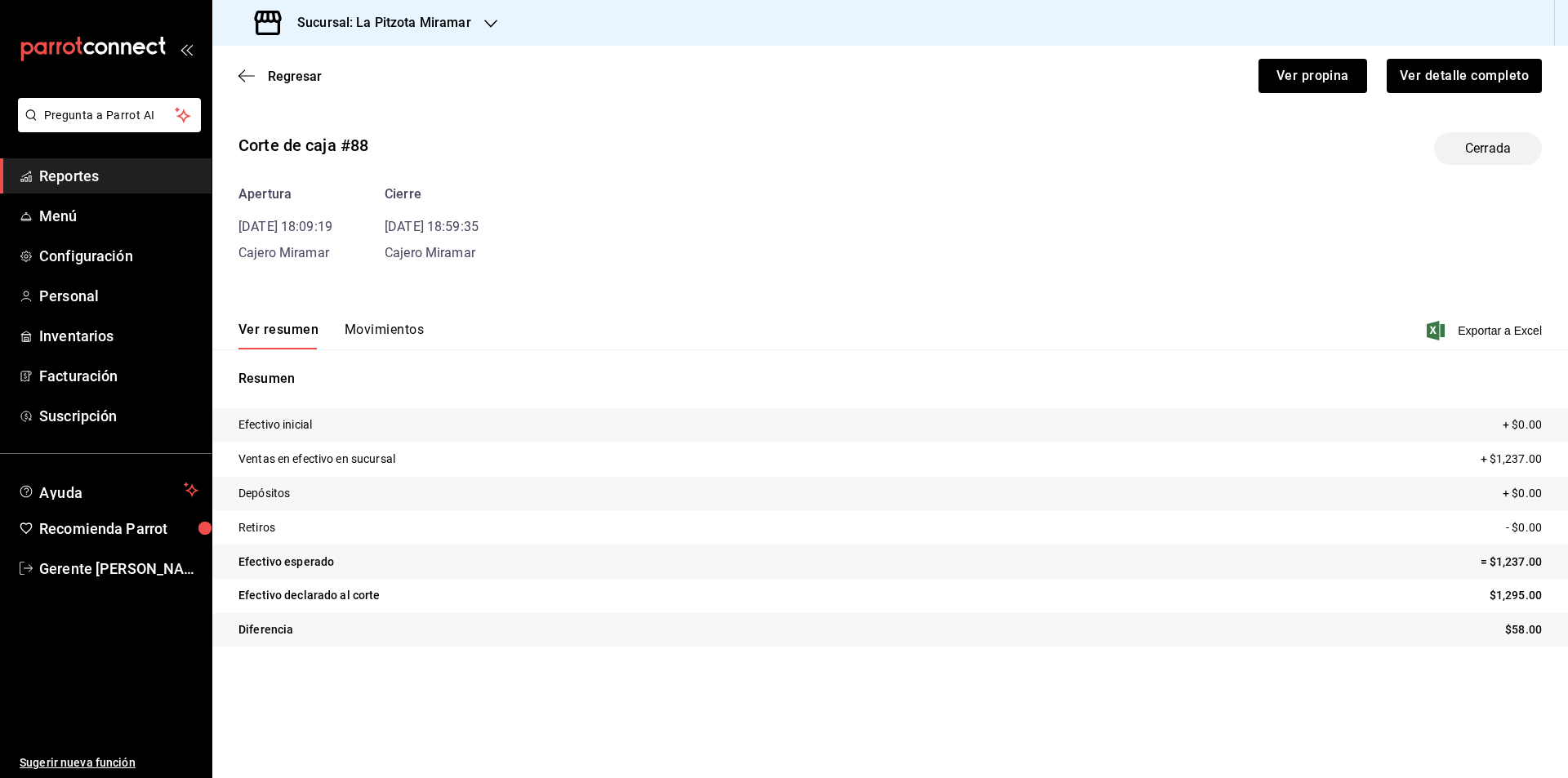
click at [237, 63] on div "Regresar Ver propina Ver detalle completo" at bounding box center [890, 75] width 1355 height 60
click at [242, 84] on div "Regresar Ver propina Ver detalle completo" at bounding box center [890, 75] width 1355 height 60
click at [249, 73] on icon "button" at bounding box center [247, 75] width 16 height 14
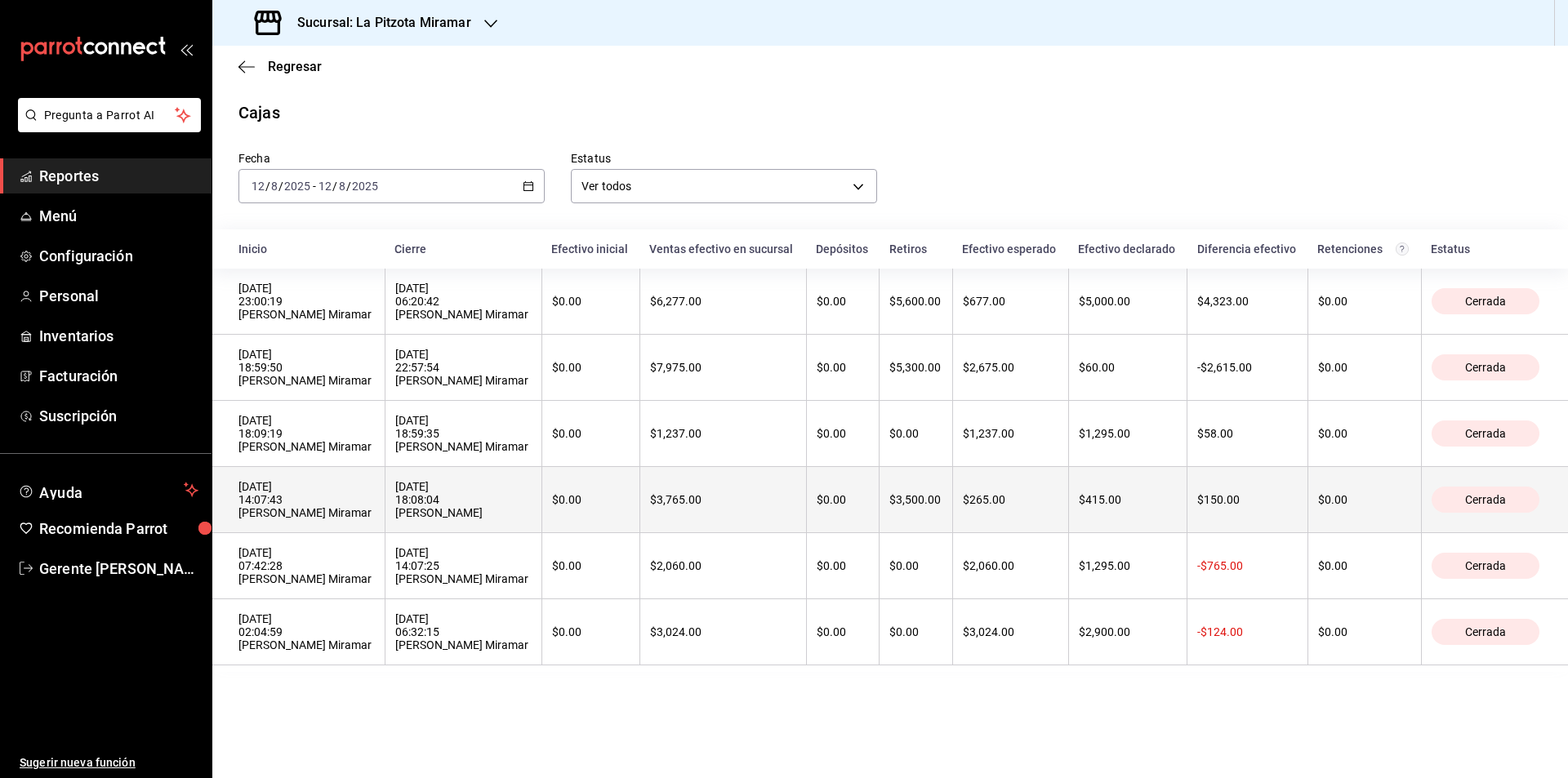
click at [385, 533] on th "[DATE] 18:08:04 [PERSON_NAME]" at bounding box center [463, 501] width 157 height 66
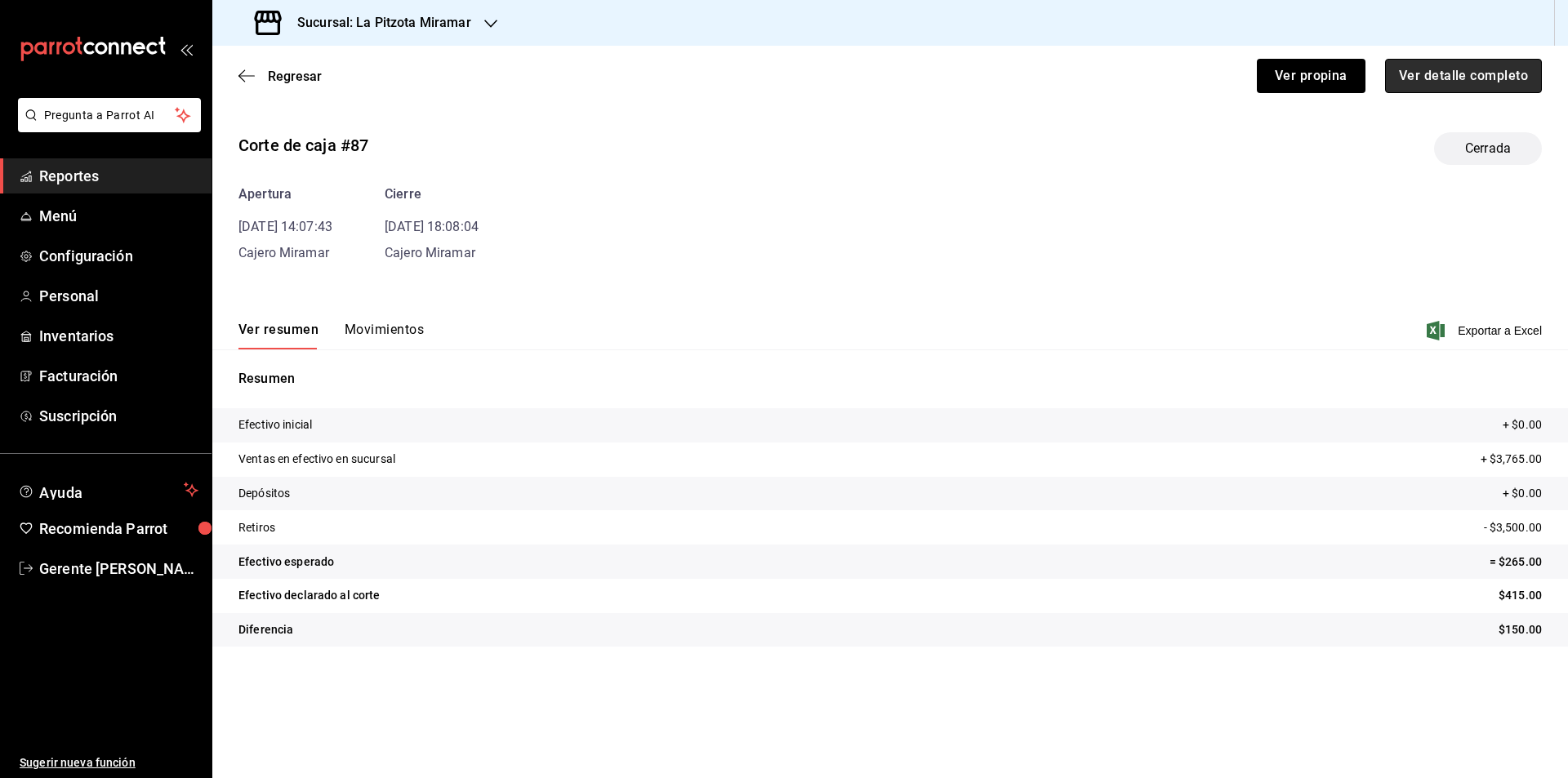
click at [1502, 59] on button "Ver detalle completo" at bounding box center [1463, 76] width 157 height 34
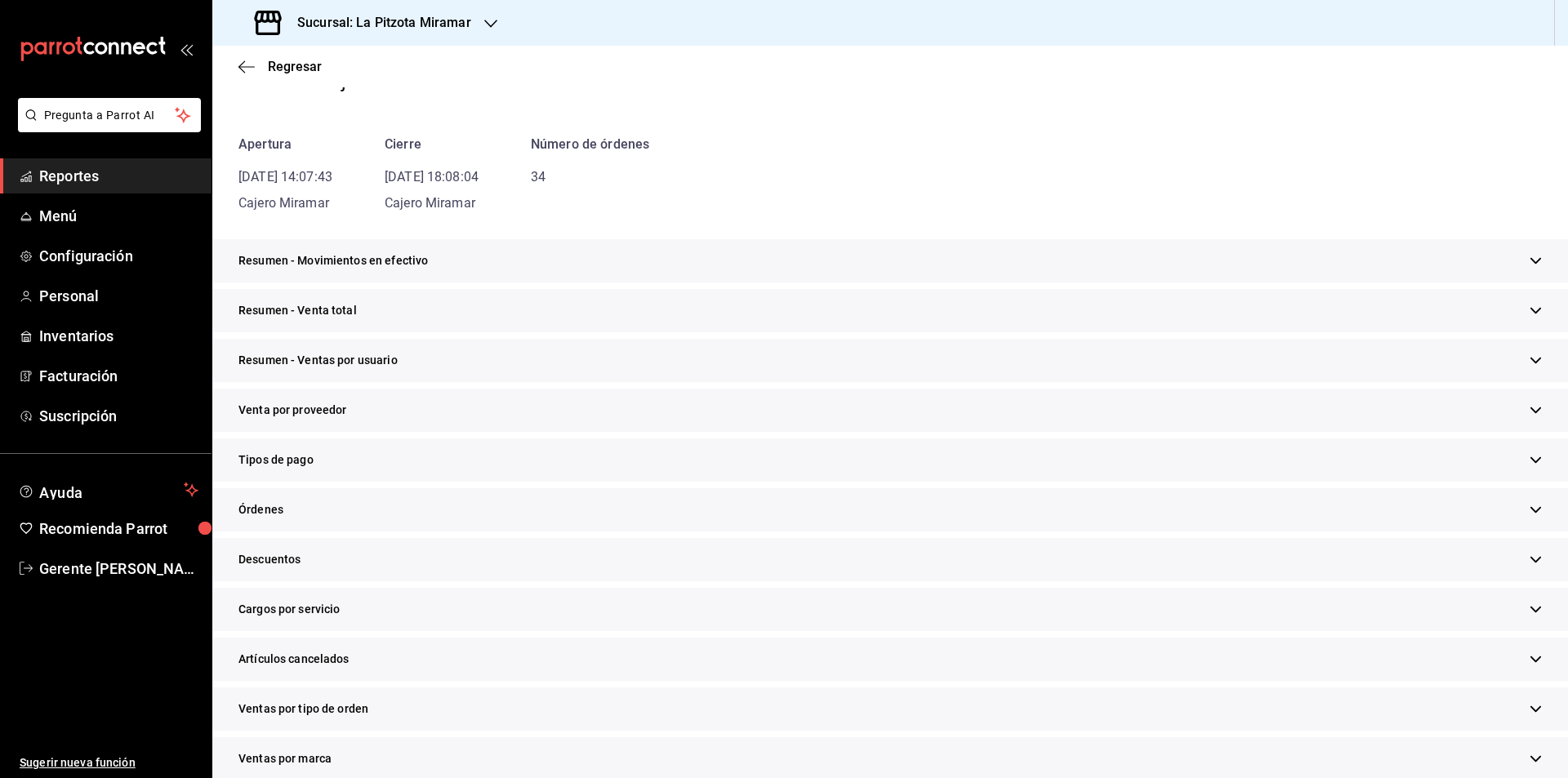
scroll to position [287, 0]
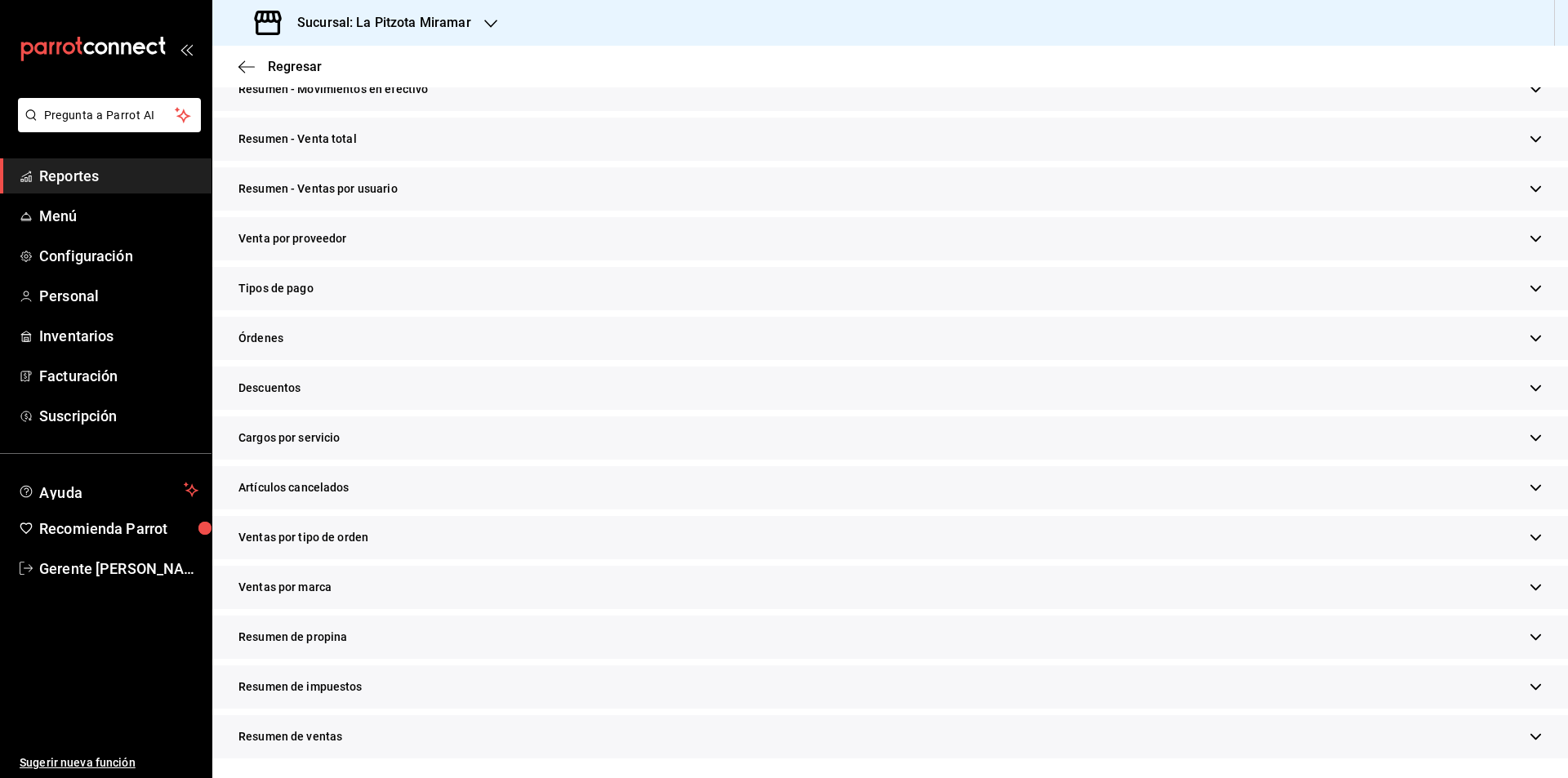
click at [319, 277] on div "Tipos de pago" at bounding box center [890, 289] width 1355 height 43
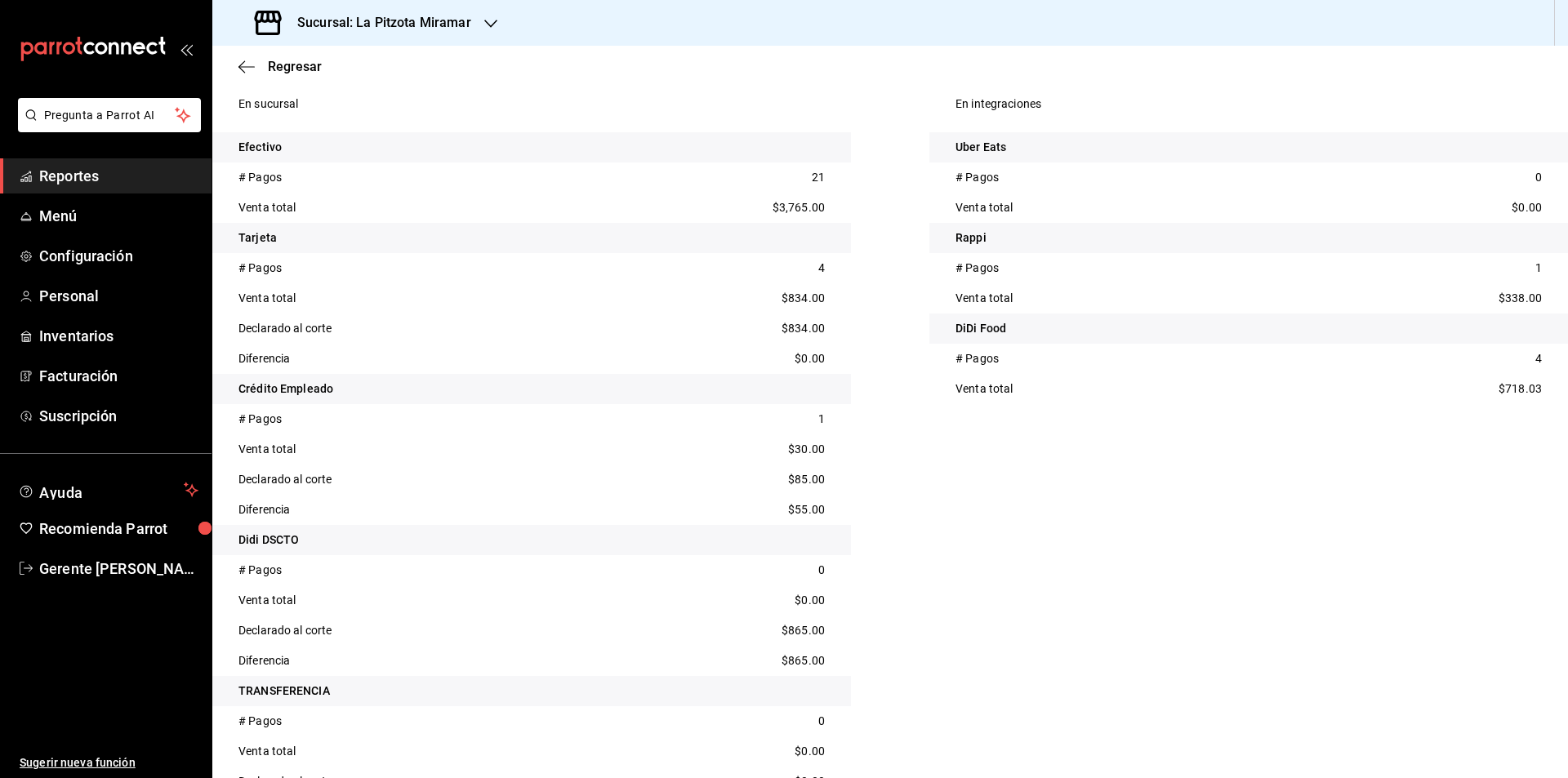
scroll to position [533, 0]
click at [290, 66] on span "Regresar" at bounding box center [295, 66] width 54 height 15
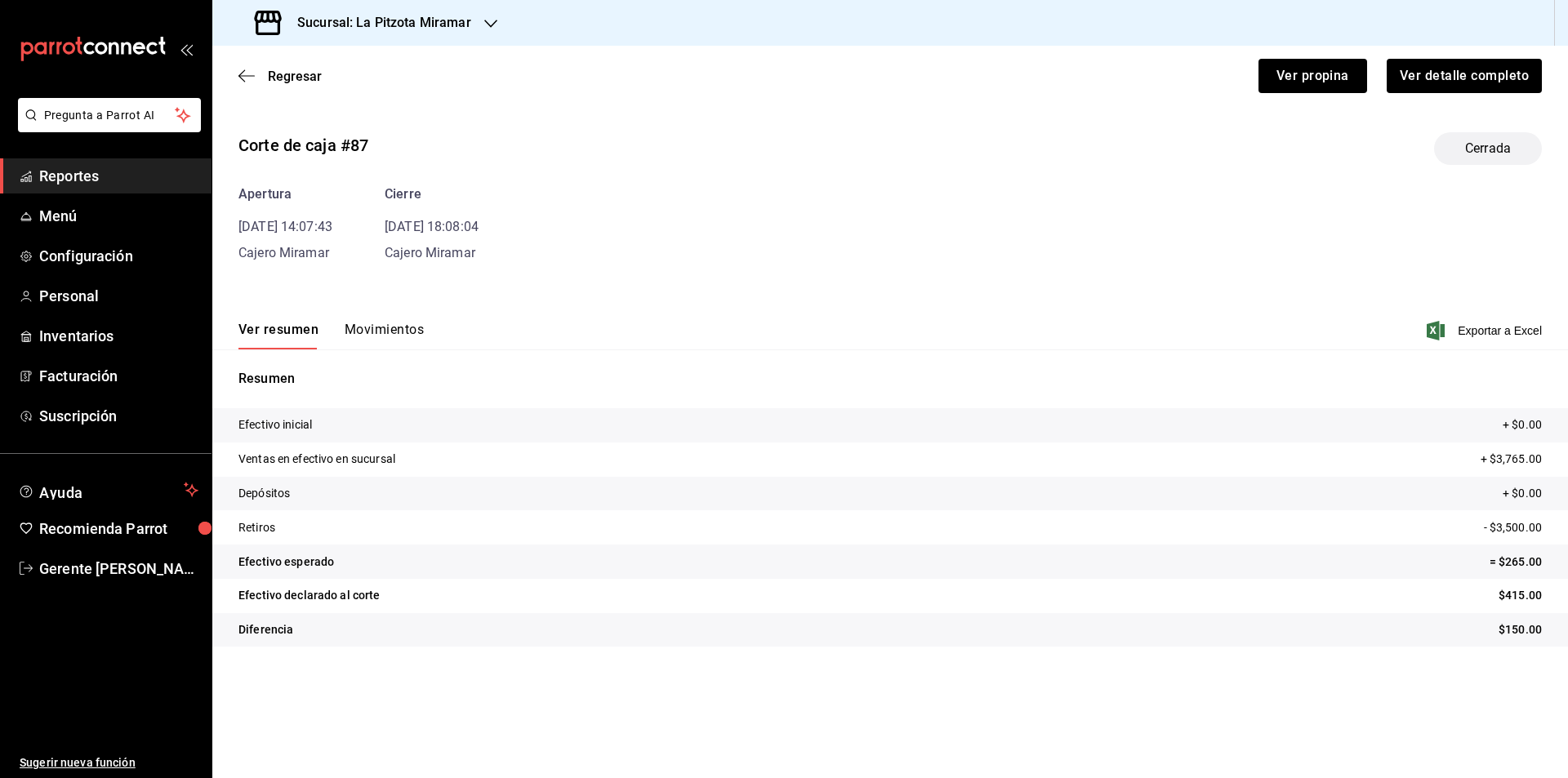
click at [294, 87] on div "Regresar Ver propina Ver detalle completo" at bounding box center [890, 75] width 1355 height 60
click at [284, 81] on span "Regresar" at bounding box center [295, 75] width 54 height 15
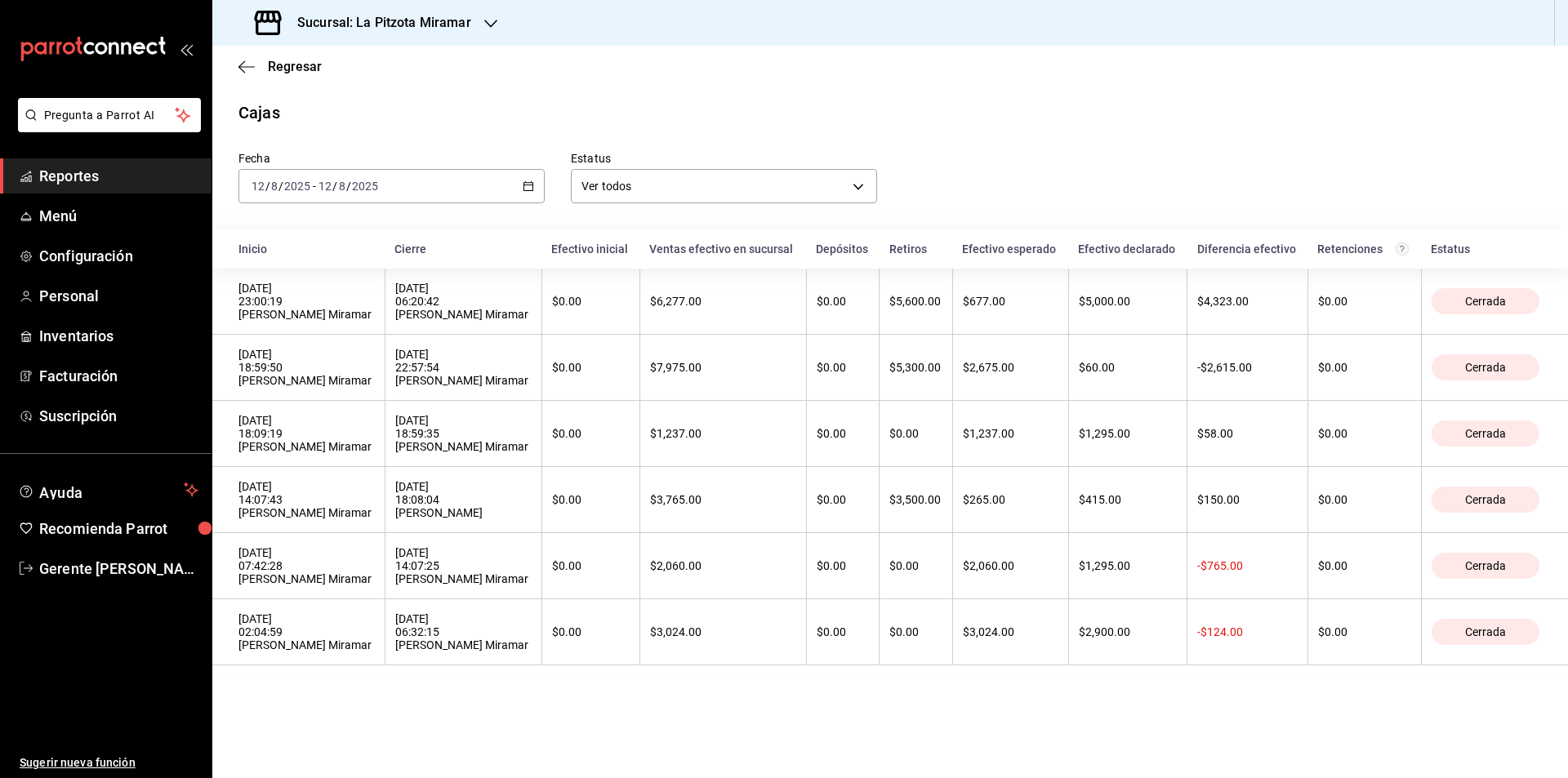
click at [254, 57] on div "Regresar" at bounding box center [890, 66] width 1355 height 41
click at [264, 72] on span "Regresar" at bounding box center [280, 66] width 83 height 15
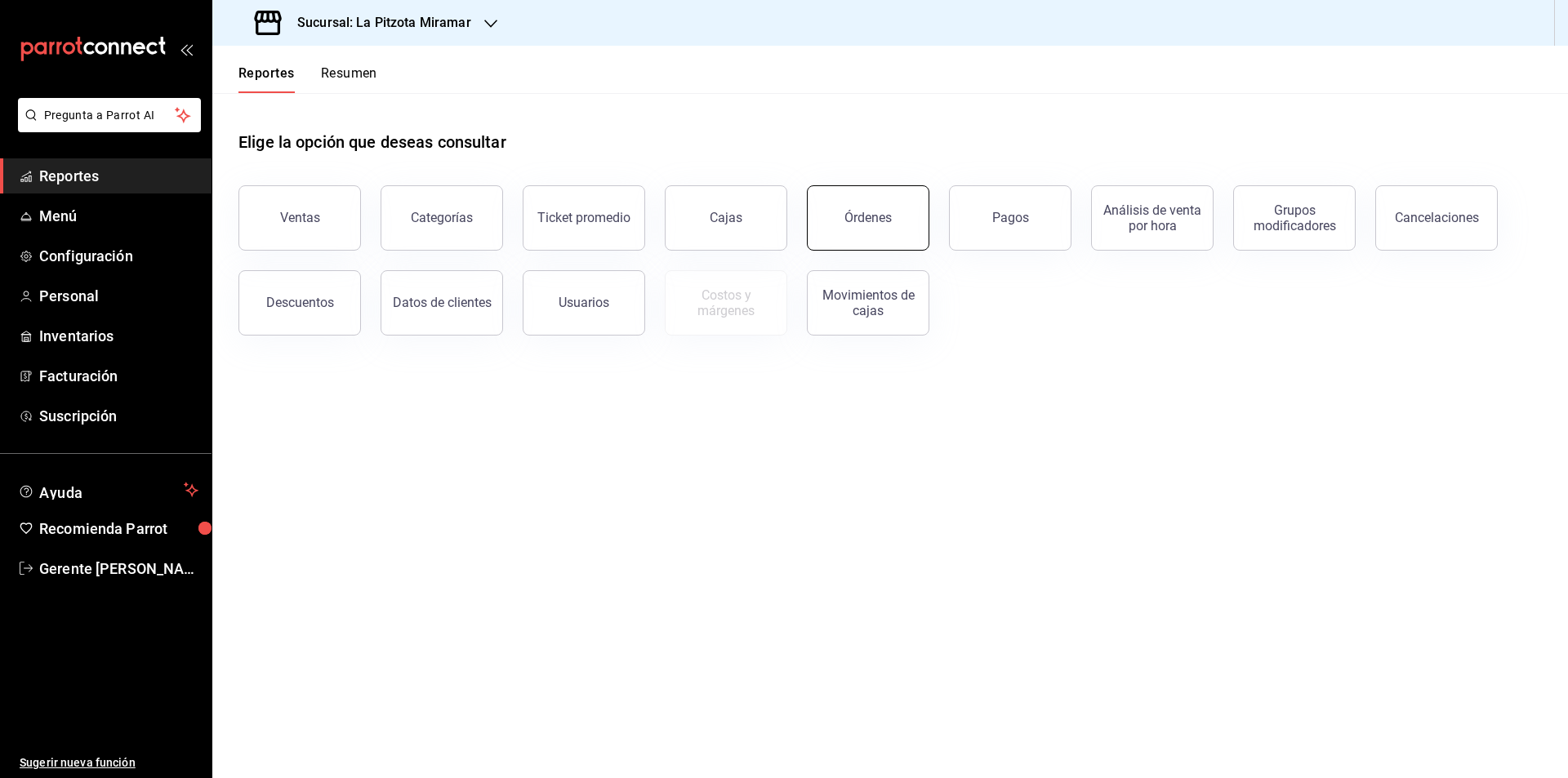
click at [872, 219] on div "Órdenes" at bounding box center [867, 217] width 48 height 15
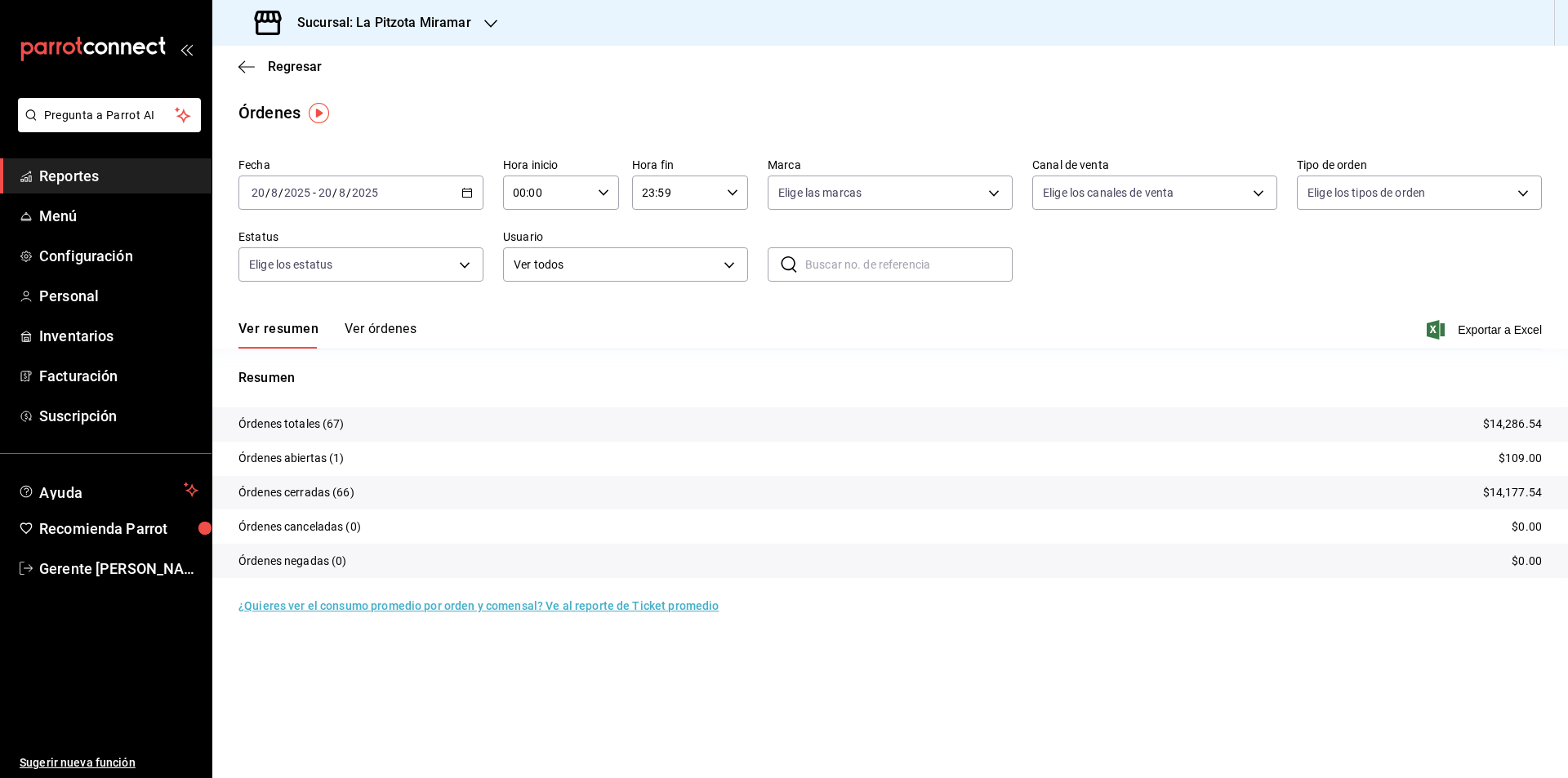
click at [476, 200] on div "[DATE] [DATE] - [DATE] [DATE]" at bounding box center [361, 193] width 245 height 34
click at [309, 415] on li "Rango de fechas" at bounding box center [316, 425] width 152 height 37
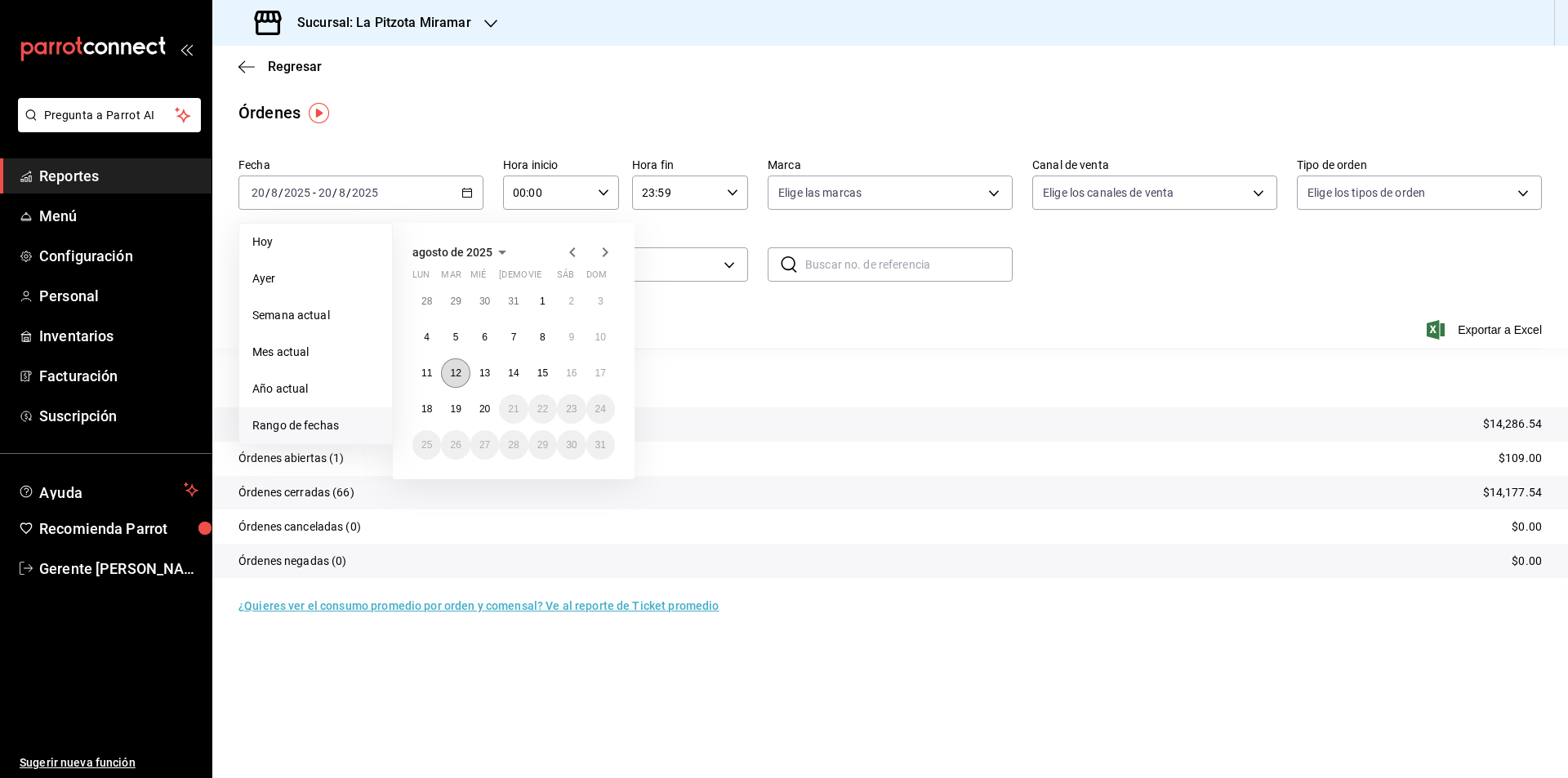
click at [463, 382] on button "12" at bounding box center [456, 373] width 29 height 30
click at [463, 382] on p "Resumen" at bounding box center [890, 379] width 1303 height 20
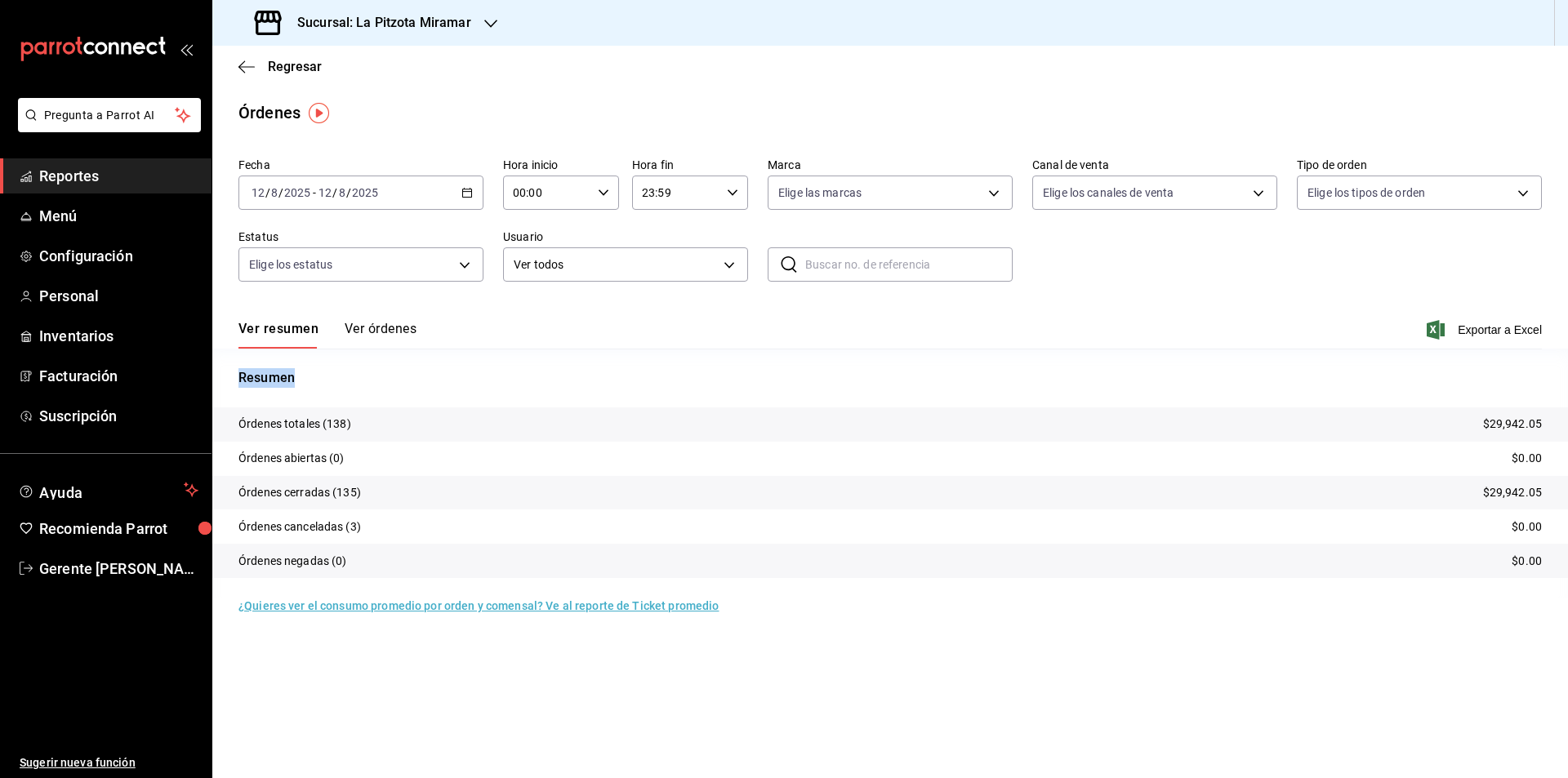
click at [373, 336] on button "Ver órdenes" at bounding box center [380, 335] width 72 height 28
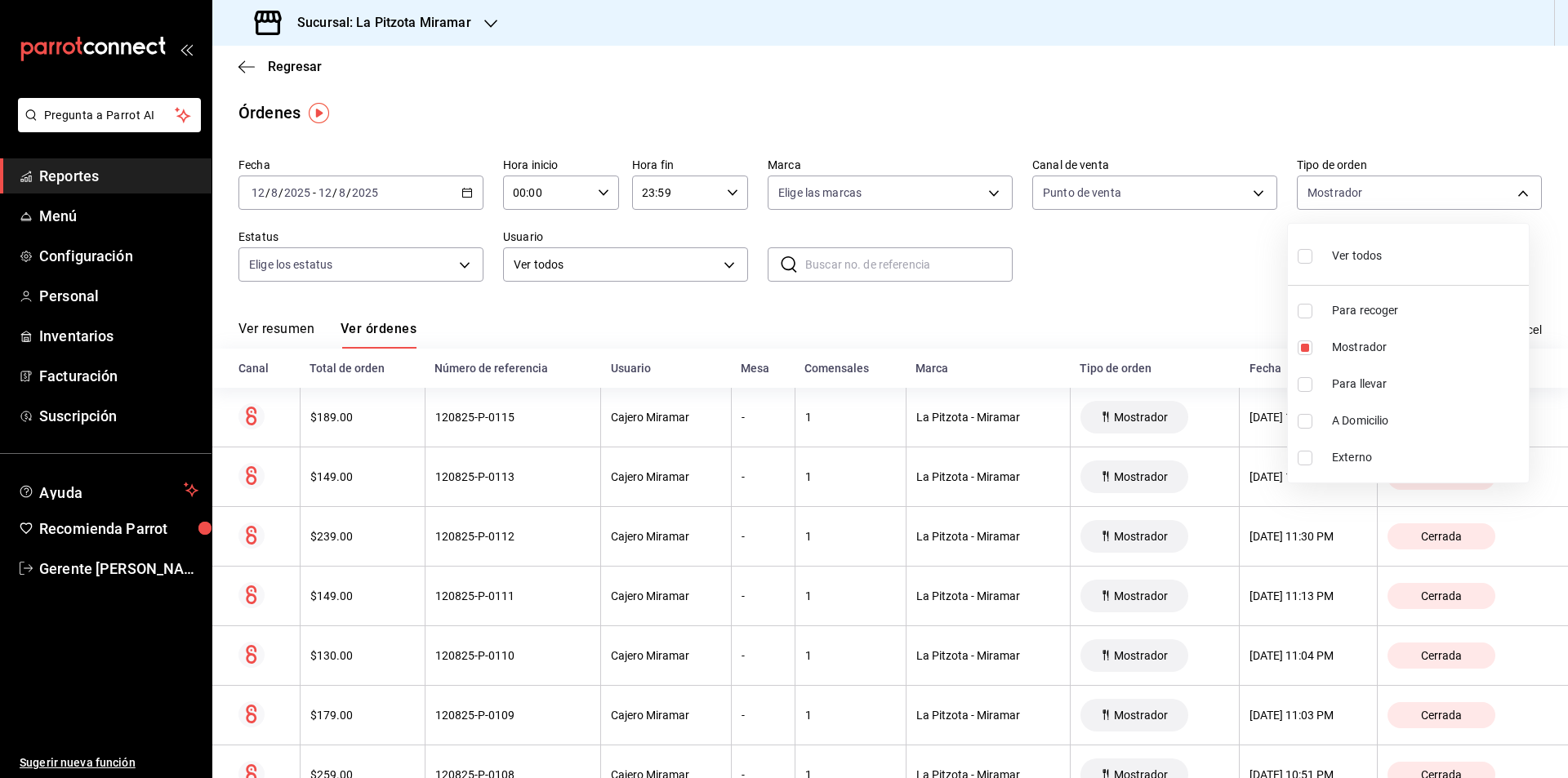
click at [538, 281] on div at bounding box center [784, 389] width 1568 height 778
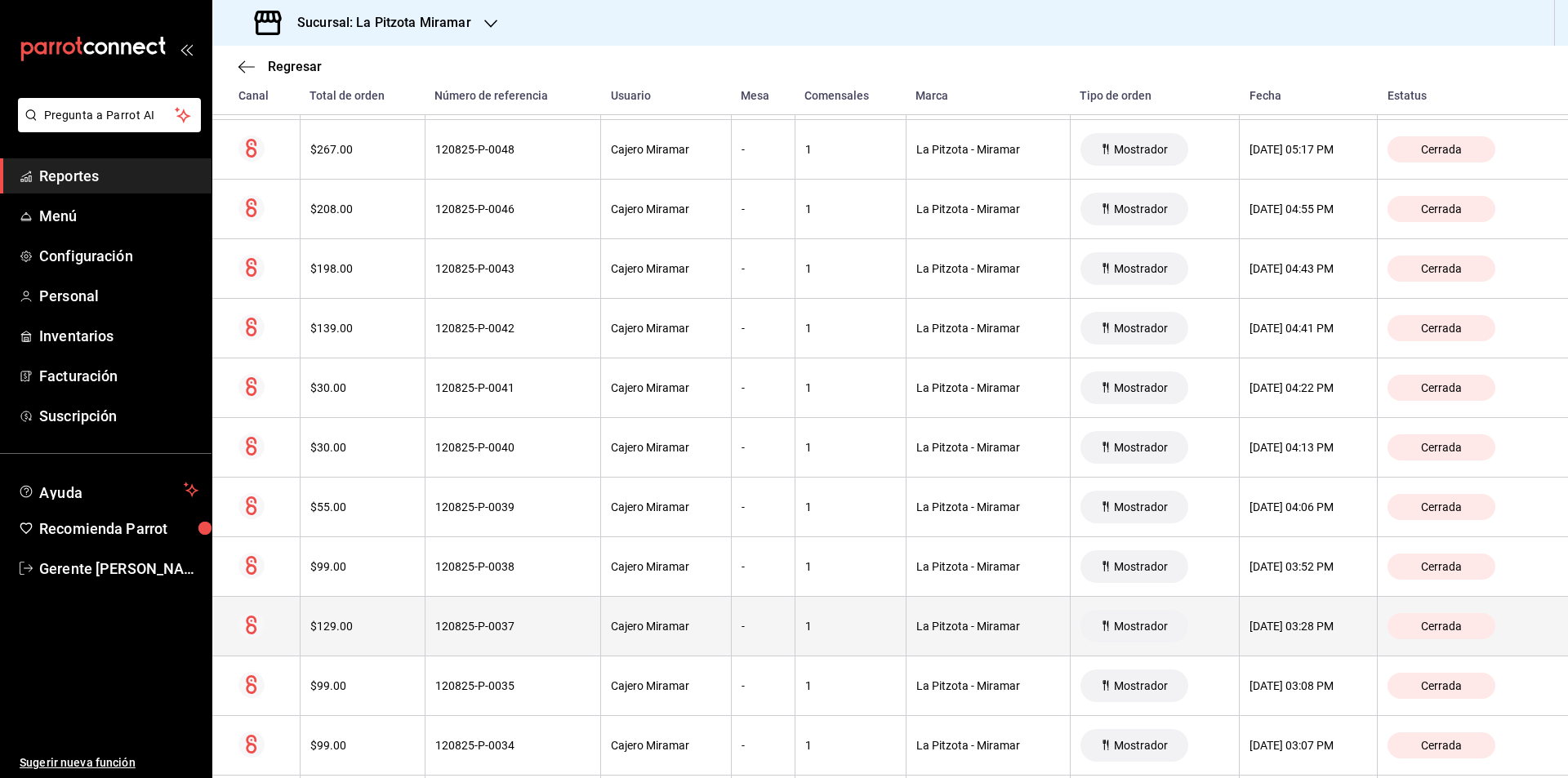
scroll to position [3253, 0]
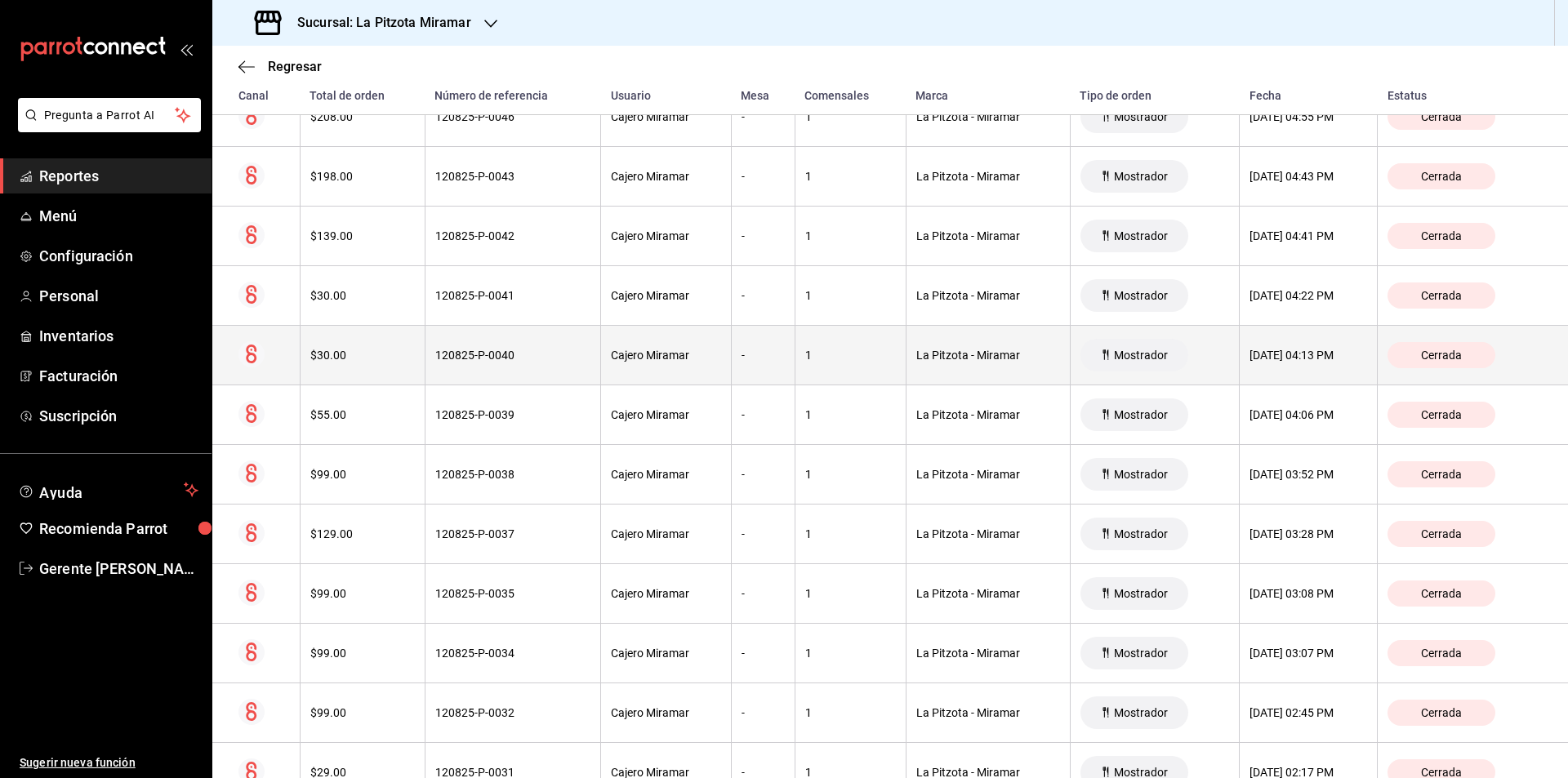
click at [360, 378] on th "$30.00" at bounding box center [362, 355] width 125 height 59
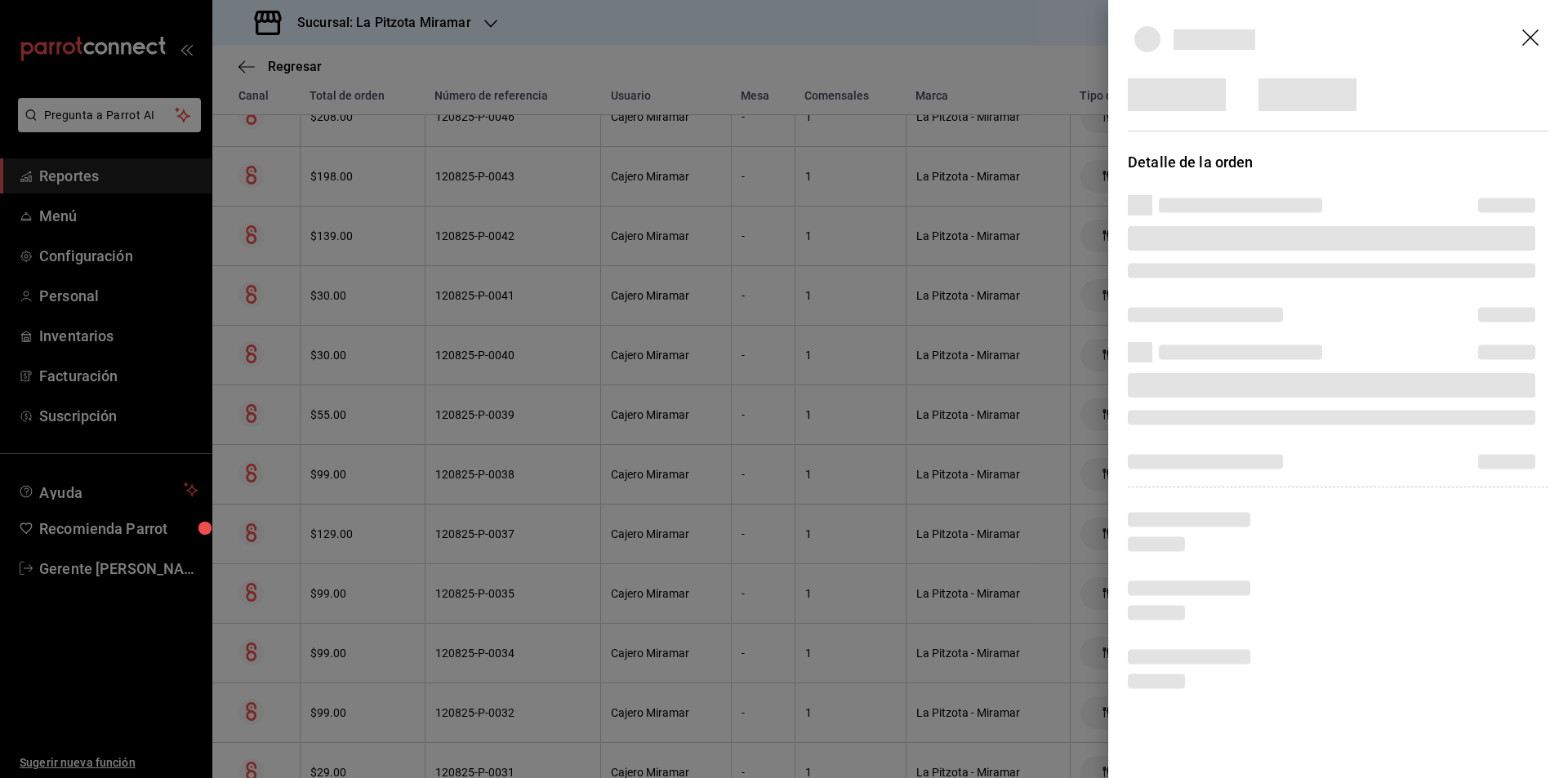
click at [369, 390] on div at bounding box center [784, 389] width 1568 height 778
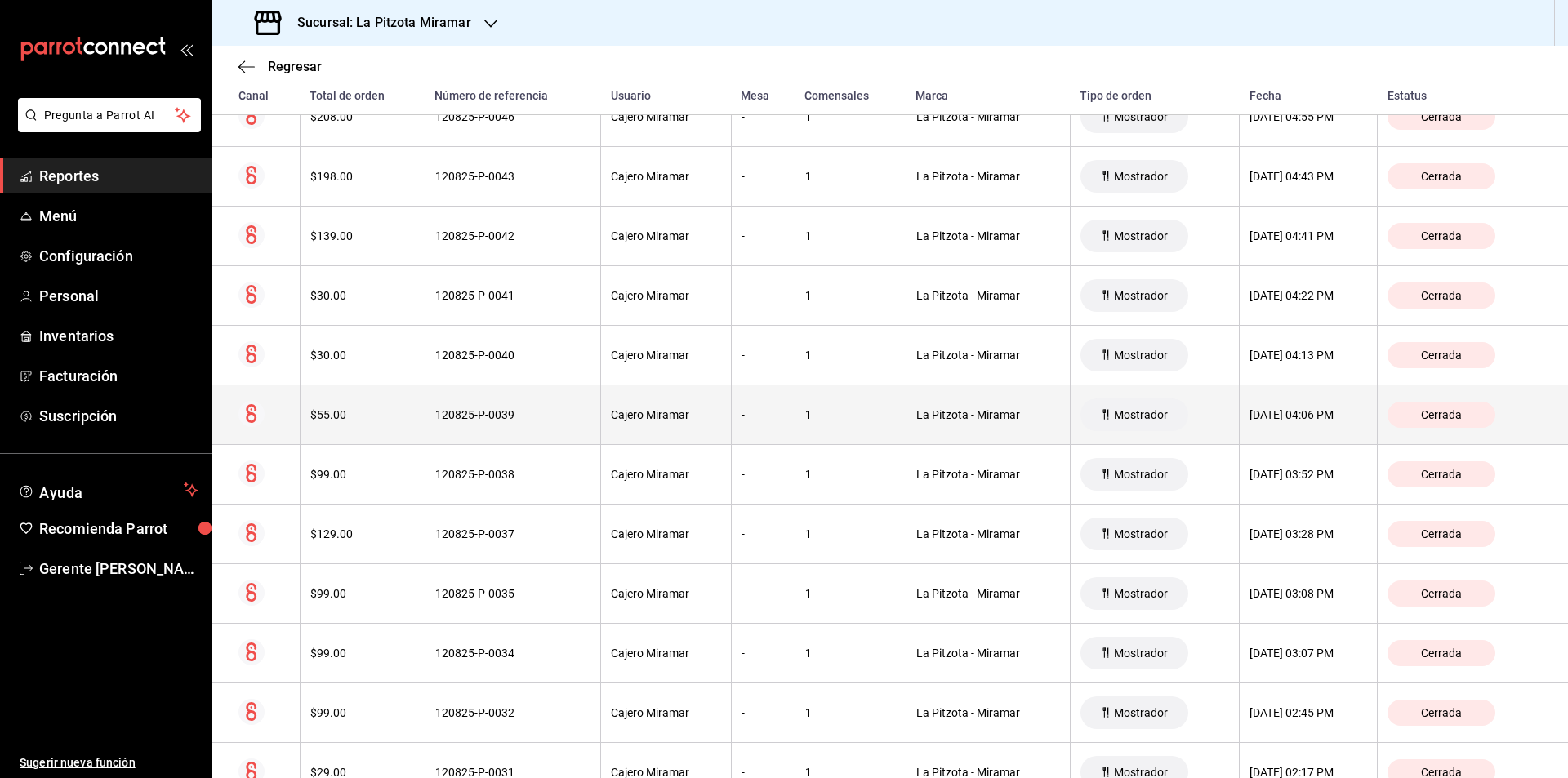
click at [384, 413] on div "$55.00" at bounding box center [362, 415] width 105 height 13
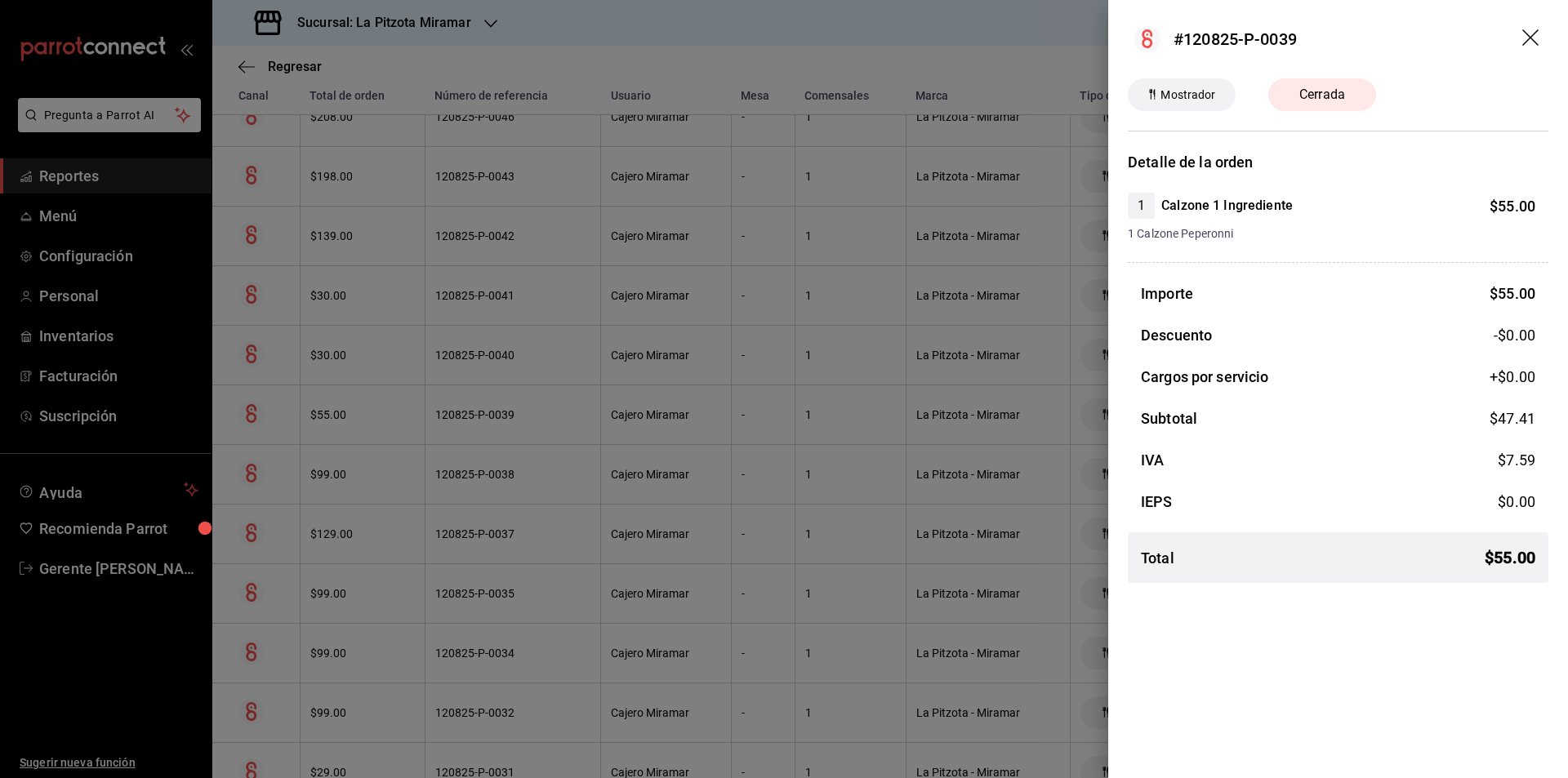
drag, startPoint x: 372, startPoint y: 396, endPoint x: 403, endPoint y: 414, distance: 35.8
click at [373, 396] on div at bounding box center [784, 389] width 1568 height 778
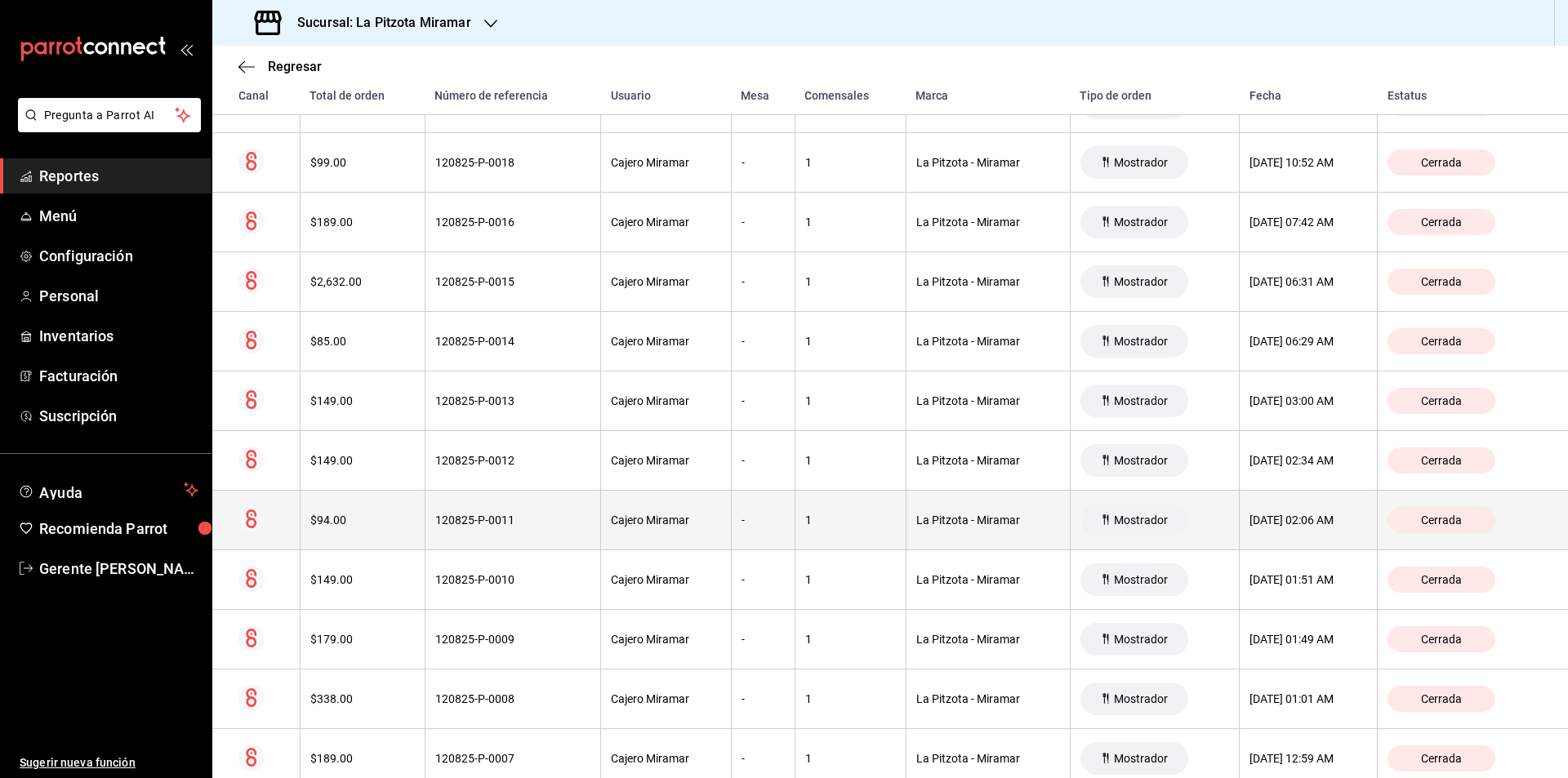
scroll to position [4358, 0]
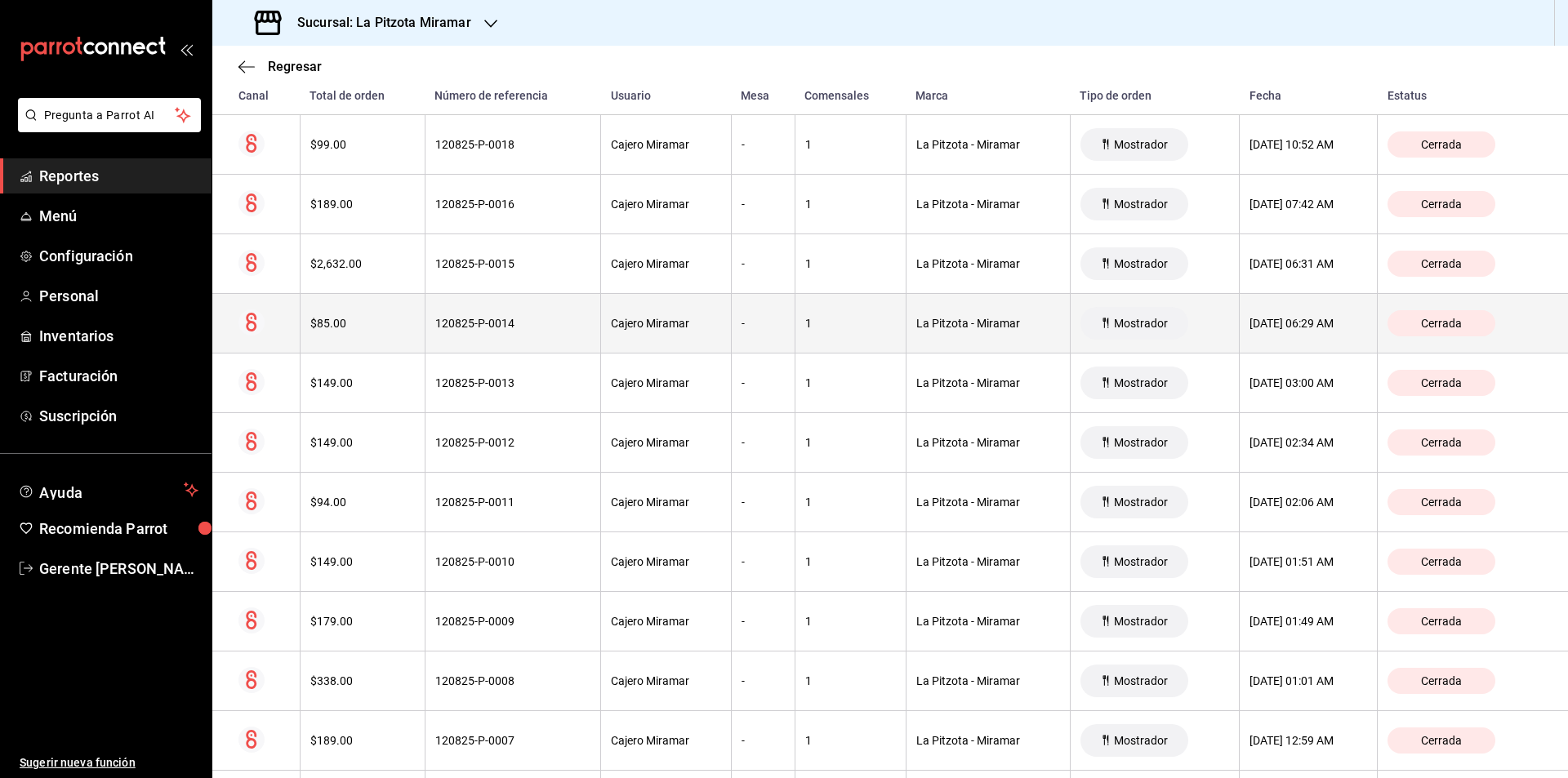
click at [523, 320] on div "120825-P-0014" at bounding box center [512, 323] width 155 height 13
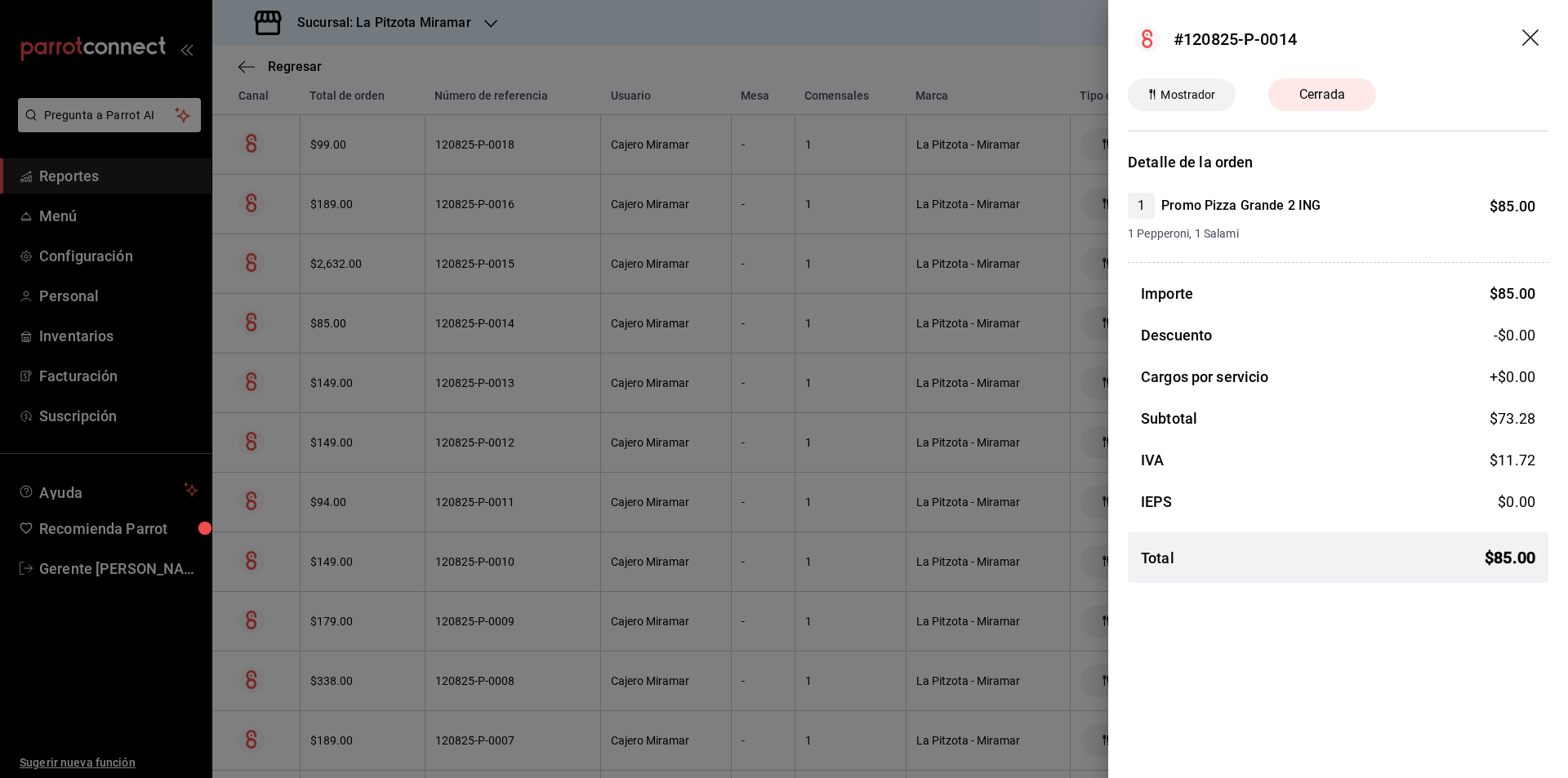
click at [1535, 28] on header "#120825-P-0014" at bounding box center [1337, 39] width 459 height 78
click at [1534, 28] on header "#120825-P-0014" at bounding box center [1337, 39] width 459 height 78
click at [1534, 31] on header "#120825-P-0014" at bounding box center [1337, 39] width 459 height 78
click at [1534, 31] on icon "drag" at bounding box center [1532, 39] width 20 height 20
